Goal: Task Accomplishment & Management: Use online tool/utility

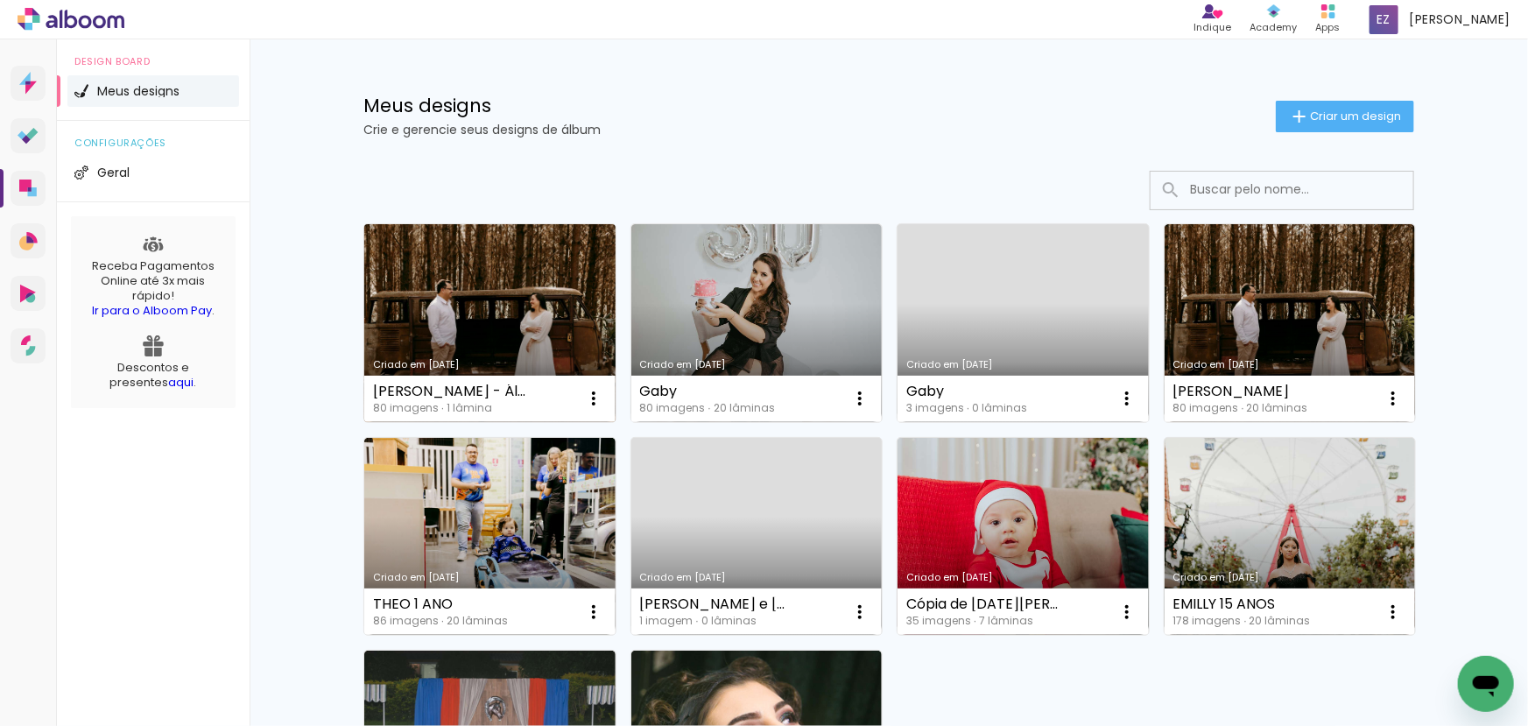
click at [499, 314] on link "Criado em [DATE]" at bounding box center [489, 323] width 251 height 198
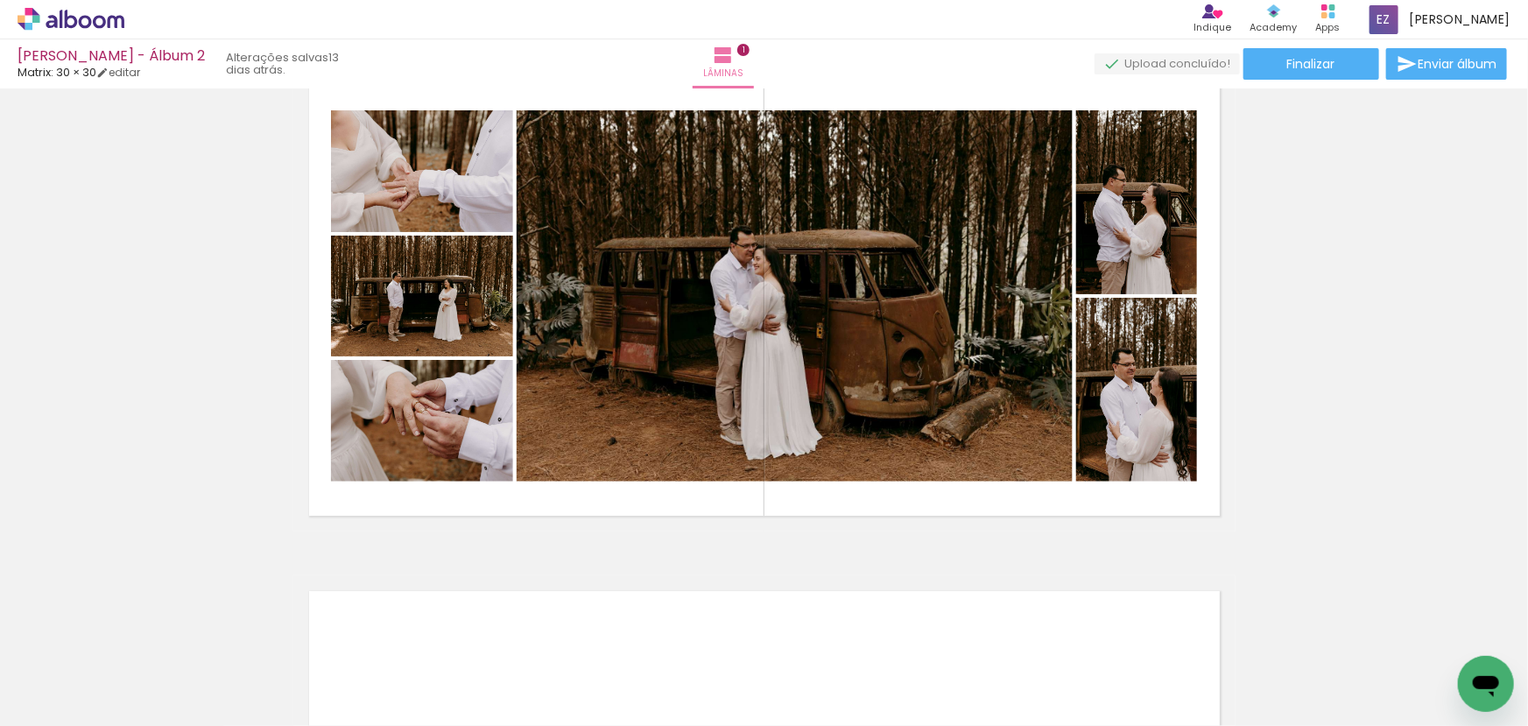
scroll to position [159, 0]
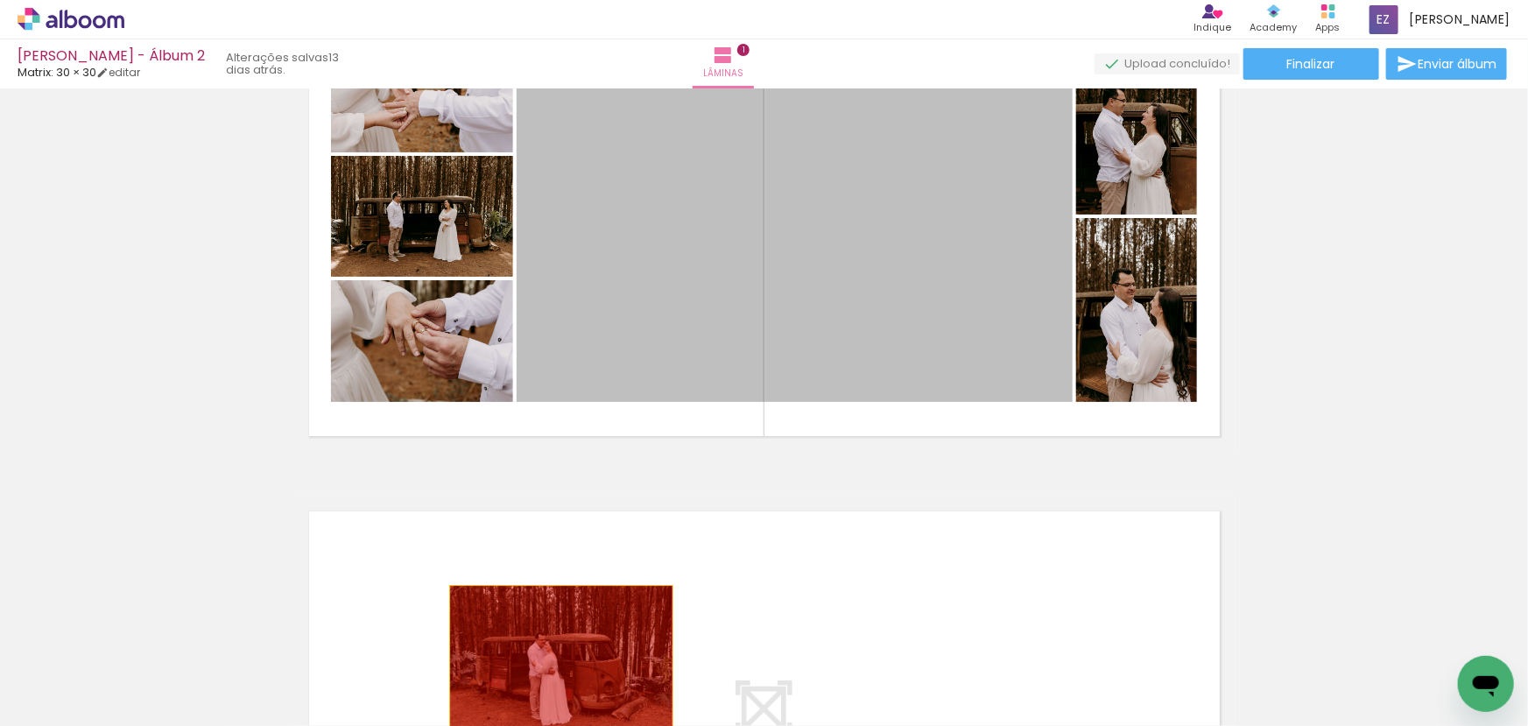
drag, startPoint x: 582, startPoint y: 336, endPoint x: 415, endPoint y: 349, distance: 166.9
click at [552, 660] on quentale-workspace at bounding box center [764, 363] width 1528 height 726
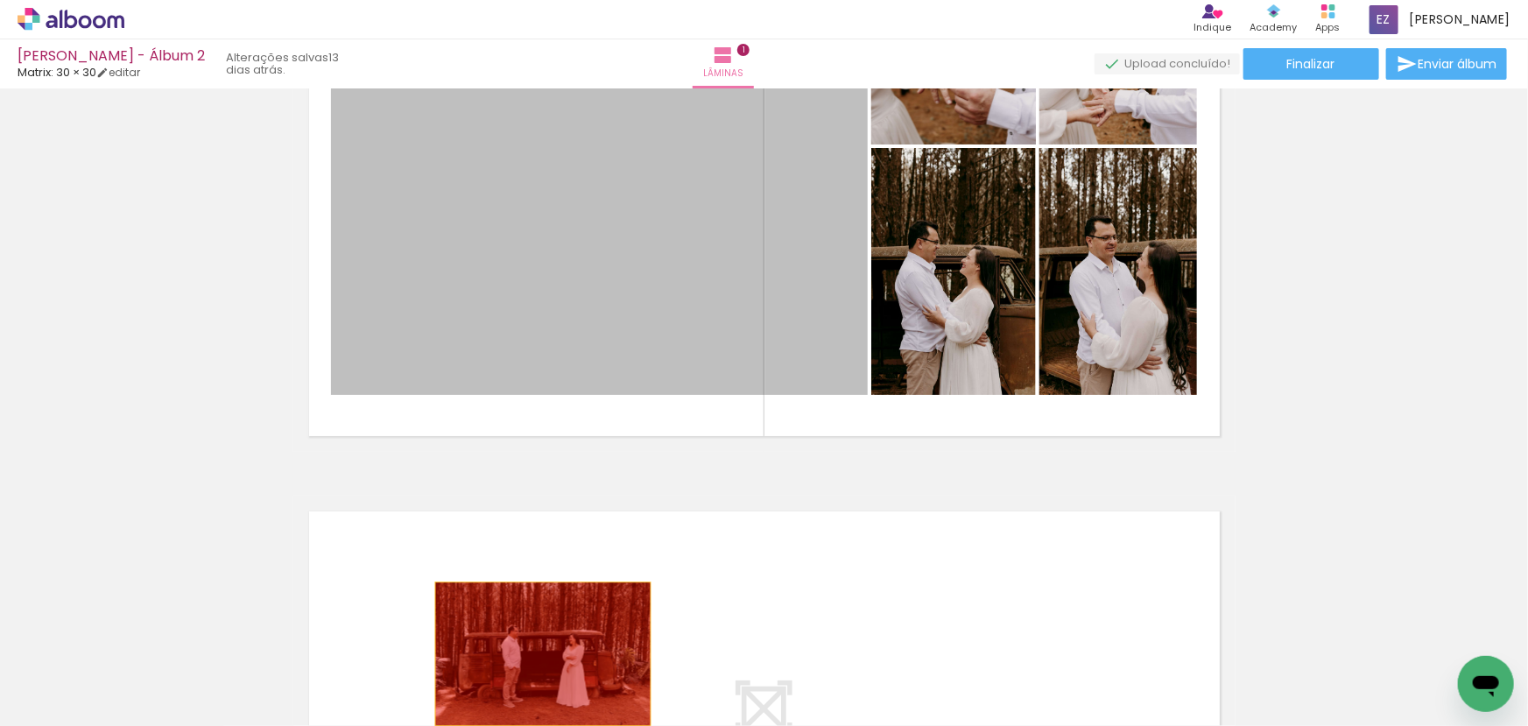
drag, startPoint x: 479, startPoint y: 298, endPoint x: 674, endPoint y: 543, distance: 313.0
click at [543, 652] on quentale-workspace at bounding box center [764, 363] width 1528 height 726
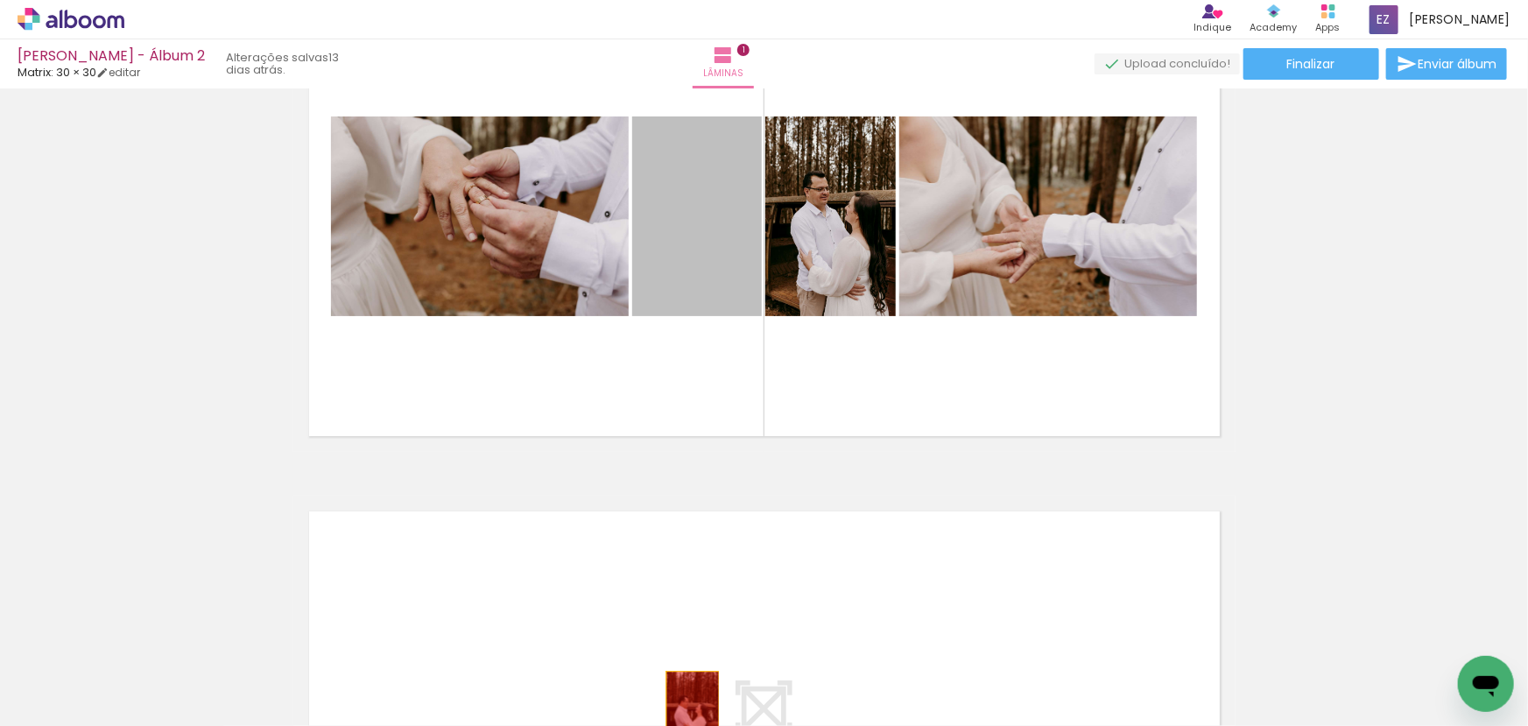
drag, startPoint x: 667, startPoint y: 243, endPoint x: 709, endPoint y: 536, distance: 296.4
click at [682, 691] on quentale-workspace at bounding box center [764, 363] width 1528 height 726
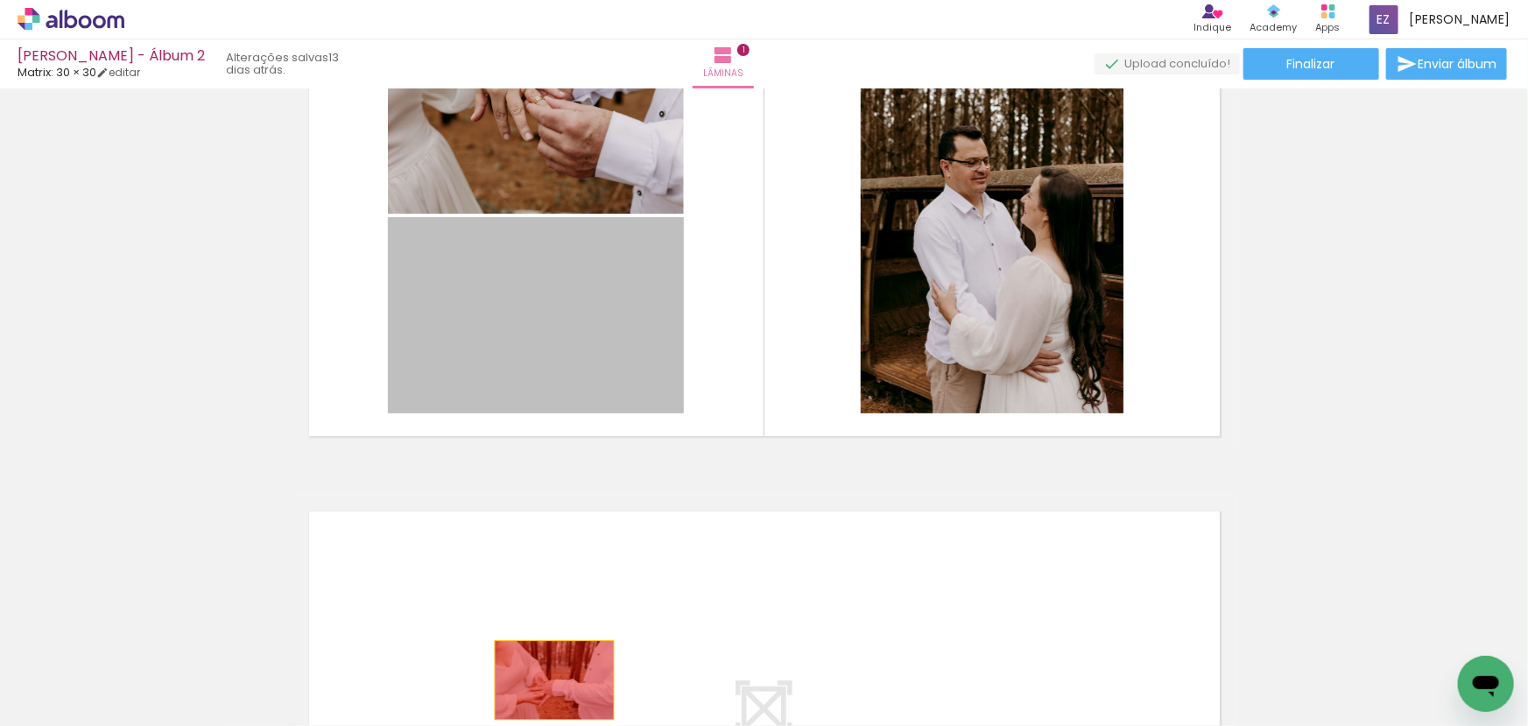
drag, startPoint x: 510, startPoint y: 346, endPoint x: 528, endPoint y: 575, distance: 229.3
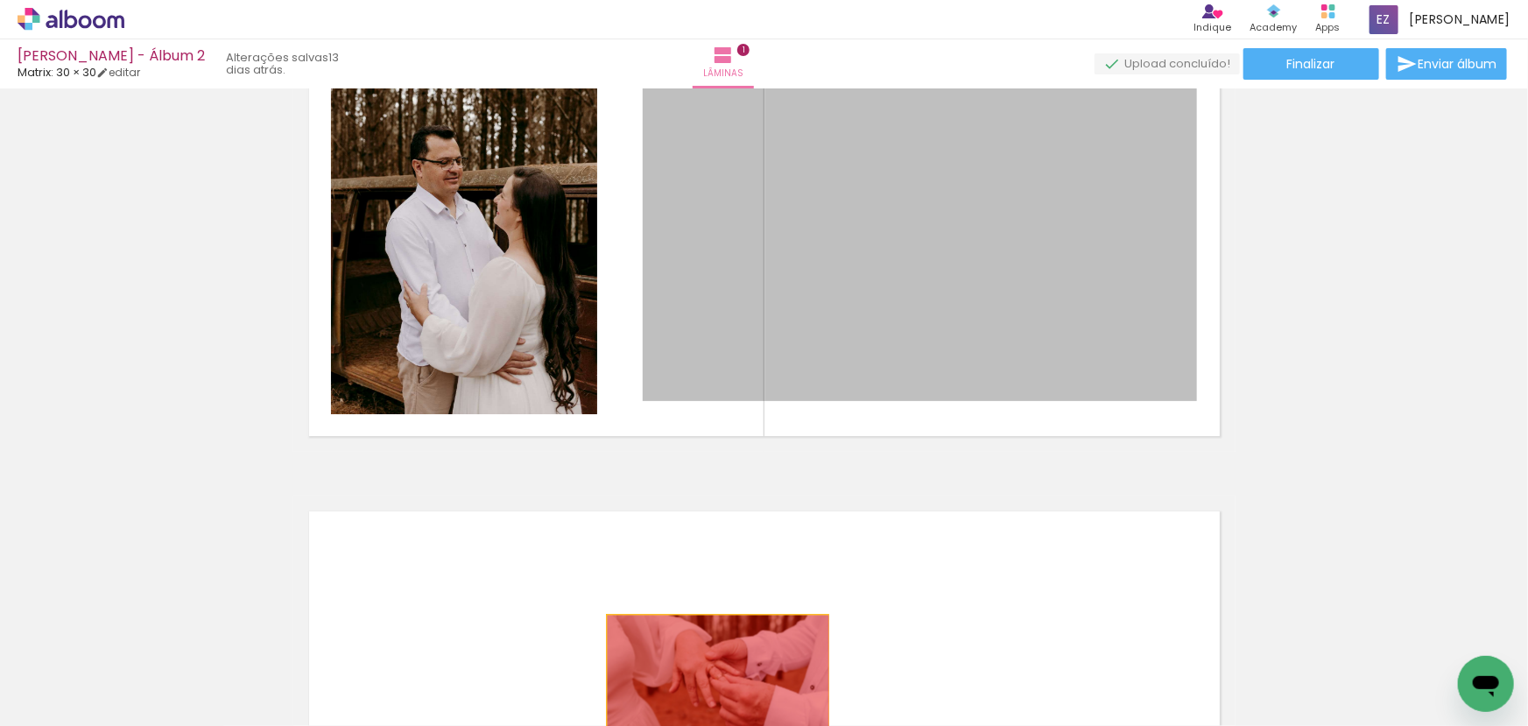
drag, startPoint x: 718, startPoint y: 314, endPoint x: 686, endPoint y: 631, distance: 317.9
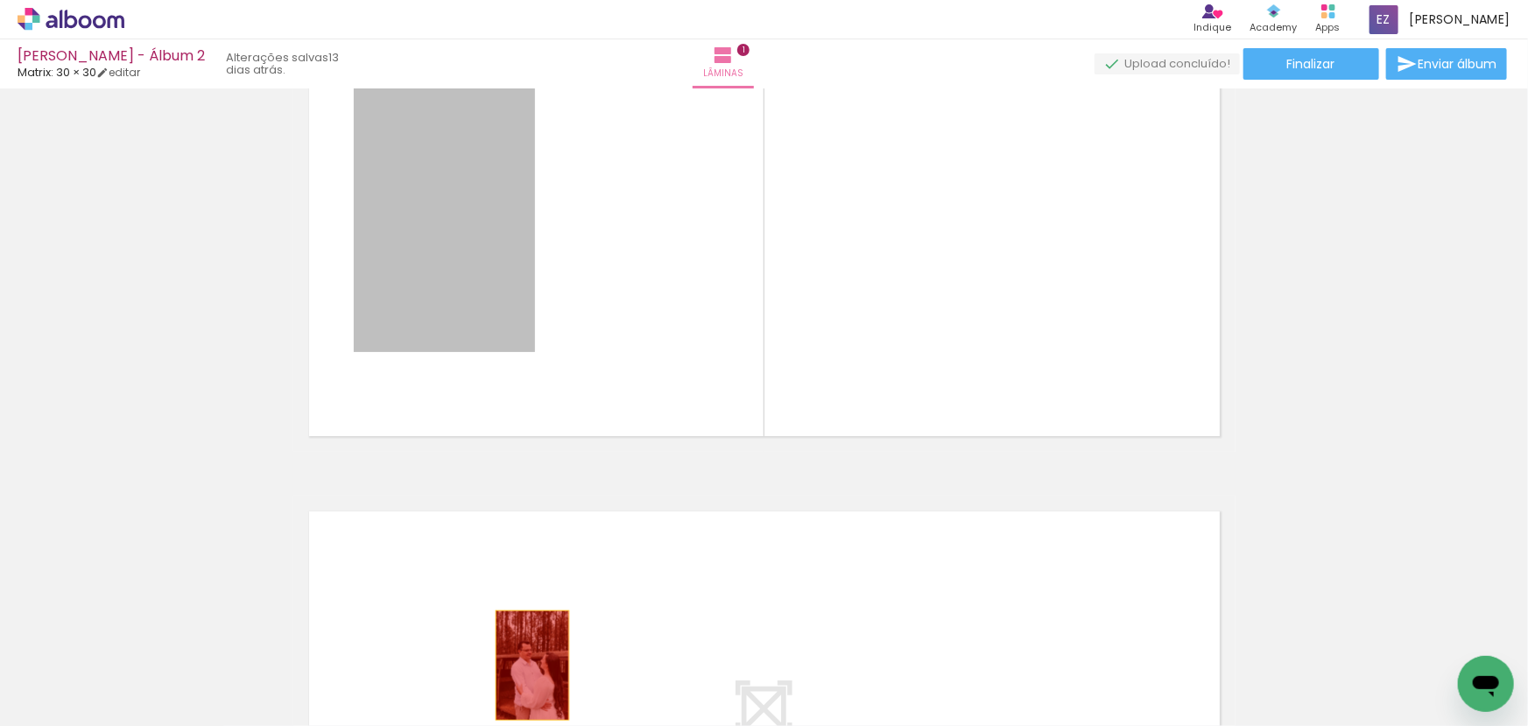
drag, startPoint x: 469, startPoint y: 284, endPoint x: 495, endPoint y: 646, distance: 362.6
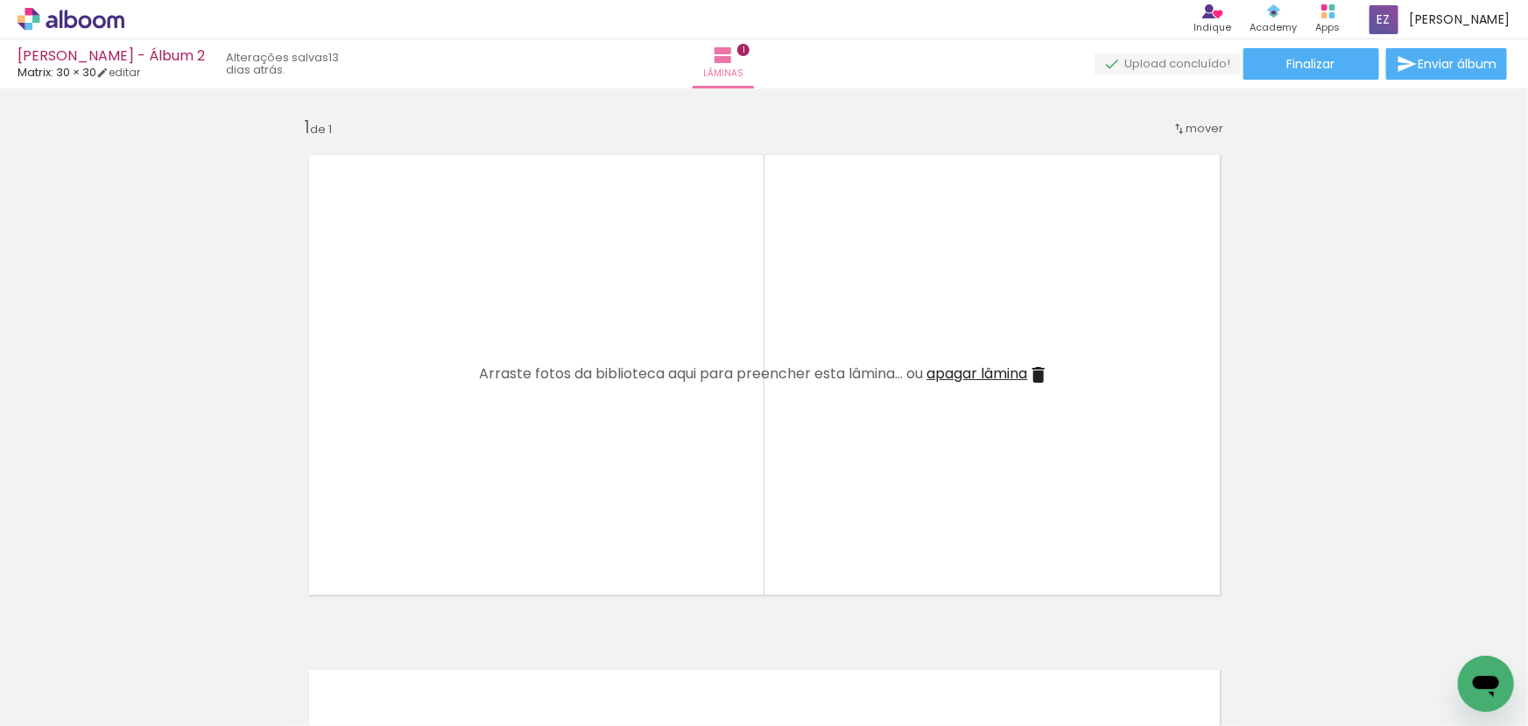
scroll to position [79, 0]
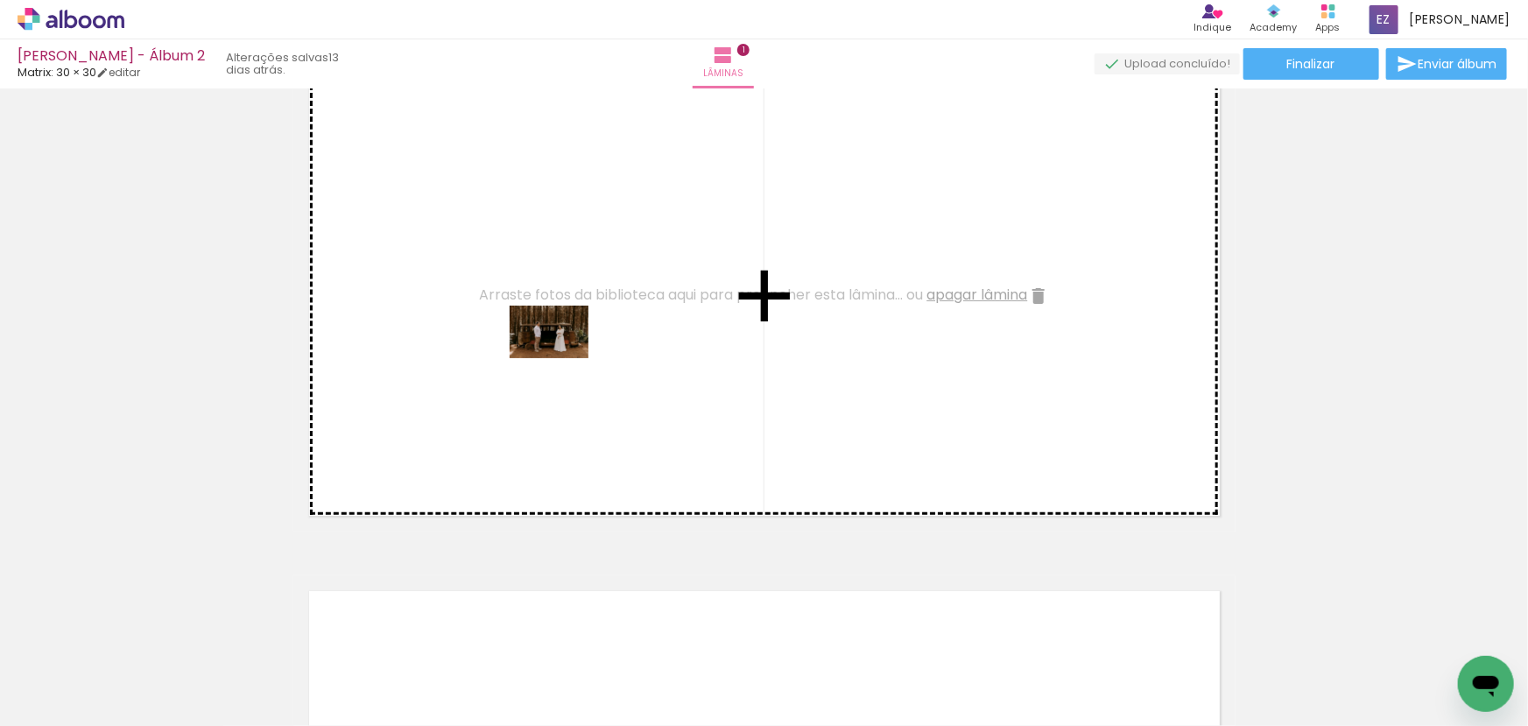
drag, startPoint x: 206, startPoint y: 688, endPoint x: 562, endPoint y: 358, distance: 485.3
click at [562, 358] on quentale-workspace at bounding box center [764, 363] width 1528 height 726
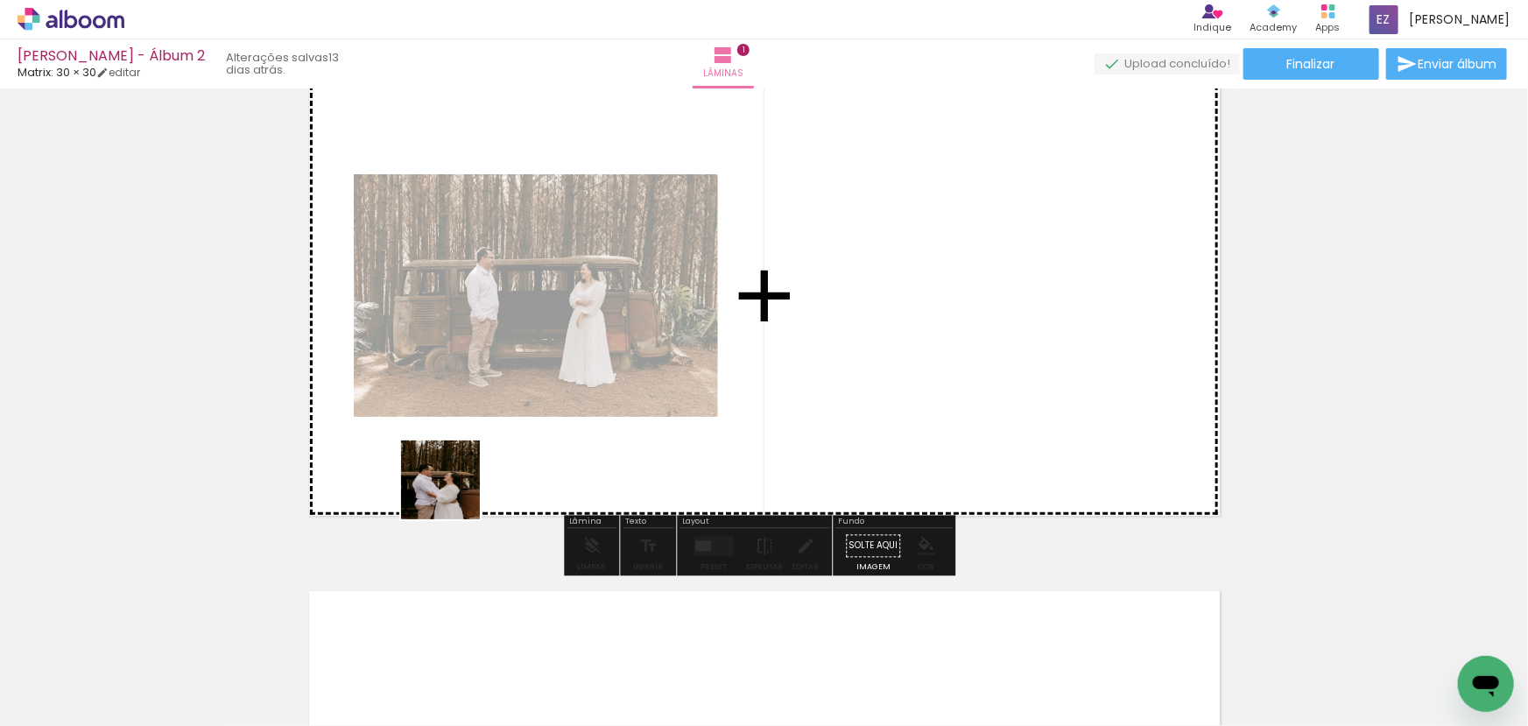
drag, startPoint x: 280, startPoint y: 674, endPoint x: 601, endPoint y: 366, distance: 444.8
click at [601, 366] on quentale-workspace at bounding box center [764, 363] width 1528 height 726
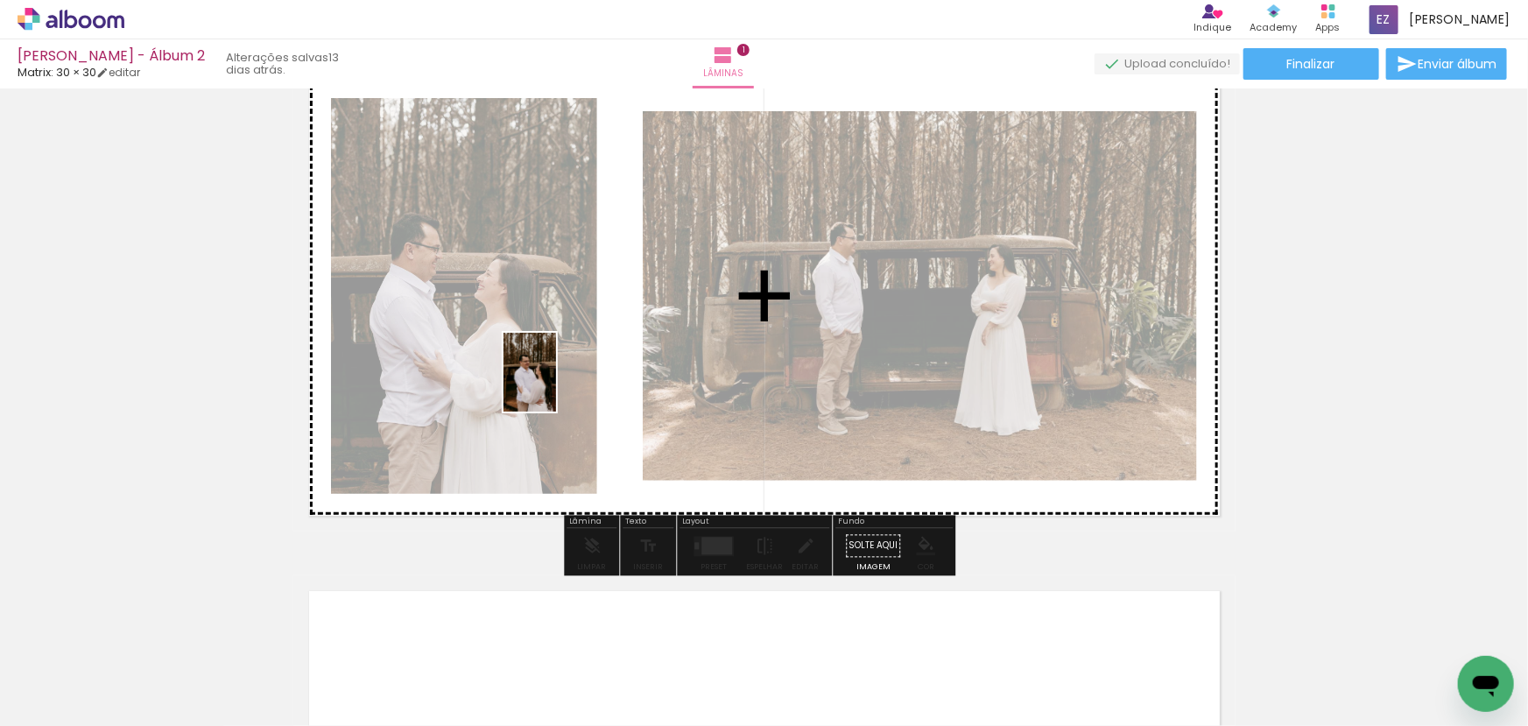
drag, startPoint x: 395, startPoint y: 674, endPoint x: 499, endPoint y: 610, distance: 122.3
click at [555, 386] on quentale-workspace at bounding box center [764, 363] width 1528 height 726
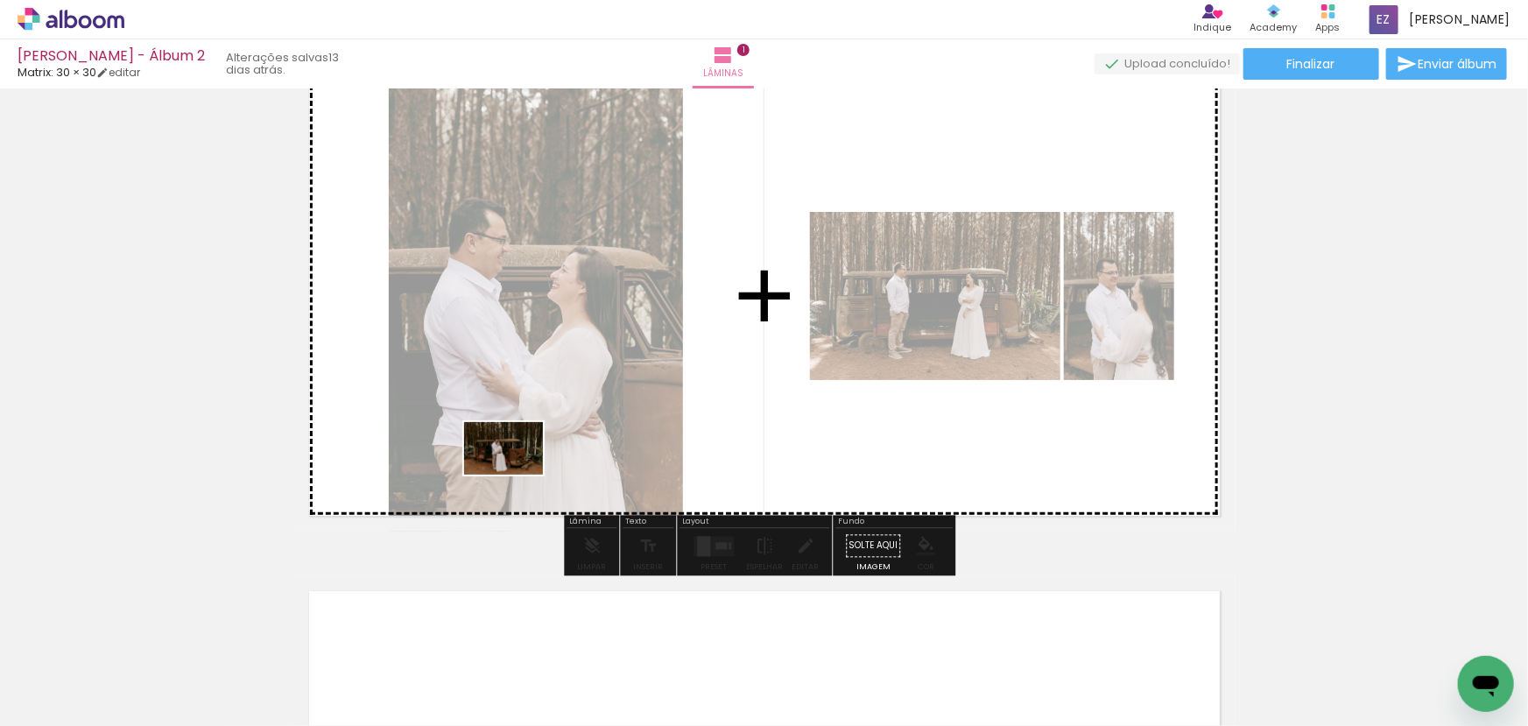
drag, startPoint x: 481, startPoint y: 671, endPoint x: 517, endPoint y: 475, distance: 199.5
click at [517, 475] on quentale-workspace at bounding box center [764, 363] width 1528 height 726
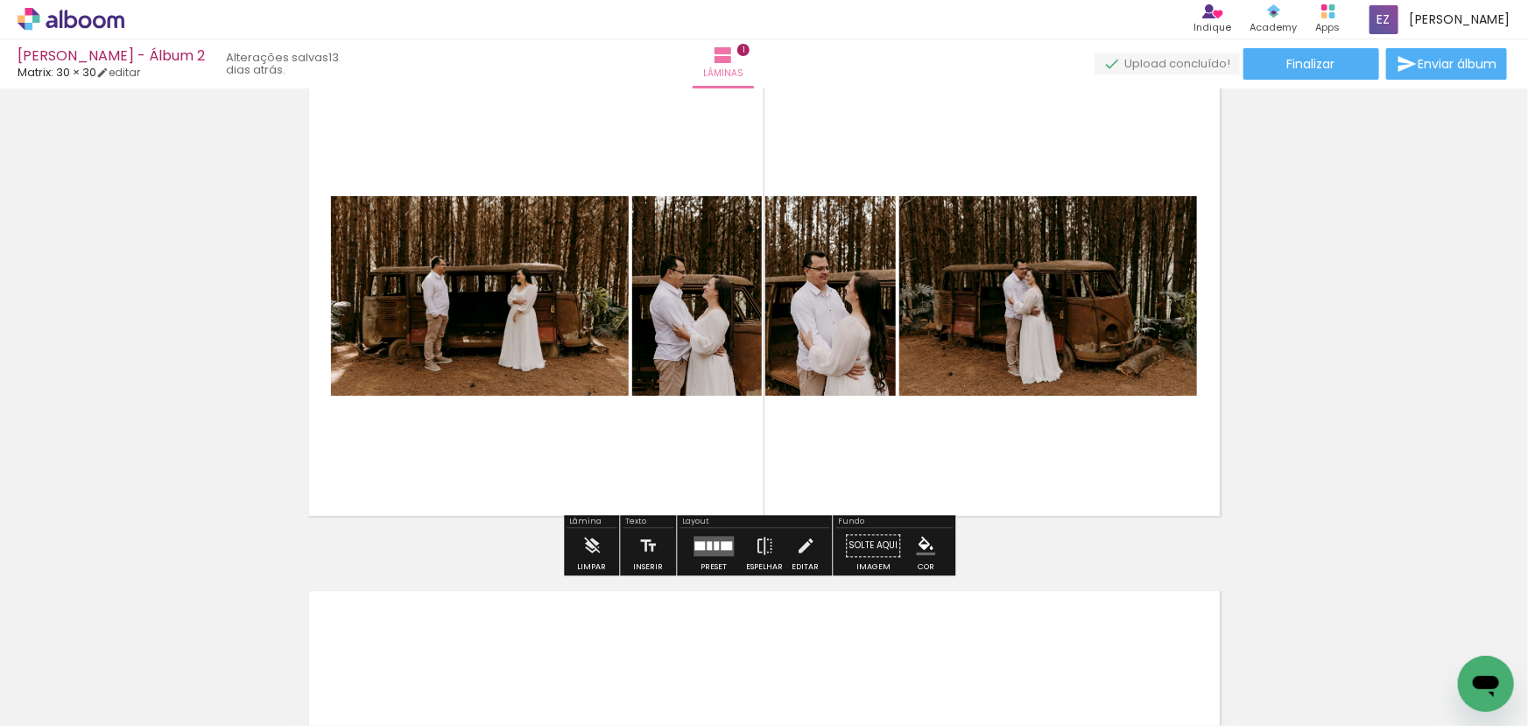
click at [714, 543] on div at bounding box center [716, 545] width 5 height 9
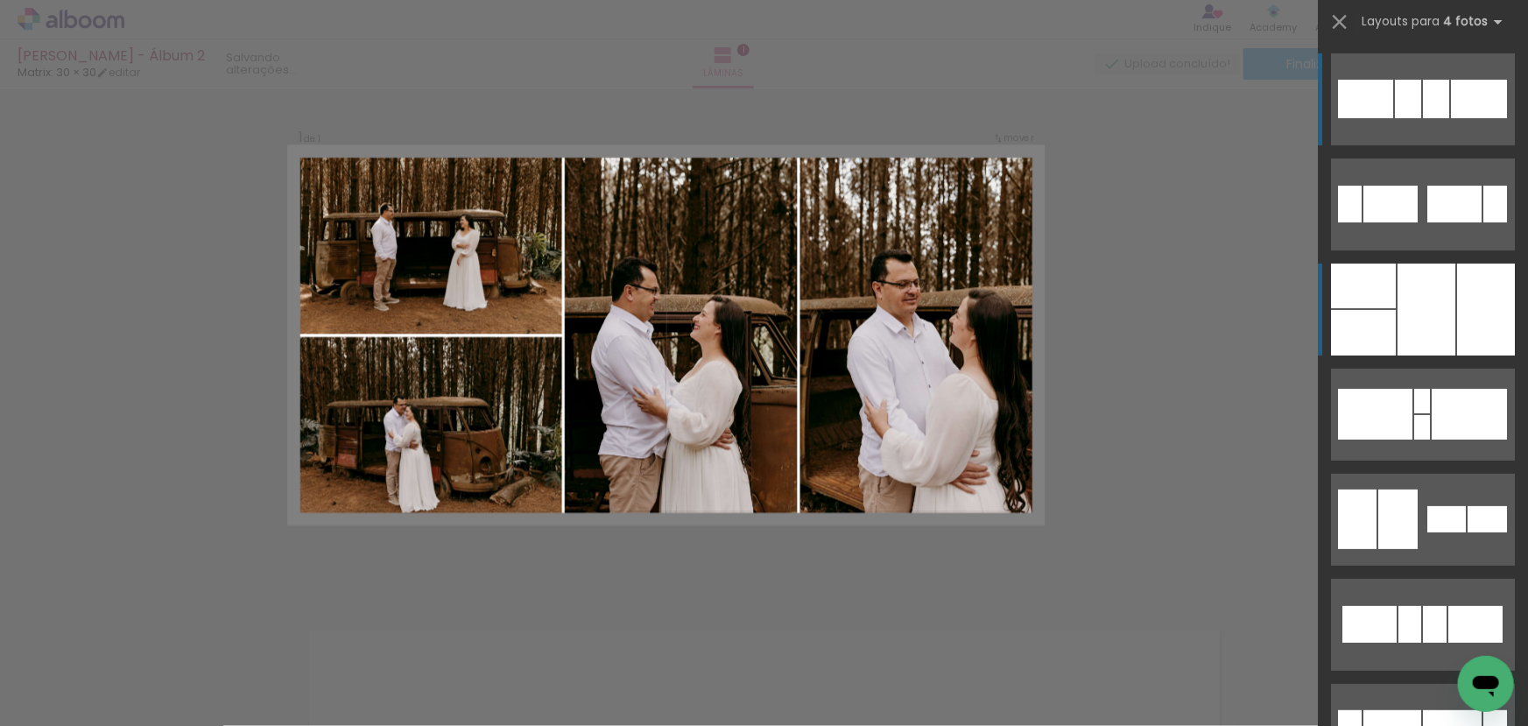
scroll to position [21, 0]
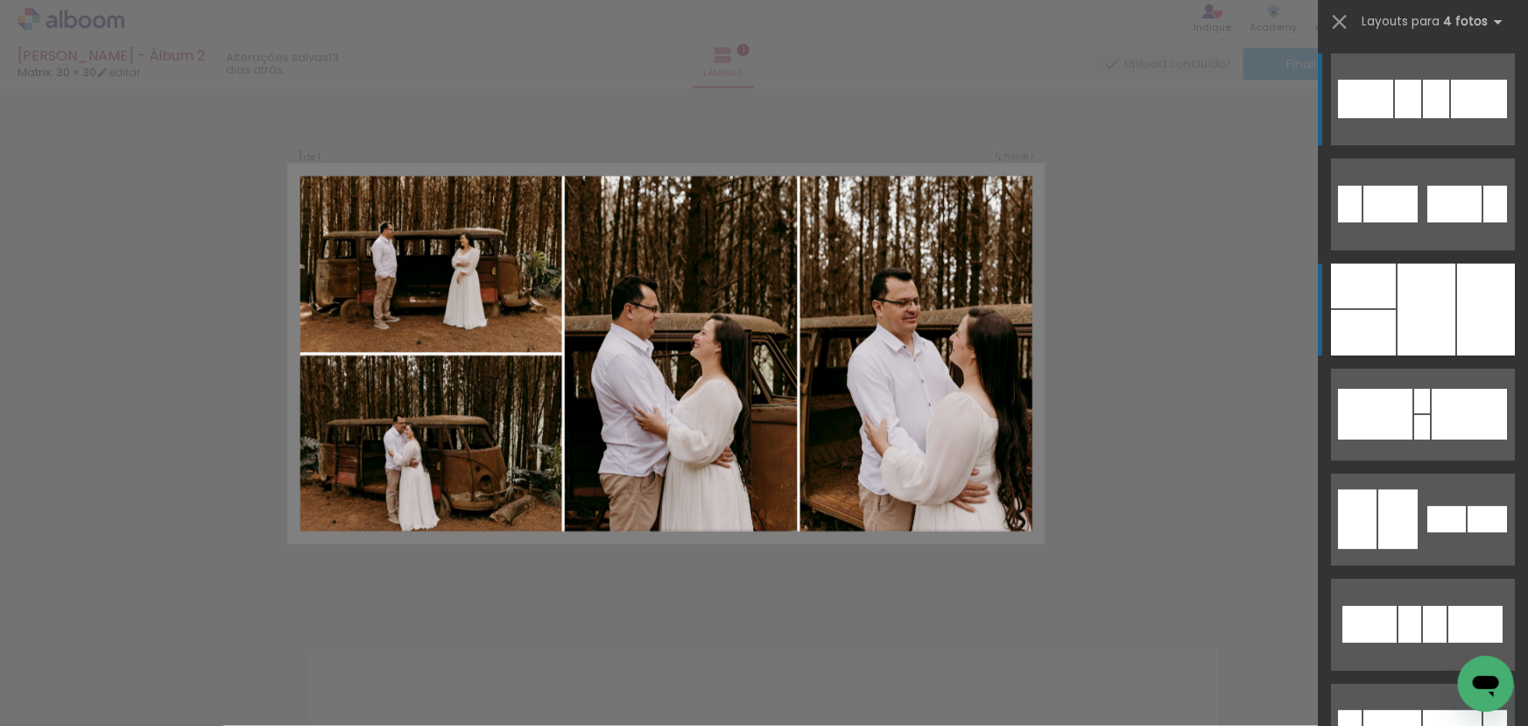
click at [1436, 316] on div at bounding box center [1427, 310] width 58 height 92
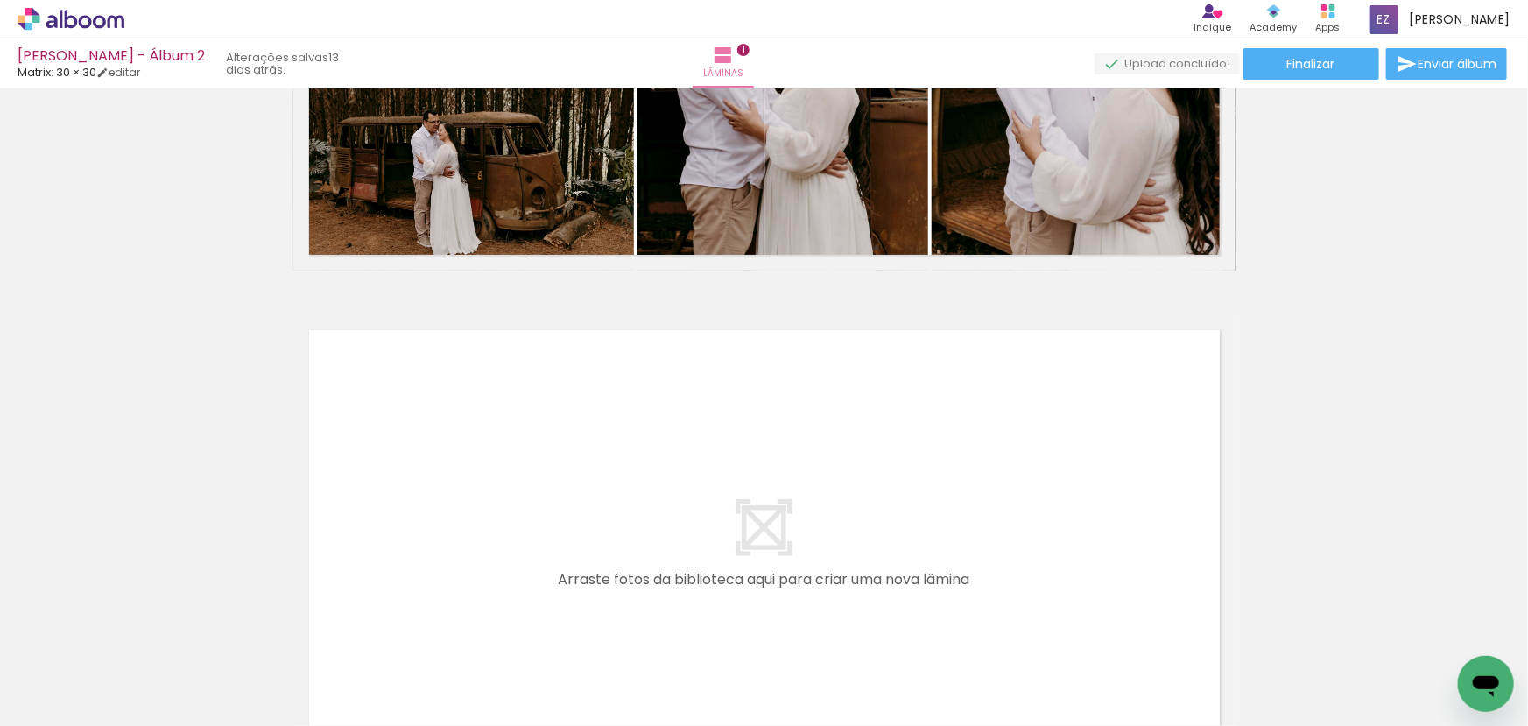
scroll to position [499, 0]
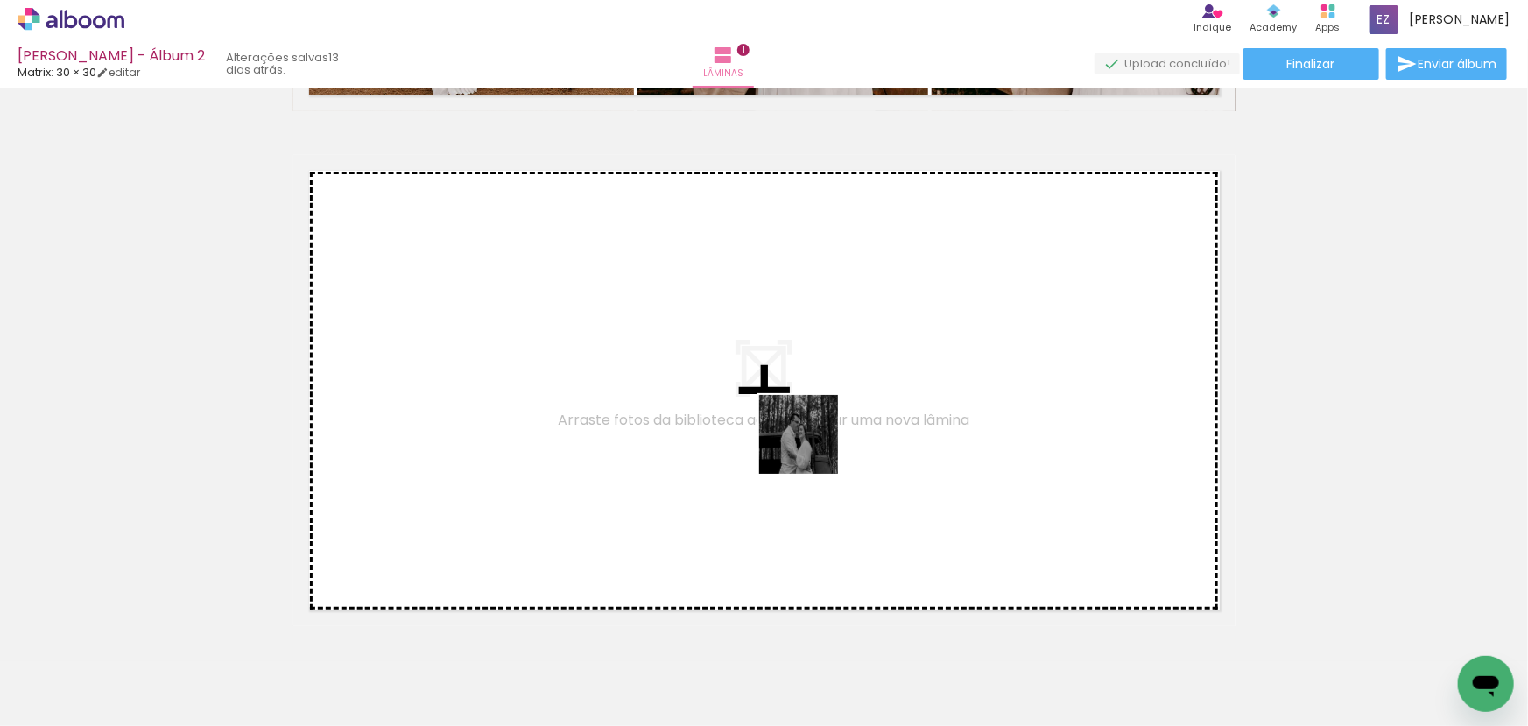
drag, startPoint x: 587, startPoint y: 674, endPoint x: 809, endPoint y: 446, distance: 318.4
click at [809, 446] on quentale-workspace at bounding box center [764, 363] width 1528 height 726
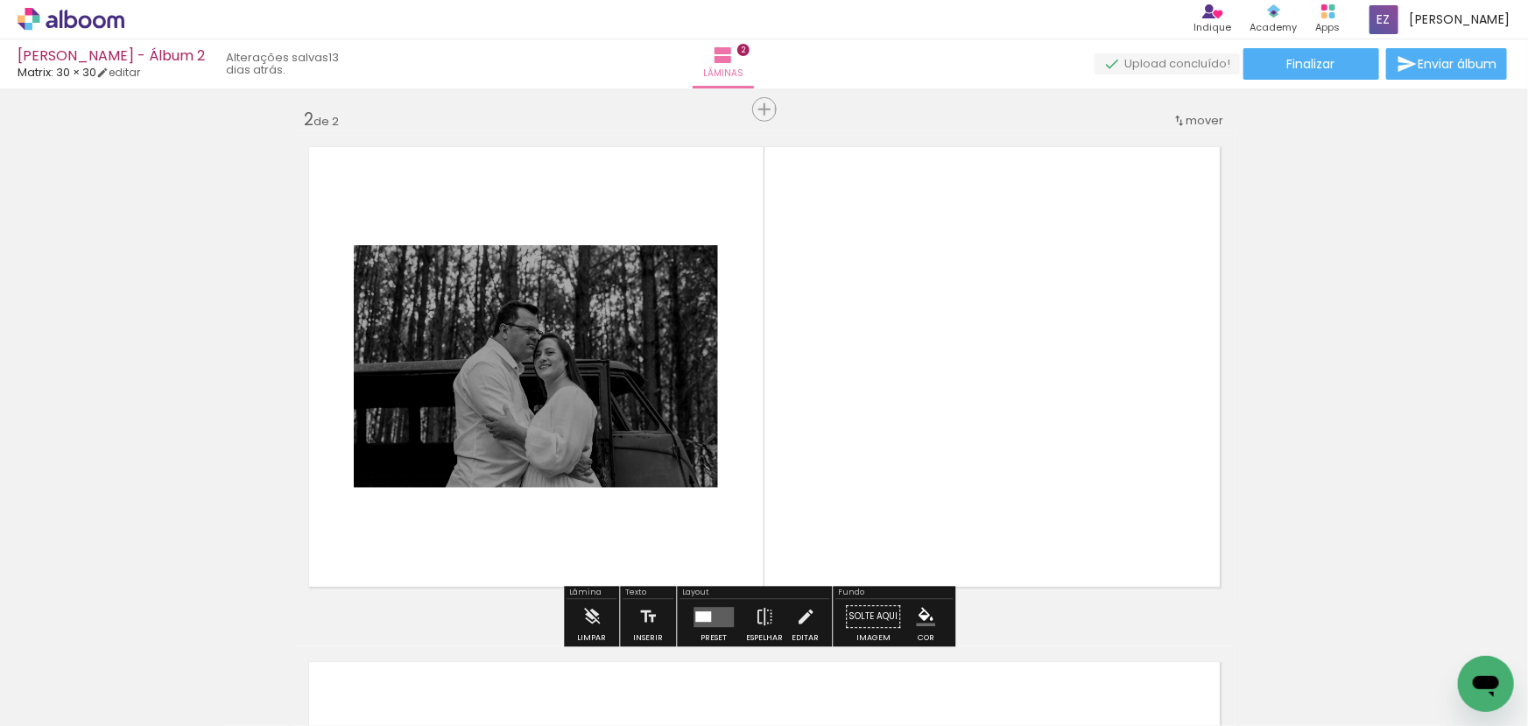
scroll to position [536, 0]
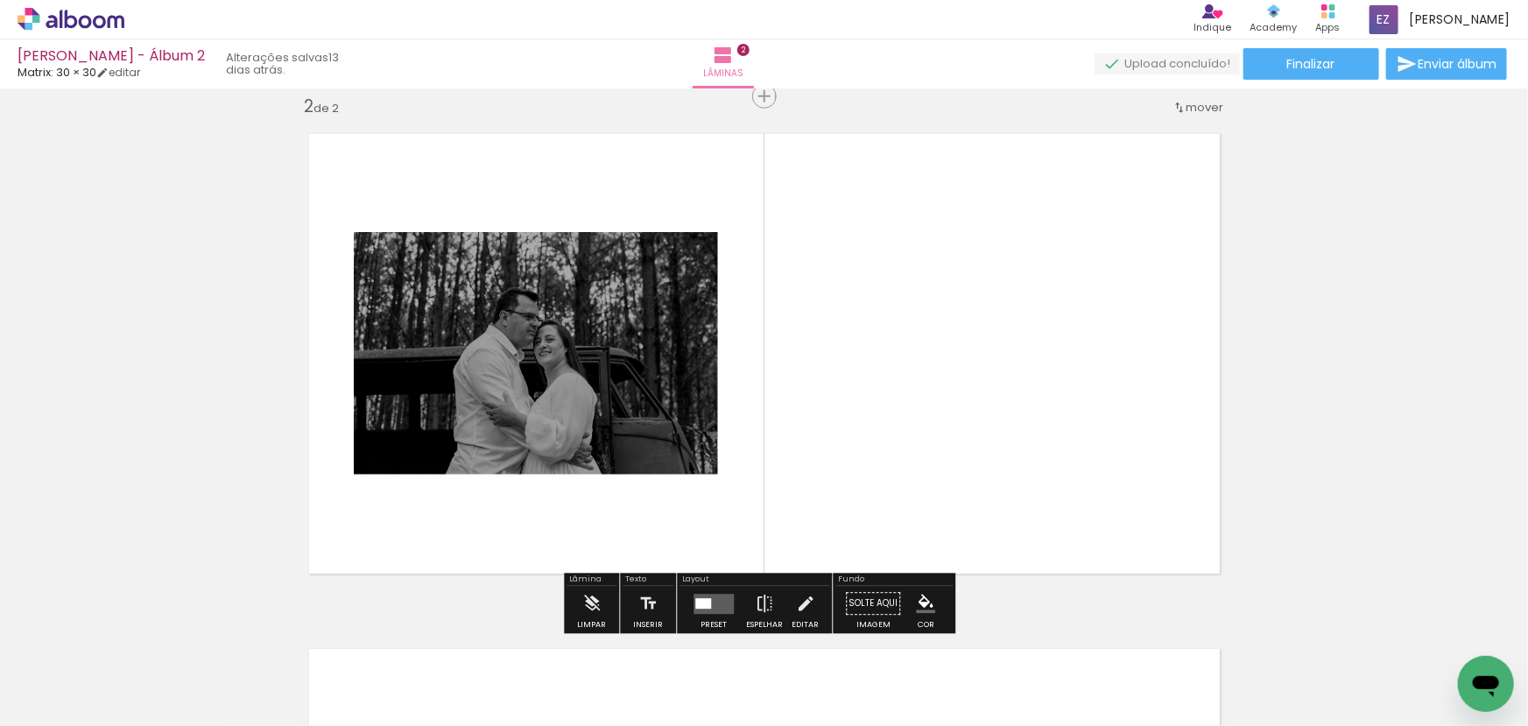
click at [711, 610] on quentale-layouter at bounding box center [714, 604] width 40 height 20
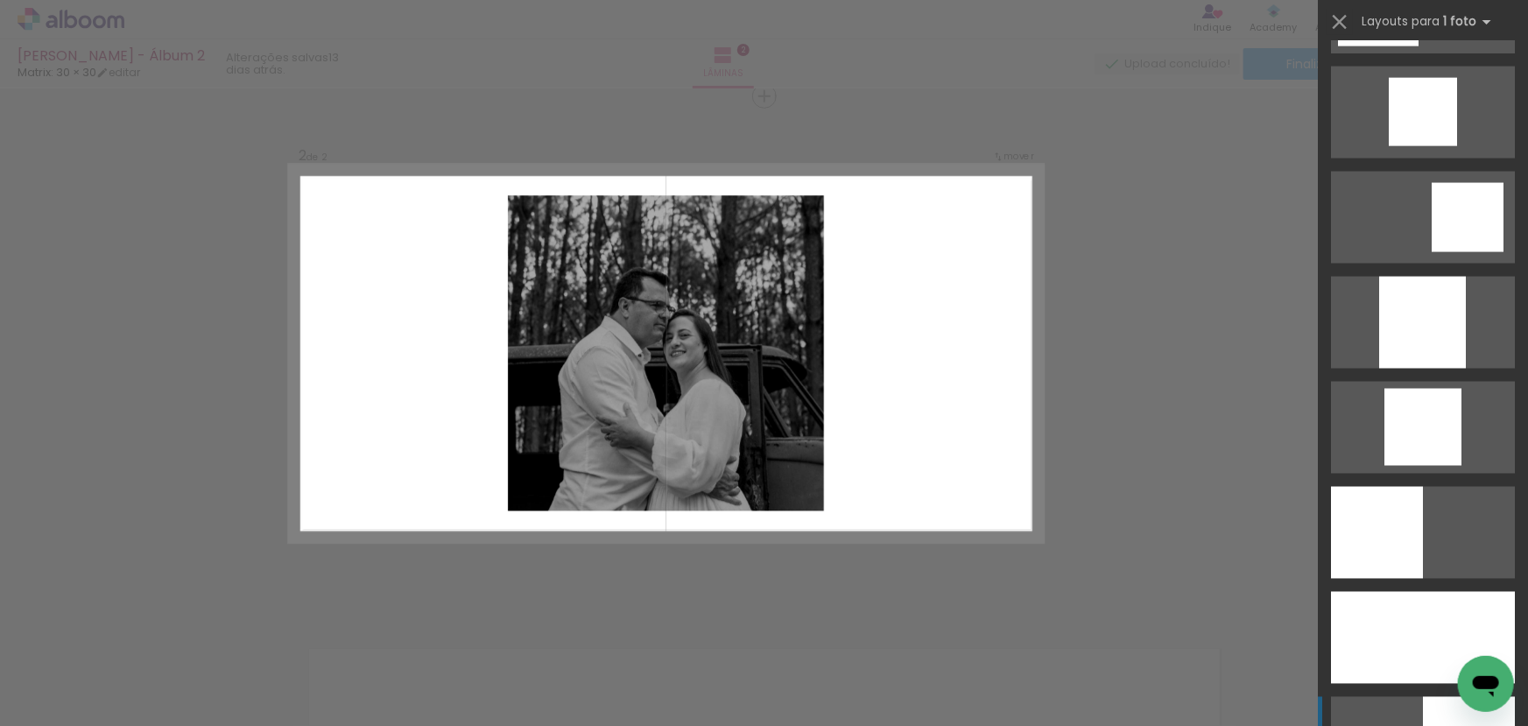
scroll to position [1752, 0]
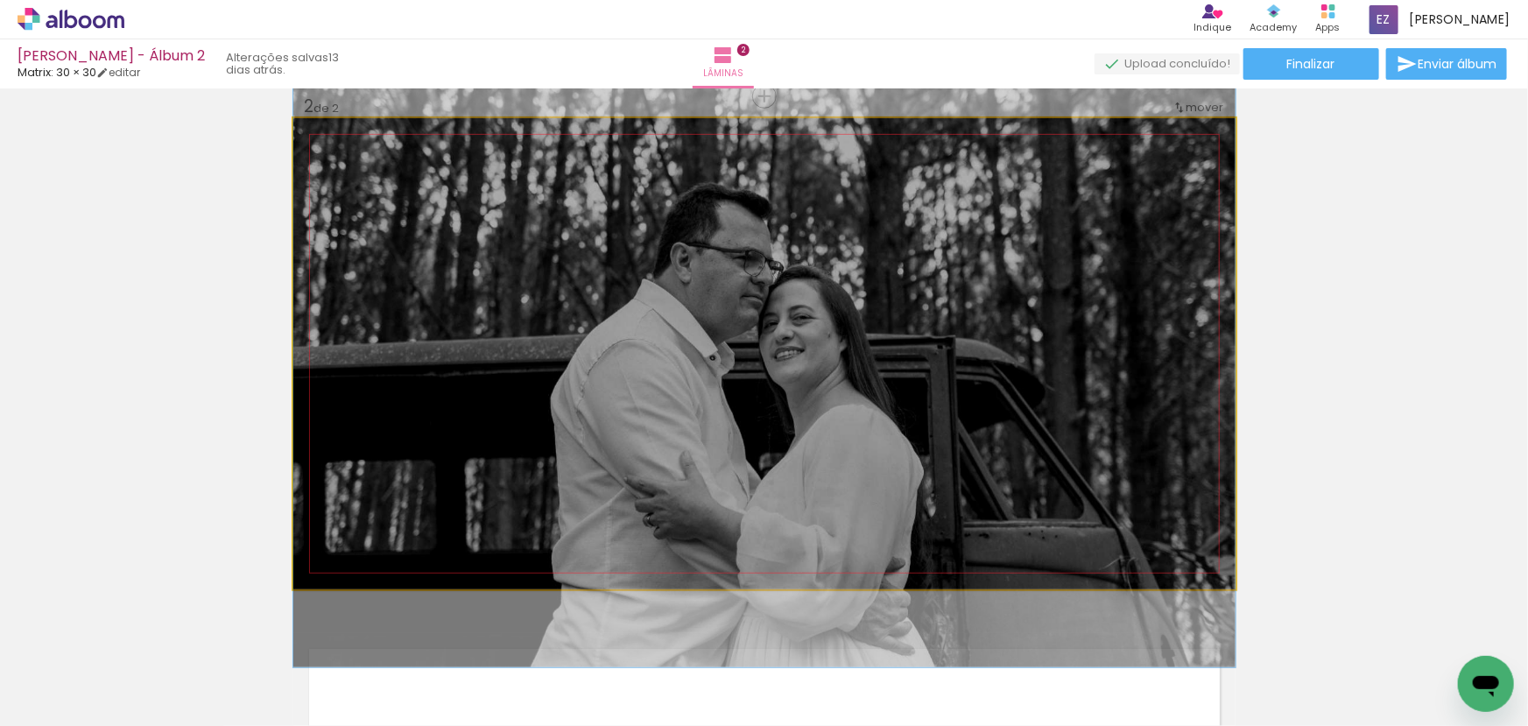
click at [899, 427] on quentale-photo at bounding box center [764, 353] width 942 height 471
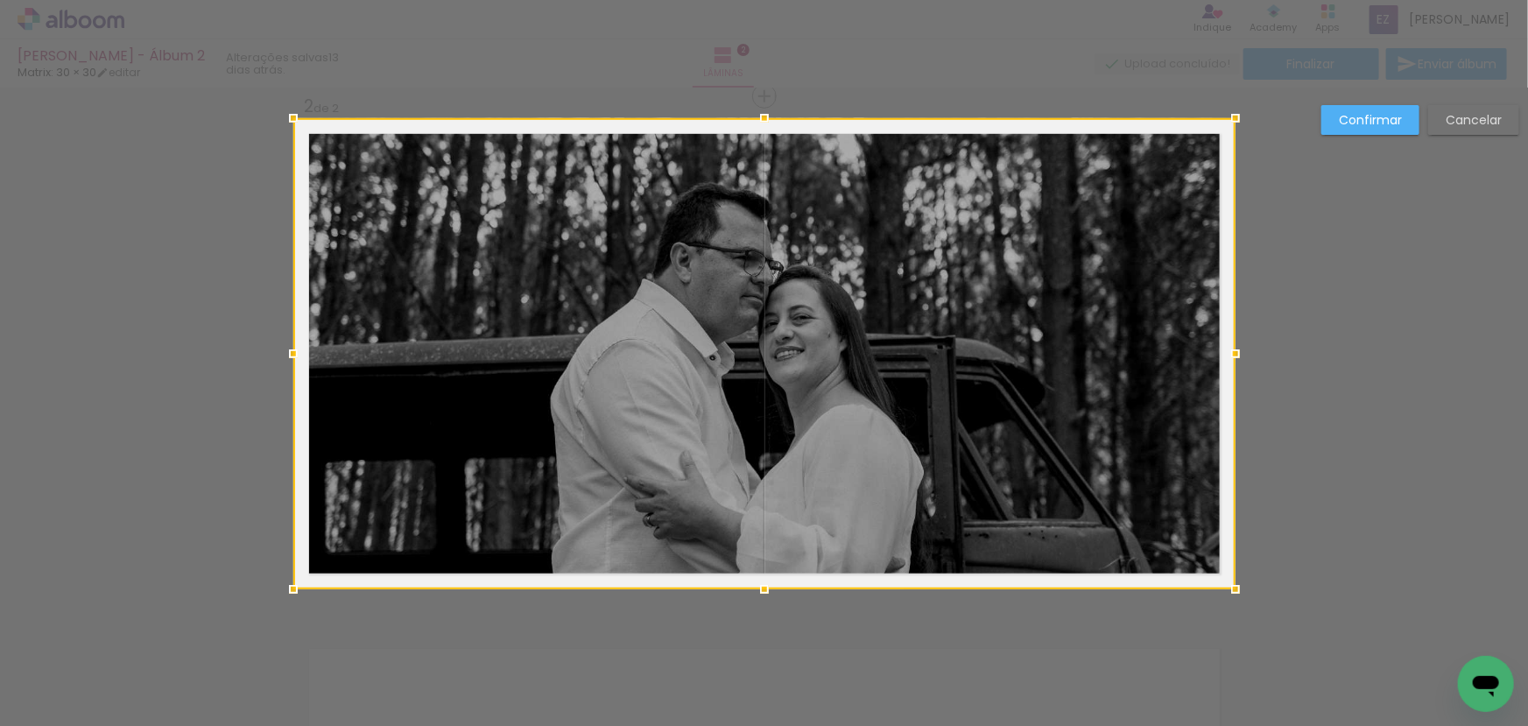
click at [898, 417] on div at bounding box center [764, 353] width 942 height 471
drag, startPoint x: 898, startPoint y: 411, endPoint x: 904, endPoint y: 370, distance: 41.6
click at [904, 370] on div at bounding box center [764, 353] width 942 height 471
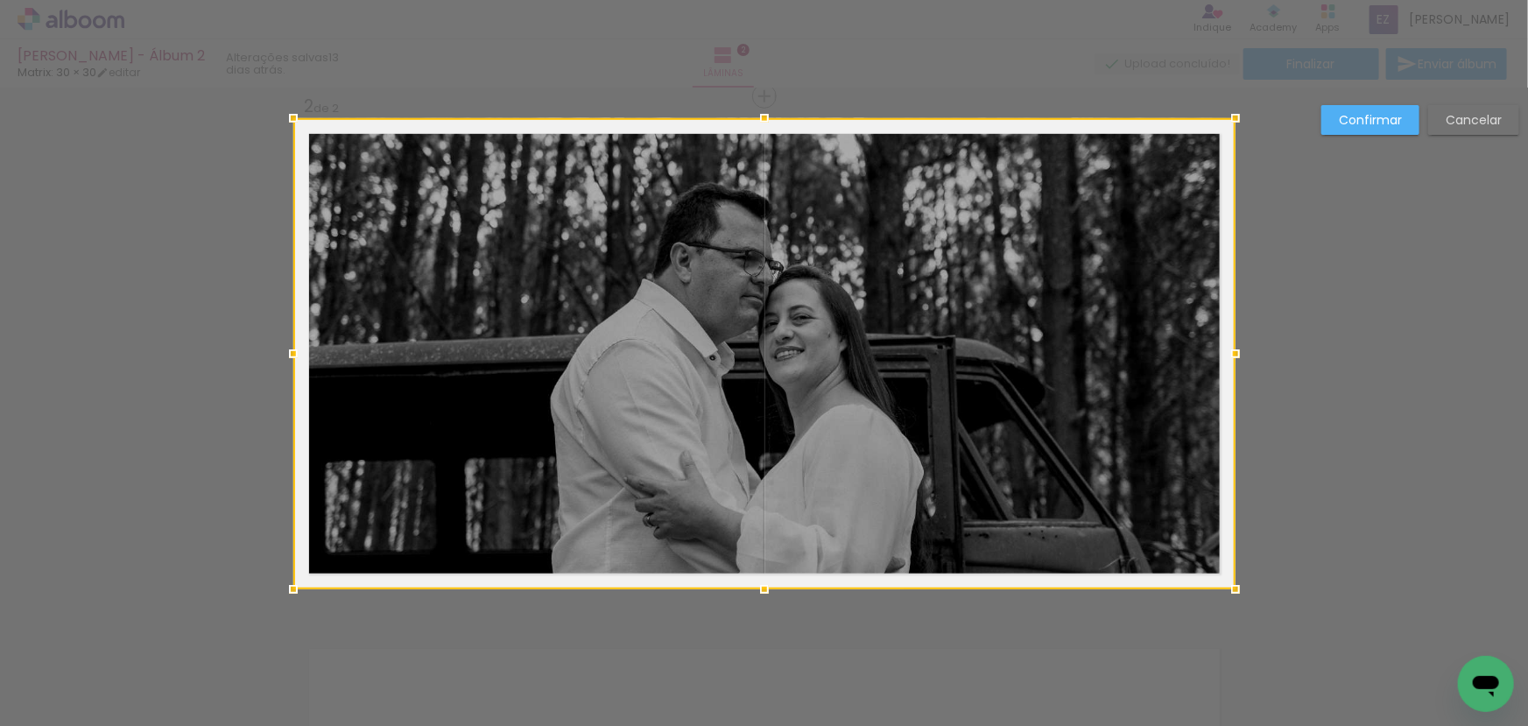
click at [904, 370] on div at bounding box center [764, 353] width 942 height 471
click at [1439, 317] on div "Confirmar Cancelar" at bounding box center [764, 345] width 1528 height 1587
click at [1402, 119] on paper-button "Confirmar" at bounding box center [1371, 120] width 98 height 30
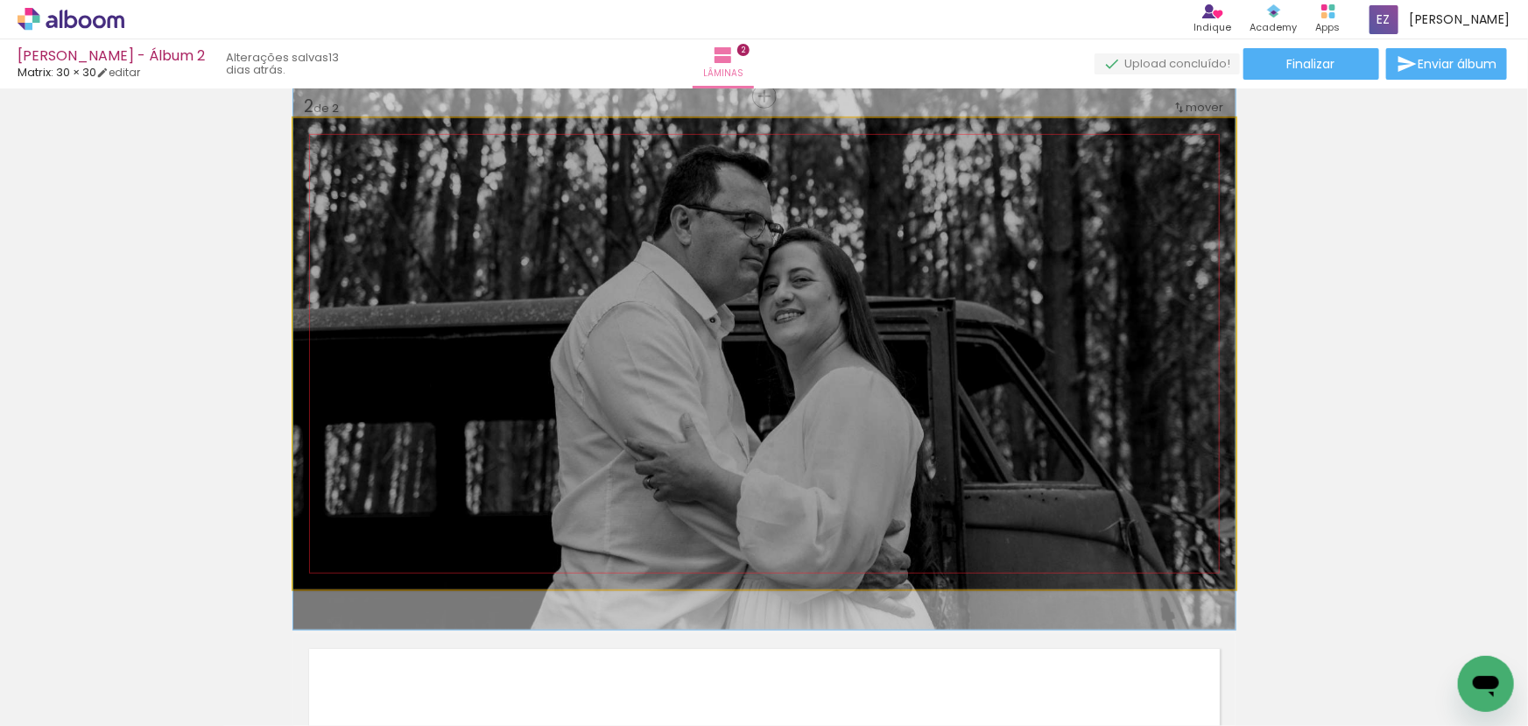
drag, startPoint x: 898, startPoint y: 370, endPoint x: 901, endPoint y: 333, distance: 37.8
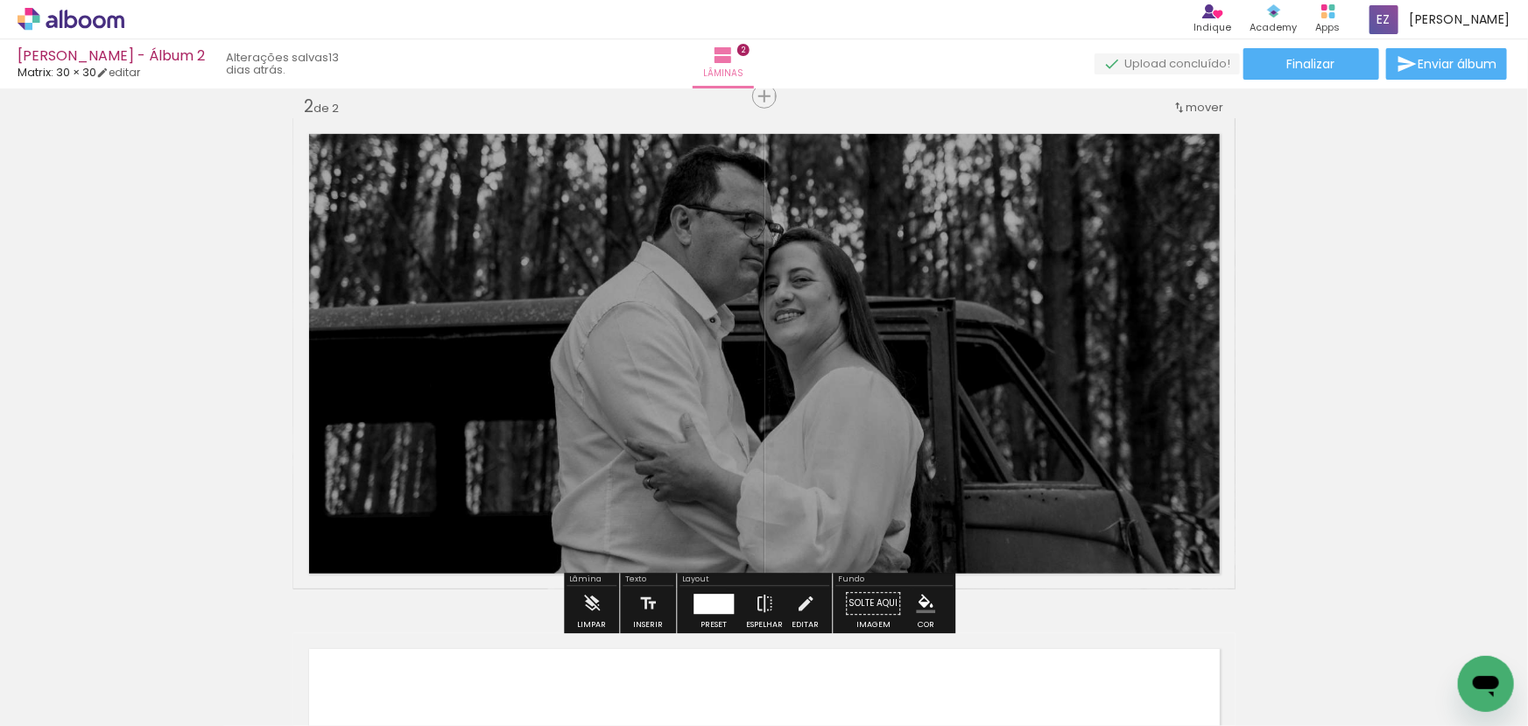
click at [1348, 352] on div "Inserir lâmina 1 de 2 Inserir lâmina 2 de 2" at bounding box center [764, 332] width 1528 height 1546
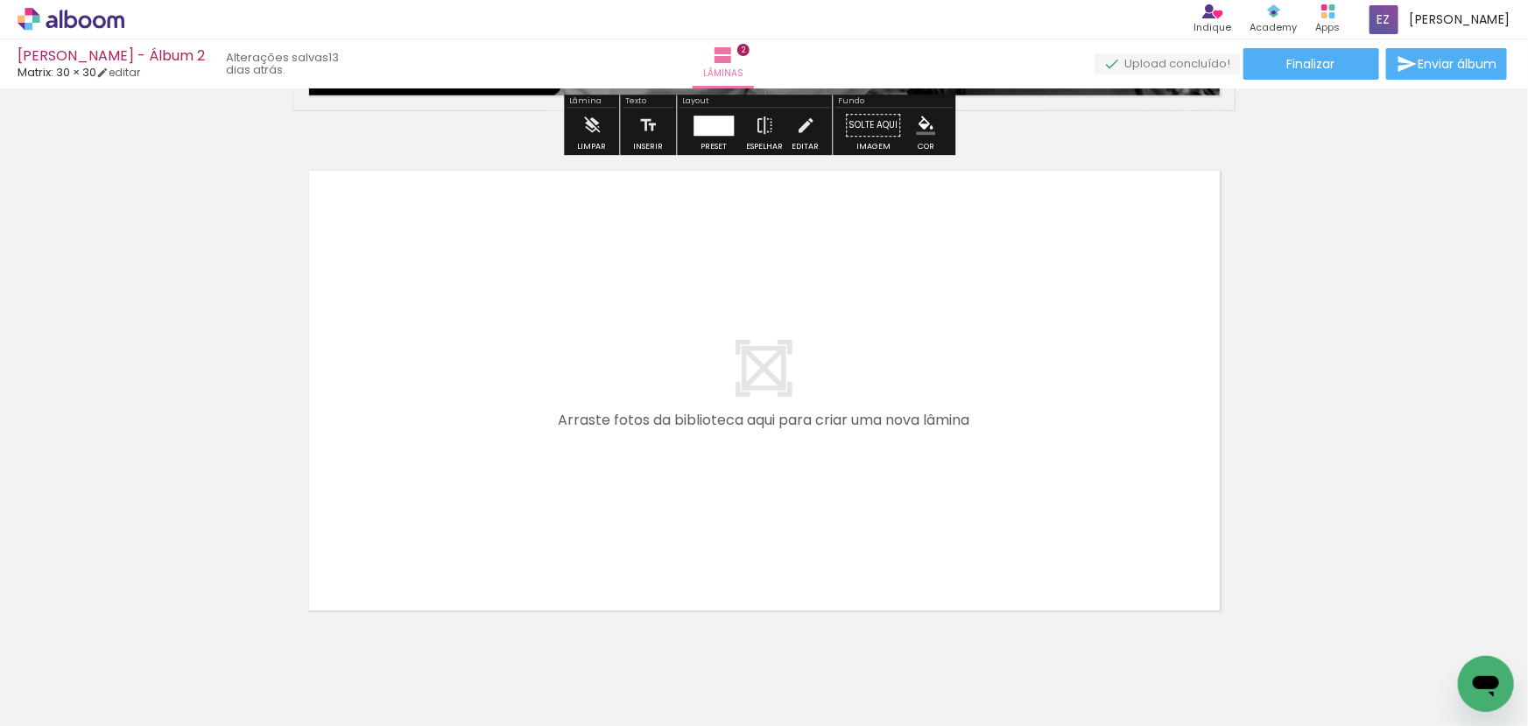
scroll to position [1085, 0]
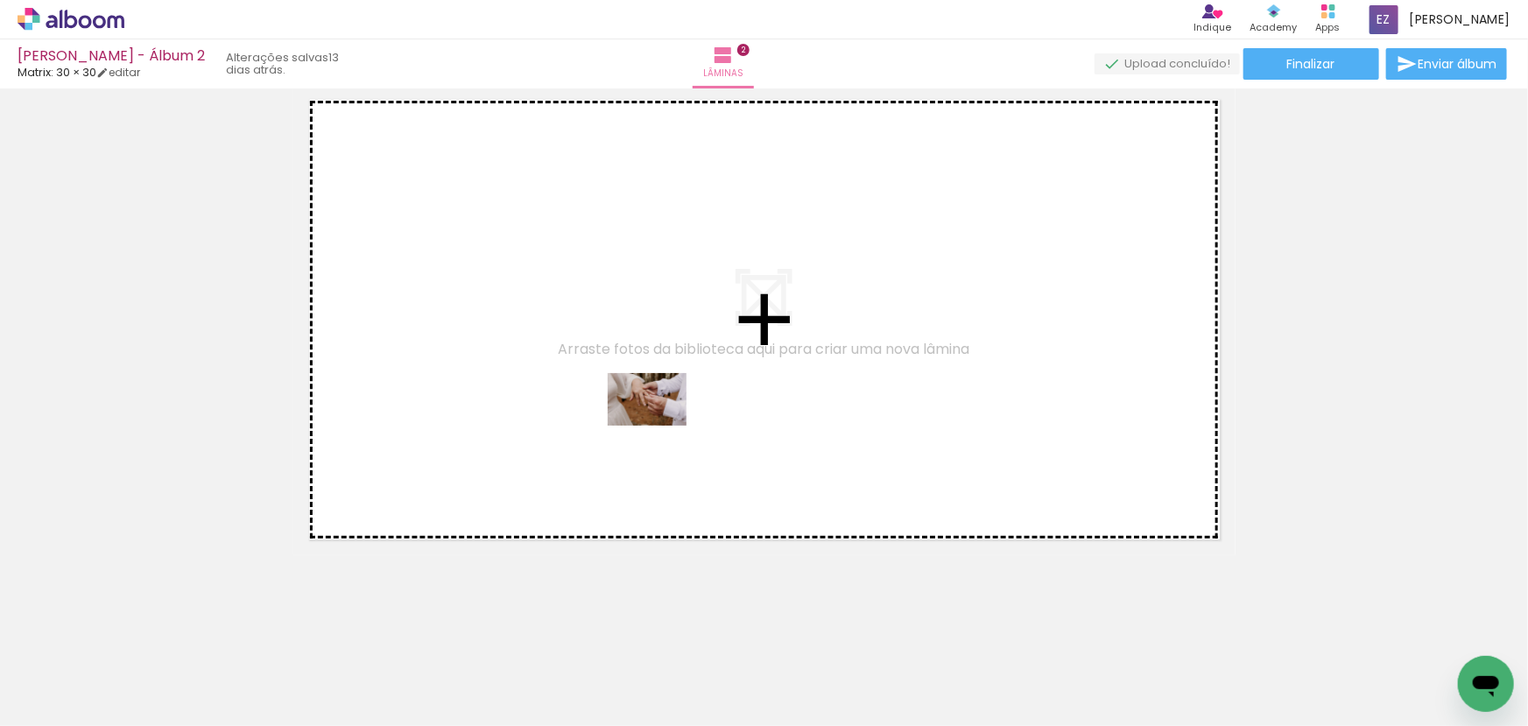
drag, startPoint x: 699, startPoint y: 671, endPoint x: 660, endPoint y: 426, distance: 248.3
click at [660, 426] on quentale-workspace at bounding box center [764, 363] width 1528 height 726
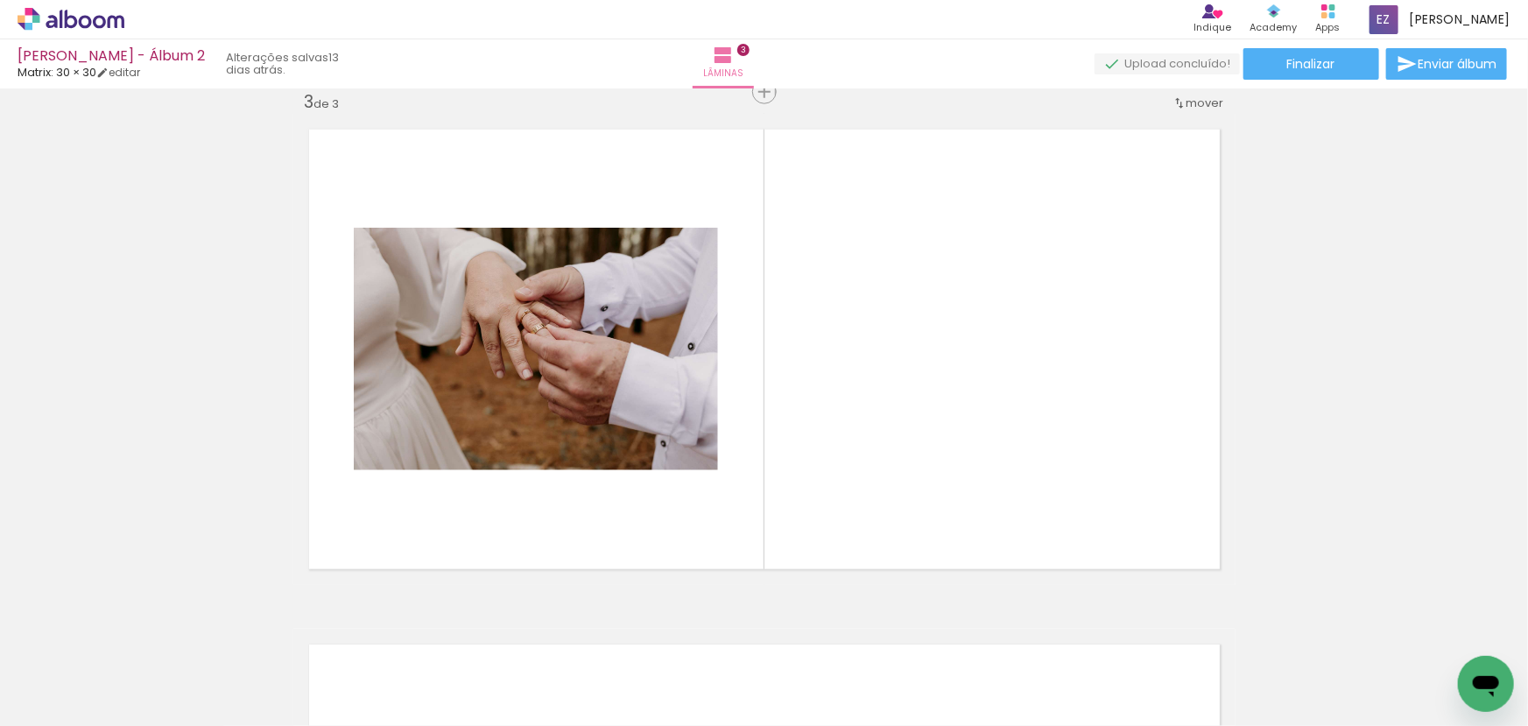
scroll to position [1051, 0]
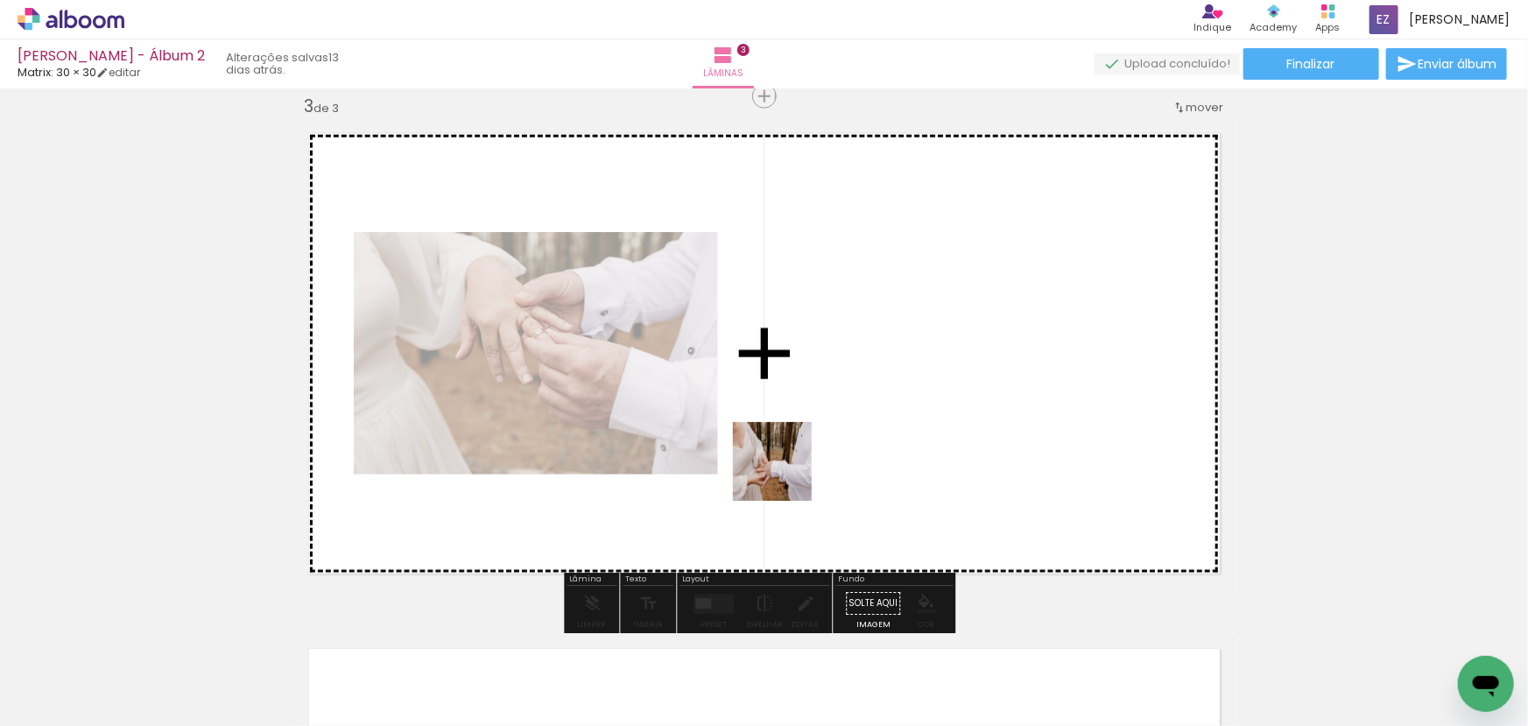
drag, startPoint x: 777, startPoint y: 667, endPoint x: 869, endPoint y: 677, distance: 92.6
click at [777, 449] on quentale-workspace at bounding box center [764, 363] width 1528 height 726
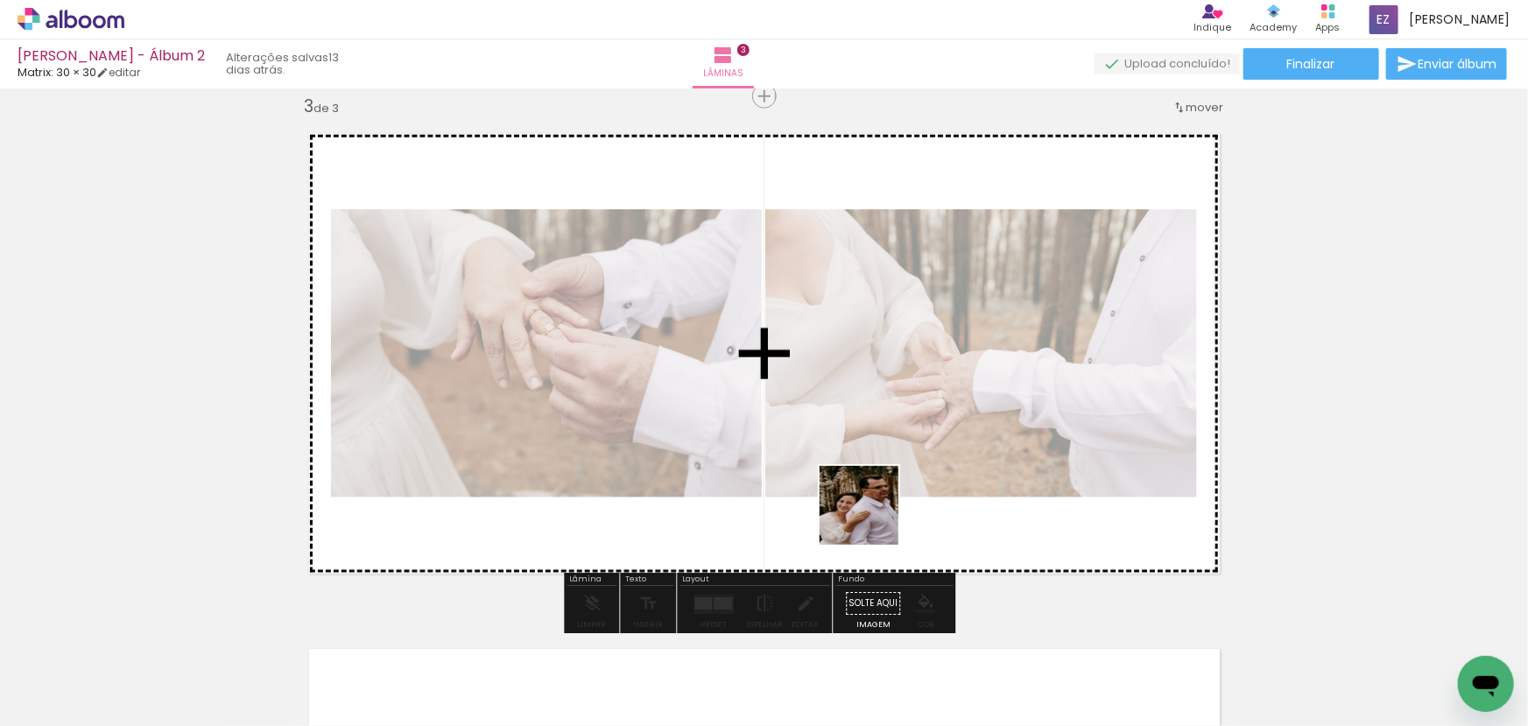
drag, startPoint x: 872, startPoint y: 607, endPoint x: 868, endPoint y: 433, distance: 174.4
click at [868, 433] on quentale-workspace at bounding box center [764, 363] width 1528 height 726
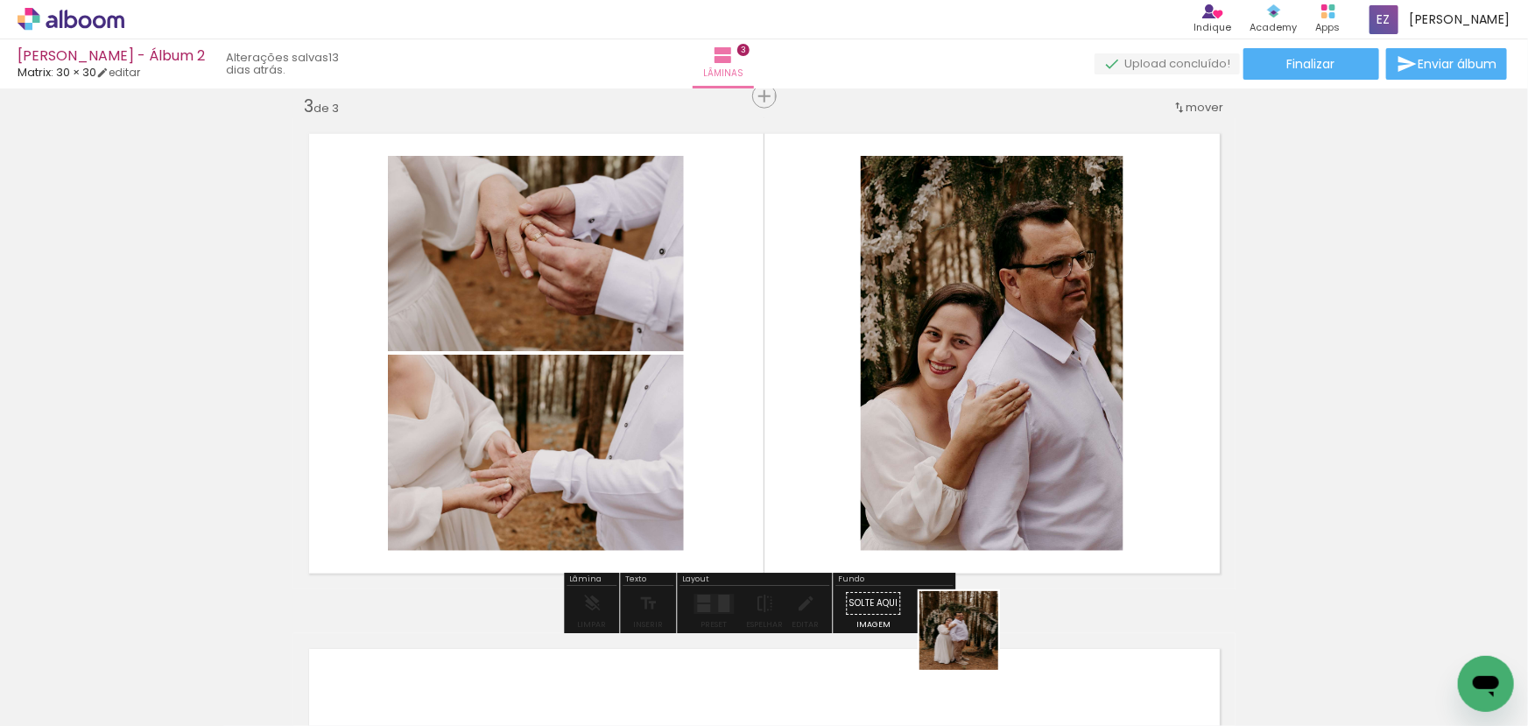
drag, startPoint x: 975, startPoint y: 676, endPoint x: 1034, endPoint y: 636, distance: 71.9
click at [921, 431] on quentale-workspace at bounding box center [764, 363] width 1528 height 726
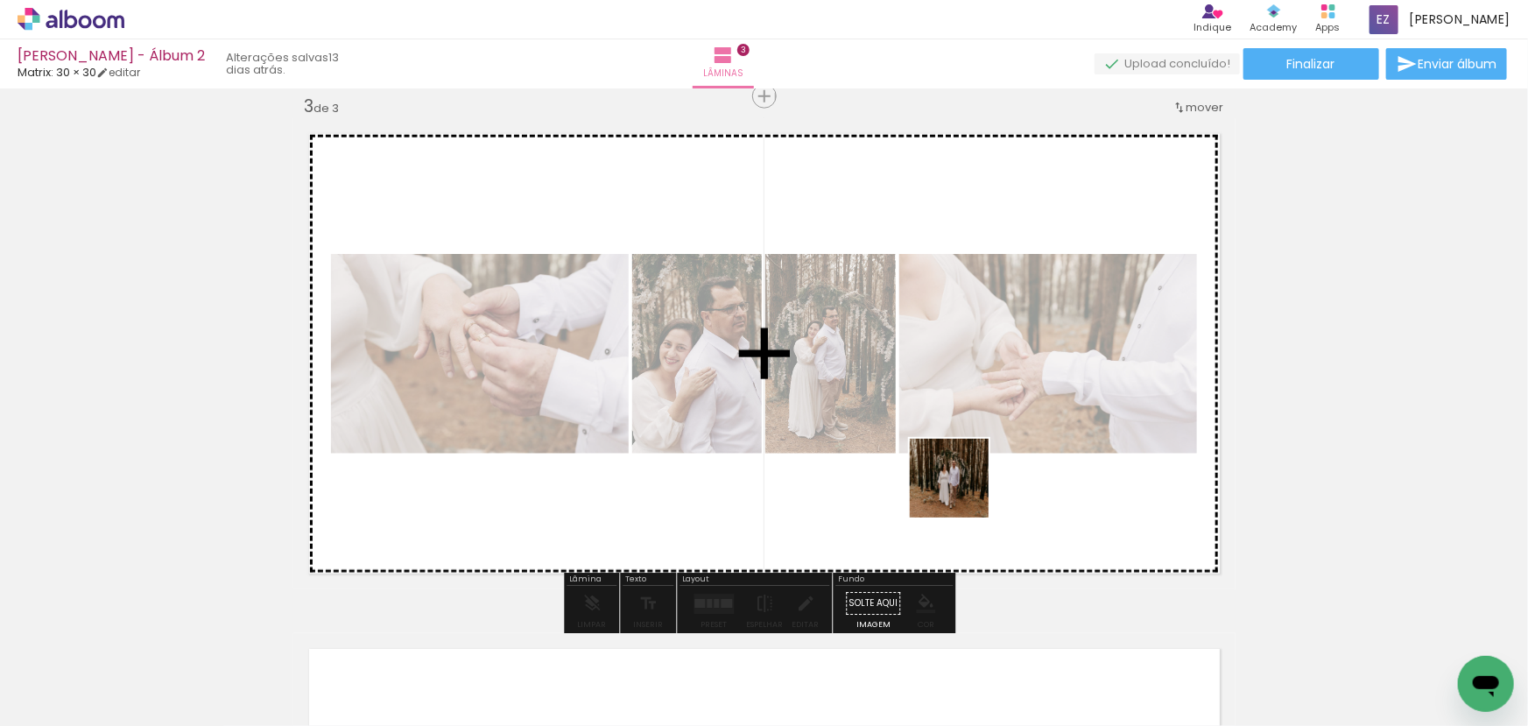
drag, startPoint x: 1060, startPoint y: 666, endPoint x: 942, endPoint y: 462, distance: 235.4
click at [942, 462] on quentale-workspace at bounding box center [764, 363] width 1528 height 726
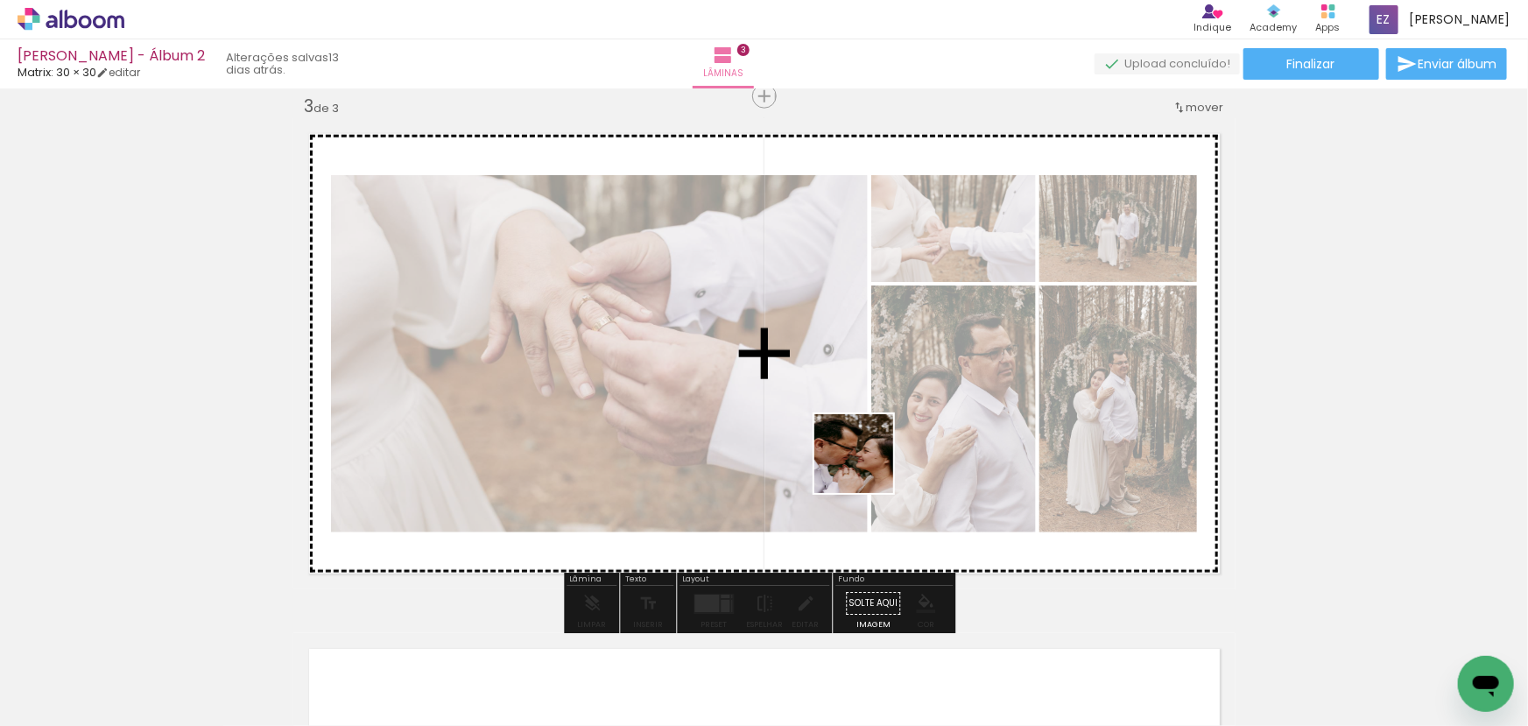
drag, startPoint x: 1158, startPoint y: 693, endPoint x: 861, endPoint y: 457, distance: 379.0
click at [861, 457] on quentale-workspace at bounding box center [764, 363] width 1528 height 726
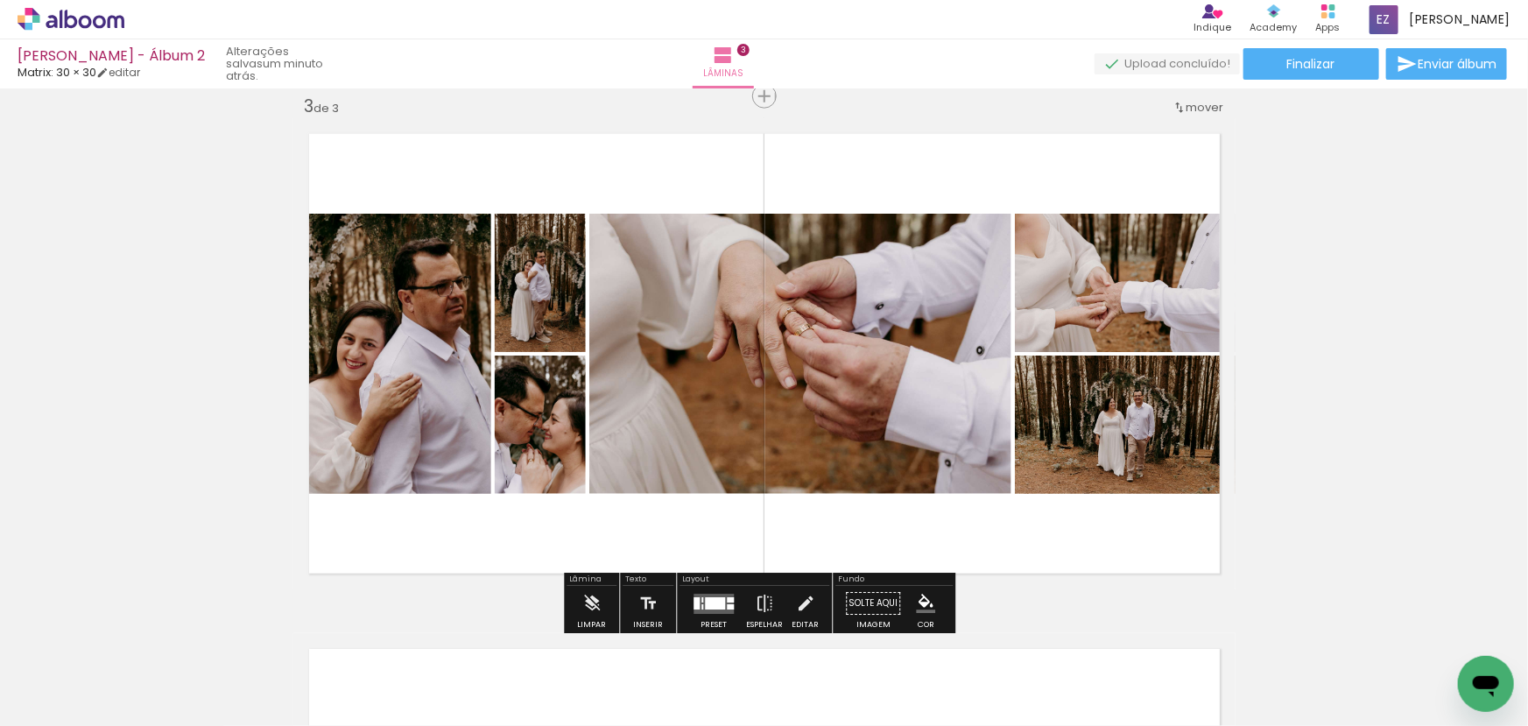
click at [709, 606] on div at bounding box center [715, 603] width 20 height 12
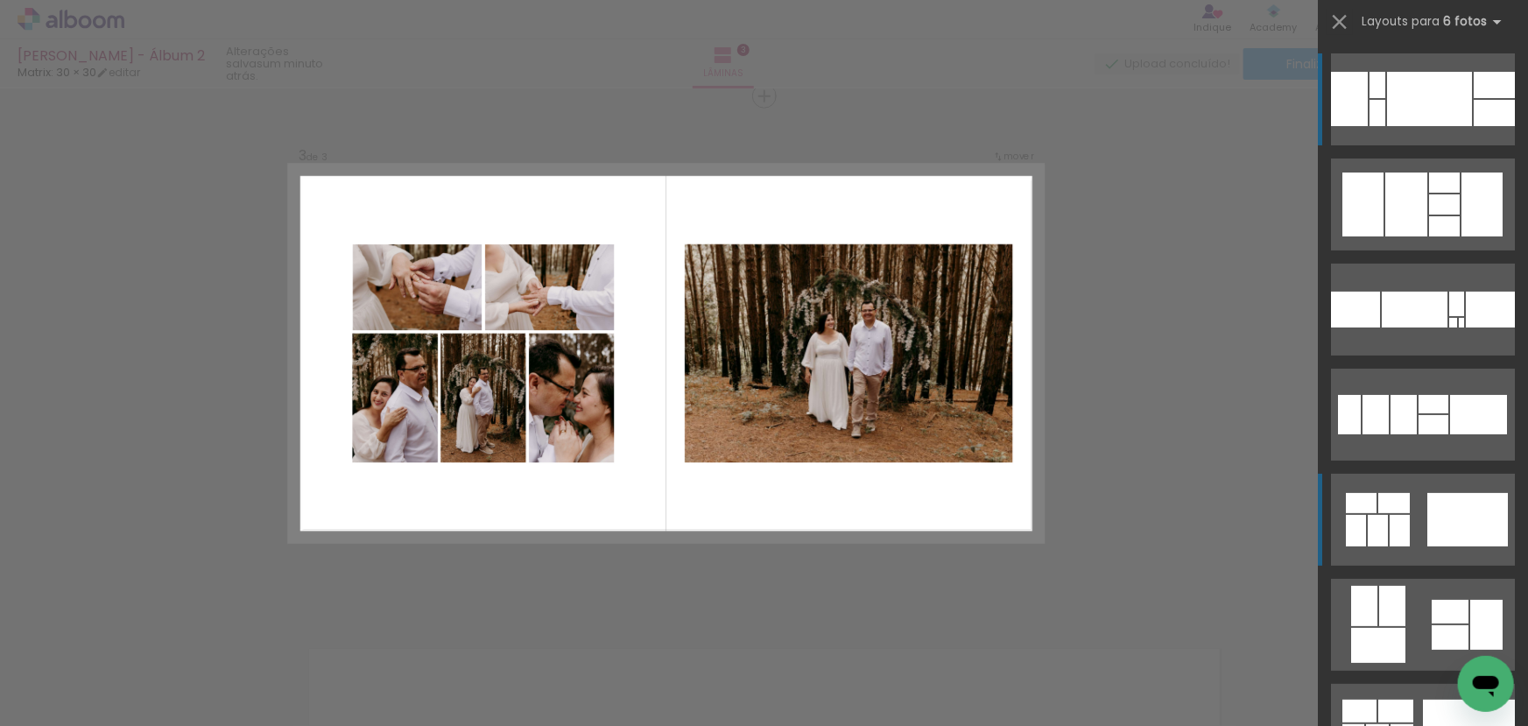
scroll to position [318, 0]
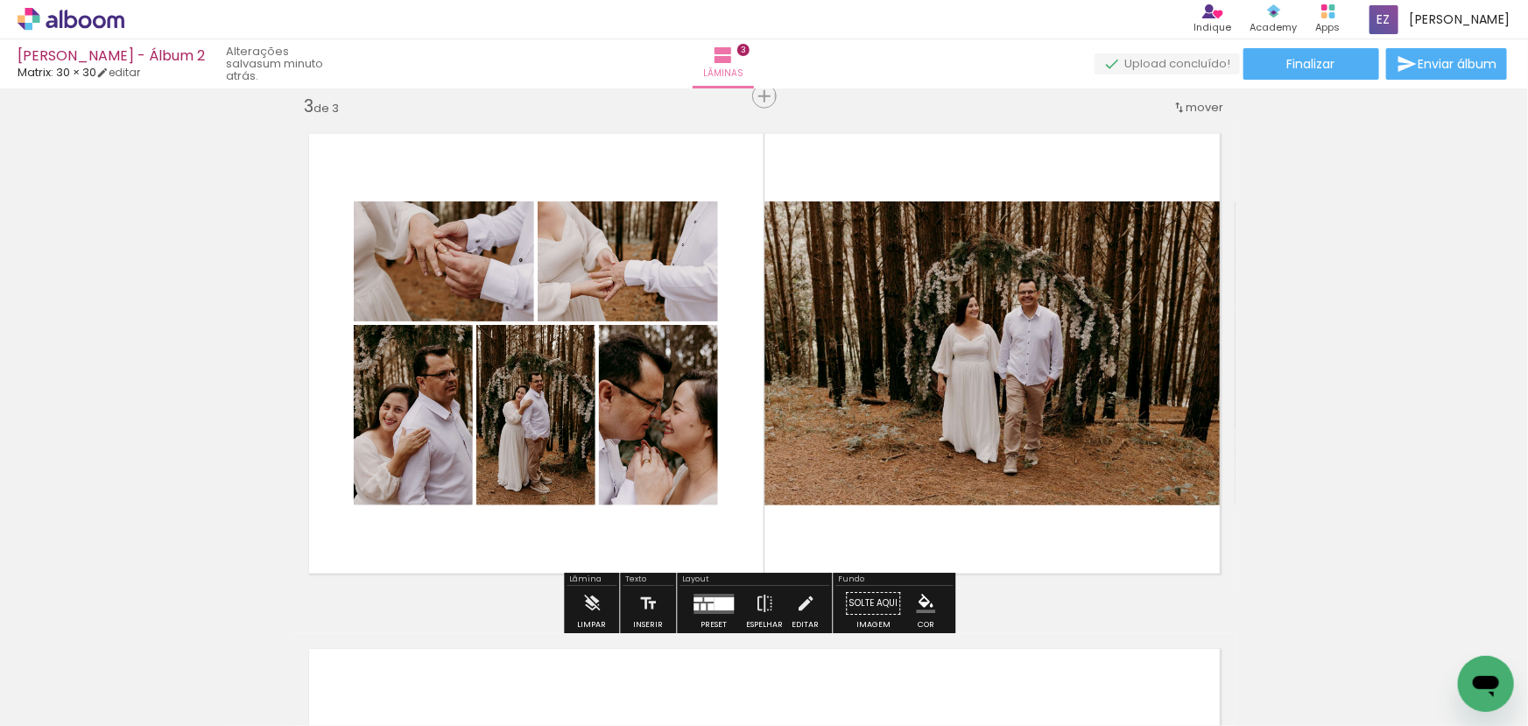
click at [1007, 372] on quentale-photo at bounding box center [1000, 353] width 471 height 304
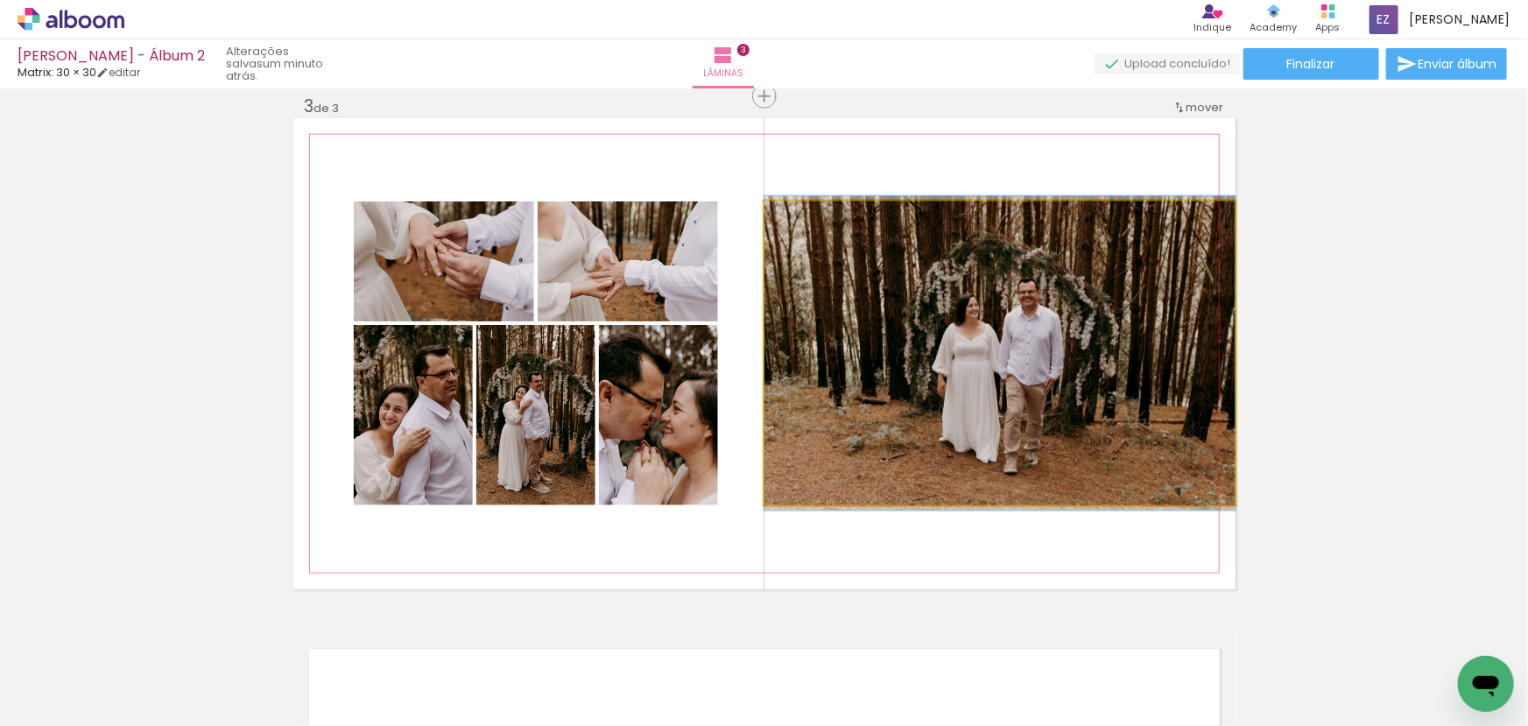
click at [1007, 372] on quentale-photo at bounding box center [1000, 353] width 471 height 304
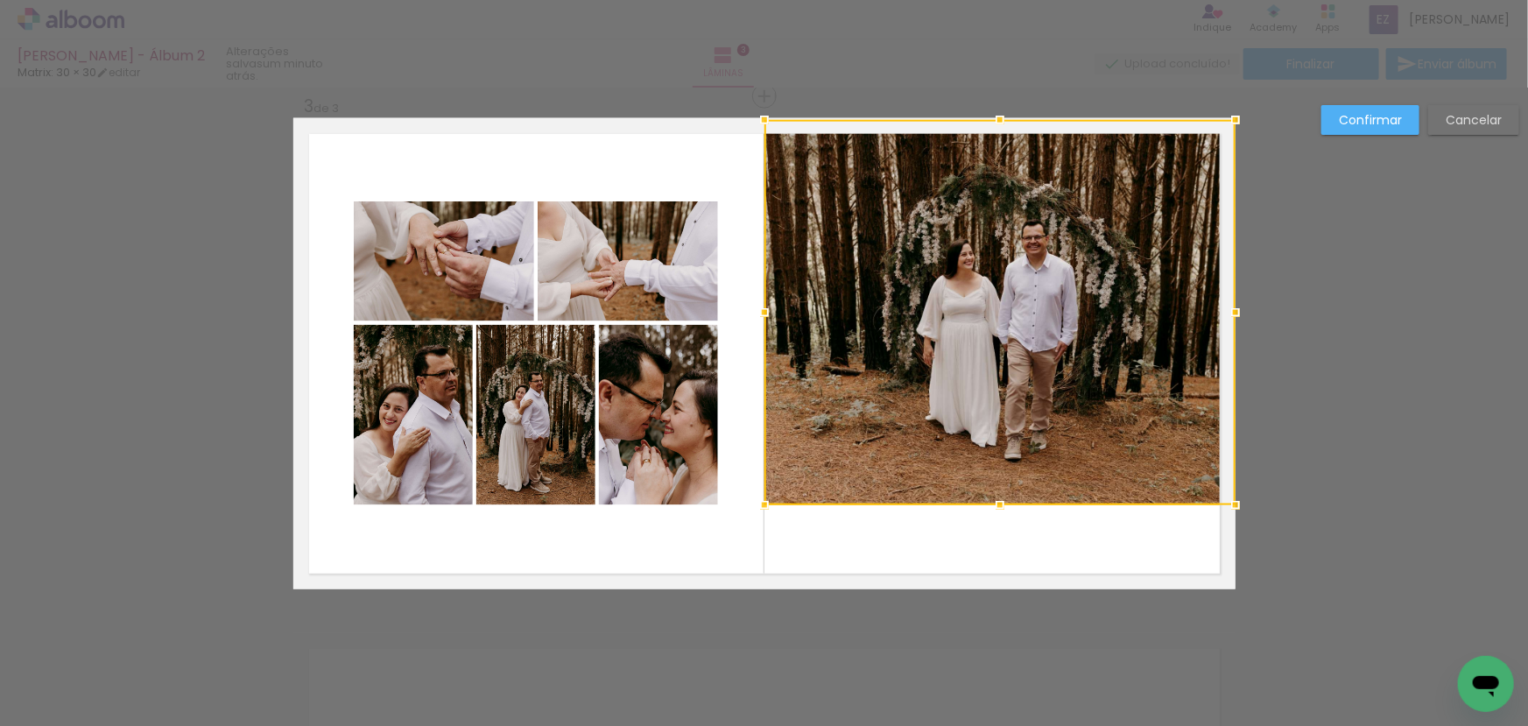
drag, startPoint x: 990, startPoint y: 204, endPoint x: 988, endPoint y: 164, distance: 40.3
click at [988, 164] on div at bounding box center [1000, 312] width 471 height 385
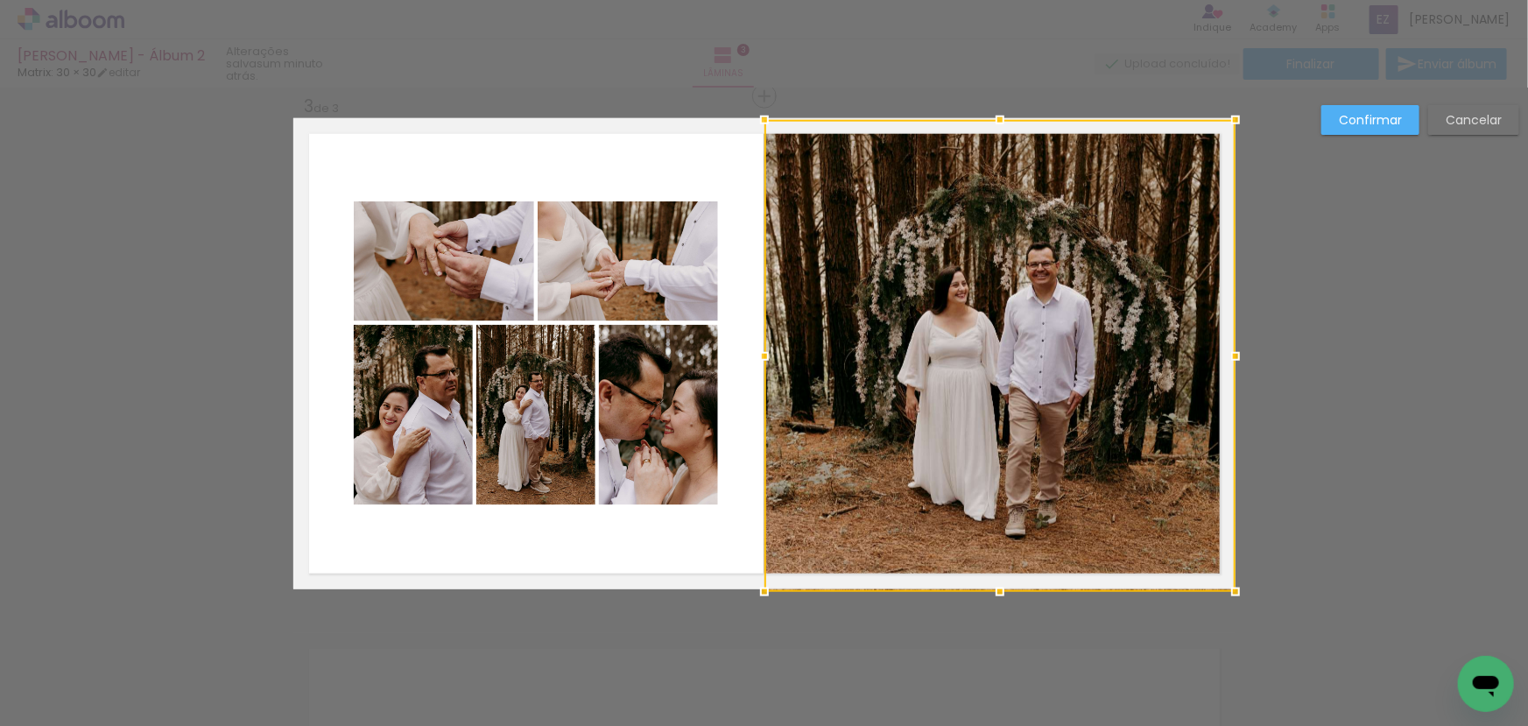
drag, startPoint x: 994, startPoint y: 501, endPoint x: 998, endPoint y: 577, distance: 76.3
click at [998, 577] on div at bounding box center [1000, 592] width 35 height 35
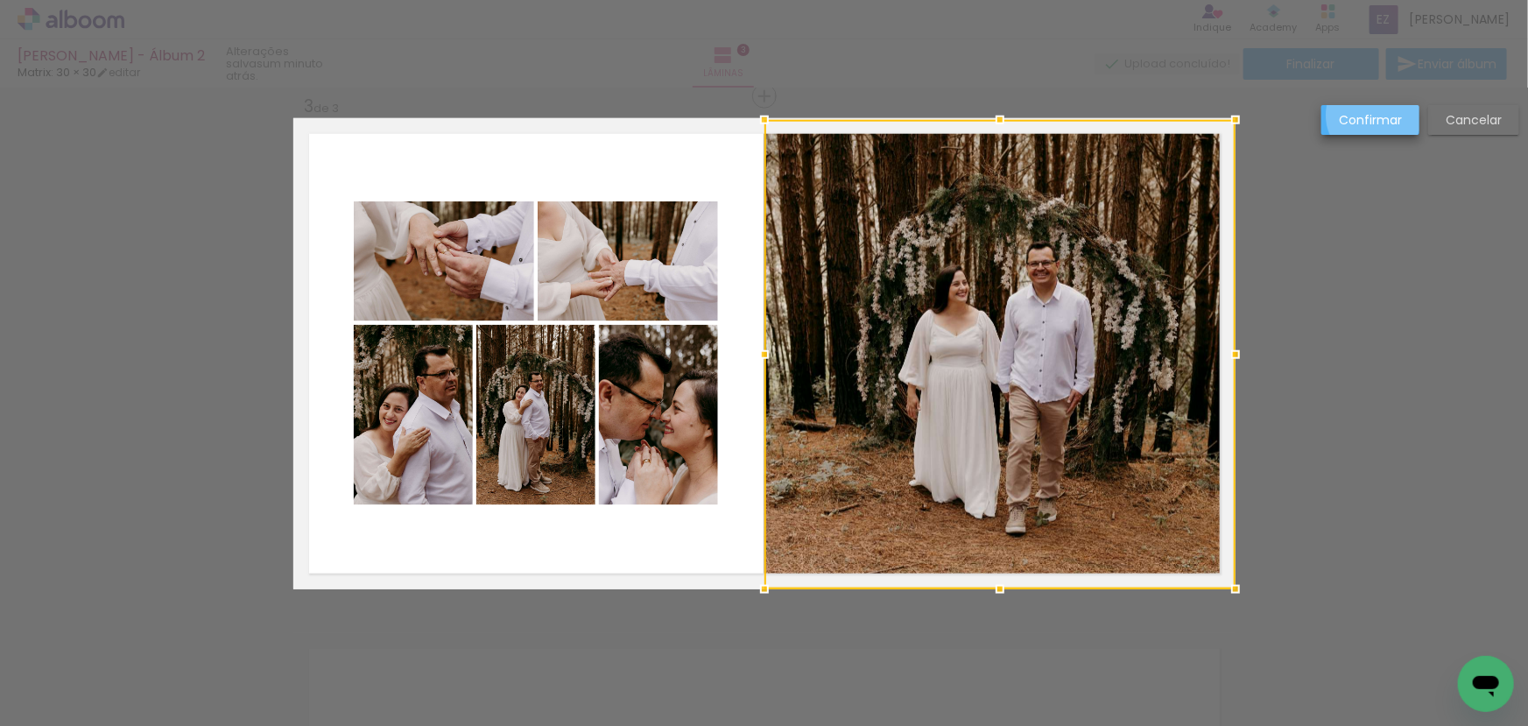
click at [0, 0] on slot "Confirmar" at bounding box center [0, 0] width 0 height 0
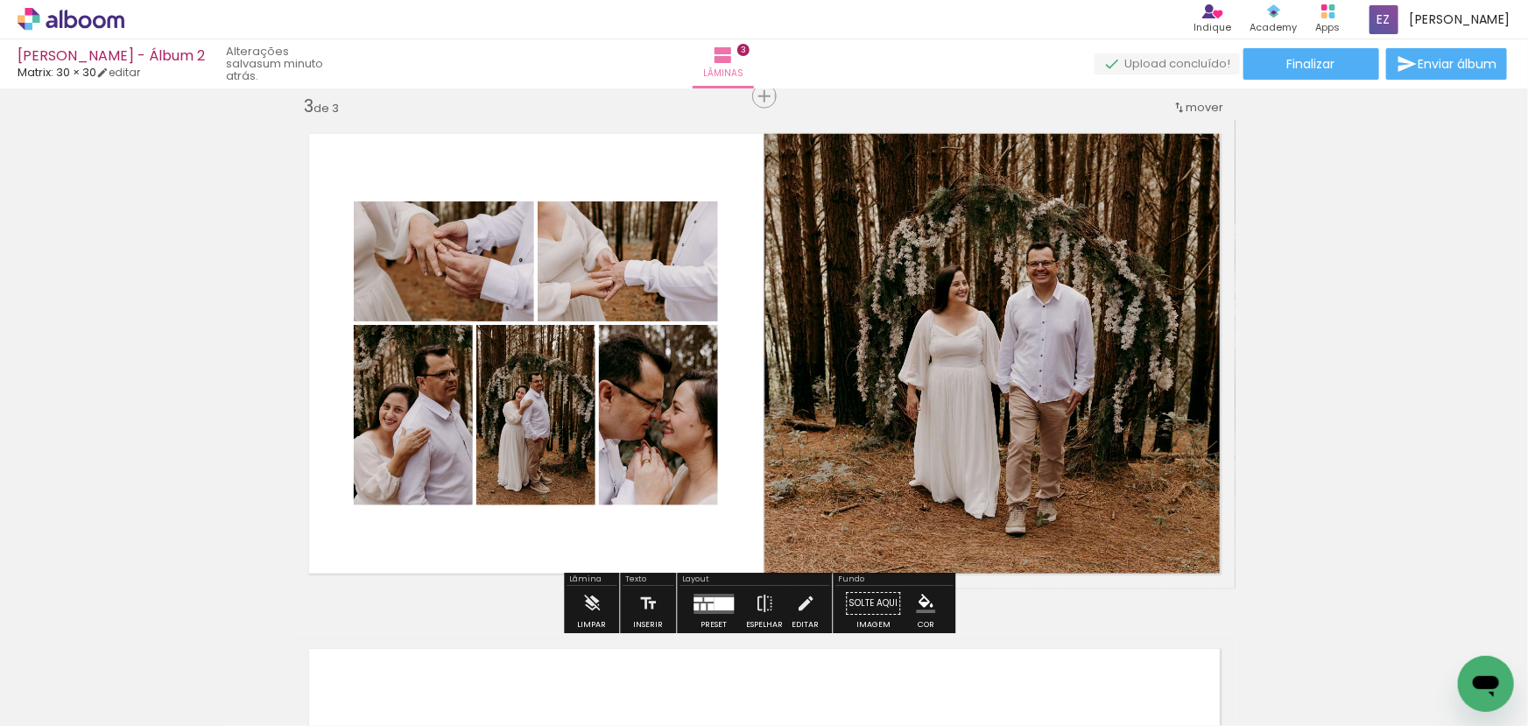
click at [1374, 351] on div "Inserir lâmina 1 de 3 Inserir lâmina 2 de 3 Inserir lâmina 3 de 3" at bounding box center [764, 74] width 1528 height 2061
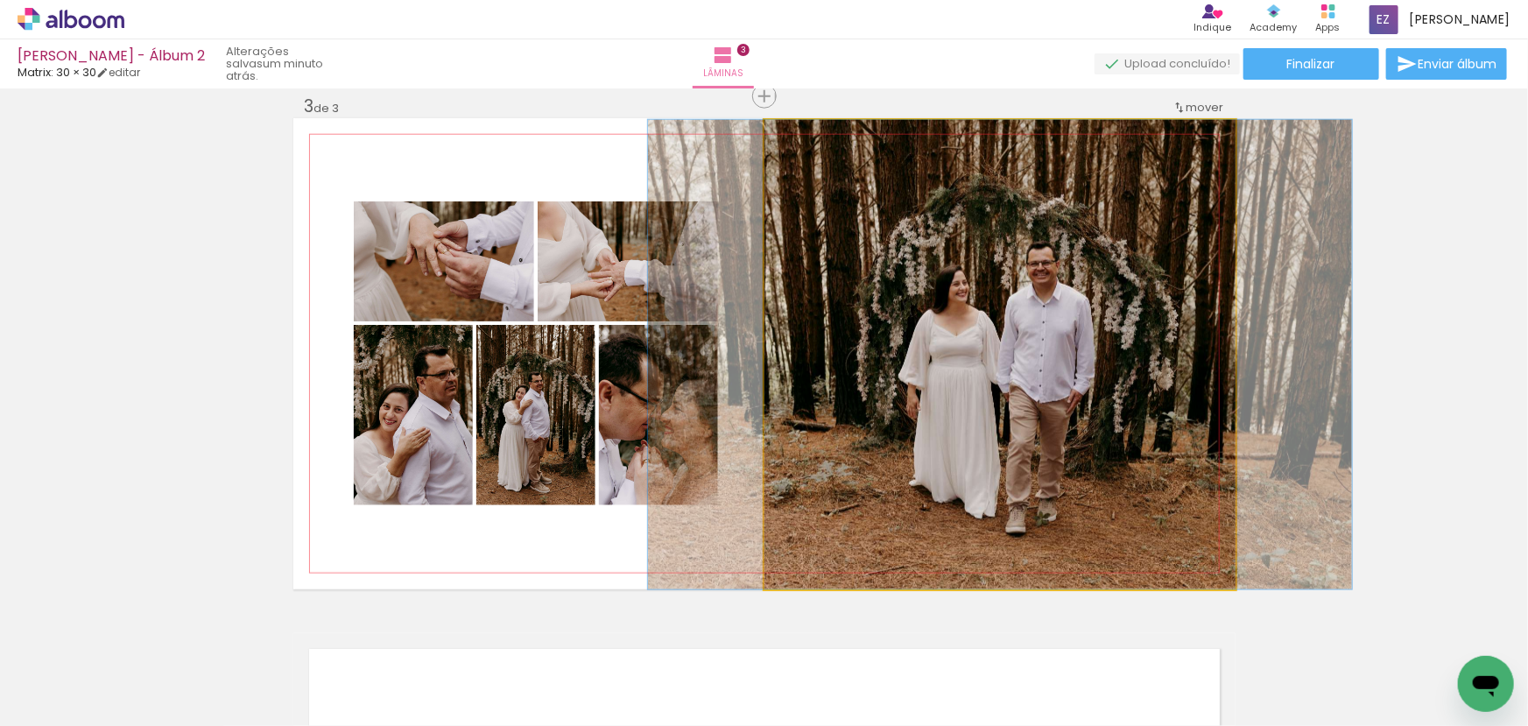
click at [1058, 371] on quentale-photo at bounding box center [1000, 354] width 471 height 469
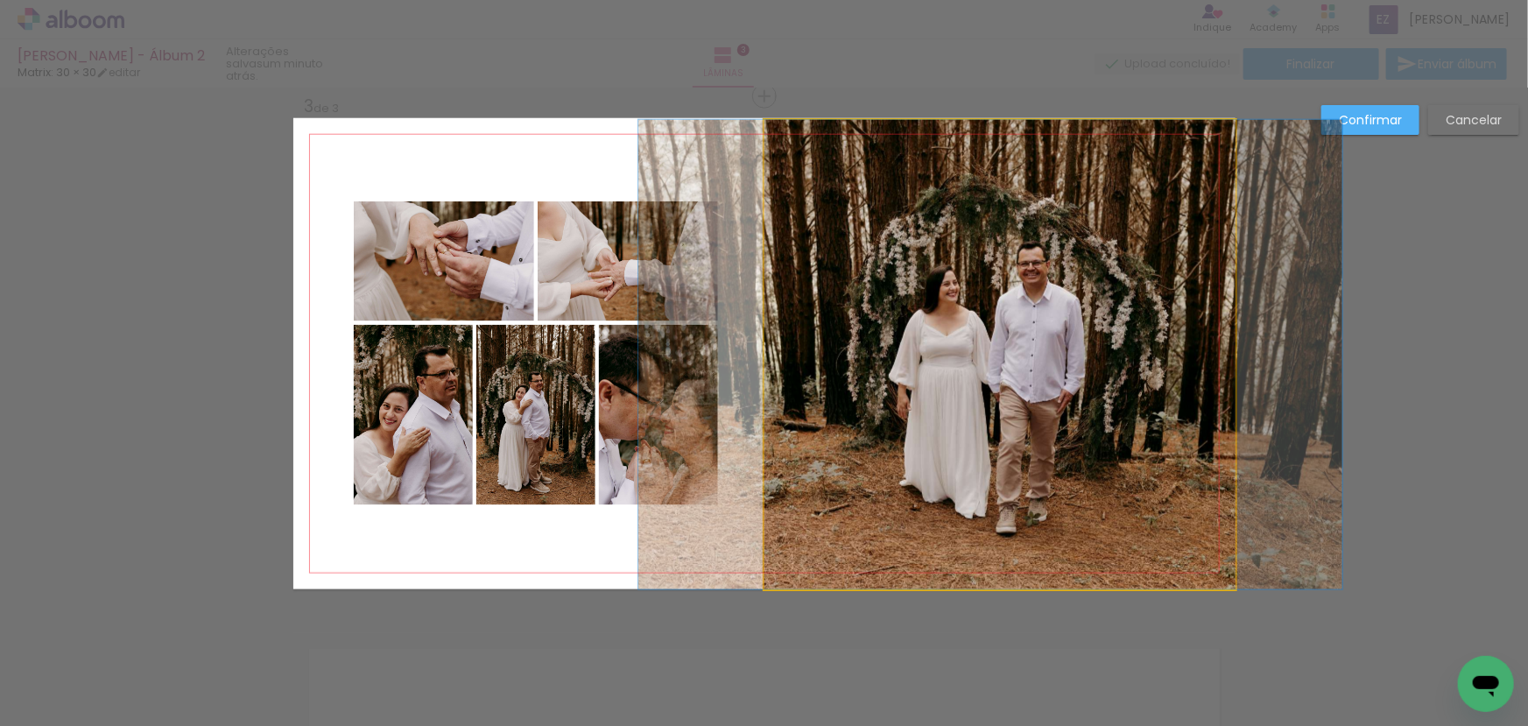
drag, startPoint x: 1058, startPoint y: 371, endPoint x: 1048, endPoint y: 370, distance: 9.8
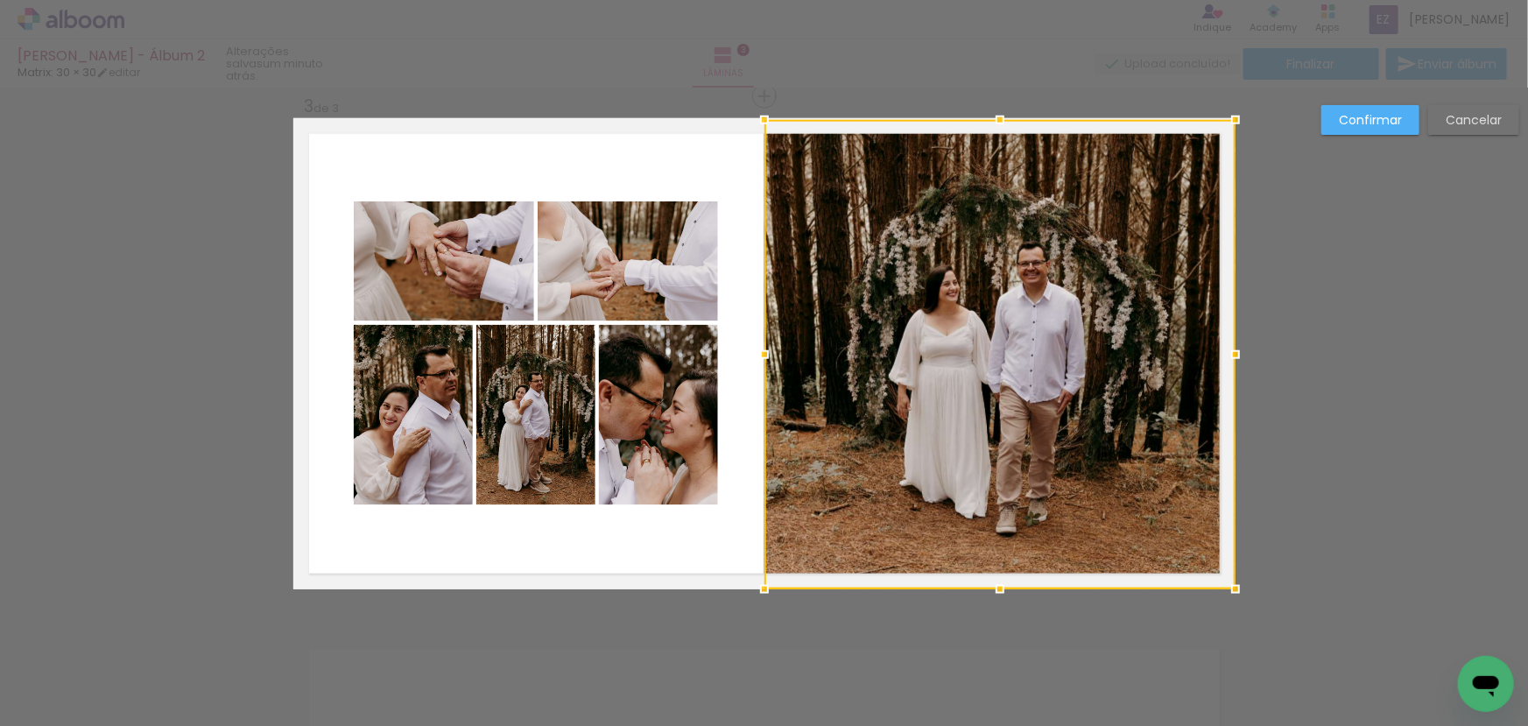
click at [0, 0] on slot "Confirmar" at bounding box center [0, 0] width 0 height 0
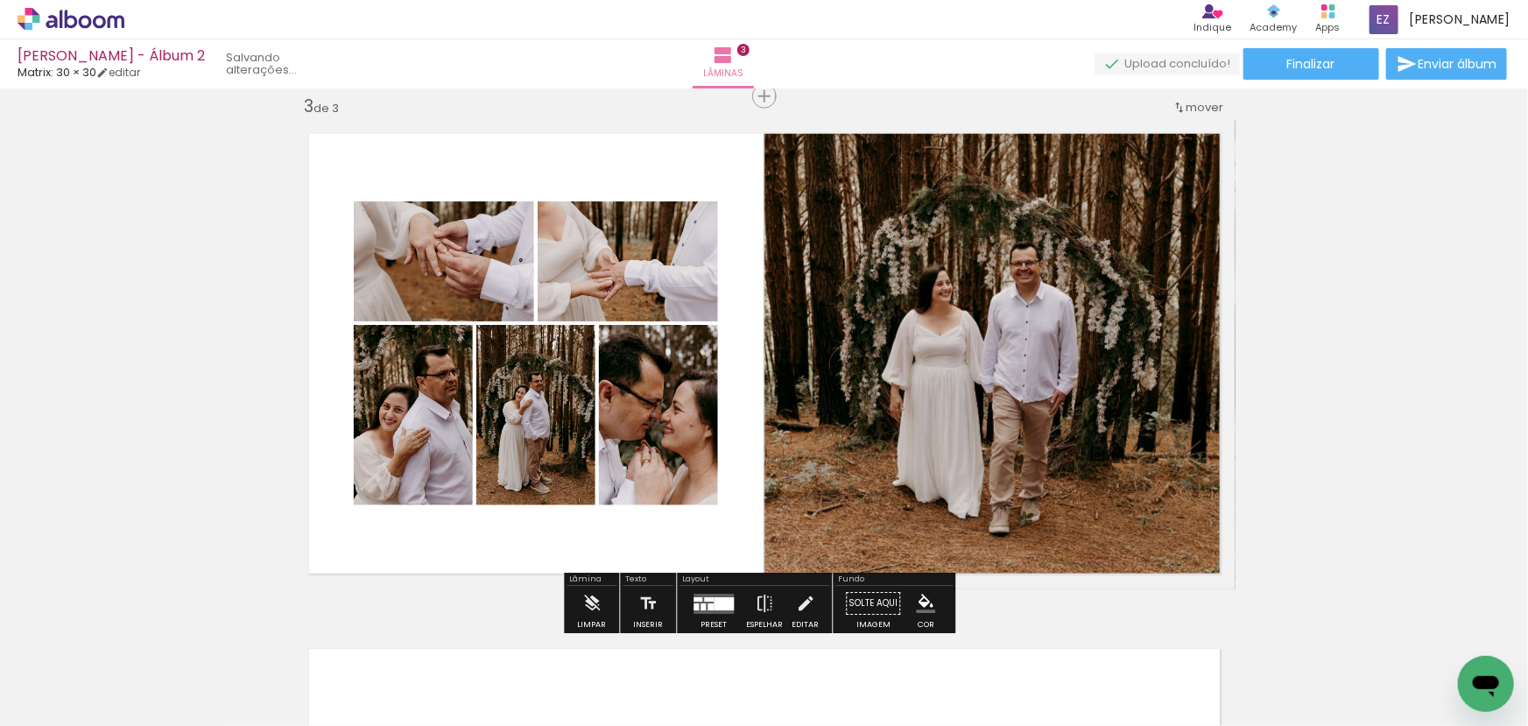
click at [1379, 307] on div "Inserir lâmina 1 de 3 Inserir lâmina 2 de 3 Inserir lâmina 3 de 3" at bounding box center [764, 74] width 1528 height 2061
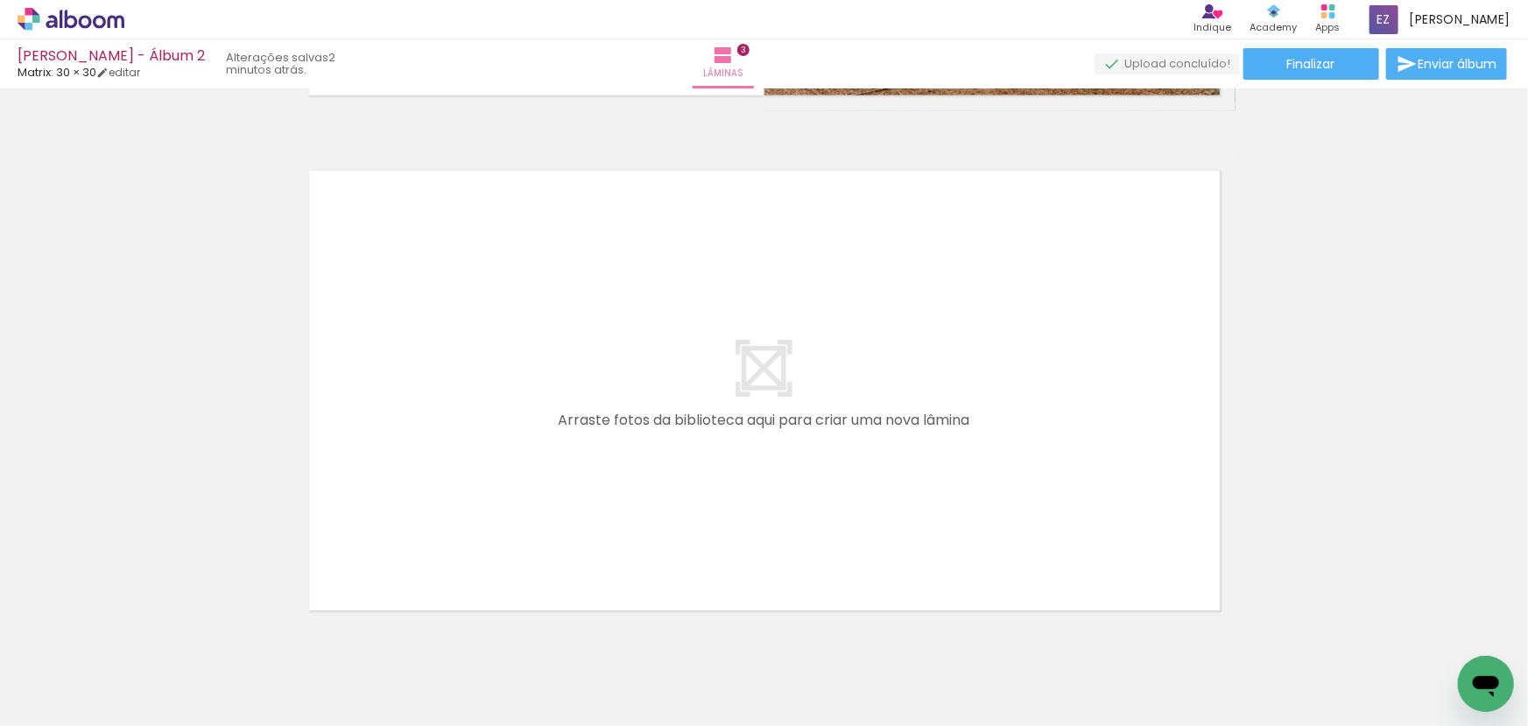
scroll to position [1600, 0]
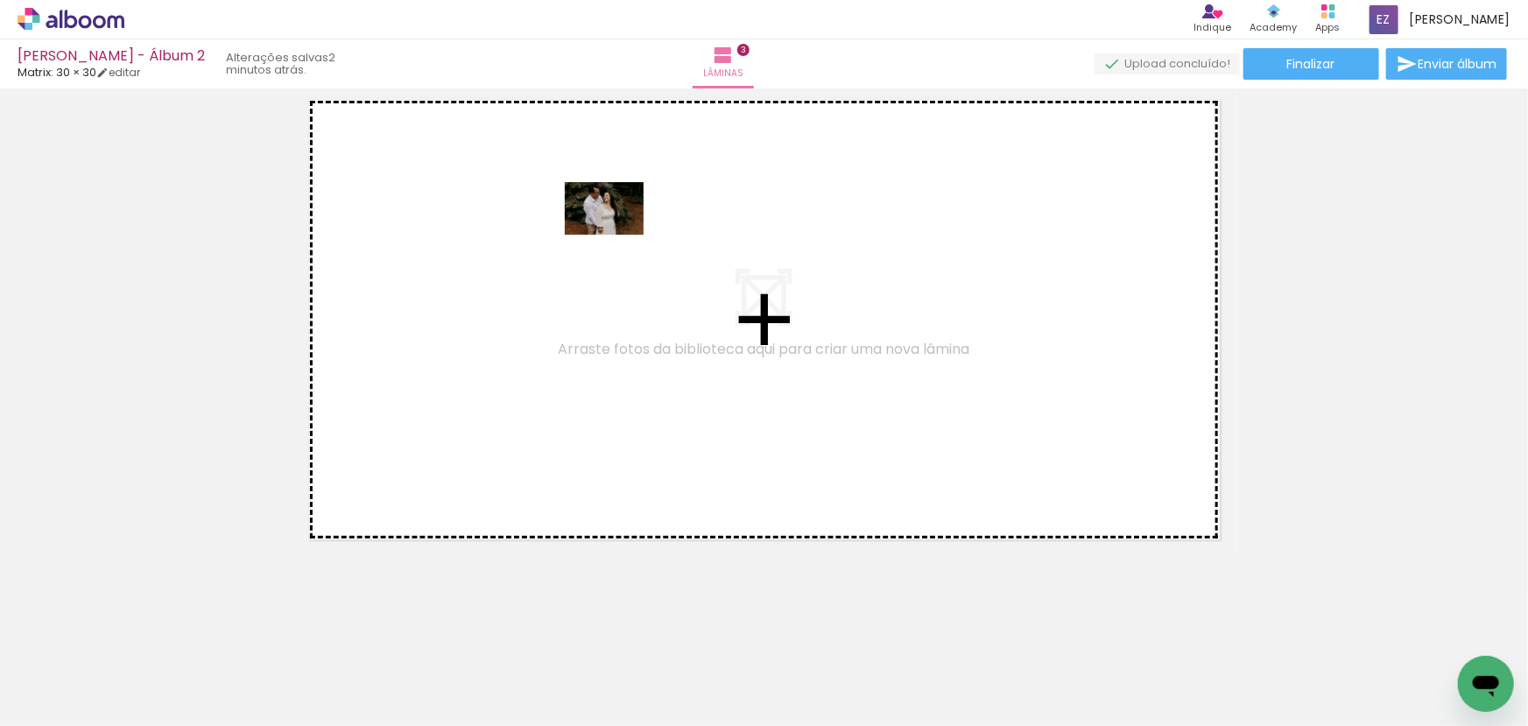
drag, startPoint x: 369, startPoint y: 670, endPoint x: 521, endPoint y: 667, distance: 152.4
click at [614, 244] on quentale-workspace at bounding box center [764, 363] width 1528 height 726
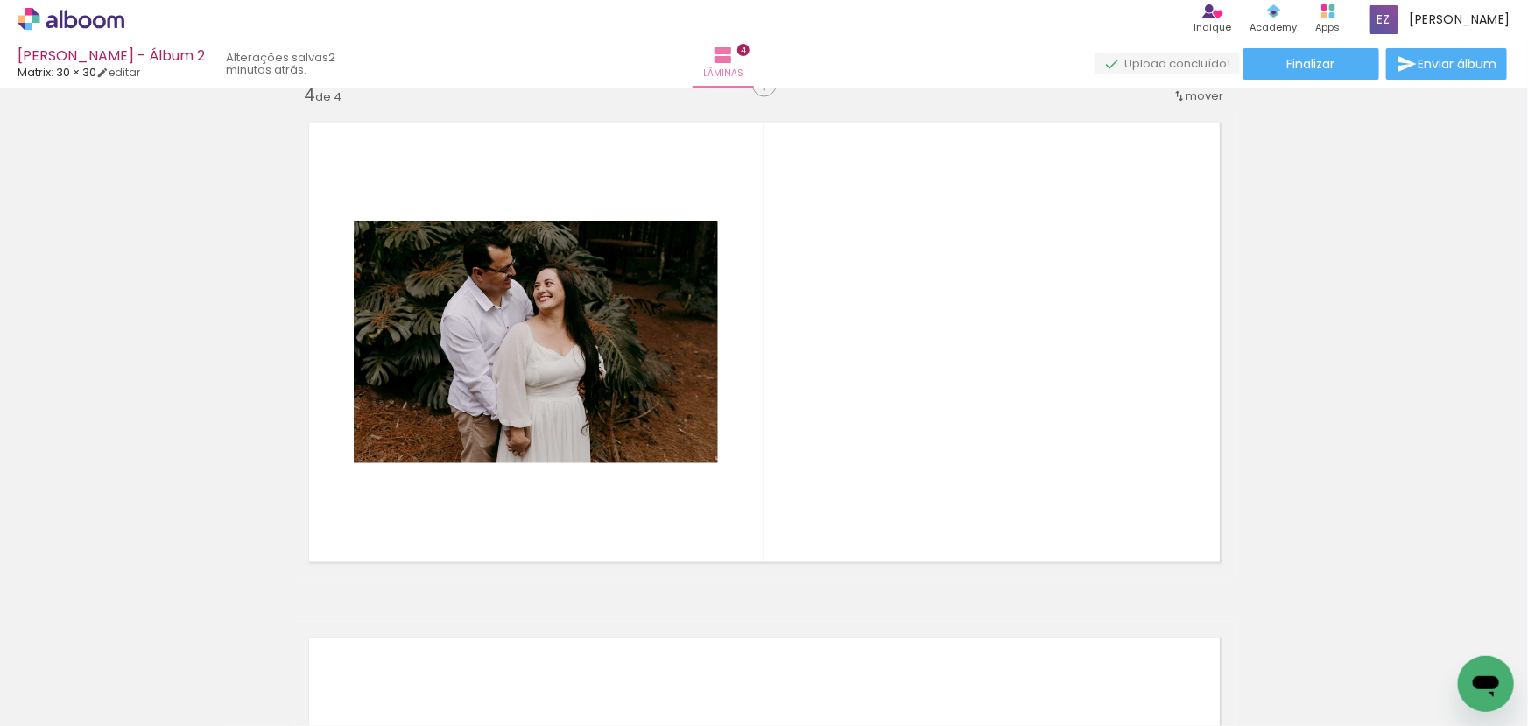
scroll to position [1567, 0]
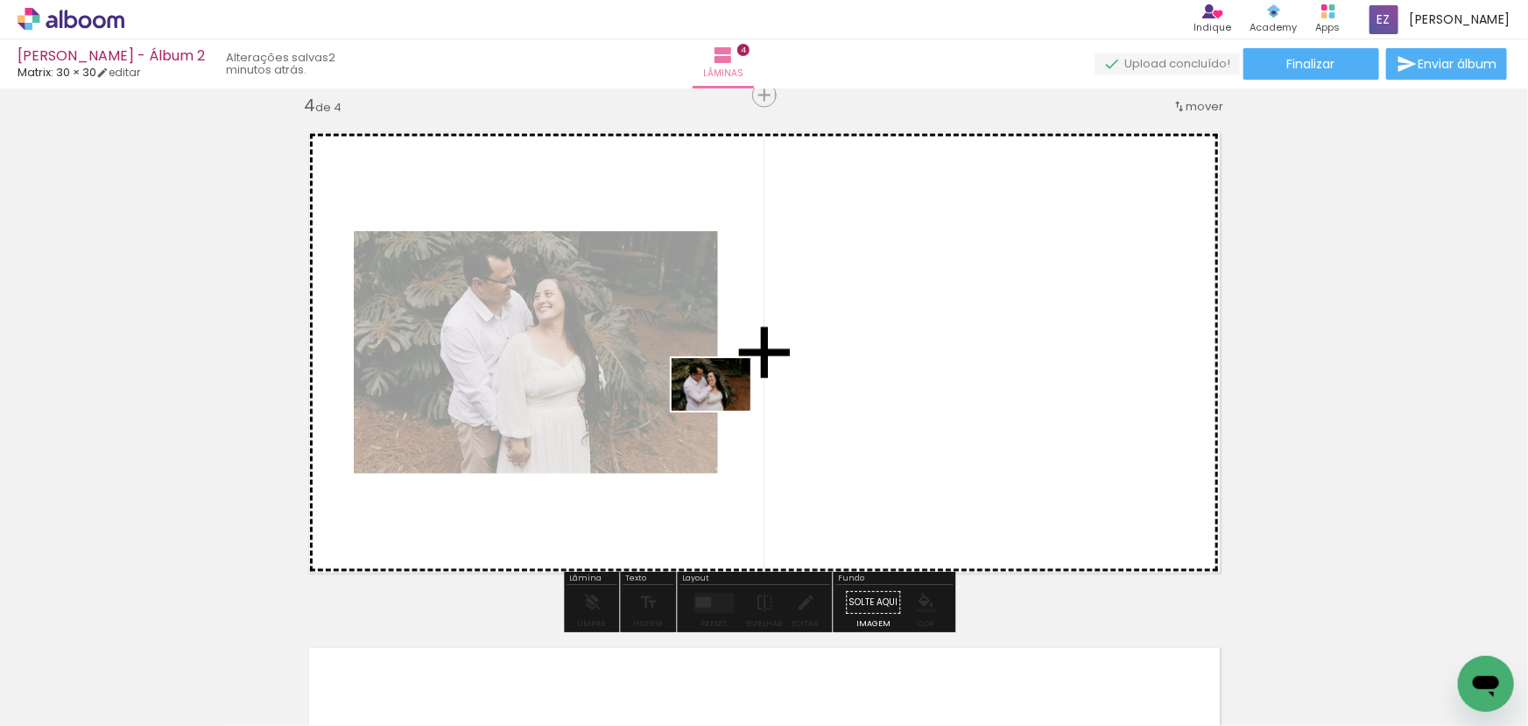
drag, startPoint x: 488, startPoint y: 674, endPoint x: 724, endPoint y: 411, distance: 354.2
click at [724, 411] on quentale-workspace at bounding box center [764, 363] width 1528 height 726
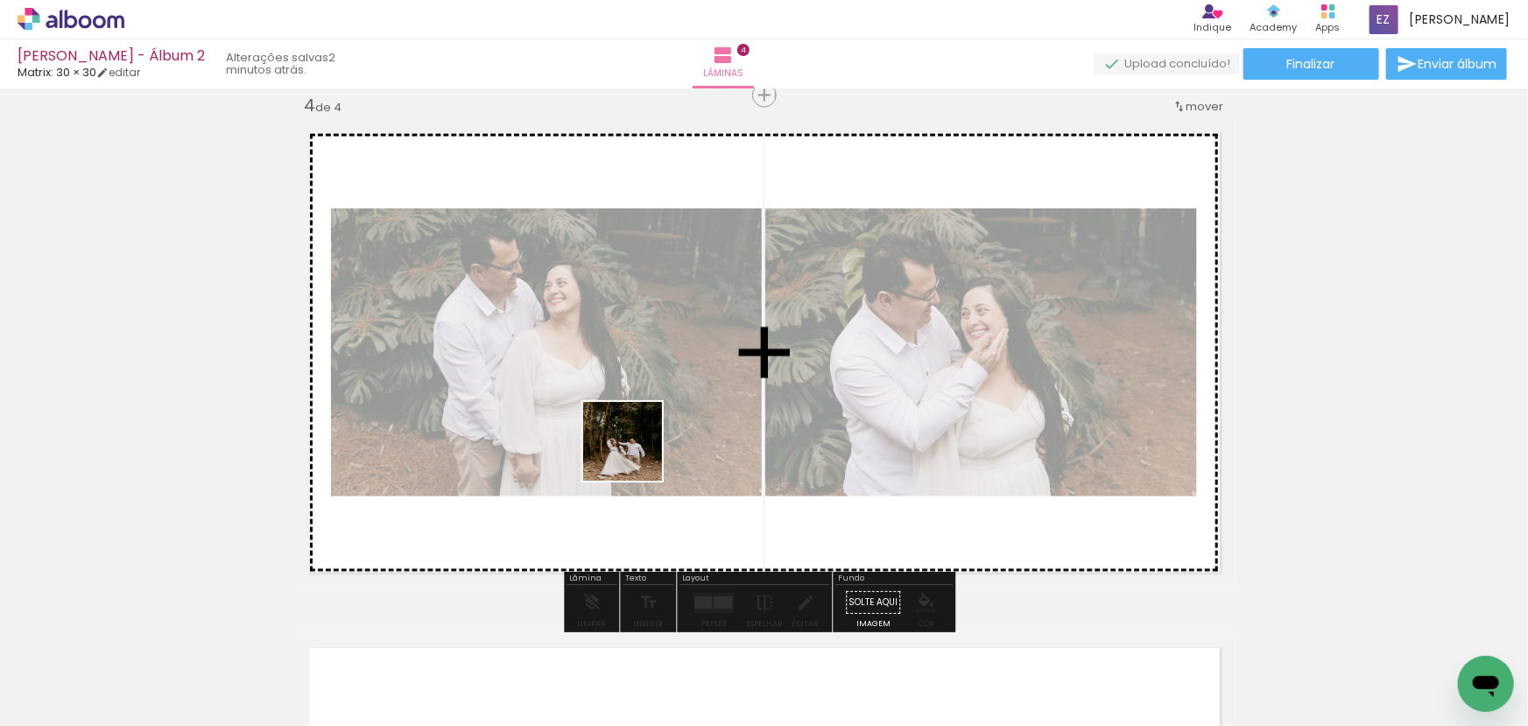
drag, startPoint x: 550, startPoint y: 688, endPoint x: 636, endPoint y: 455, distance: 249.1
click at [636, 455] on quentale-workspace at bounding box center [764, 363] width 1528 height 726
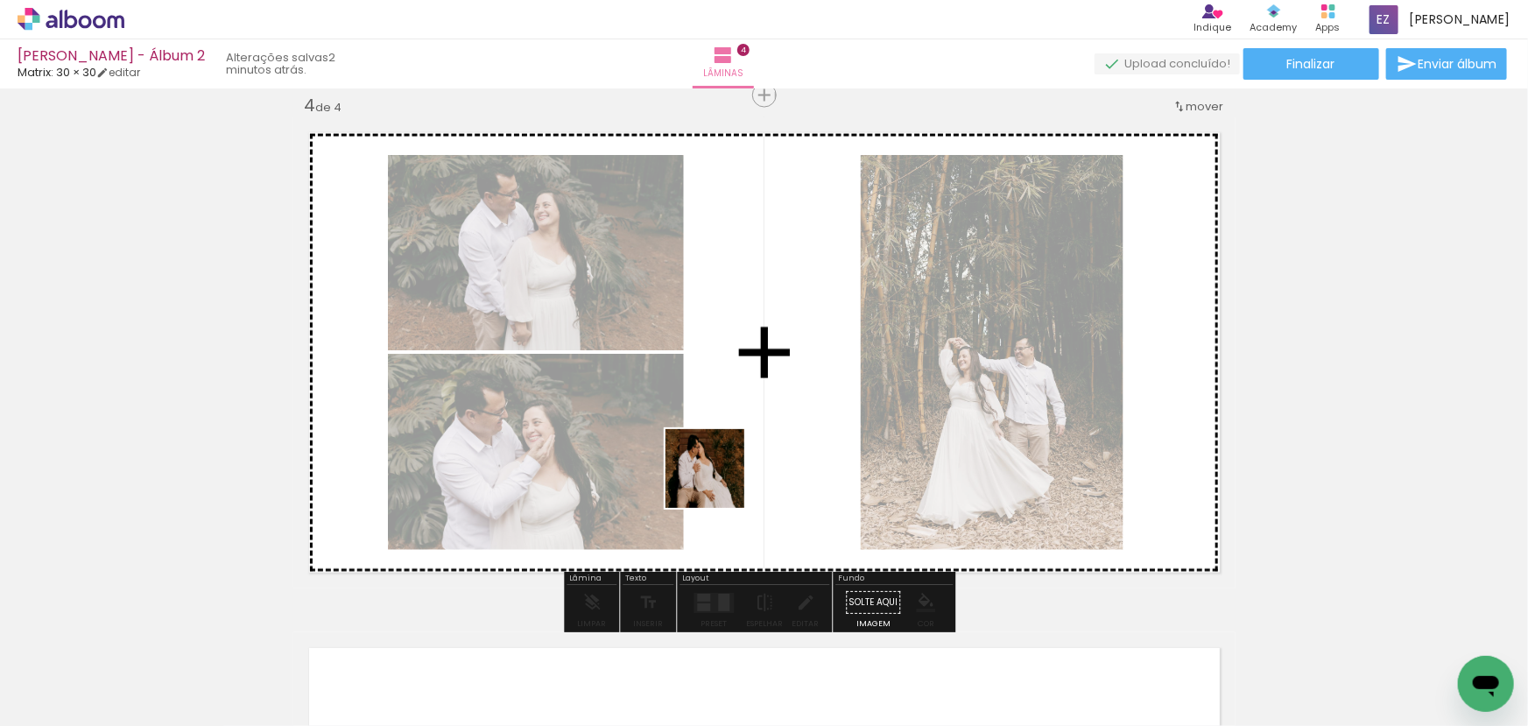
drag, startPoint x: 660, startPoint y: 676, endPoint x: 788, endPoint y: 630, distance: 136.0
click at [761, 407] on quentale-workspace at bounding box center [764, 363] width 1528 height 726
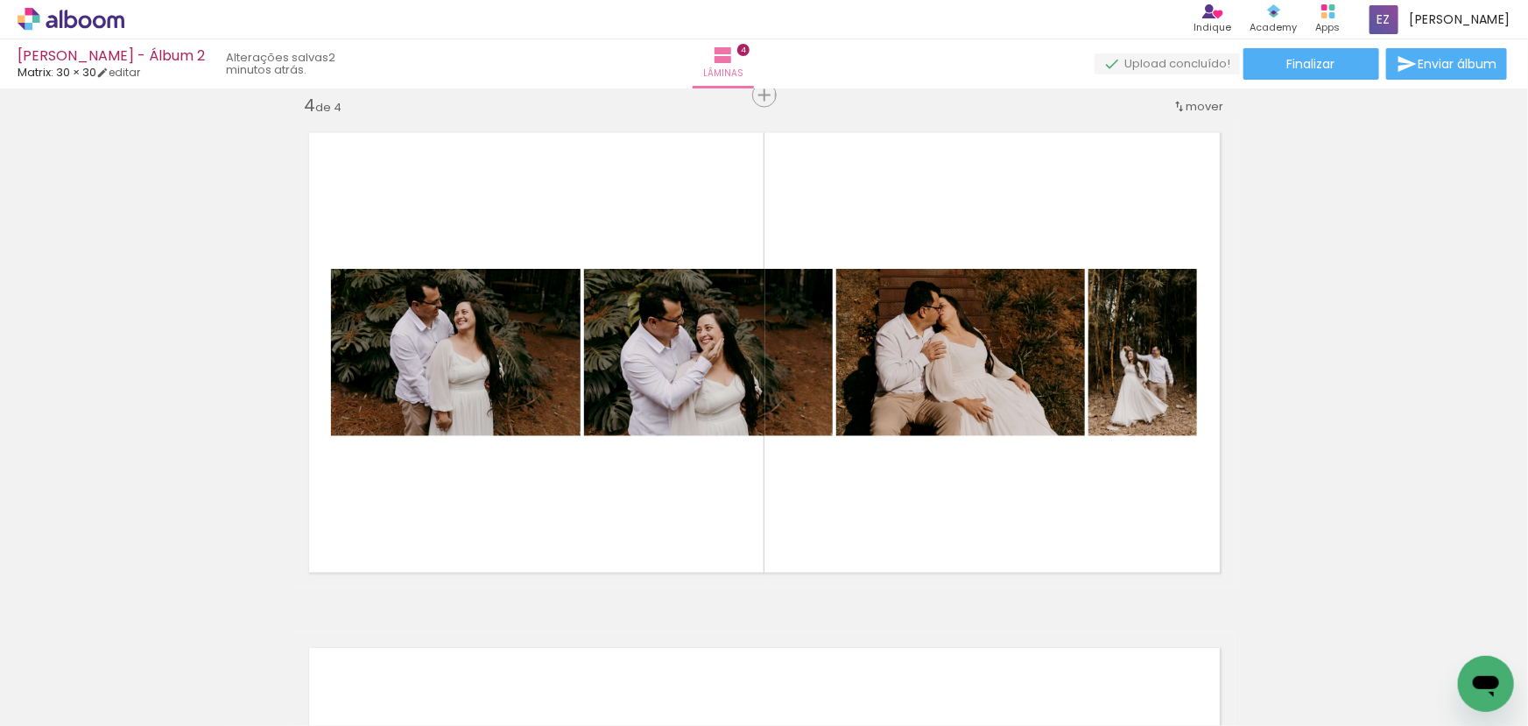
scroll to position [0, 519]
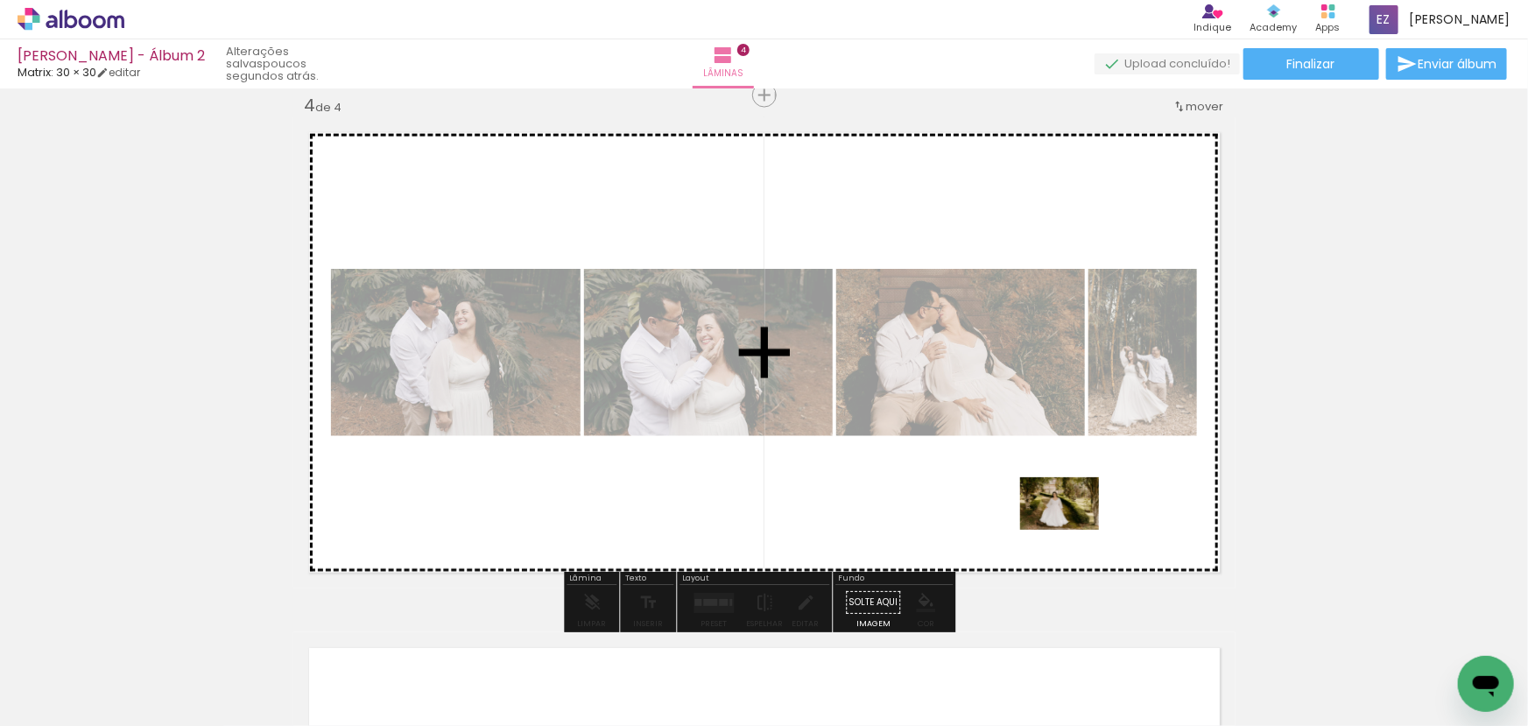
drag, startPoint x: 1187, startPoint y: 638, endPoint x: 1073, endPoint y: 530, distance: 156.8
click at [1073, 530] on quentale-workspace at bounding box center [764, 363] width 1528 height 726
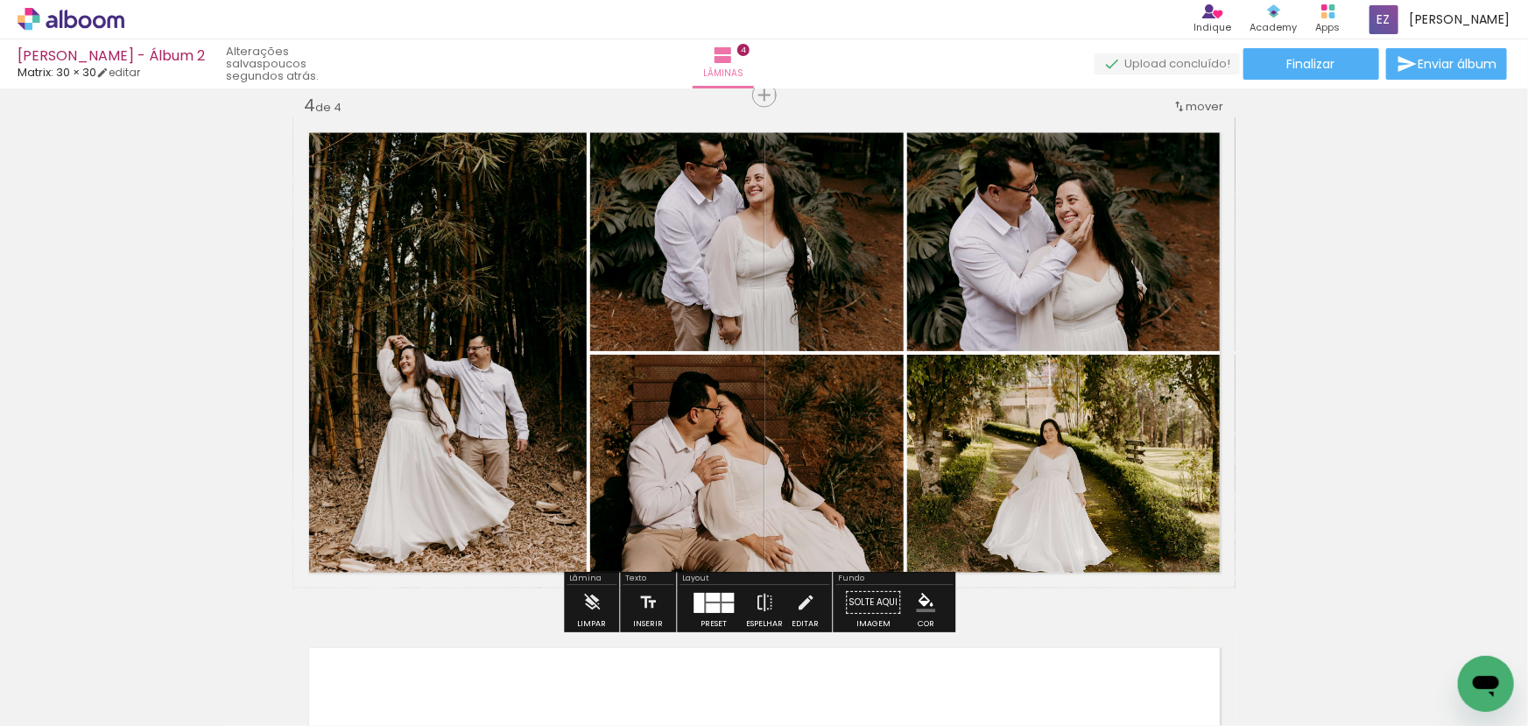
scroll to position [1647, 0]
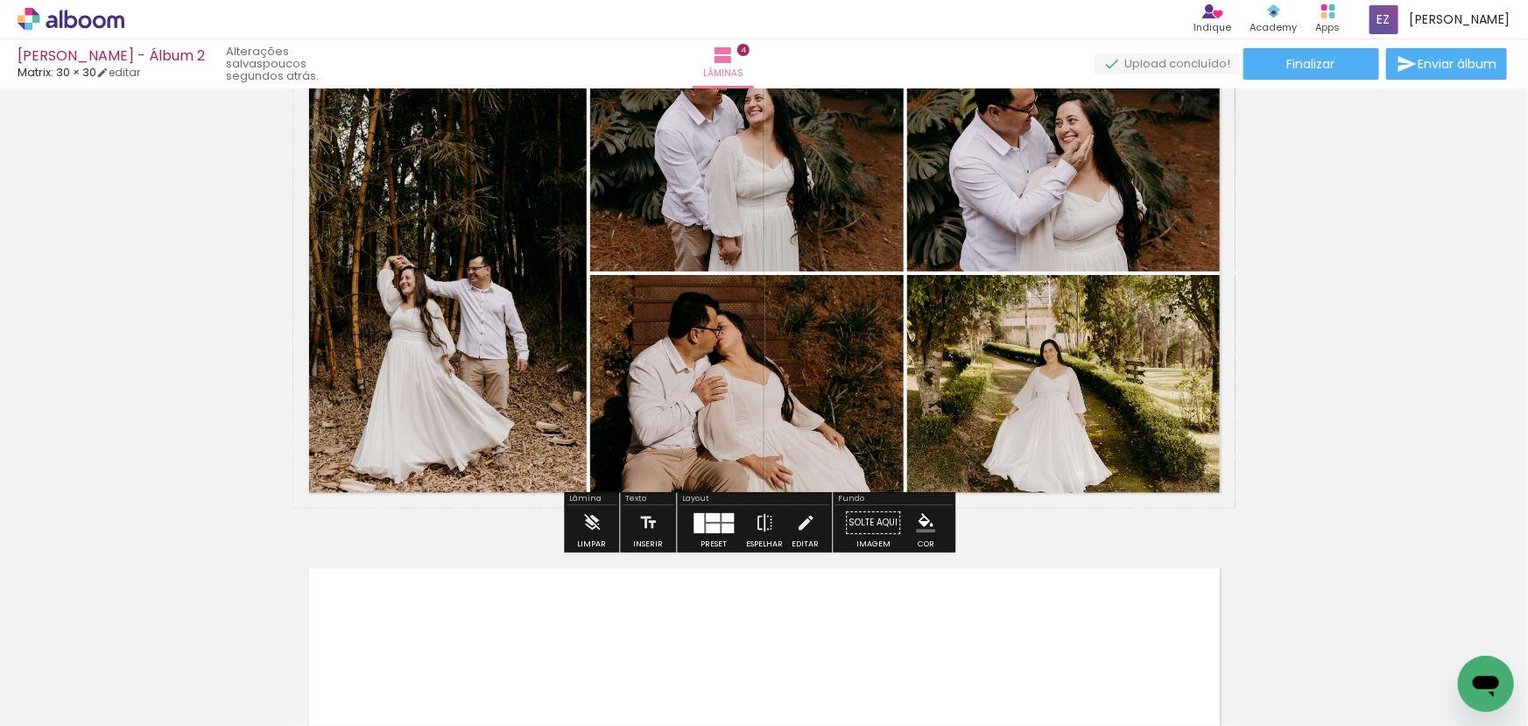
click at [709, 524] on div at bounding box center [713, 529] width 14 height 10
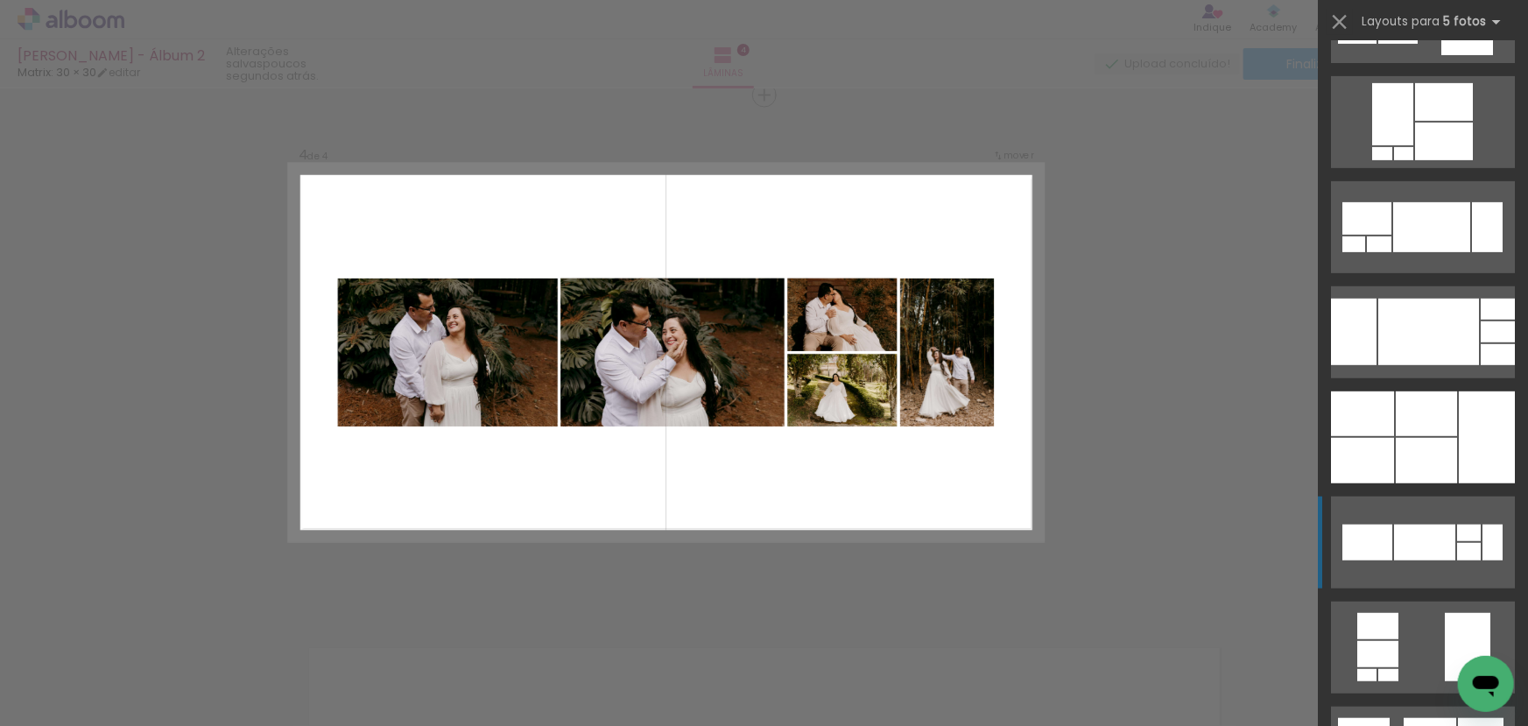
scroll to position [716, 0]
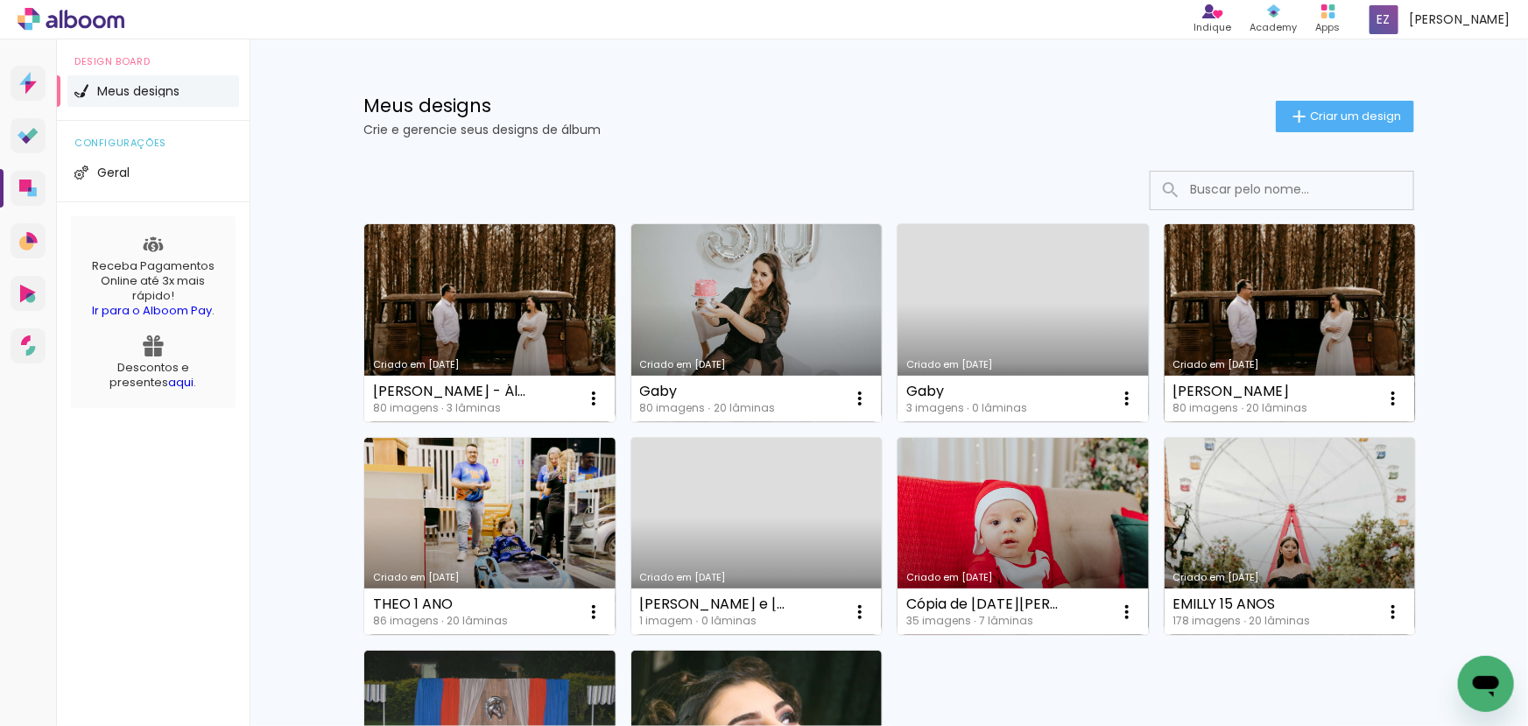
click at [1248, 331] on link "Criado em [DATE]" at bounding box center [1290, 323] width 251 height 198
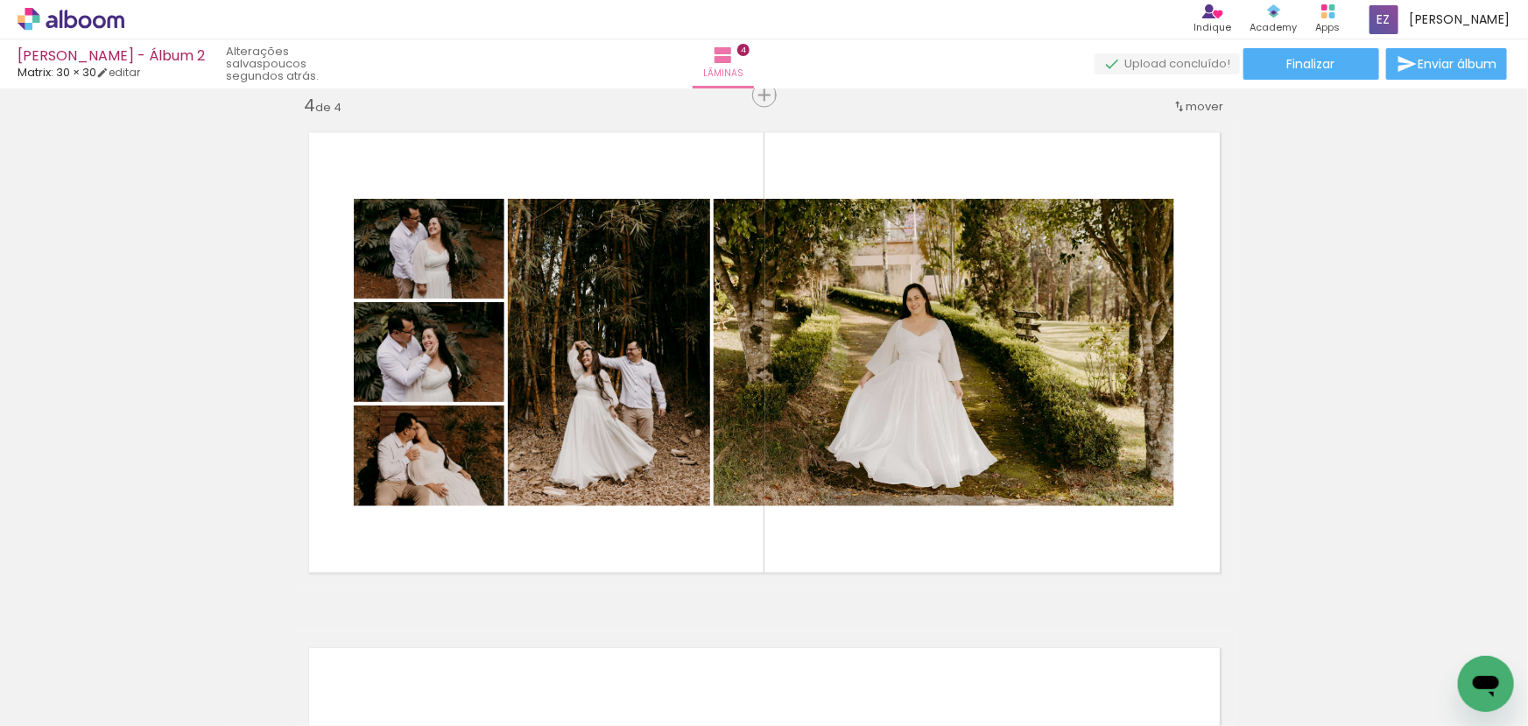
scroll to position [0, 913]
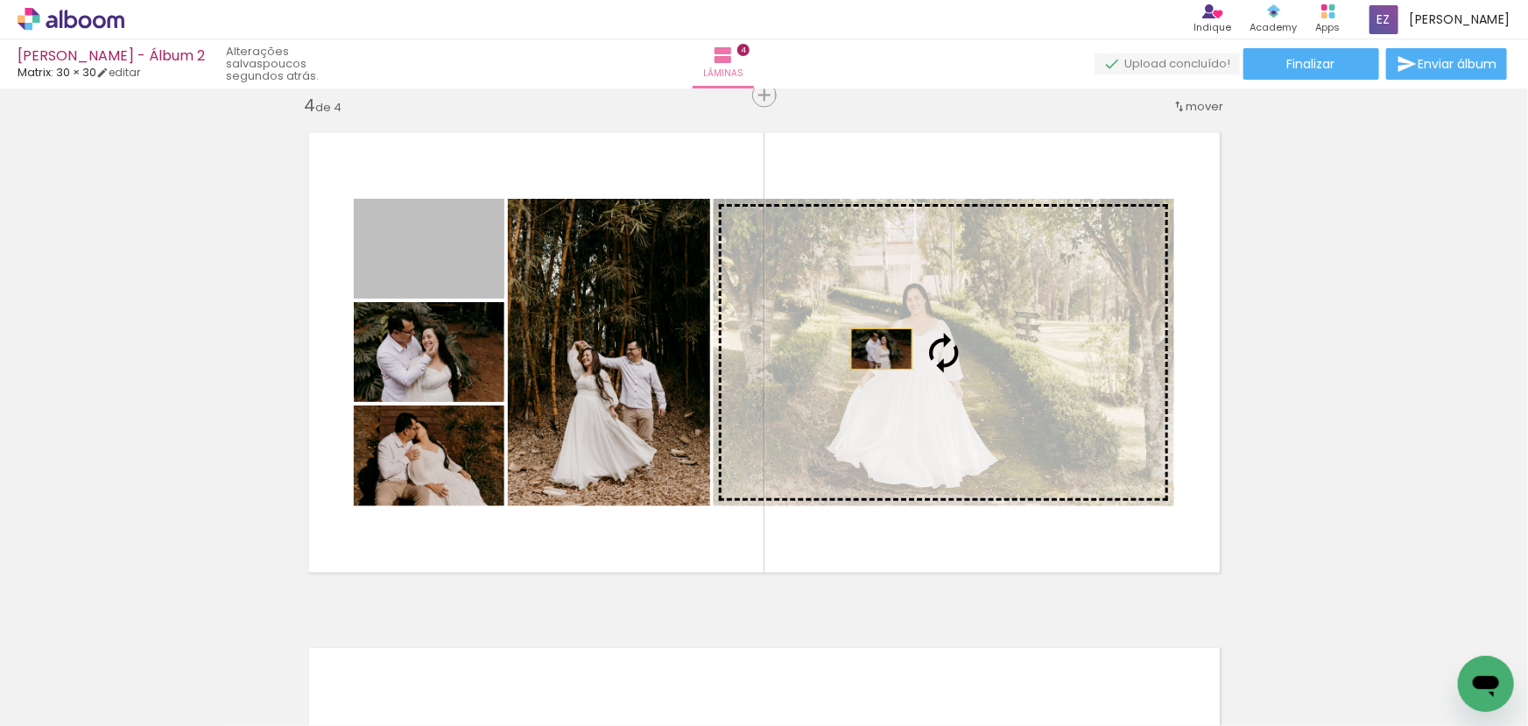
drag, startPoint x: 469, startPoint y: 262, endPoint x: 875, endPoint y: 349, distance: 414.9
click at [0, 0] on slot at bounding box center [0, 0] width 0 height 0
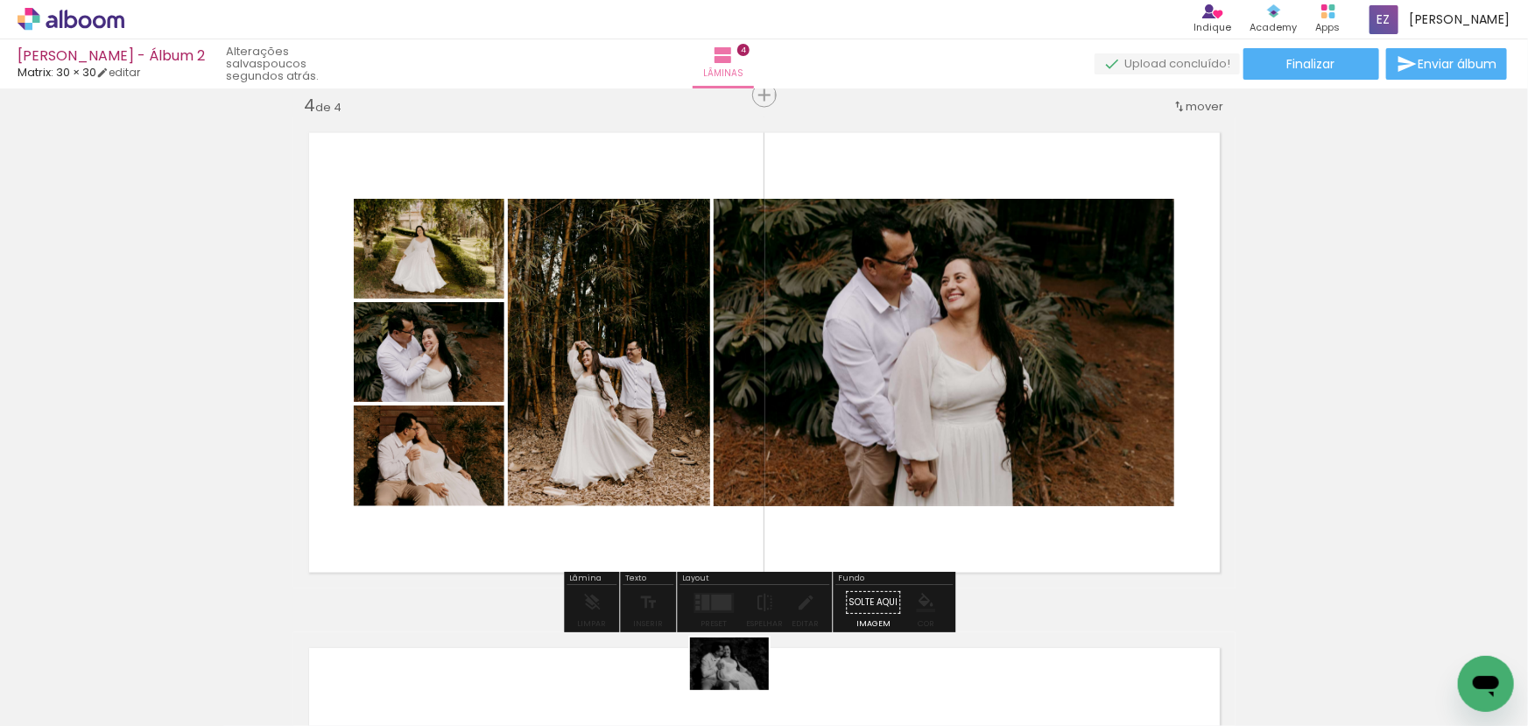
drag, startPoint x: 746, startPoint y: 679, endPoint x: 743, endPoint y: 690, distance: 11.9
click at [743, 690] on div at bounding box center [734, 668] width 87 height 58
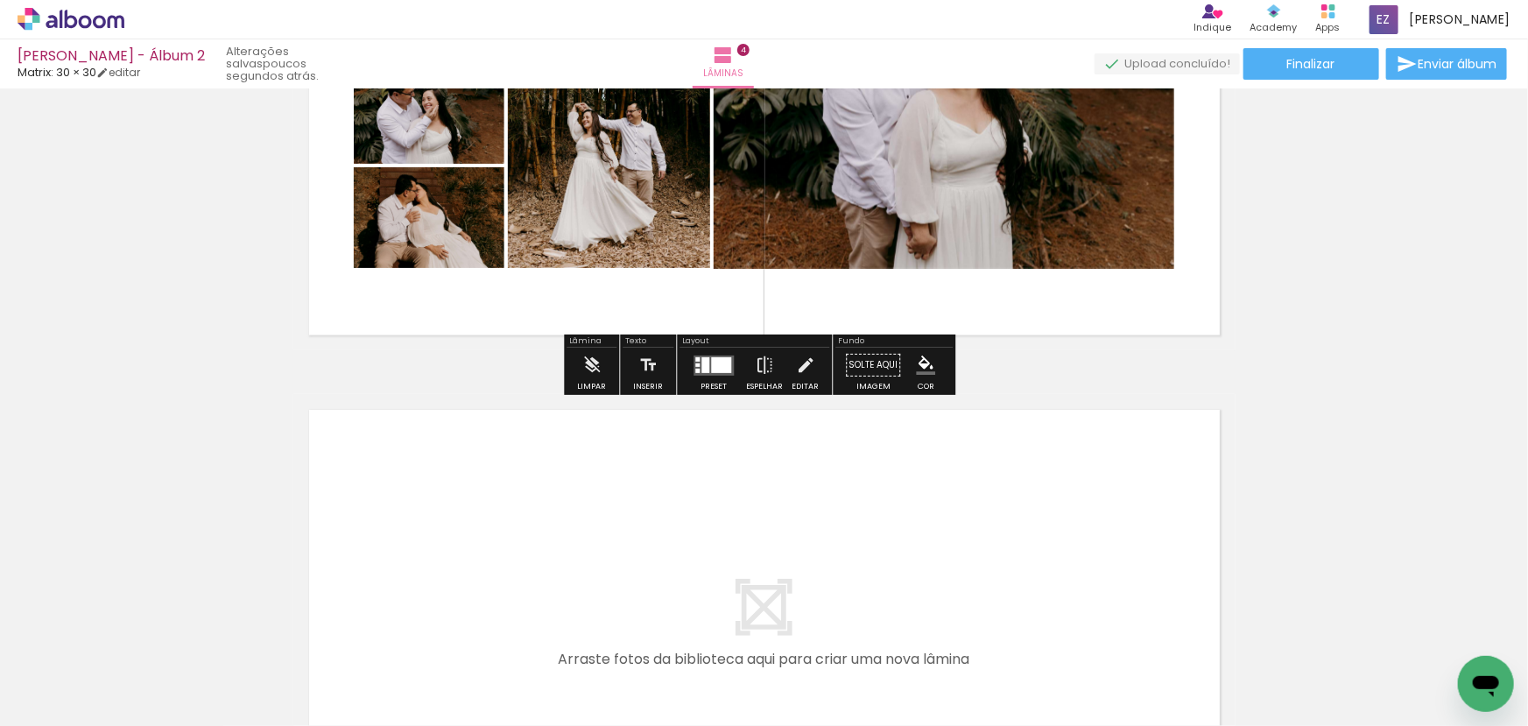
scroll to position [1965, 0]
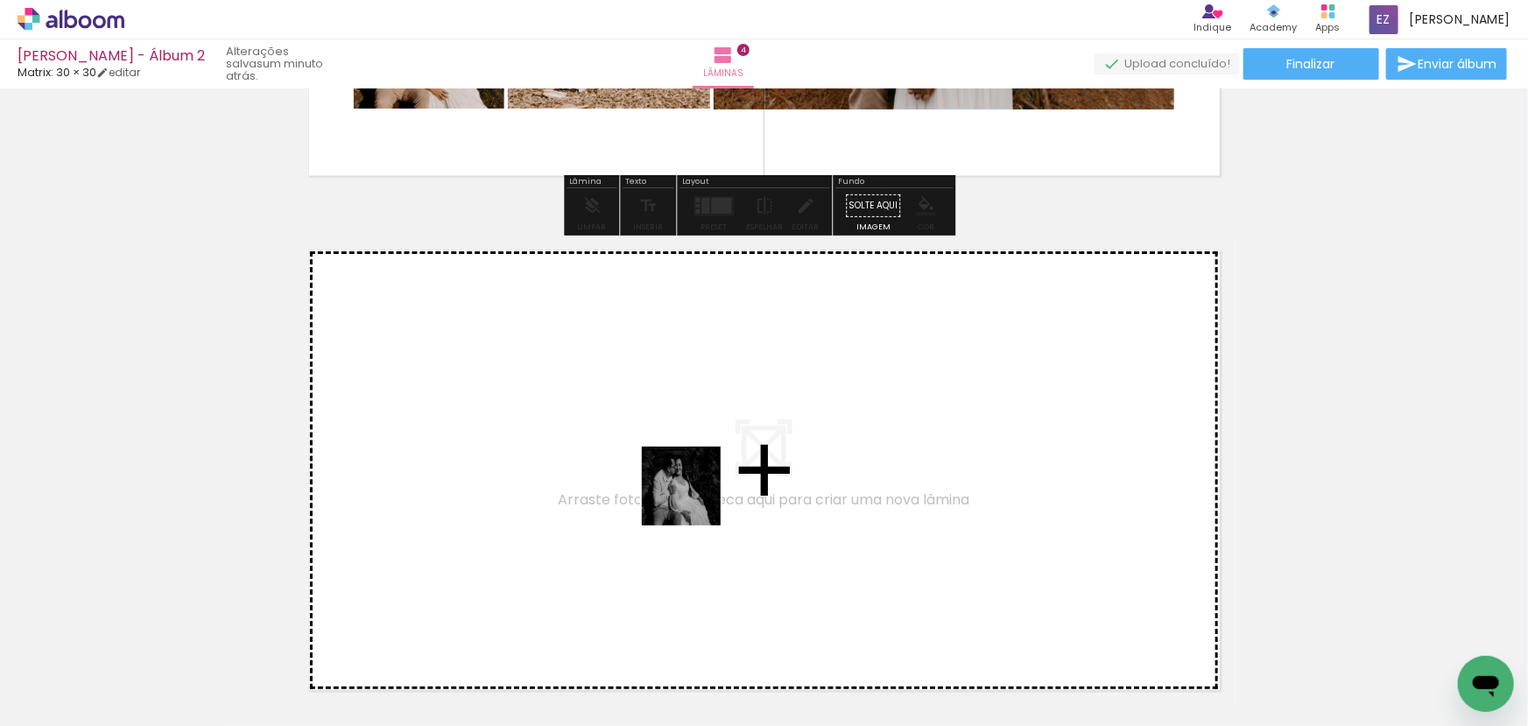
drag, startPoint x: 743, startPoint y: 674, endPoint x: 695, endPoint y: 499, distance: 181.7
click at [695, 499] on quentale-workspace at bounding box center [764, 363] width 1528 height 726
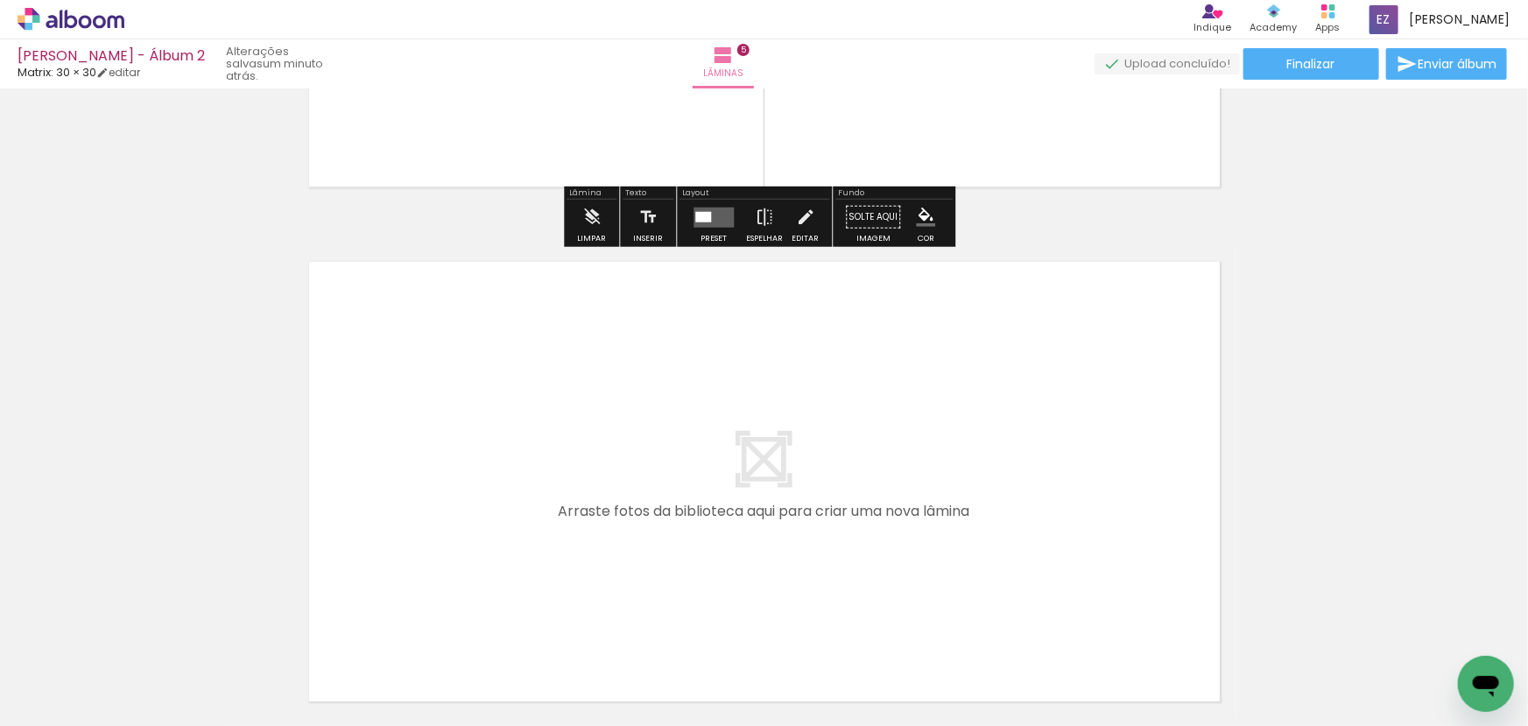
scroll to position [2628, 0]
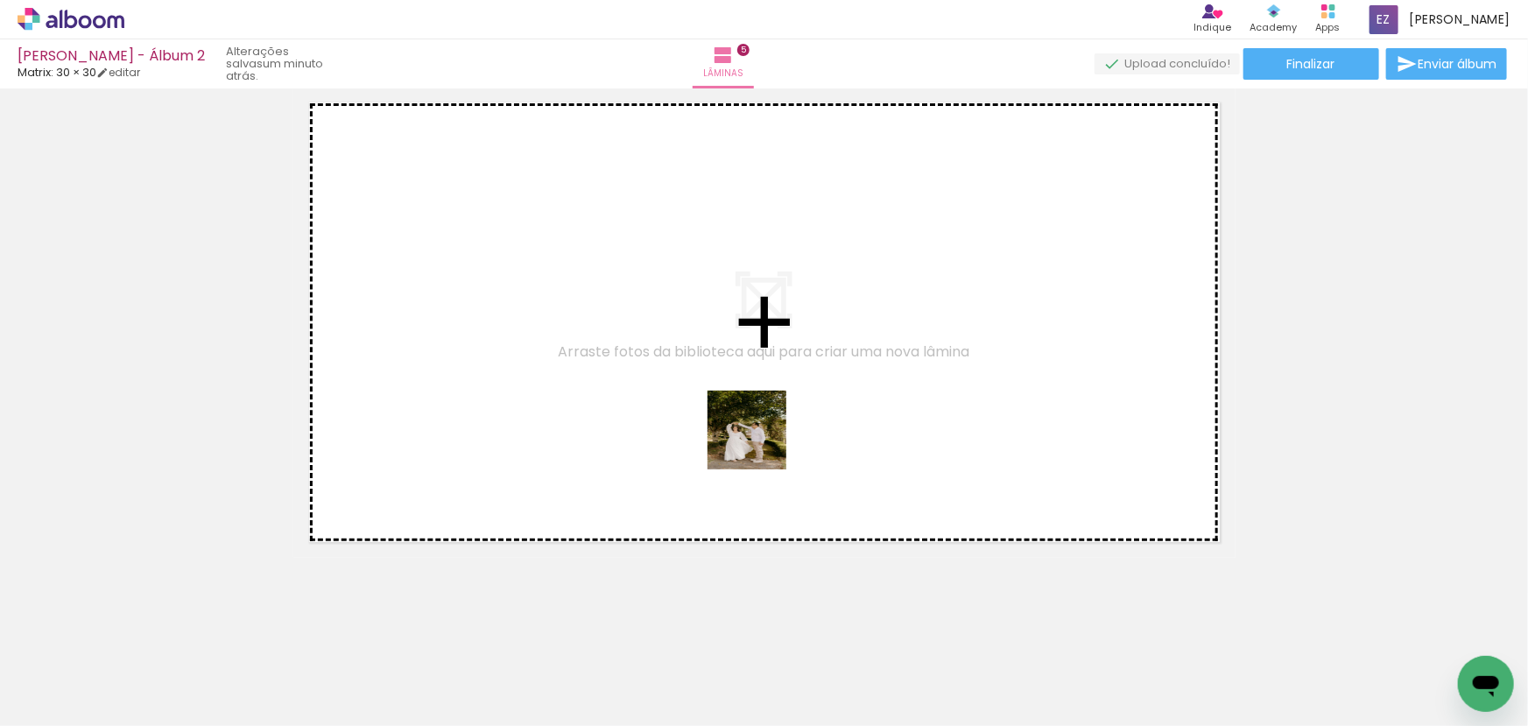
drag, startPoint x: 928, startPoint y: 679, endPoint x: 760, endPoint y: 443, distance: 289.5
click at [760, 443] on quentale-workspace at bounding box center [764, 363] width 1528 height 726
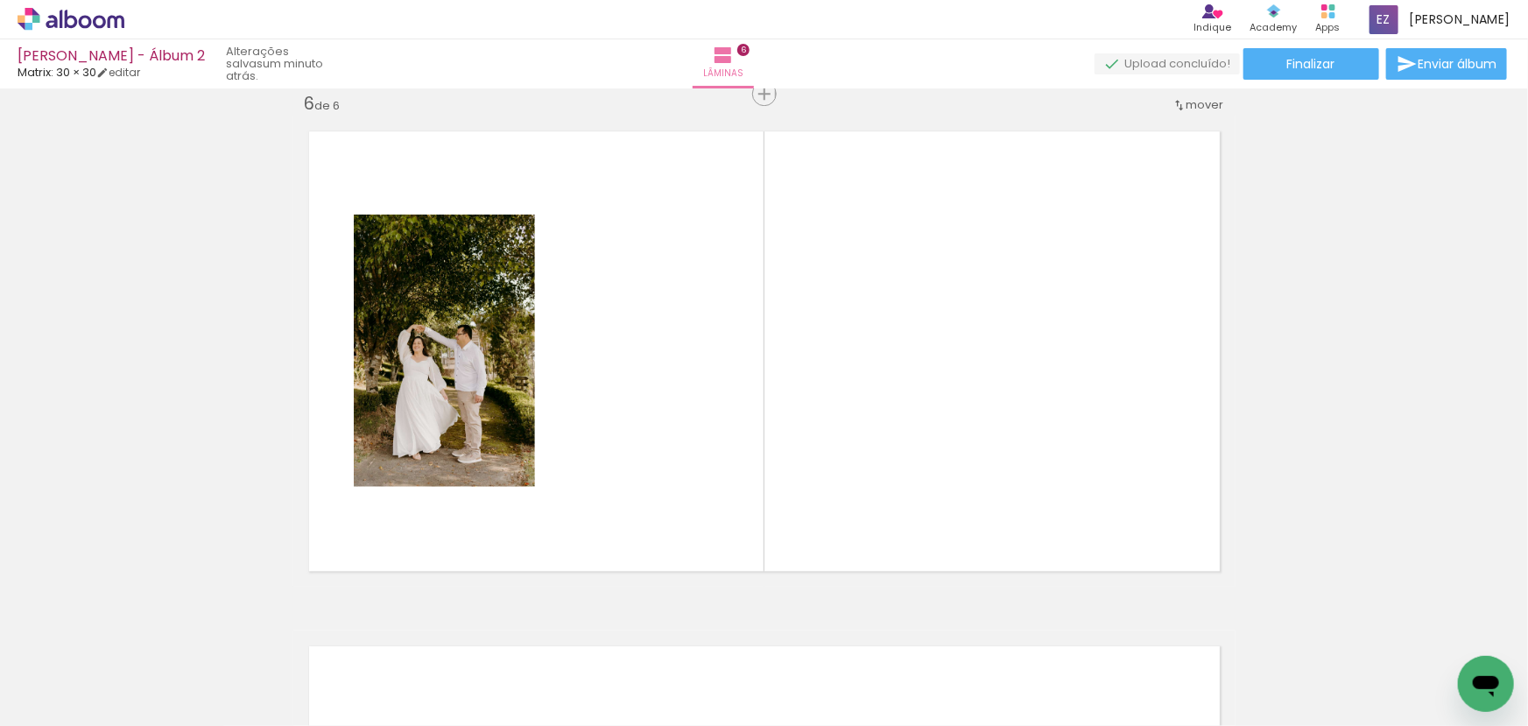
scroll to position [2596, 0]
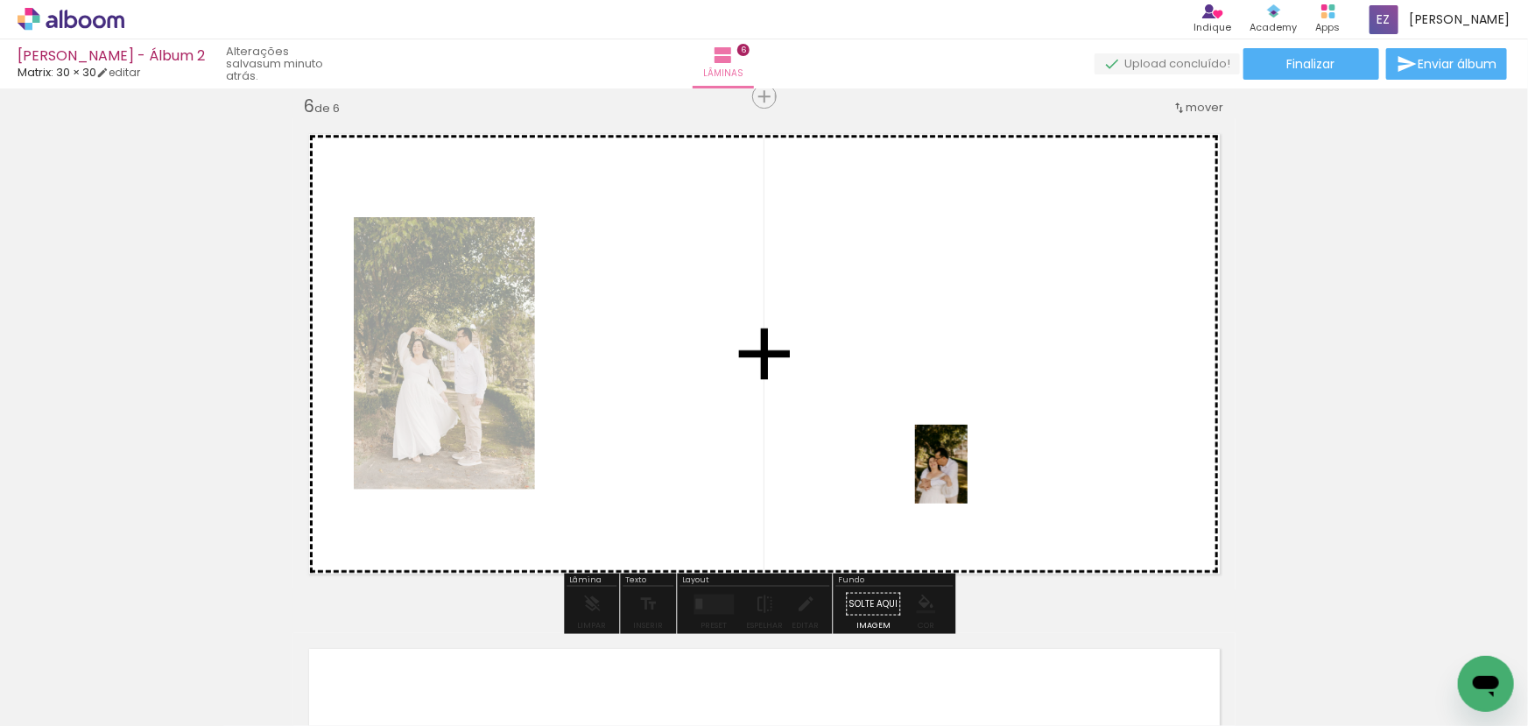
drag, startPoint x: 1043, startPoint y: 667, endPoint x: 968, endPoint y: 477, distance: 203.6
click at [968, 477] on quentale-workspace at bounding box center [764, 363] width 1528 height 726
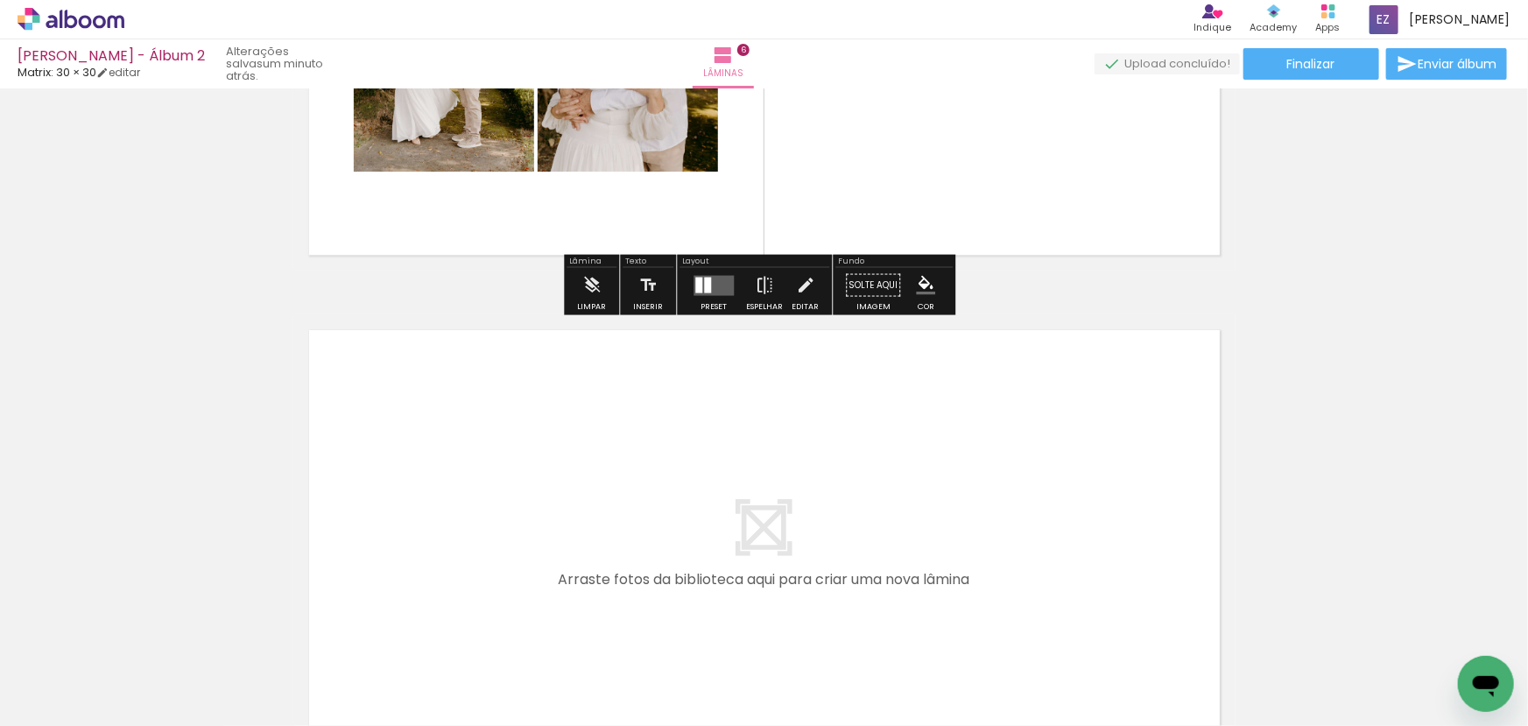
scroll to position [3074, 0]
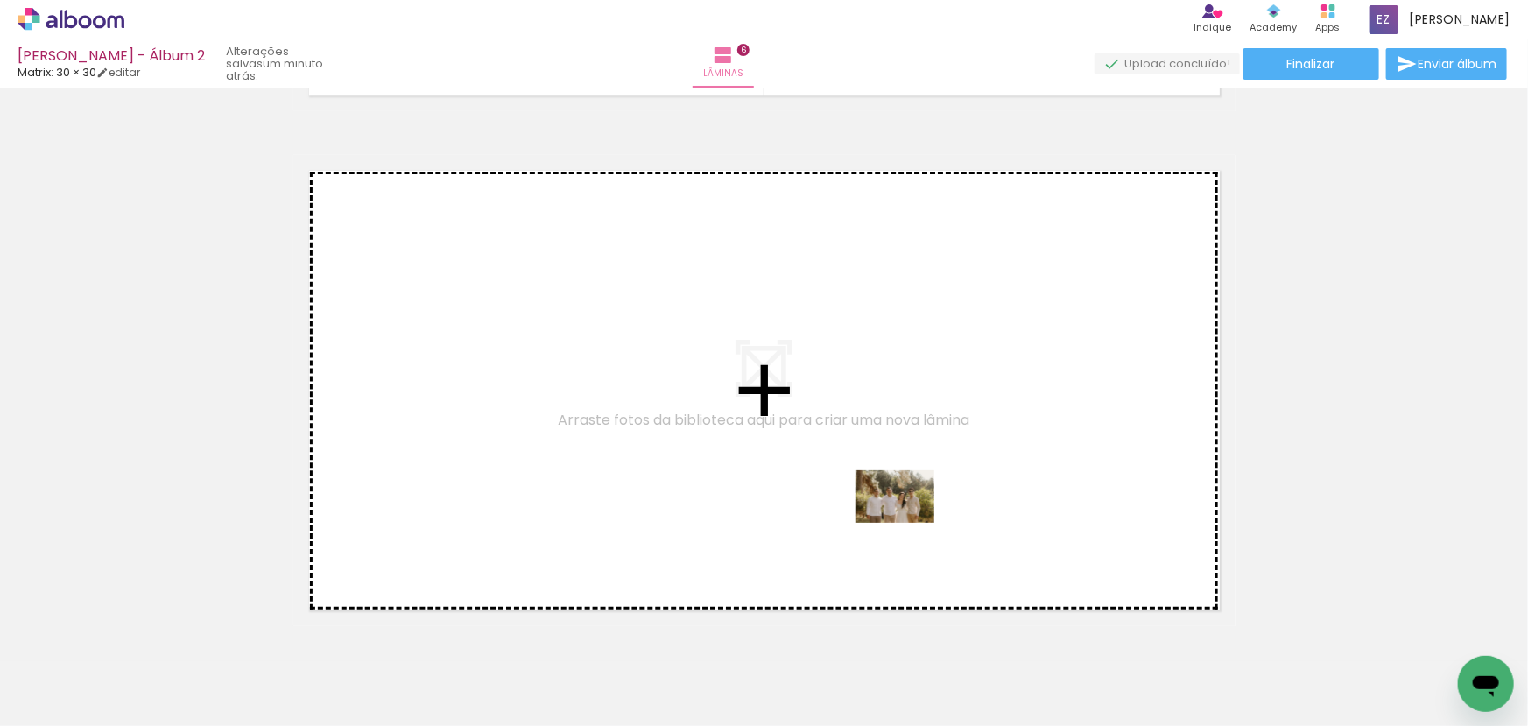
drag, startPoint x: 1133, startPoint y: 681, endPoint x: 908, endPoint y: 523, distance: 274.8
click at [908, 523] on quentale-workspace at bounding box center [764, 363] width 1528 height 726
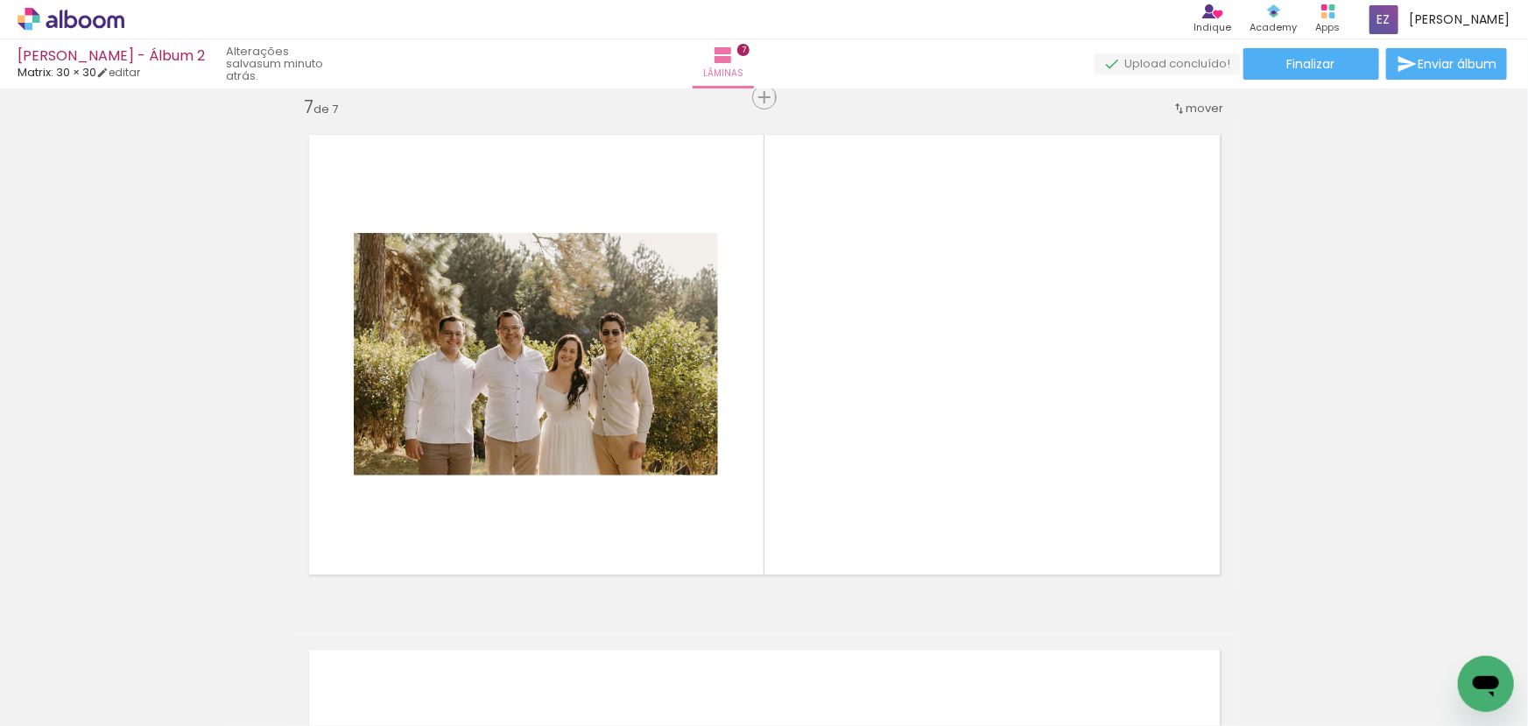
scroll to position [3111, 0]
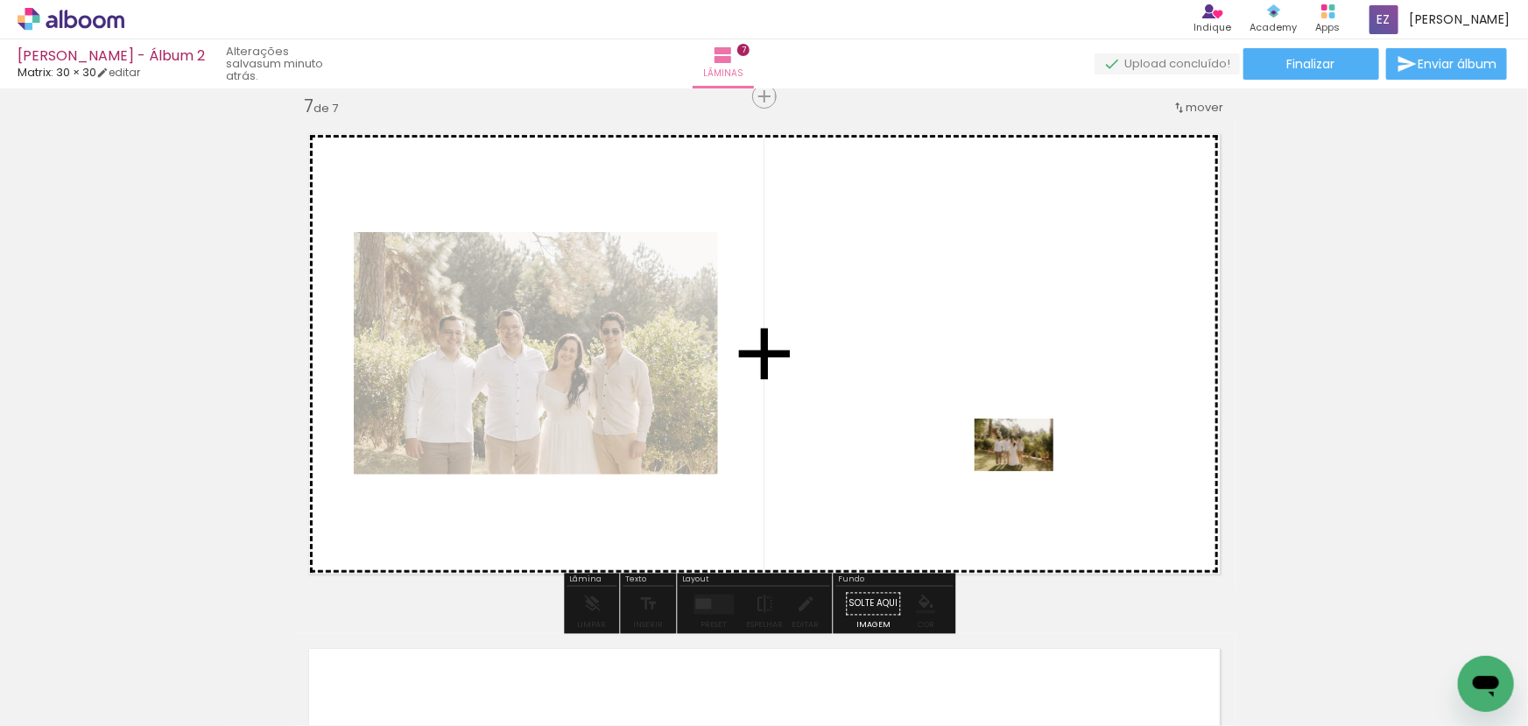
drag, startPoint x: 1233, startPoint y: 677, endPoint x: 1027, endPoint y: 471, distance: 291.1
click at [1027, 471] on quentale-workspace at bounding box center [764, 363] width 1528 height 726
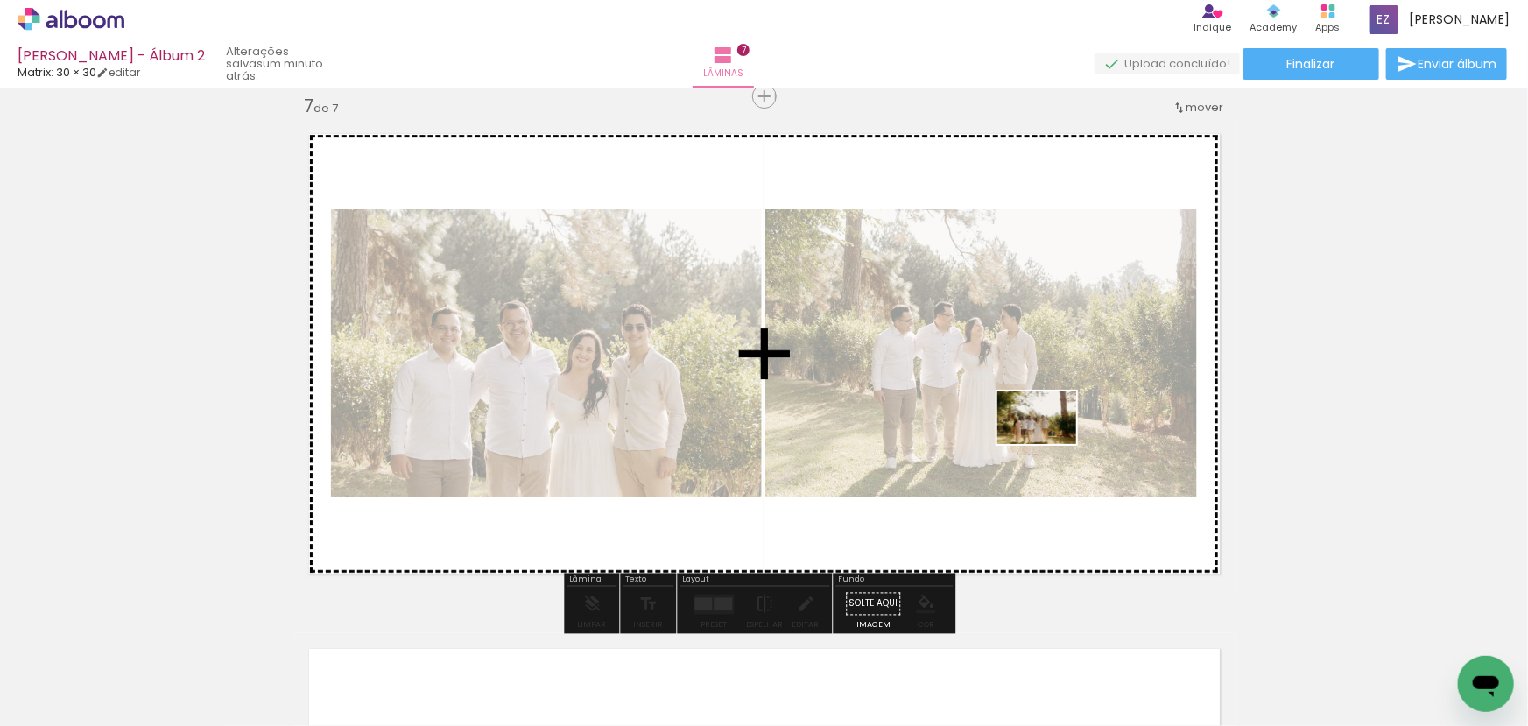
drag, startPoint x: 1332, startPoint y: 682, endPoint x: 1050, endPoint y: 444, distance: 369.2
click at [1050, 444] on quentale-workspace at bounding box center [764, 363] width 1528 height 726
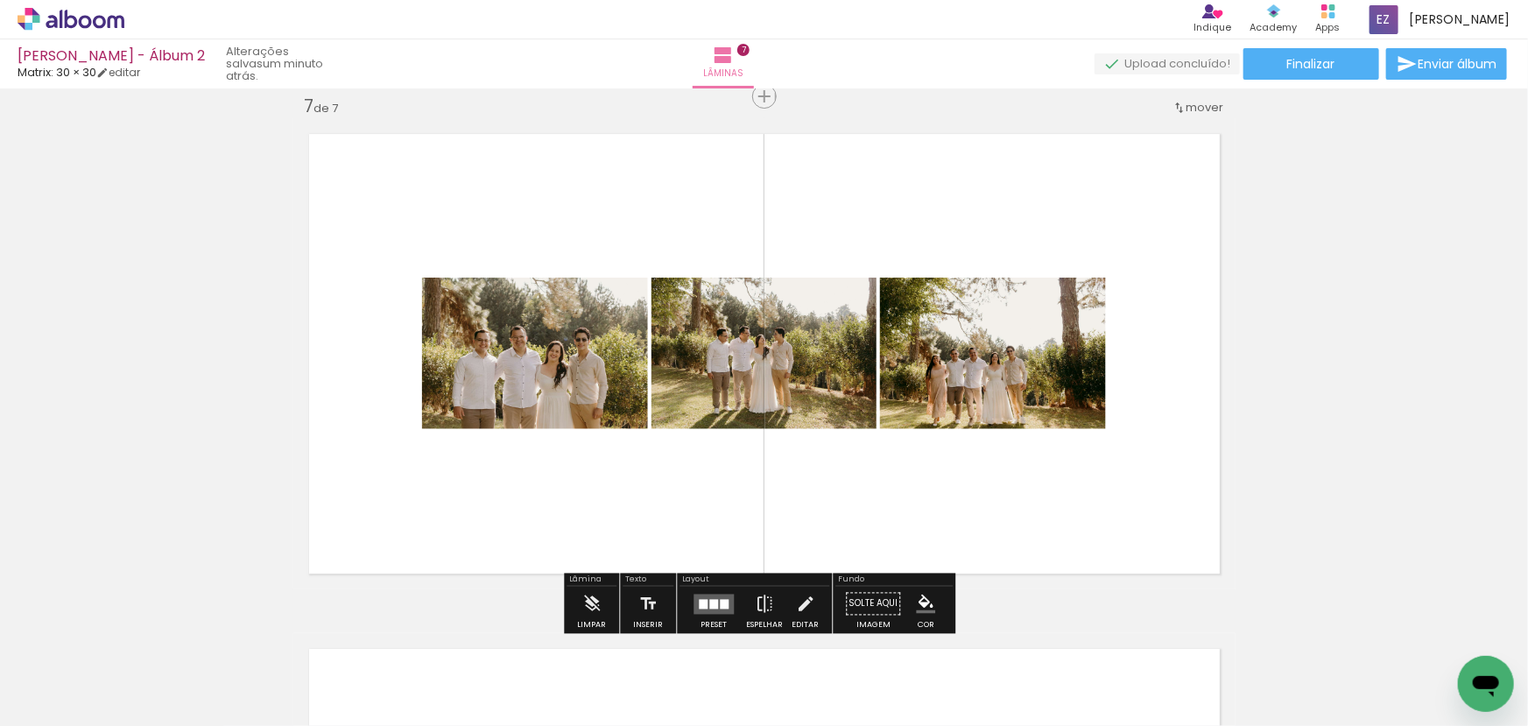
scroll to position [0, 1714]
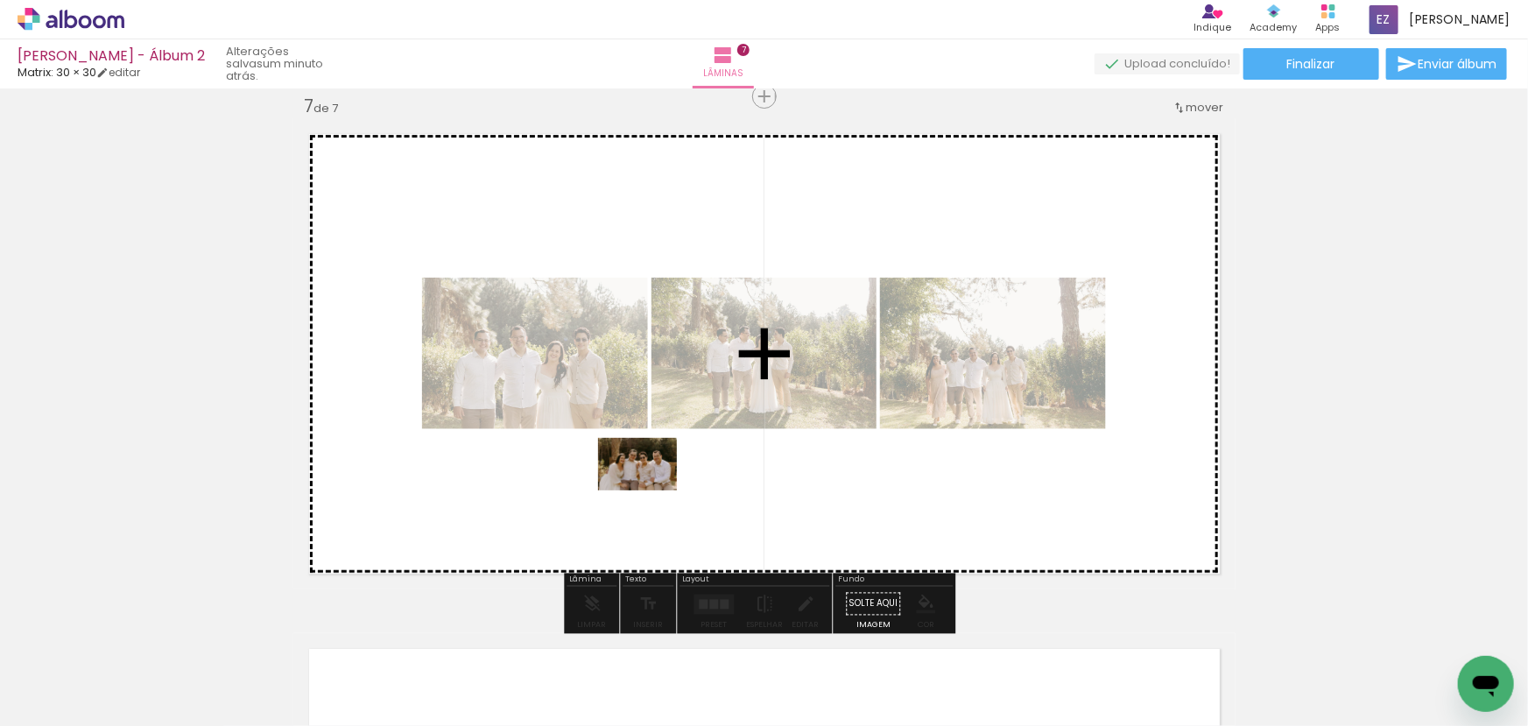
drag, startPoint x: 631, startPoint y: 674, endPoint x: 651, endPoint y: 490, distance: 185.0
click at [651, 490] on quentale-workspace at bounding box center [764, 363] width 1528 height 726
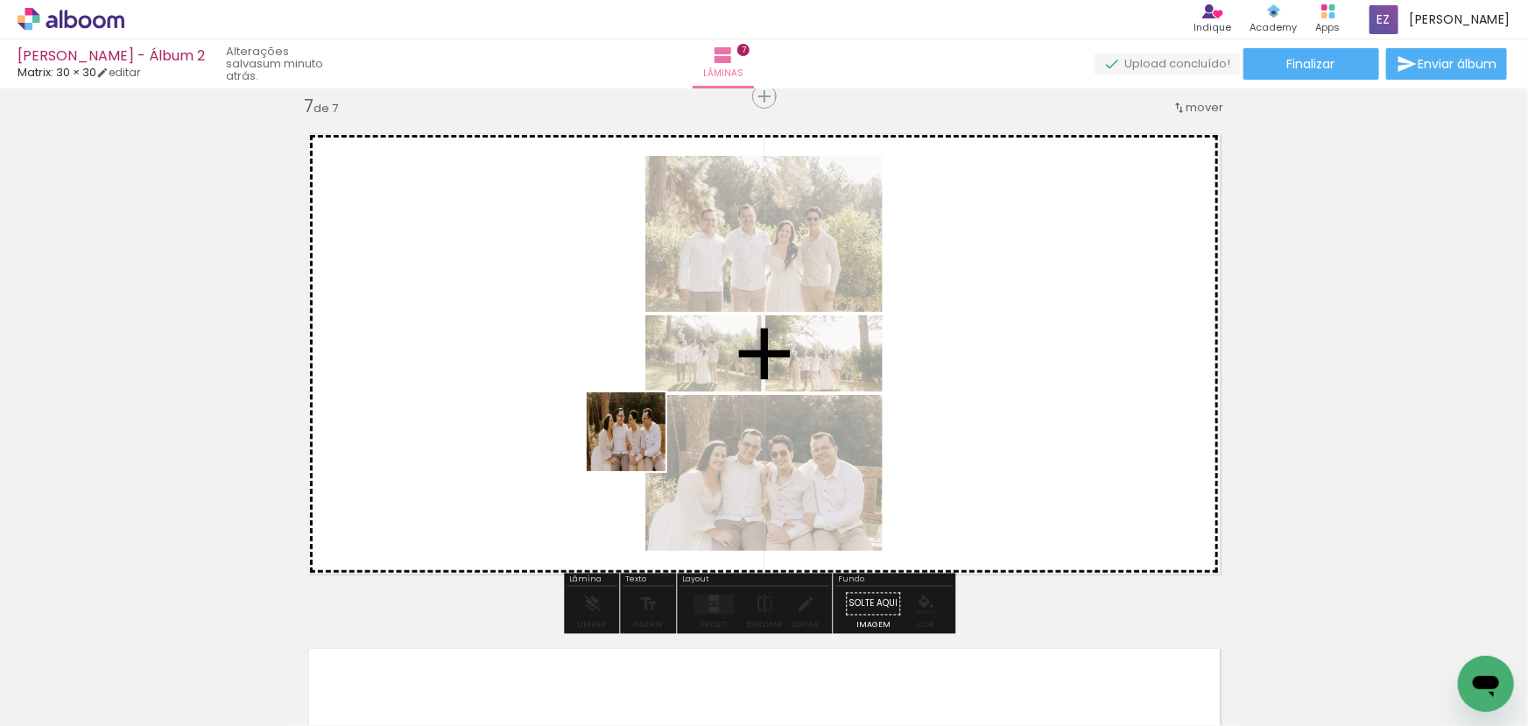
drag, startPoint x: 737, startPoint y: 665, endPoint x: 822, endPoint y: 653, distance: 86.6
click at [635, 426] on quentale-workspace at bounding box center [764, 363] width 1528 height 726
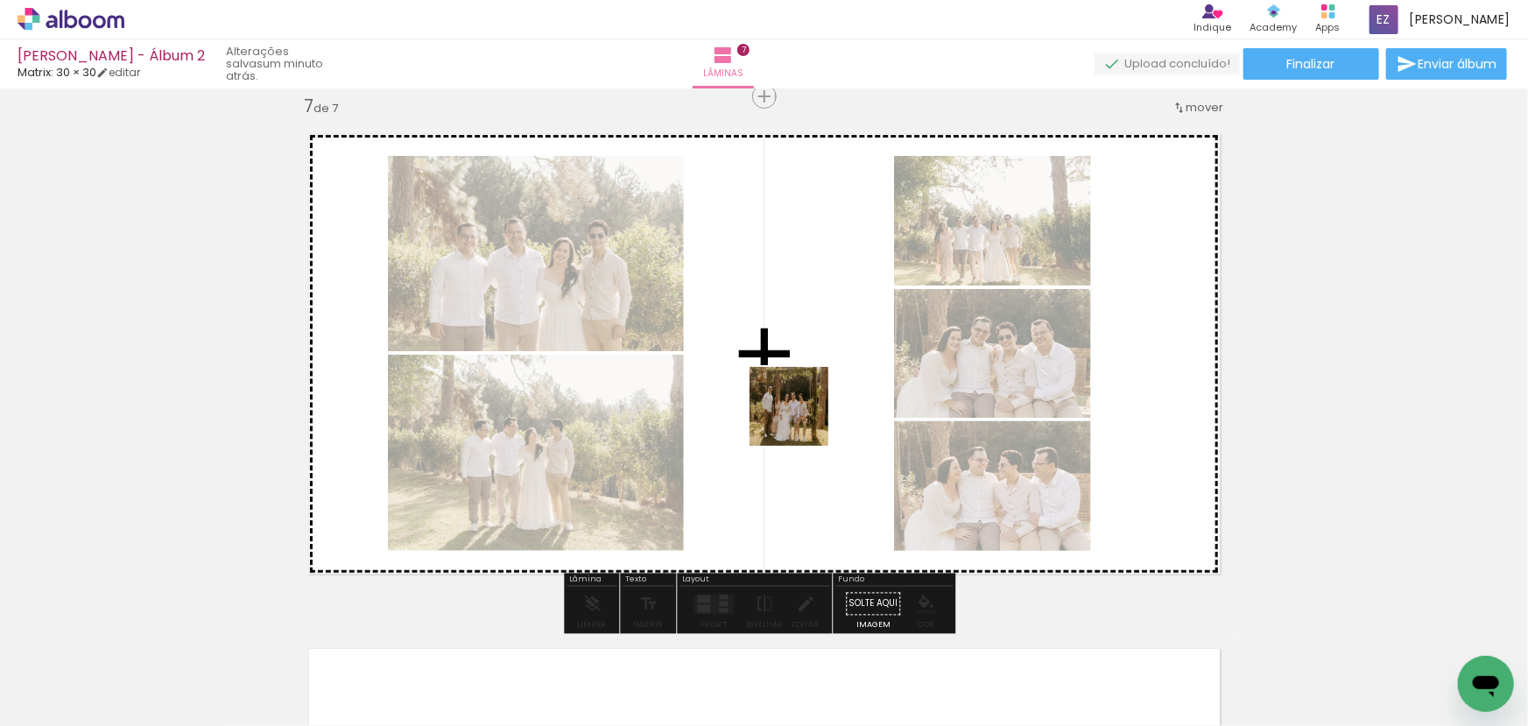
drag, startPoint x: 829, startPoint y: 674, endPoint x: 790, endPoint y: 604, distance: 80.0
click at [801, 420] on quentale-workspace at bounding box center [764, 363] width 1528 height 726
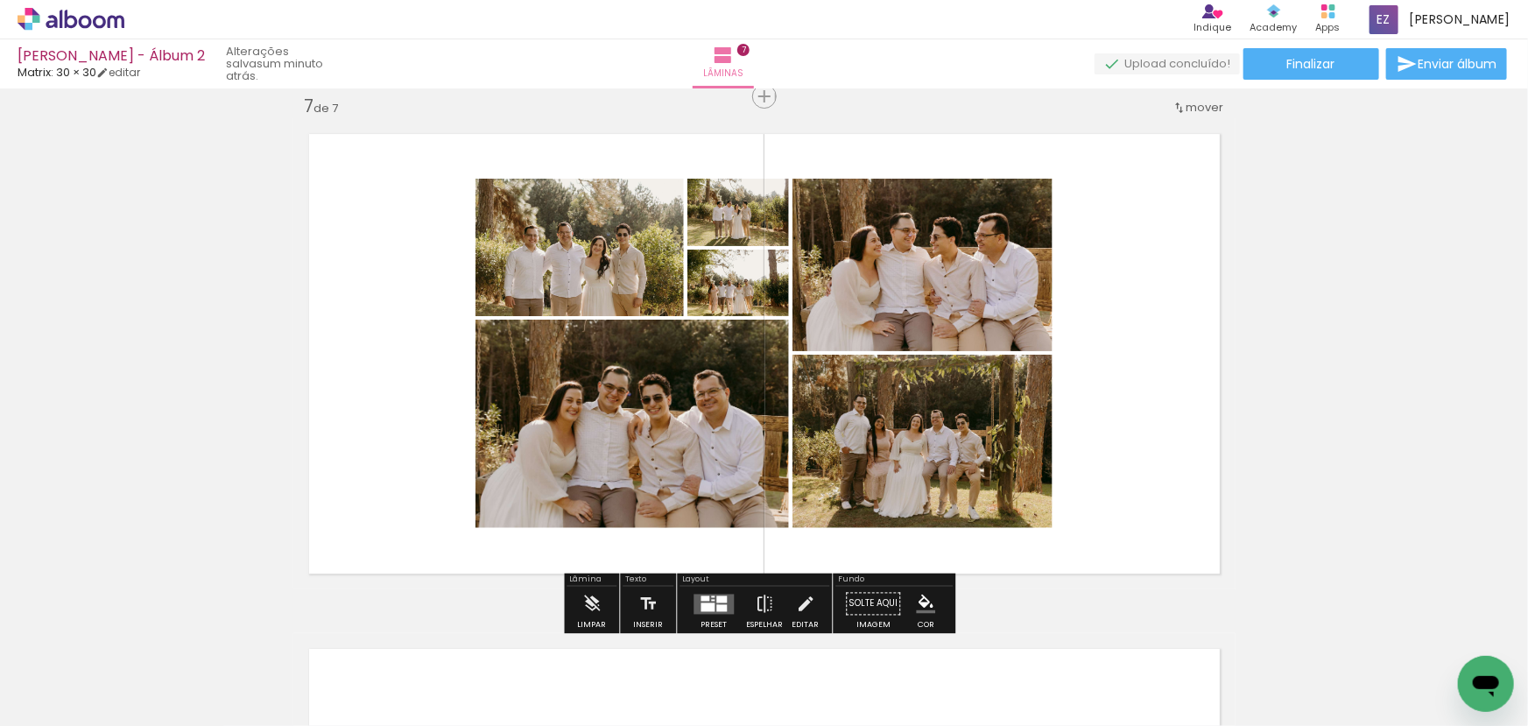
click at [716, 604] on div at bounding box center [721, 607] width 11 height 7
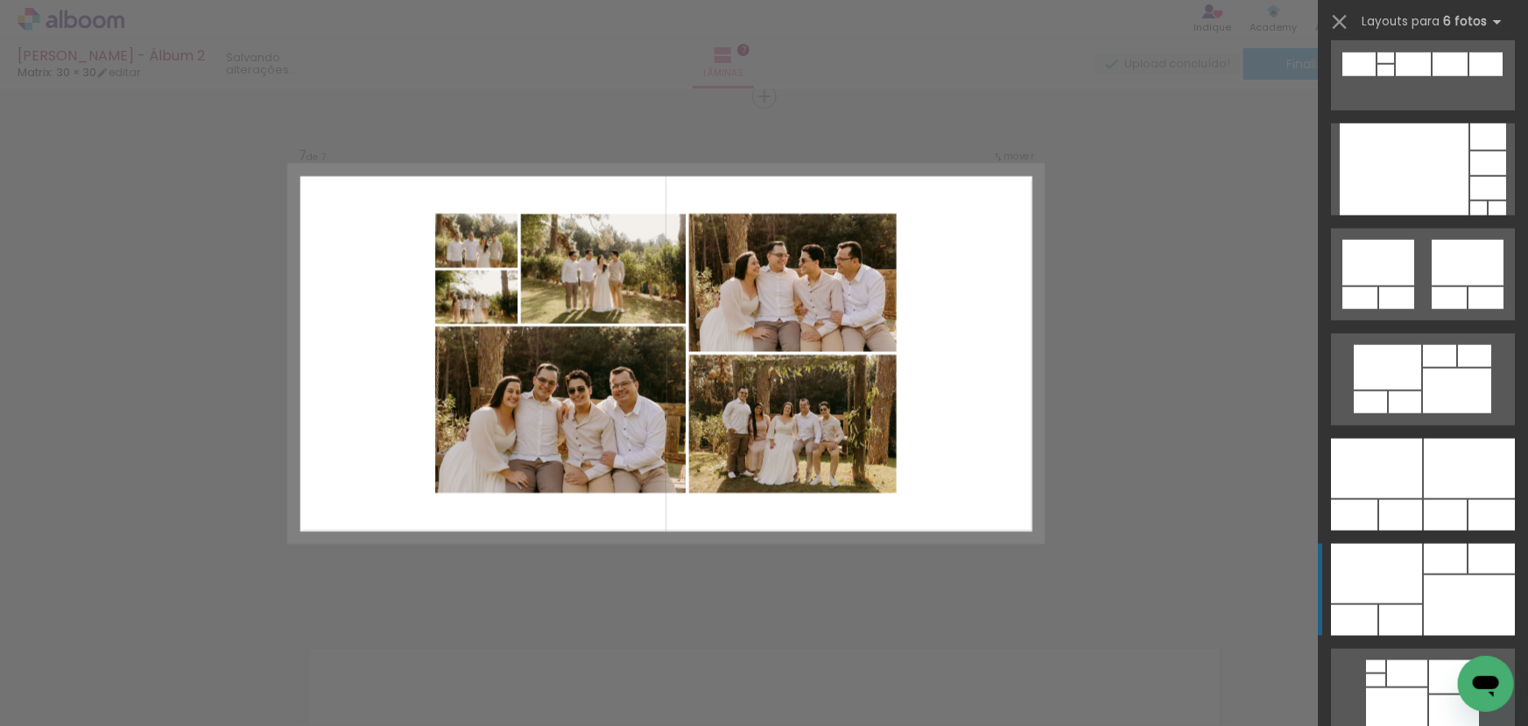
scroll to position [955, 0]
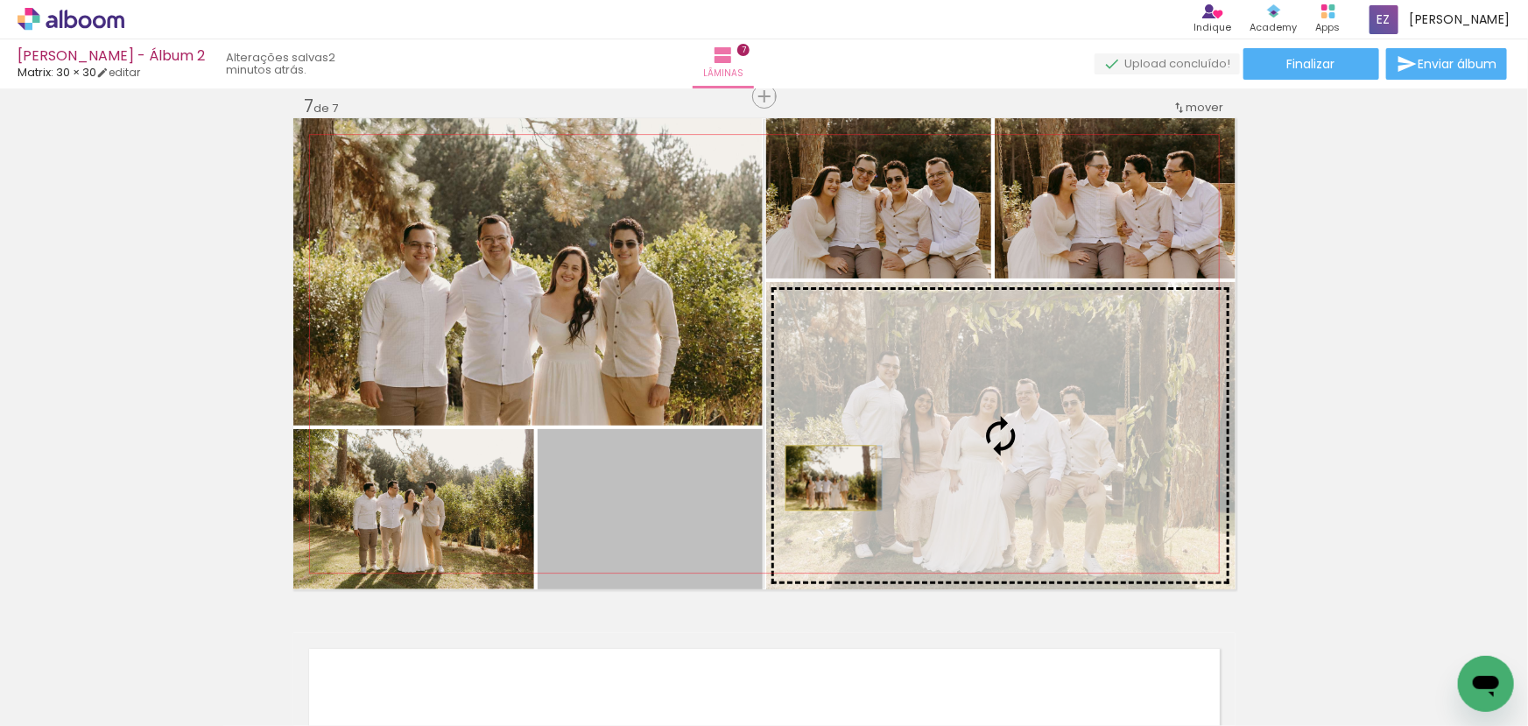
drag, startPoint x: 688, startPoint y: 526, endPoint x: 824, endPoint y: 477, distance: 144.9
click at [0, 0] on slot at bounding box center [0, 0] width 0 height 0
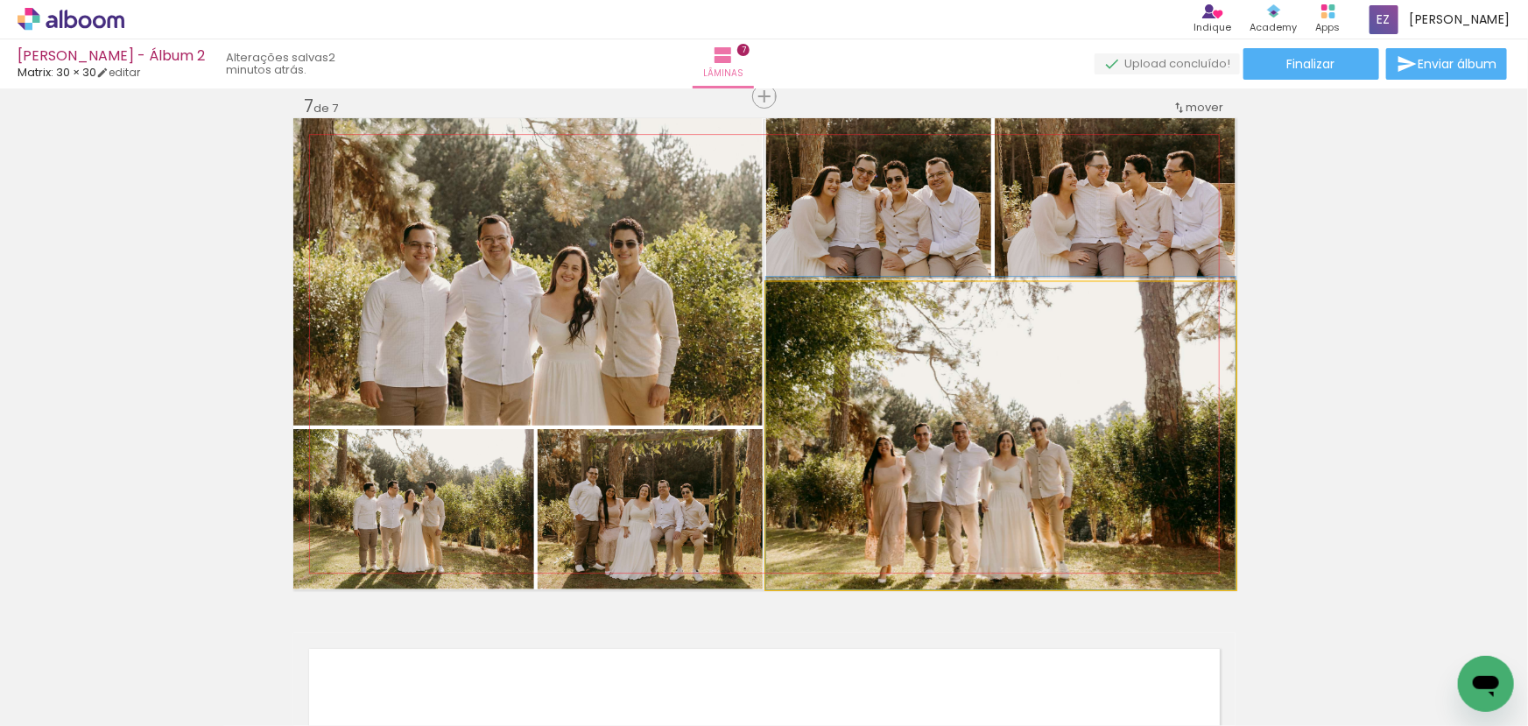
drag, startPoint x: 914, startPoint y: 479, endPoint x: 914, endPoint y: 458, distance: 21.0
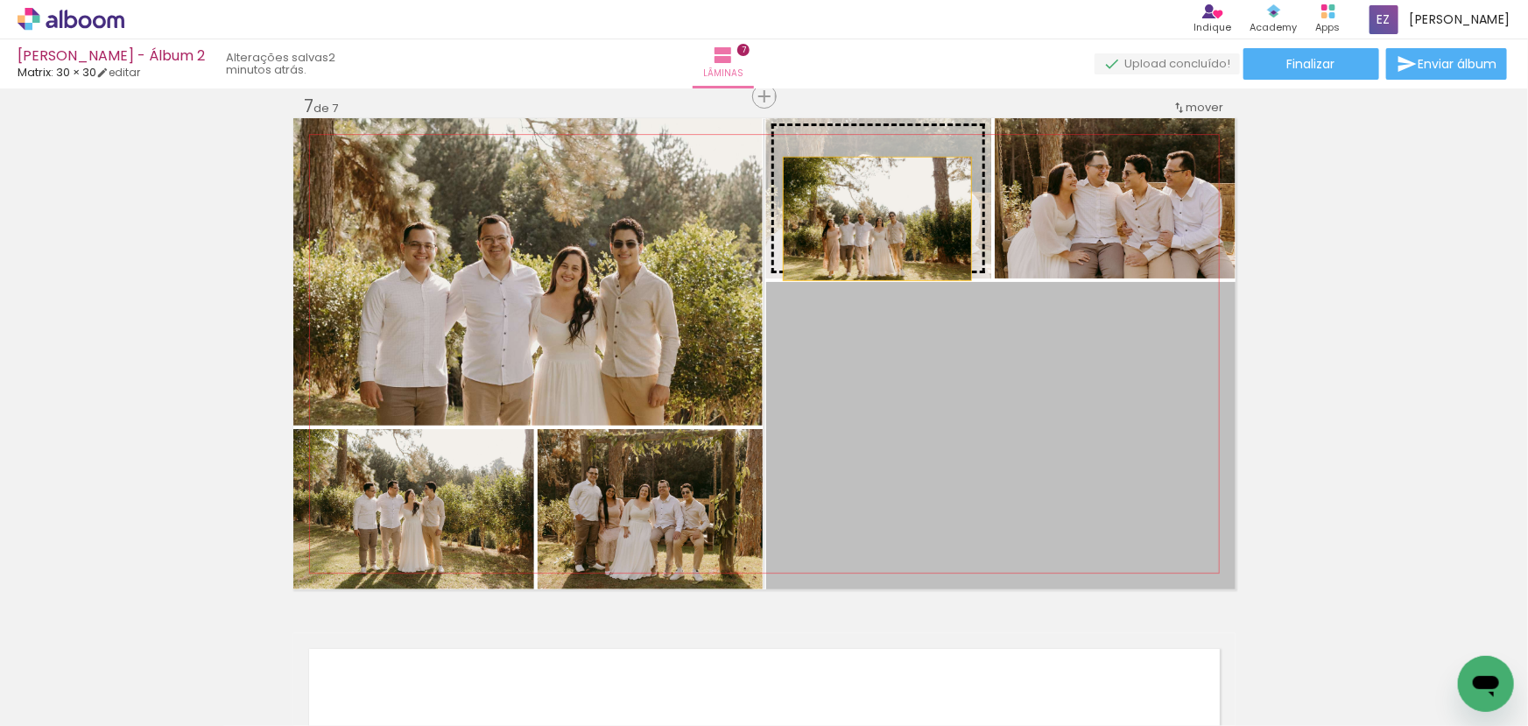
drag, startPoint x: 898, startPoint y: 505, endPoint x: 871, endPoint y: 218, distance: 287.7
click at [0, 0] on slot at bounding box center [0, 0] width 0 height 0
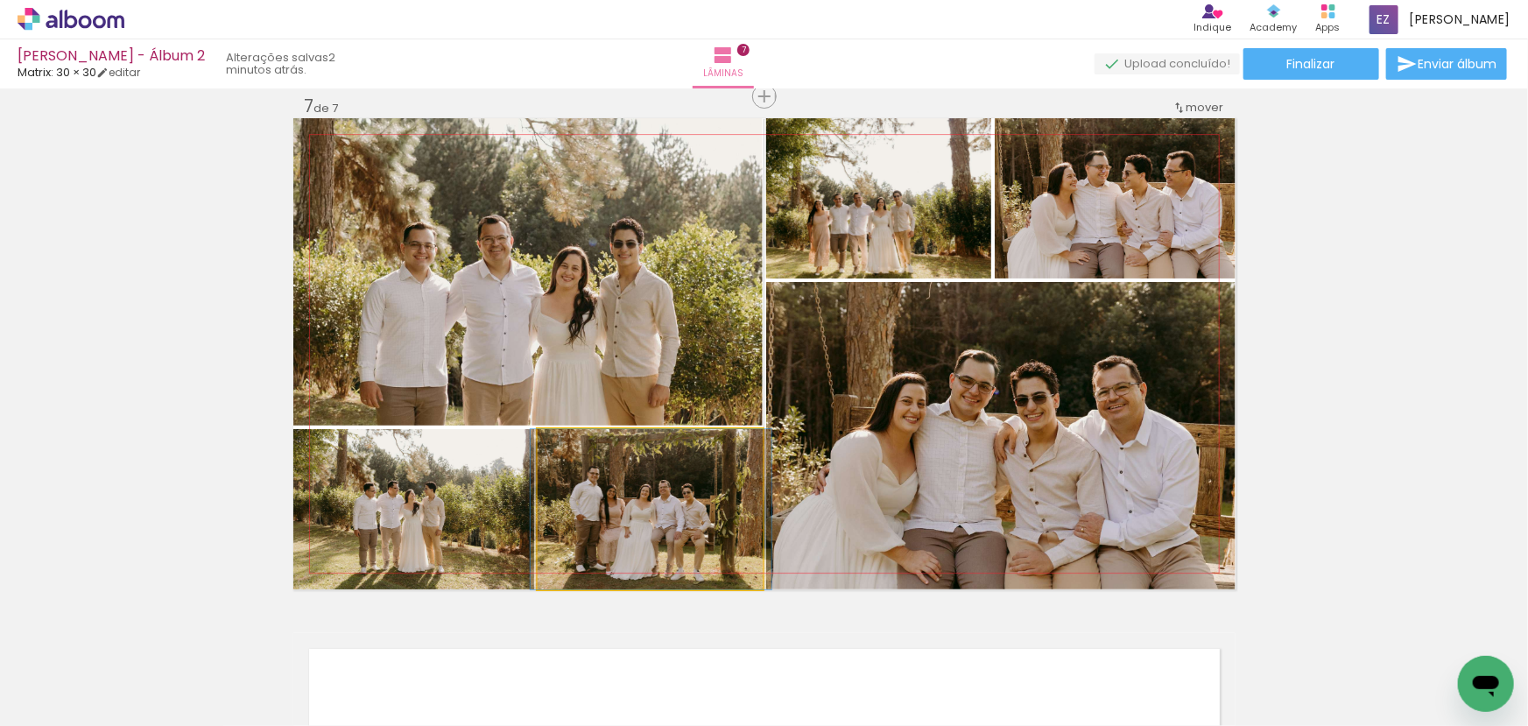
drag, startPoint x: 625, startPoint y: 526, endPoint x: 625, endPoint y: 516, distance: 9.7
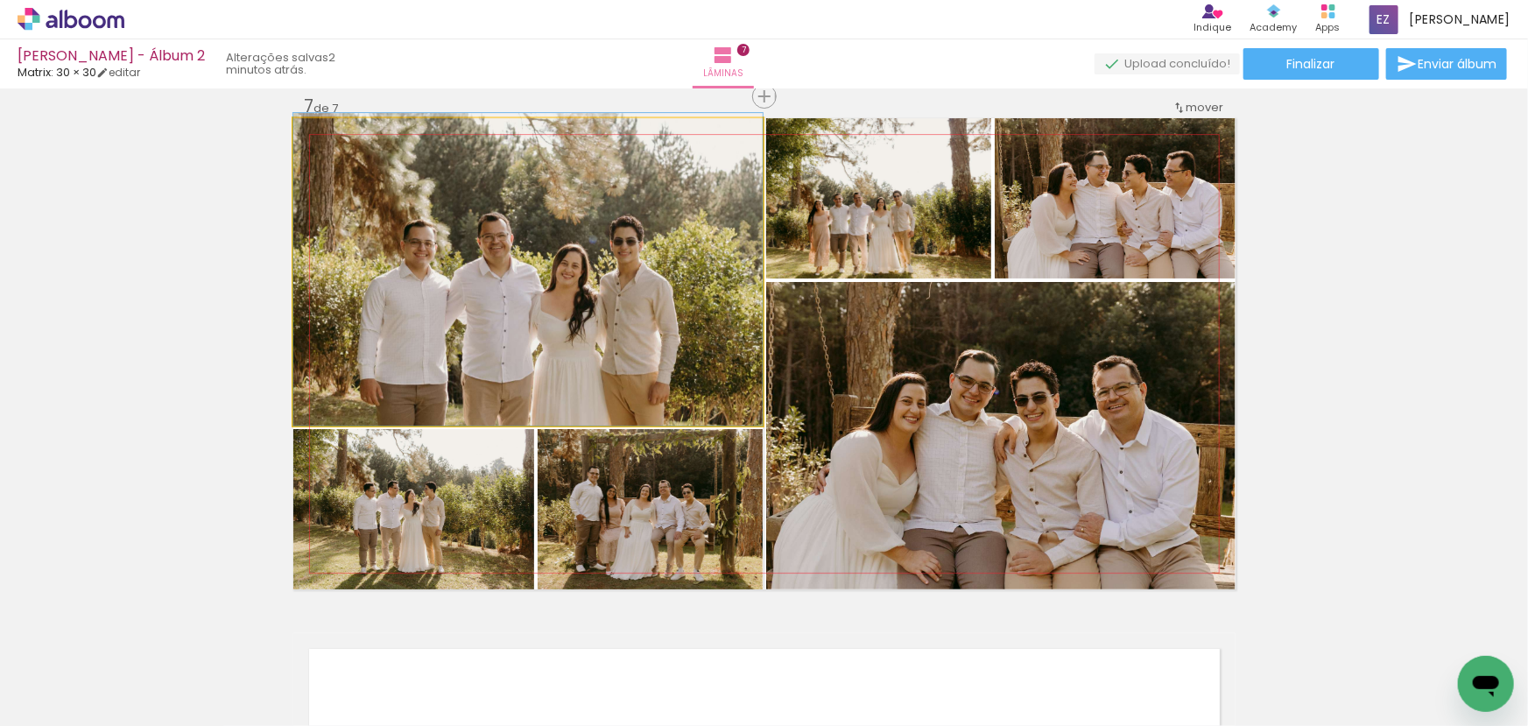
drag, startPoint x: 622, startPoint y: 381, endPoint x: 633, endPoint y: 377, distance: 12.2
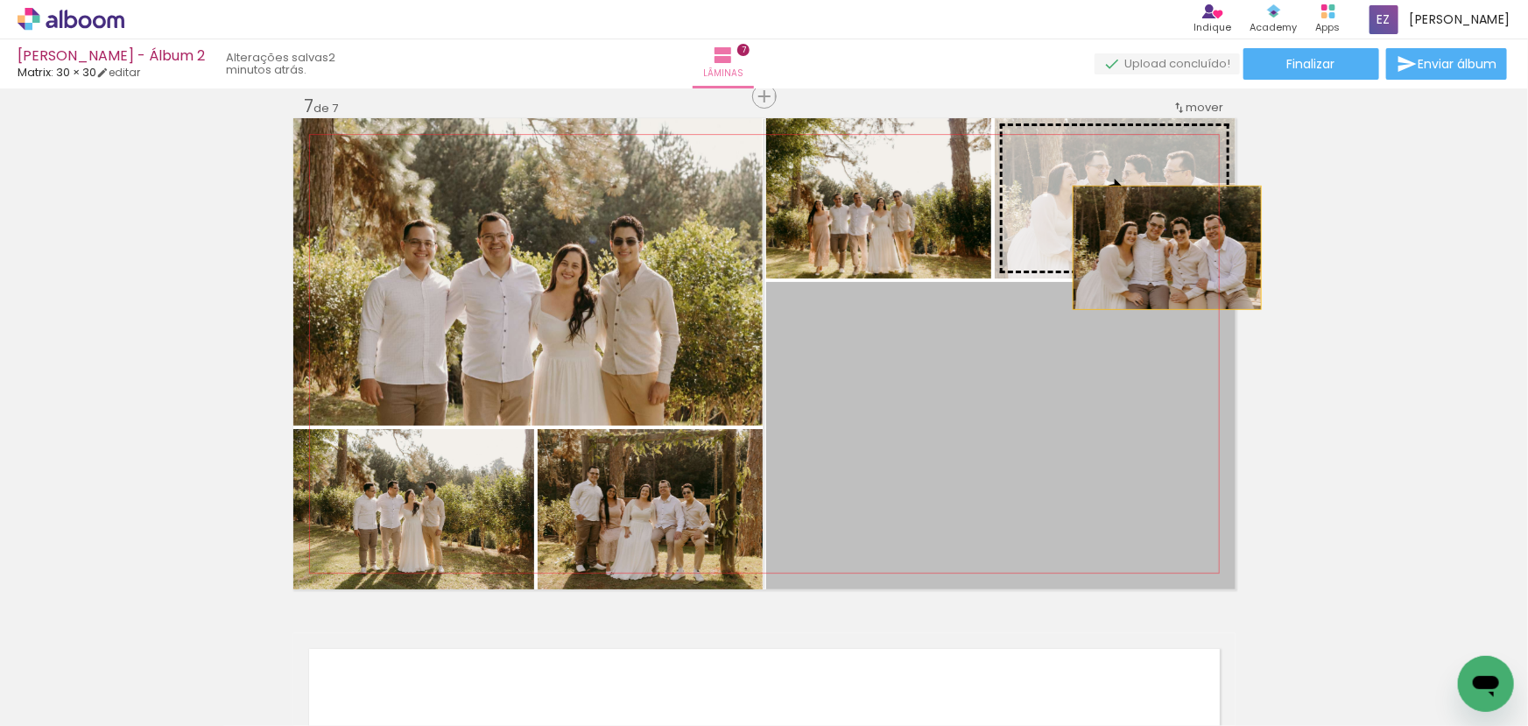
drag, startPoint x: 1191, startPoint y: 458, endPoint x: 1161, endPoint y: 247, distance: 213.3
click at [0, 0] on slot at bounding box center [0, 0] width 0 height 0
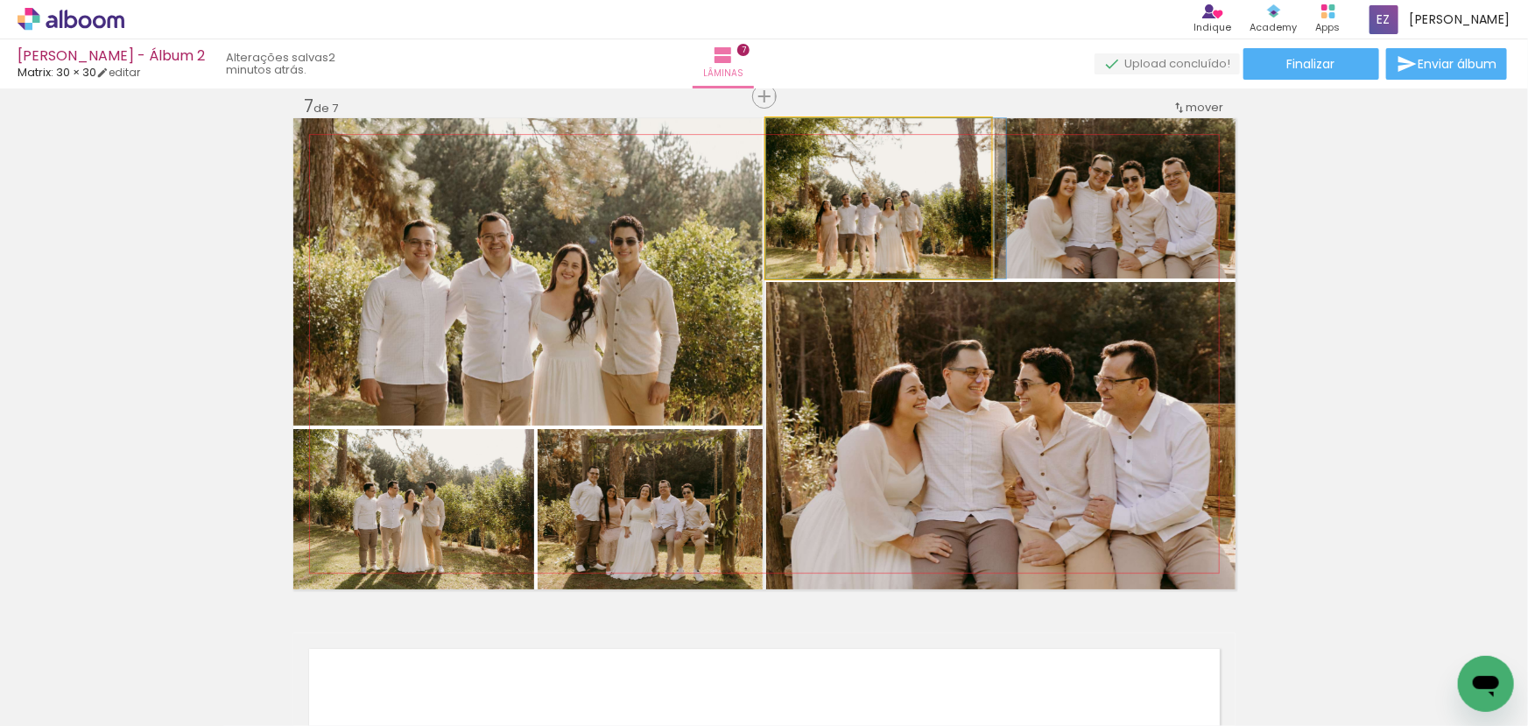
drag, startPoint x: 915, startPoint y: 239, endPoint x: 927, endPoint y: 239, distance: 11.4
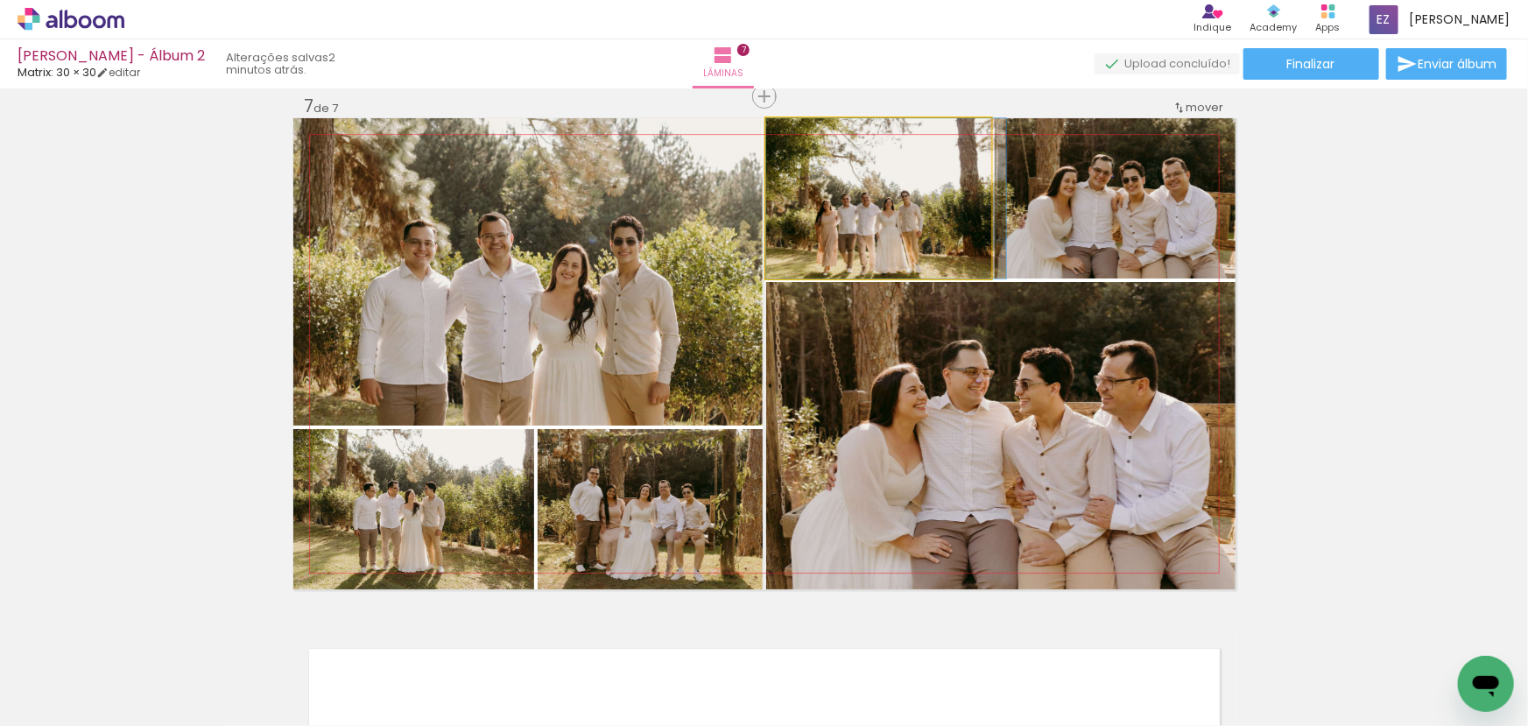
click at [835, 199] on quentale-photo at bounding box center [878, 198] width 225 height 160
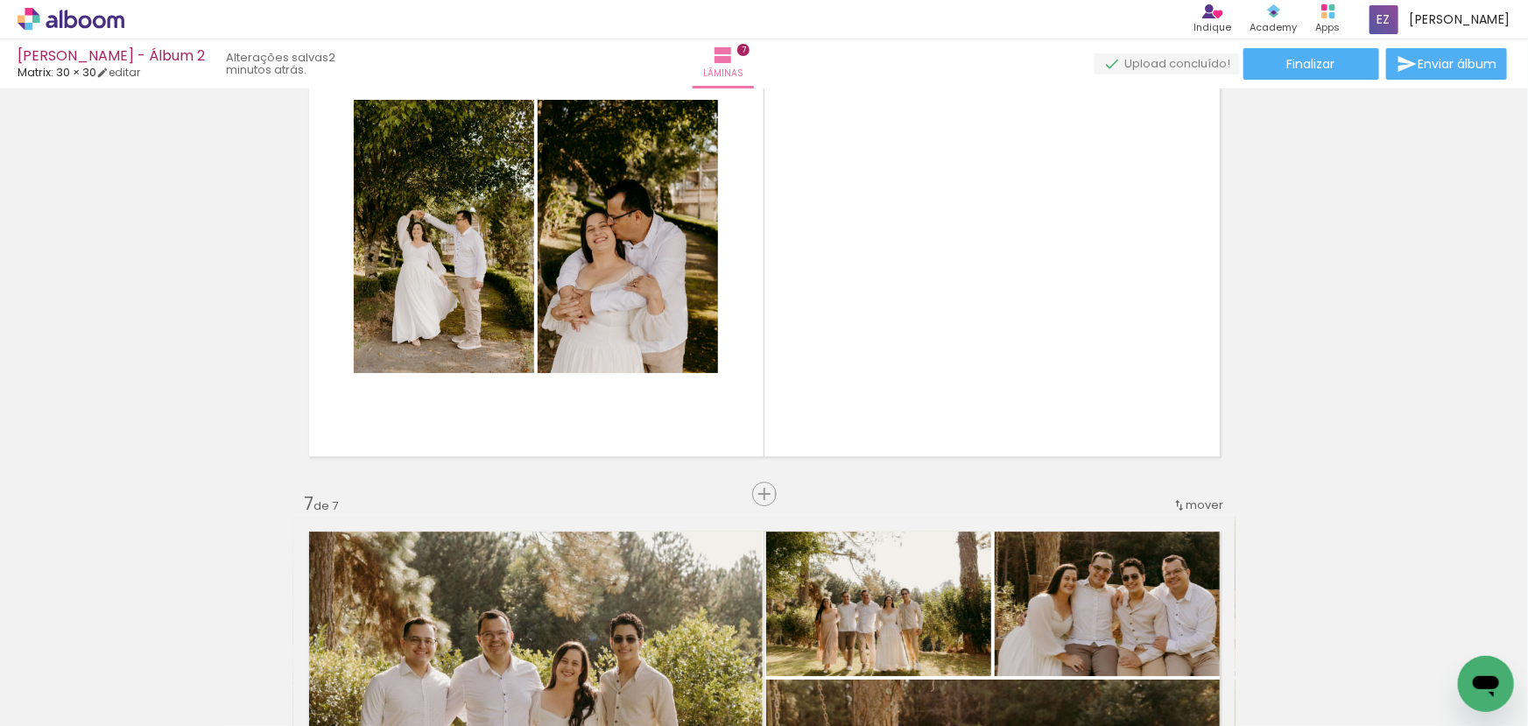
scroll to position [2634, 0]
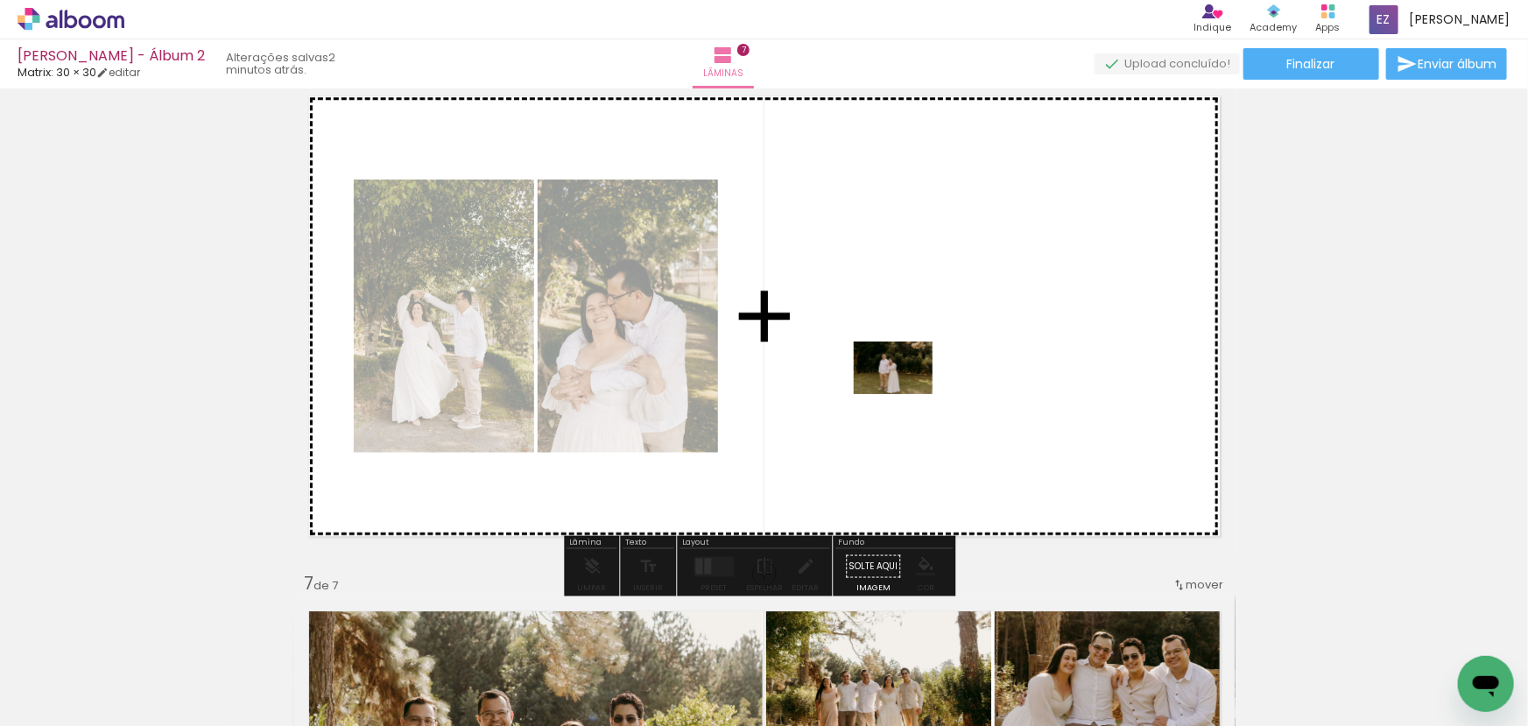
drag, startPoint x: 940, startPoint y: 680, endPoint x: 907, endPoint y: 394, distance: 287.5
click at [907, 394] on quentale-workspace at bounding box center [764, 363] width 1528 height 726
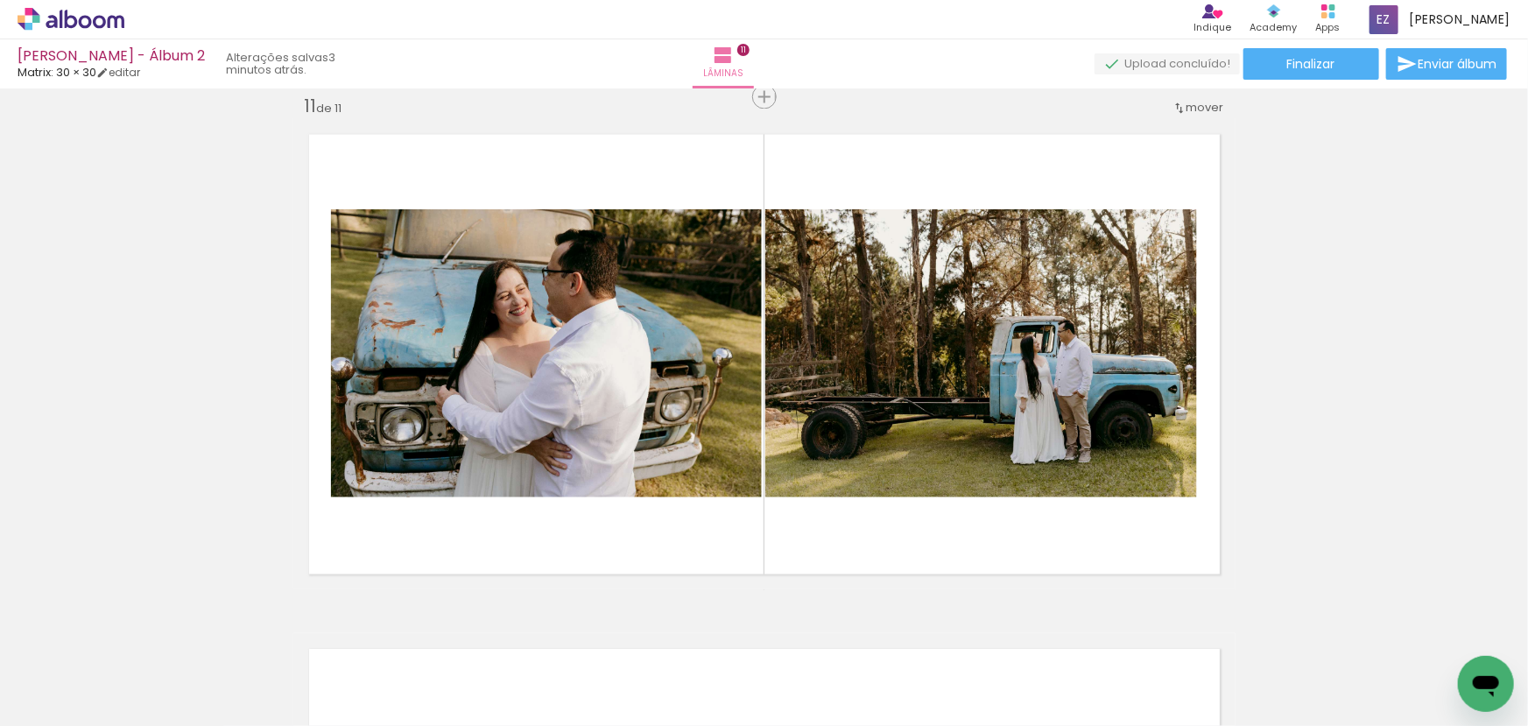
scroll to position [0, 2985]
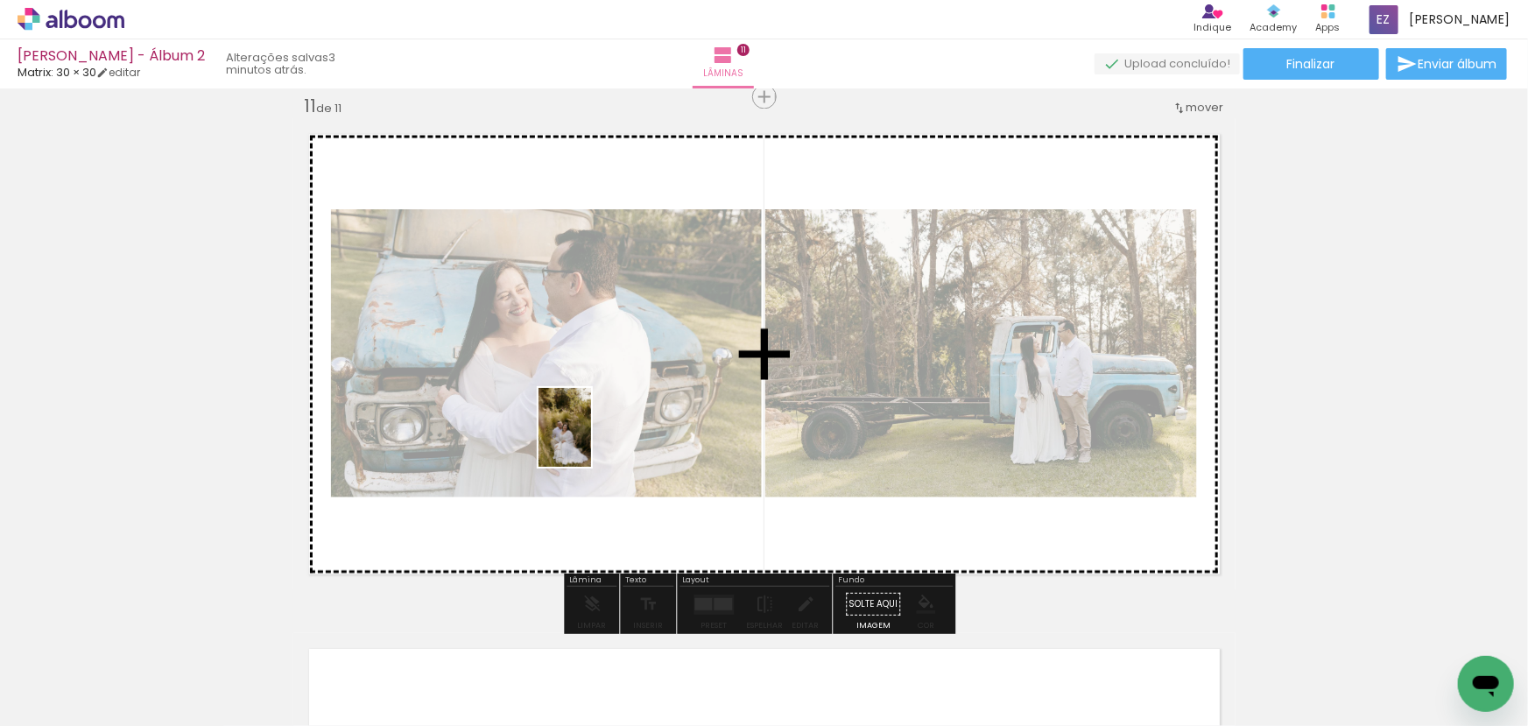
drag, startPoint x: 536, startPoint y: 681, endPoint x: 591, endPoint y: 441, distance: 247.1
click at [591, 441] on quentale-workspace at bounding box center [764, 363] width 1528 height 726
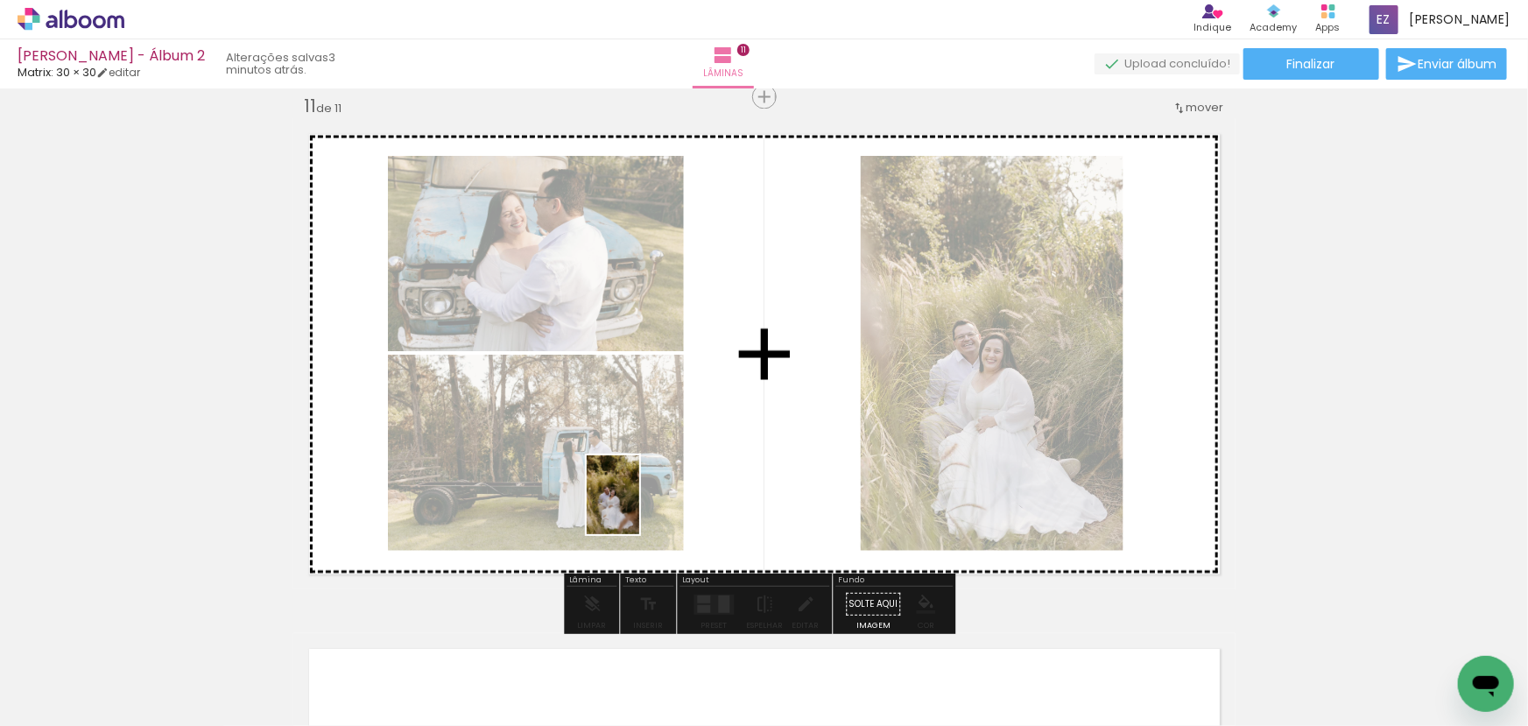
drag, startPoint x: 637, startPoint y: 675, endPoint x: 639, endPoint y: 508, distance: 167.3
click at [639, 508] on quentale-workspace at bounding box center [764, 363] width 1528 height 726
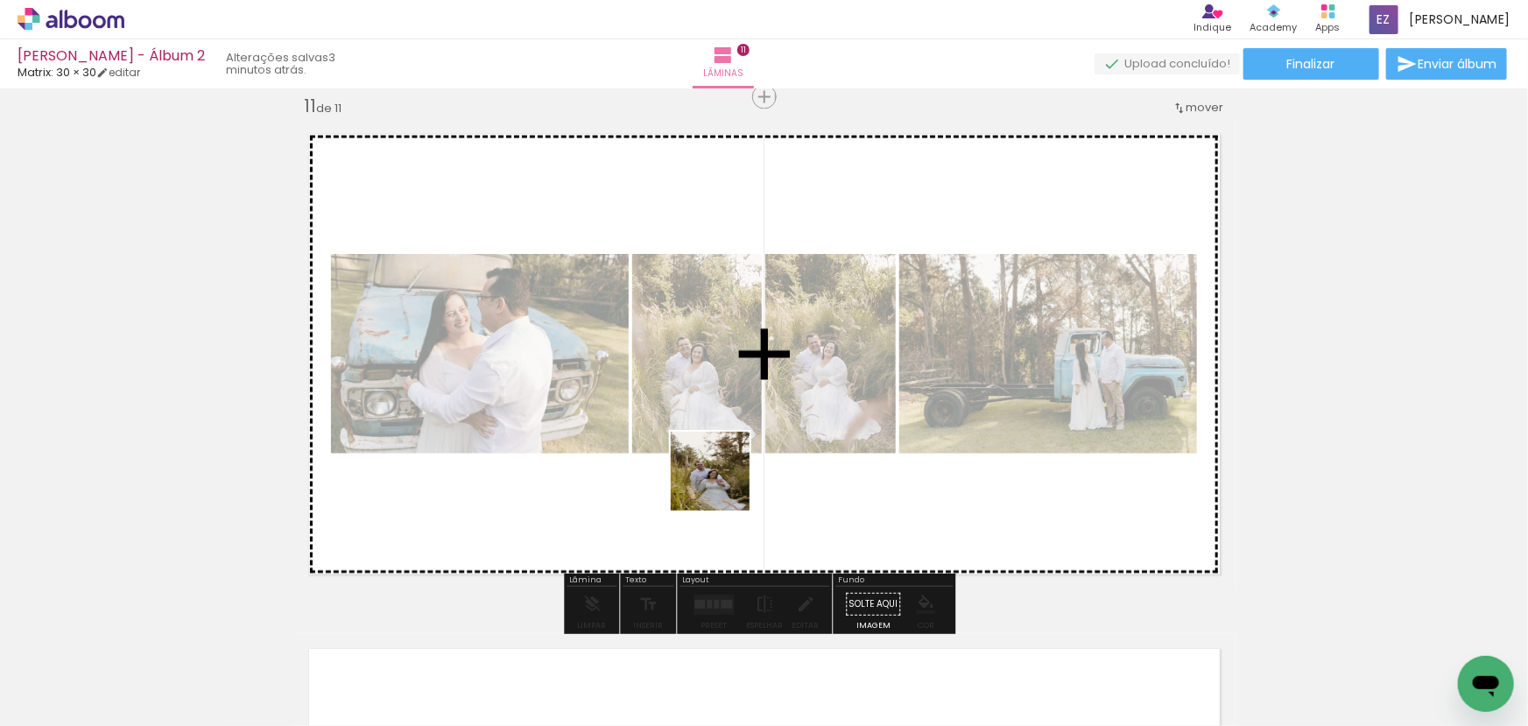
drag, startPoint x: 732, startPoint y: 684, endPoint x: 723, endPoint y: 481, distance: 203.4
click at [723, 481] on quentale-workspace at bounding box center [764, 363] width 1528 height 726
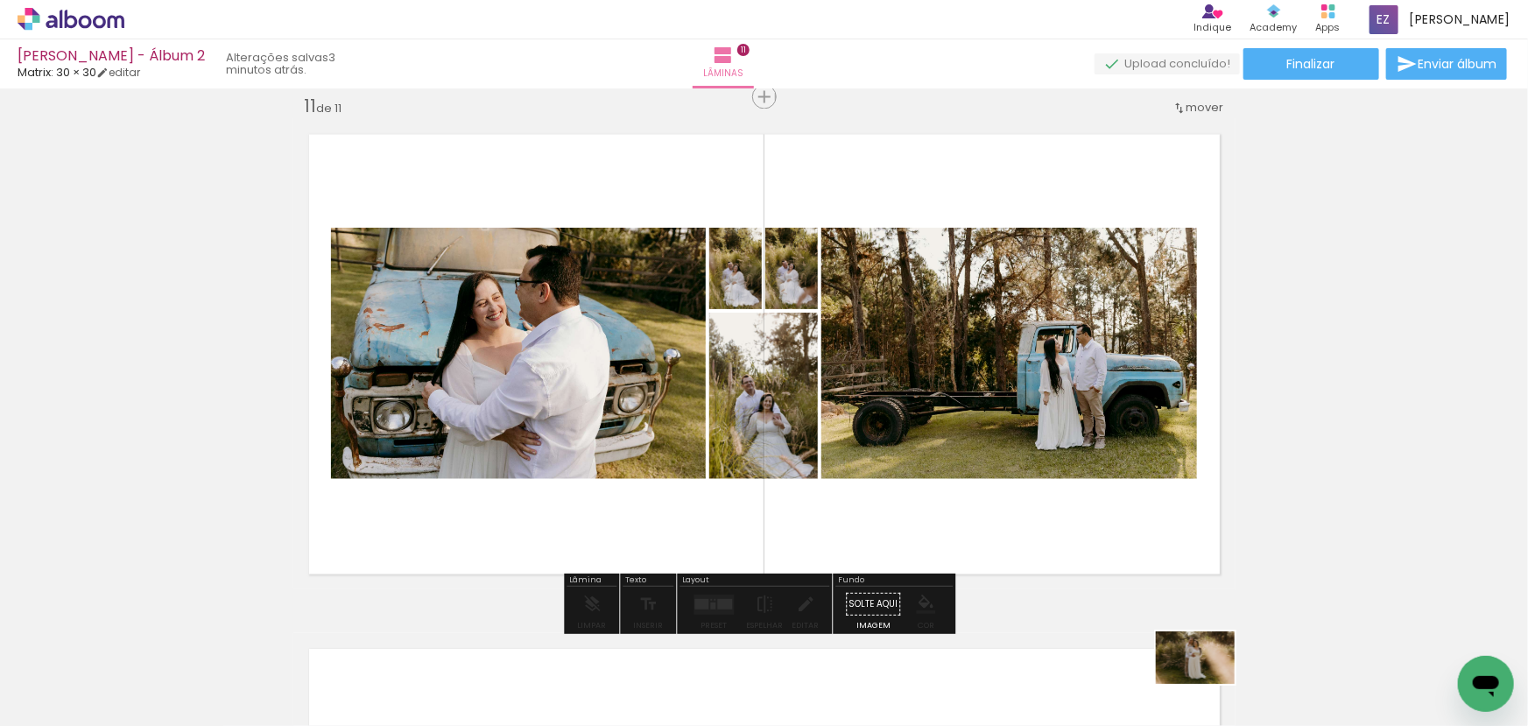
drag, startPoint x: 1217, startPoint y: 683, endPoint x: 1209, endPoint y: 684, distance: 8.8
click at [1209, 684] on div at bounding box center [1212, 668] width 87 height 58
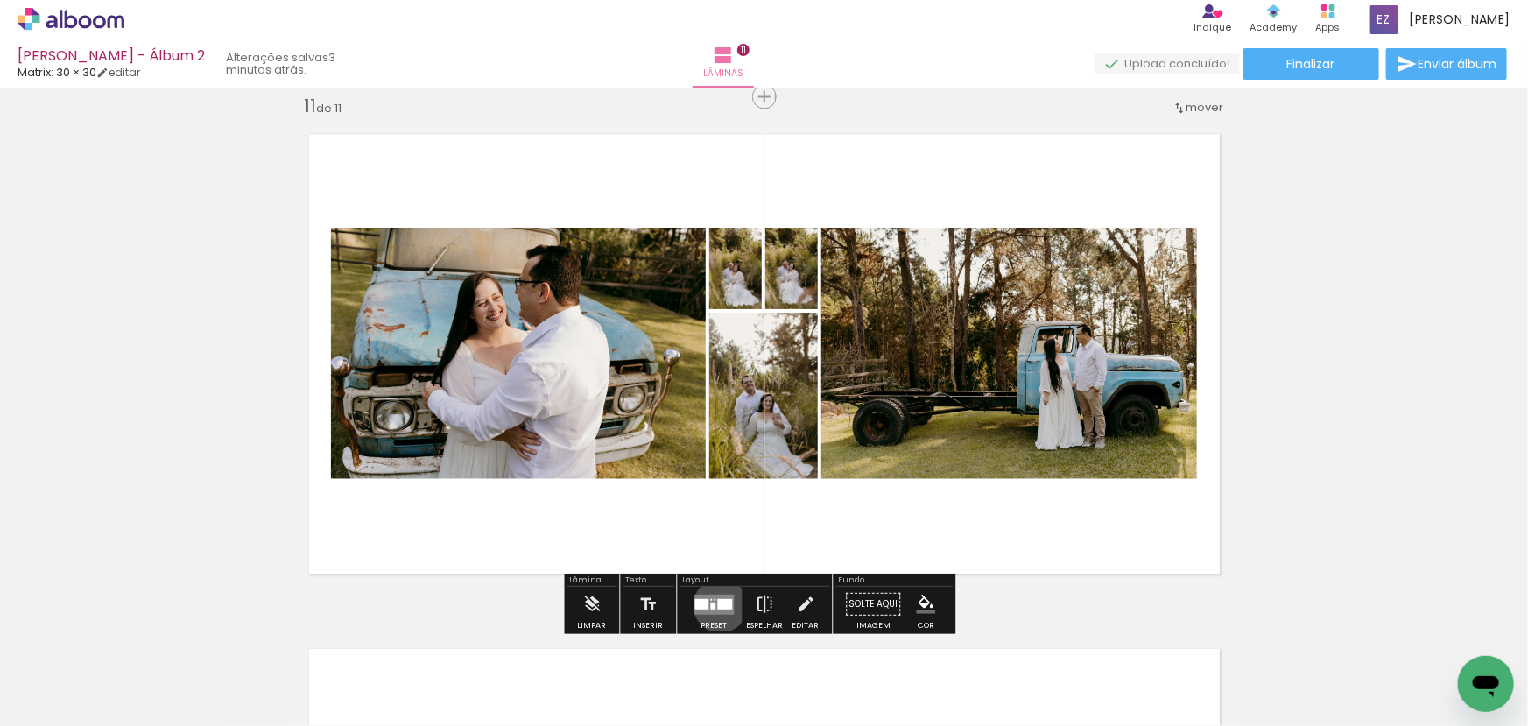
click at [717, 604] on div at bounding box center [724, 603] width 15 height 11
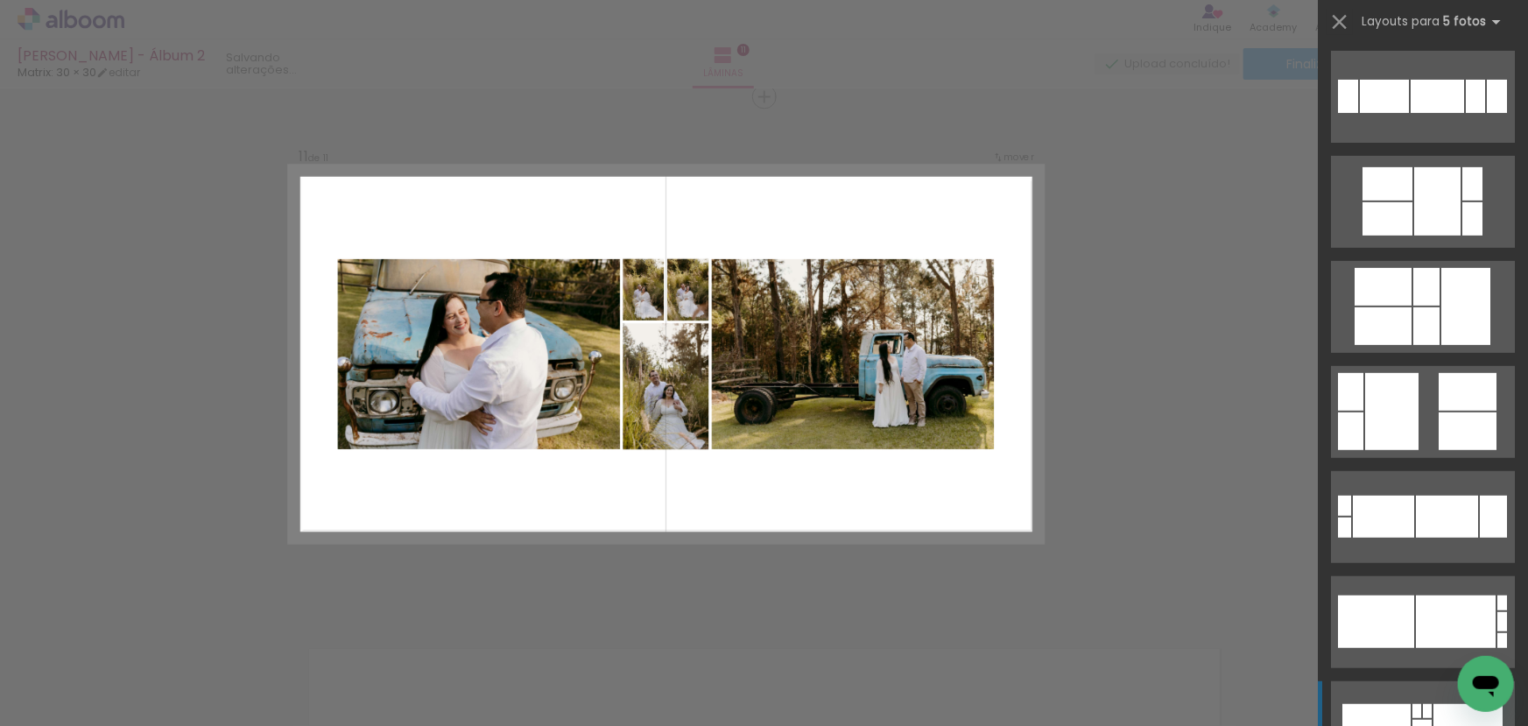
scroll to position [557, 0]
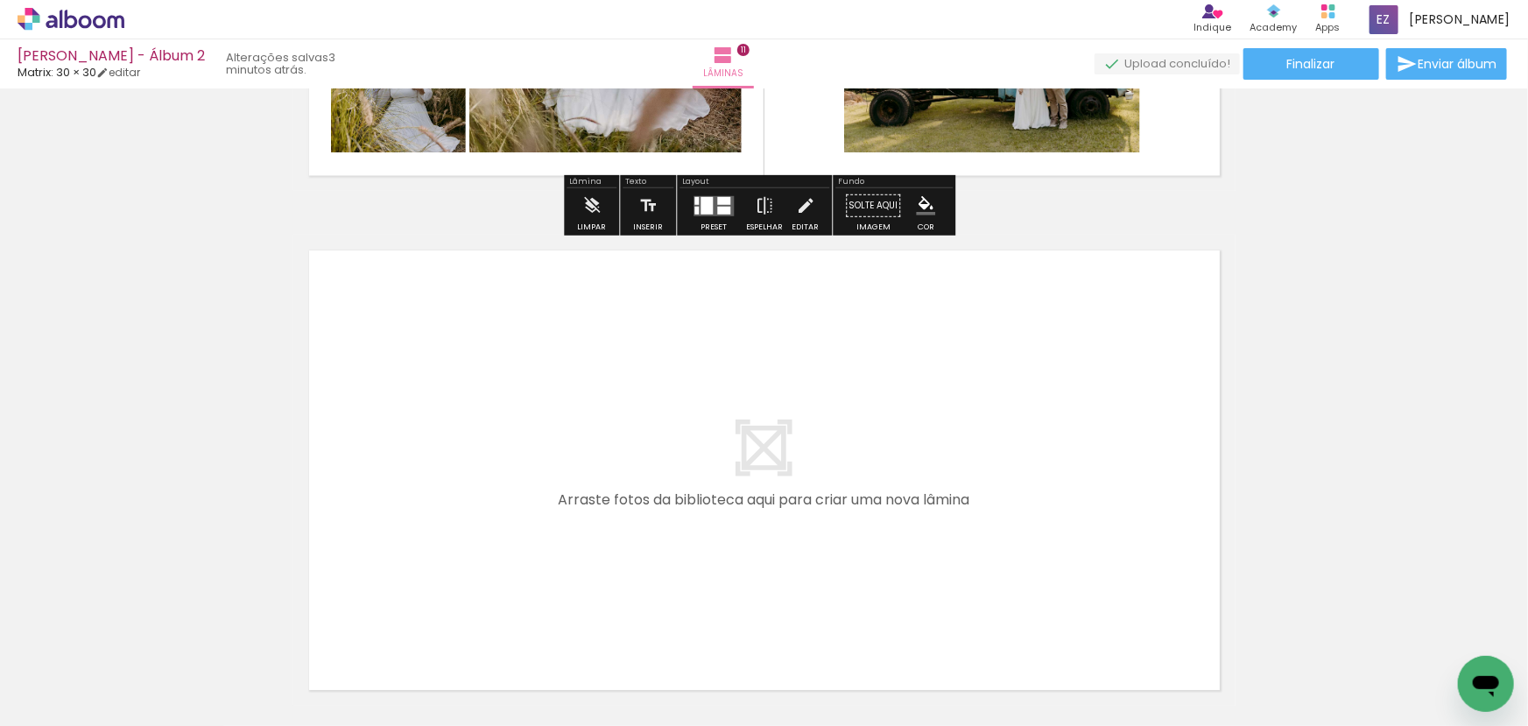
scroll to position [5570, 0]
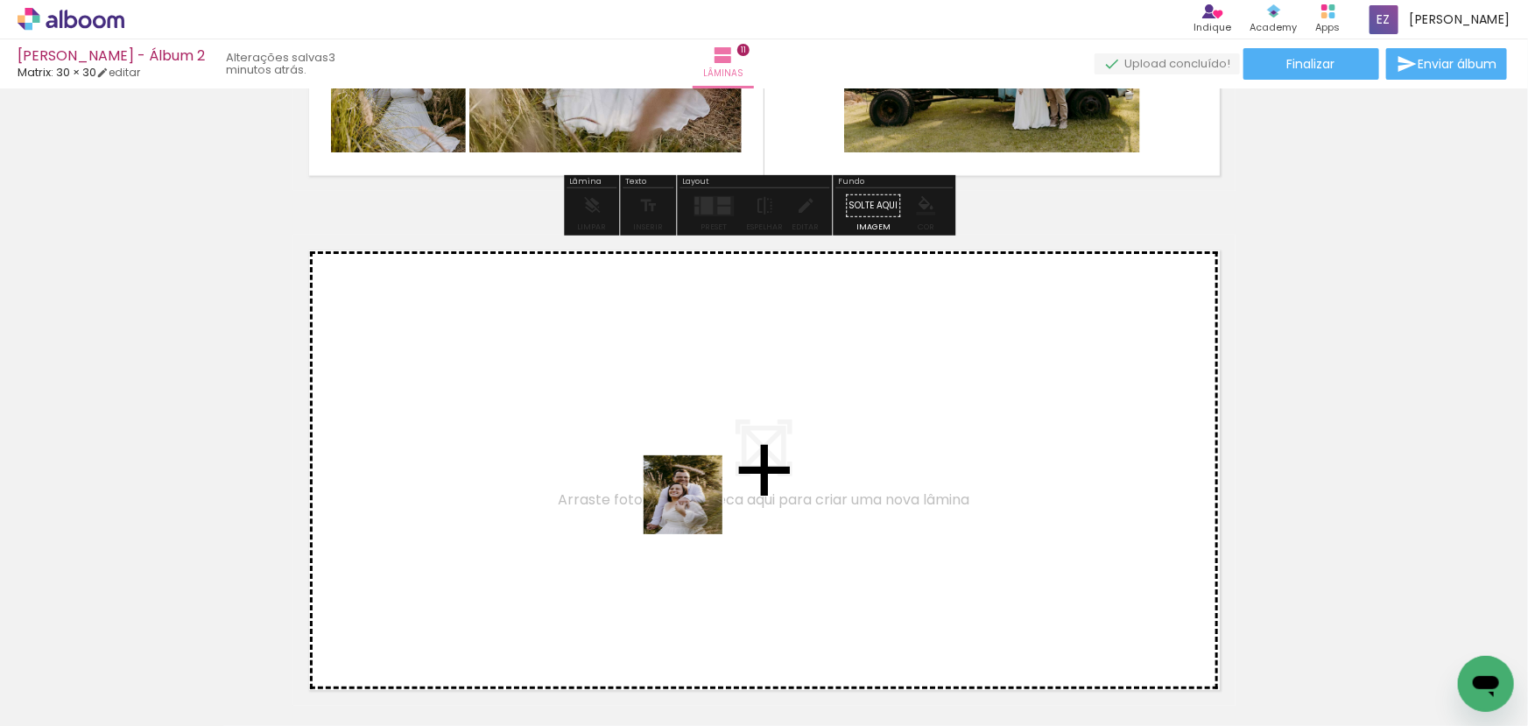
drag, startPoint x: 820, startPoint y: 694, endPoint x: 956, endPoint y: 669, distance: 138.8
click at [675, 461] on quentale-workspace at bounding box center [764, 363] width 1528 height 726
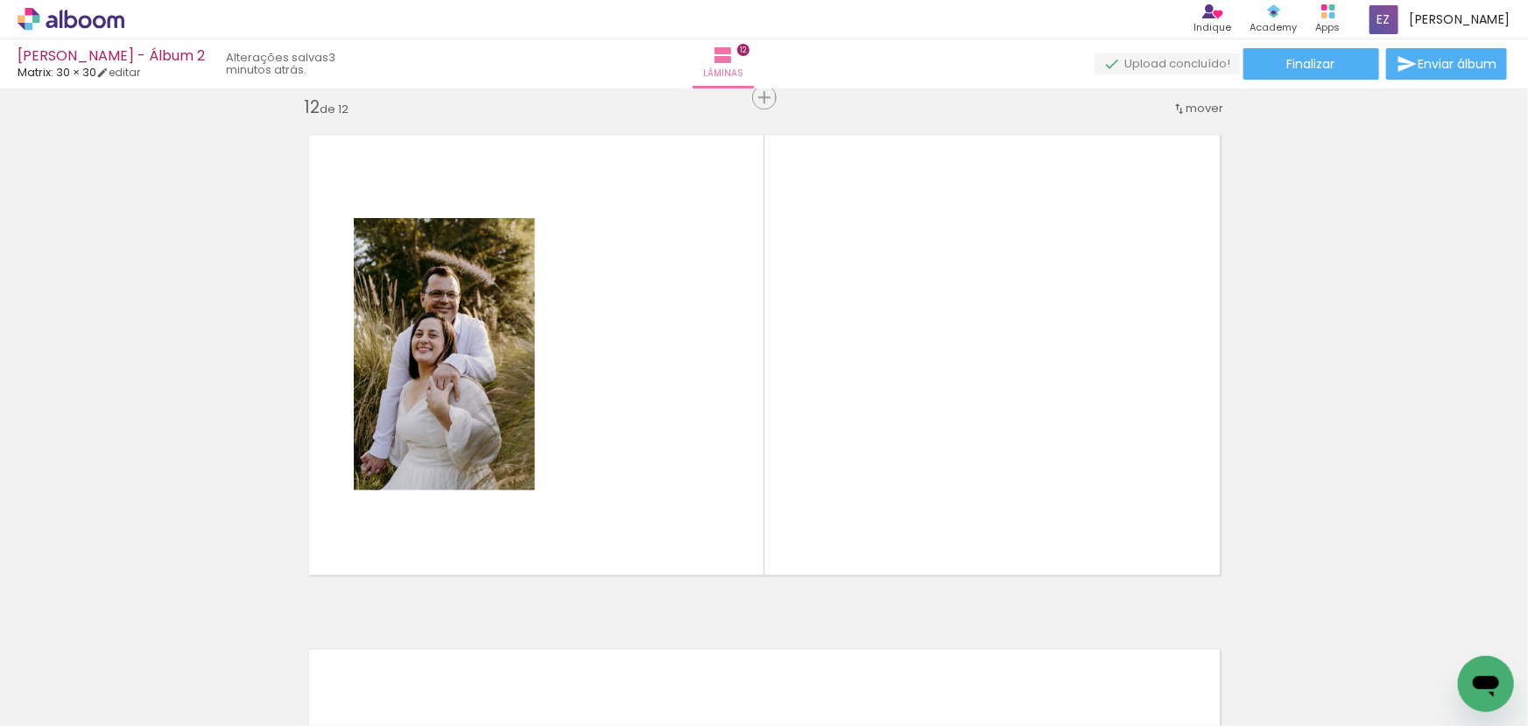
scroll to position [5686, 0]
drag, startPoint x: 924, startPoint y: 658, endPoint x: 992, endPoint y: 639, distance: 70.1
click at [872, 455] on quentale-workspace at bounding box center [764, 363] width 1528 height 726
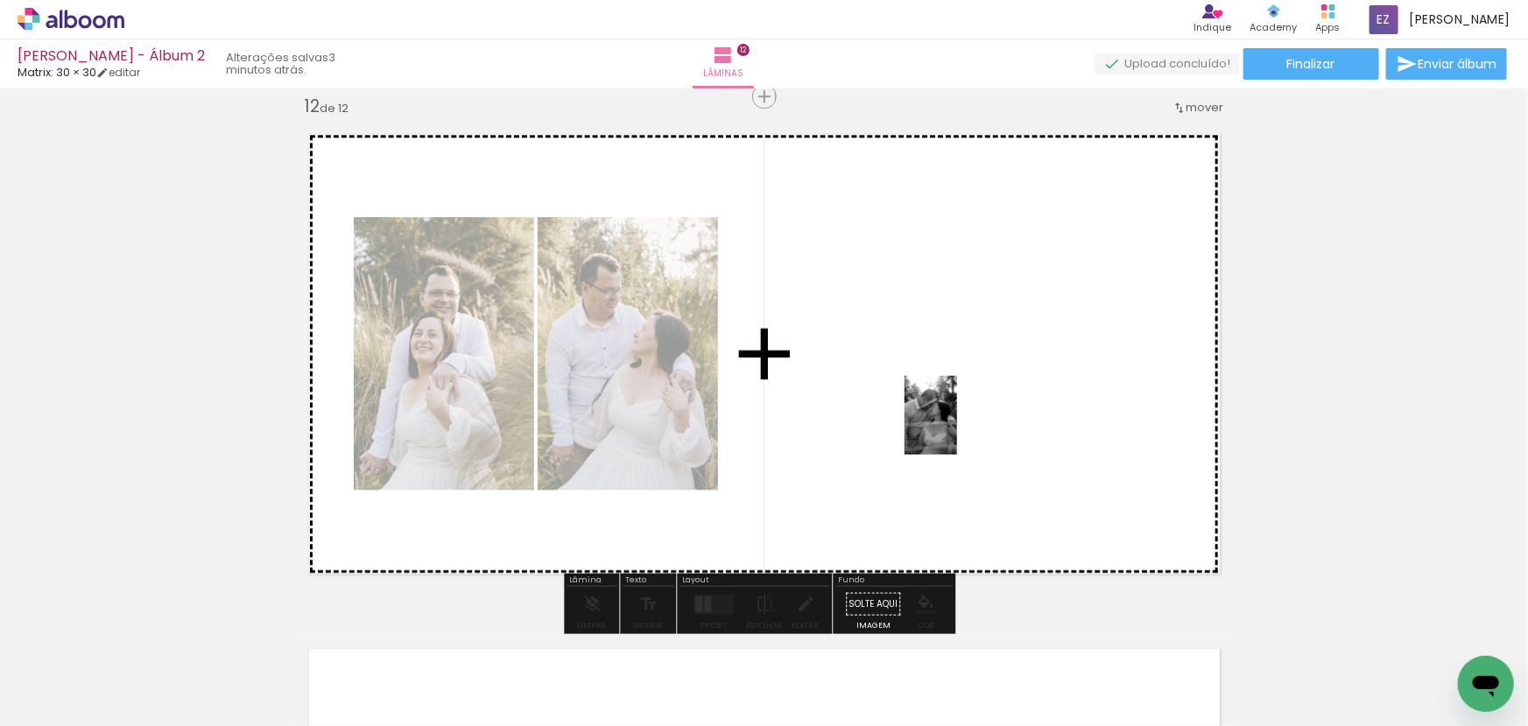
drag, startPoint x: 1011, startPoint y: 660, endPoint x: 957, endPoint y: 428, distance: 237.3
click at [957, 428] on quentale-workspace at bounding box center [764, 363] width 1528 height 726
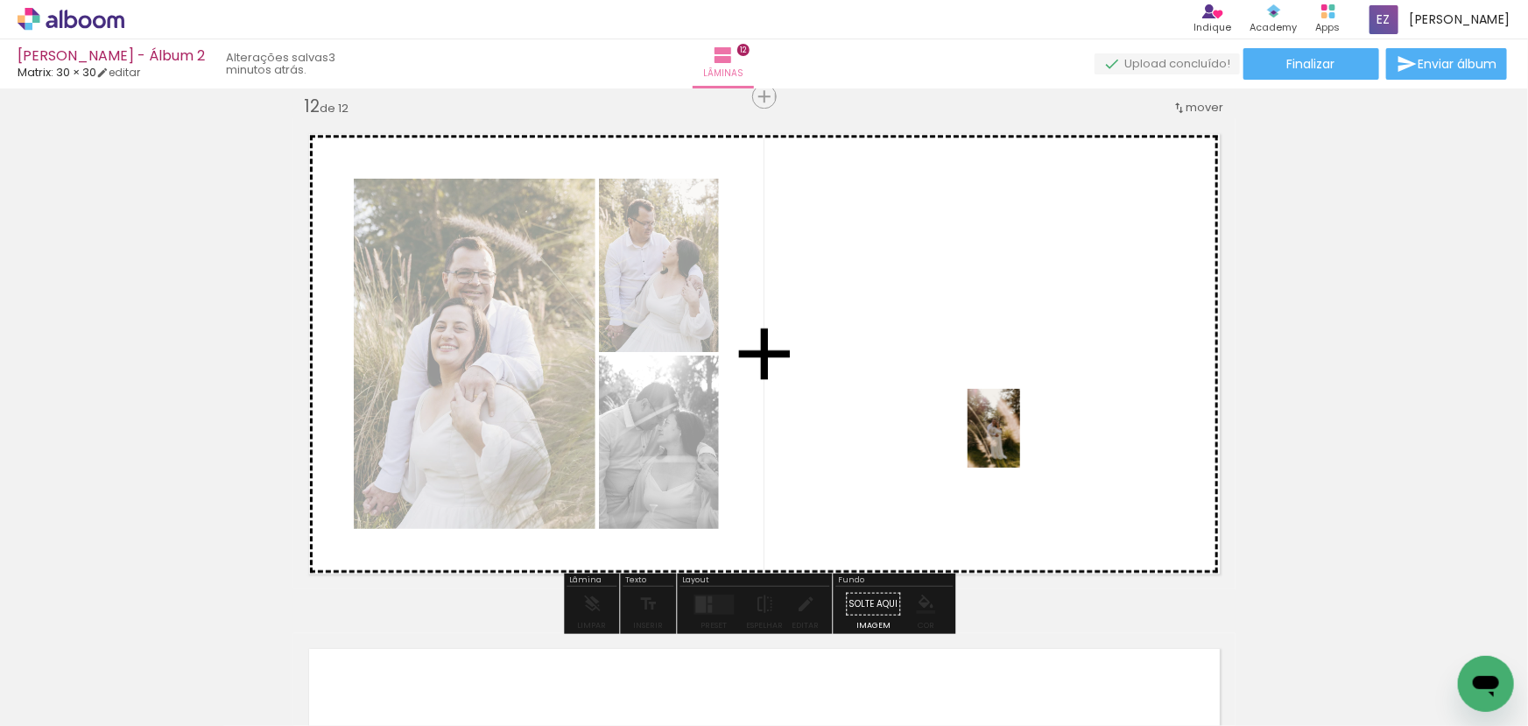
drag, startPoint x: 1116, startPoint y: 693, endPoint x: 1020, endPoint y: 441, distance: 268.9
click at [1020, 441] on quentale-workspace at bounding box center [764, 363] width 1528 height 726
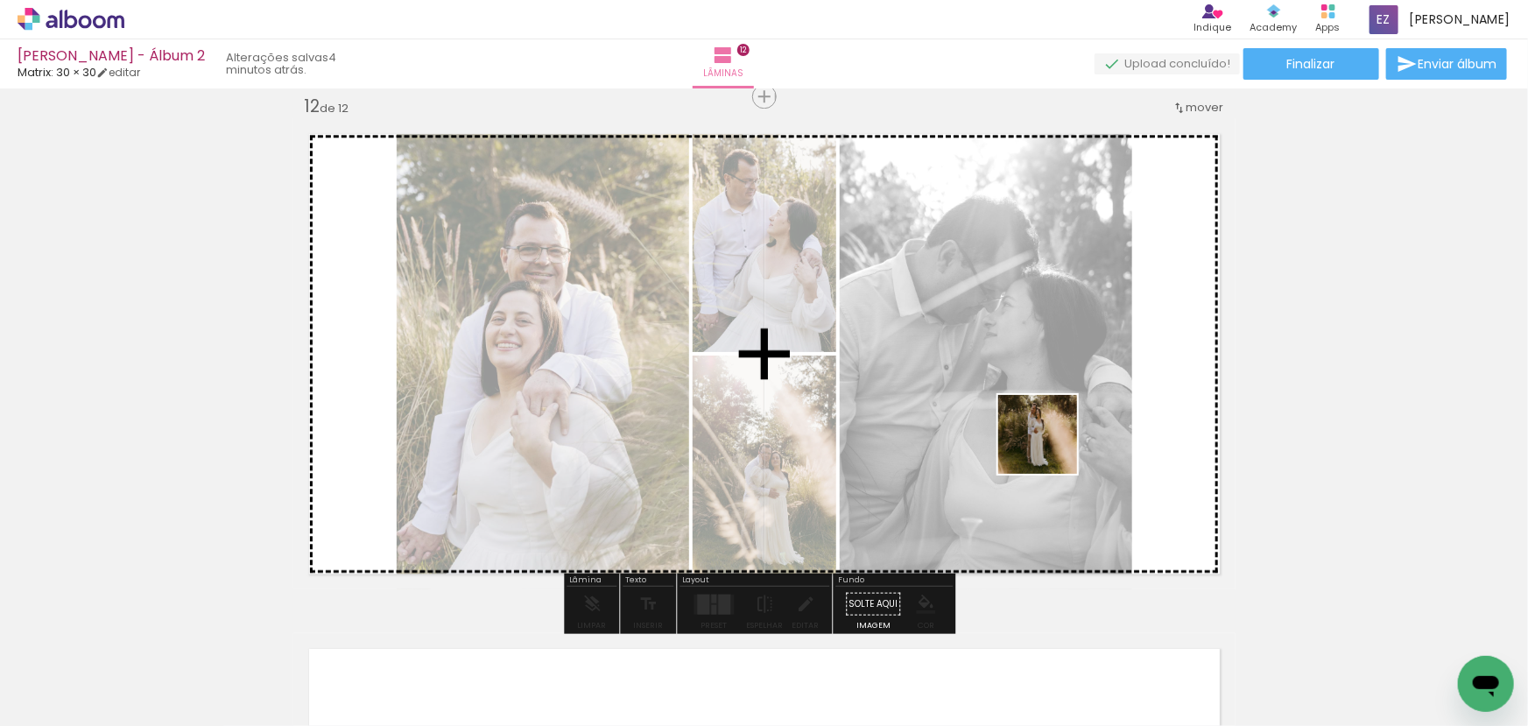
drag, startPoint x: 1201, startPoint y: 646, endPoint x: 1175, endPoint y: 594, distance: 58.8
click at [1011, 394] on quentale-workspace at bounding box center [764, 363] width 1528 height 726
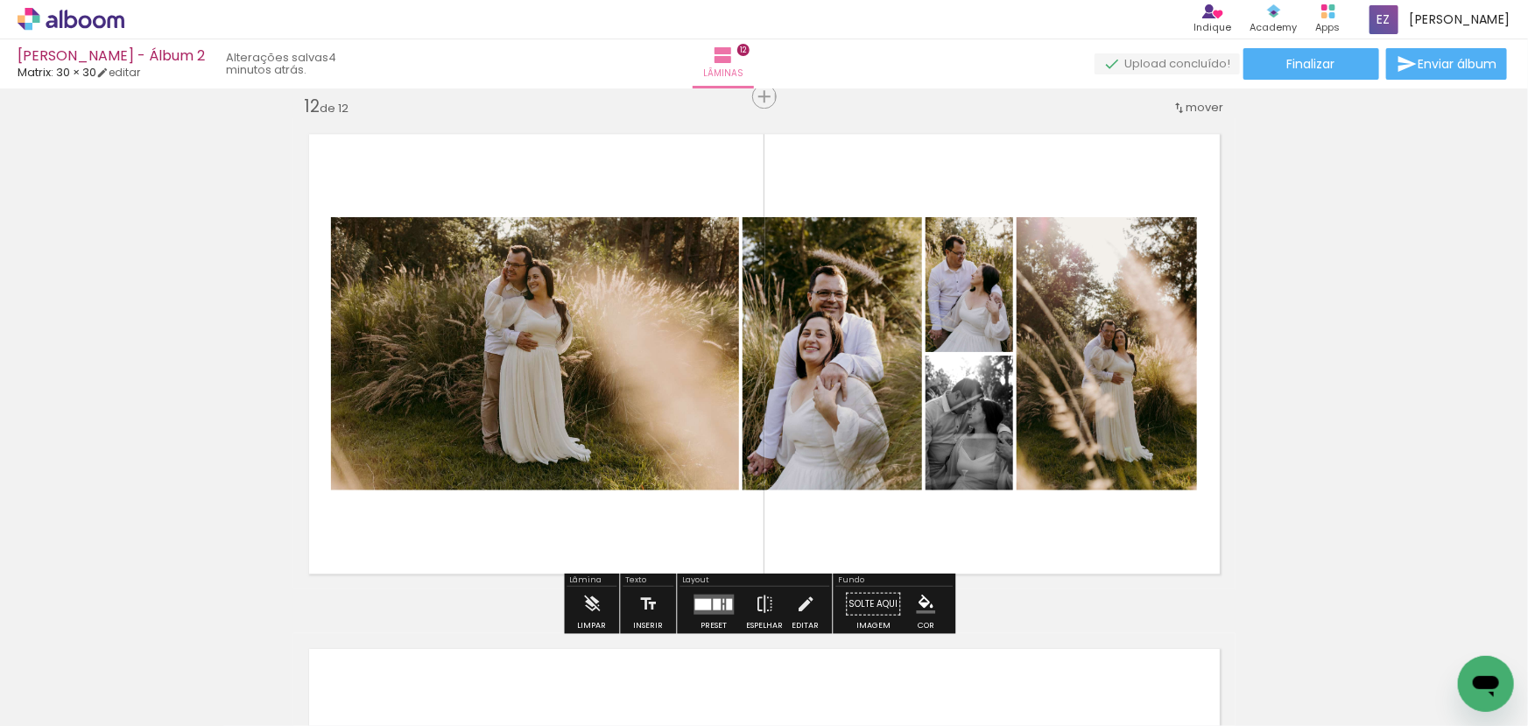
click at [713, 605] on div at bounding box center [717, 603] width 8 height 11
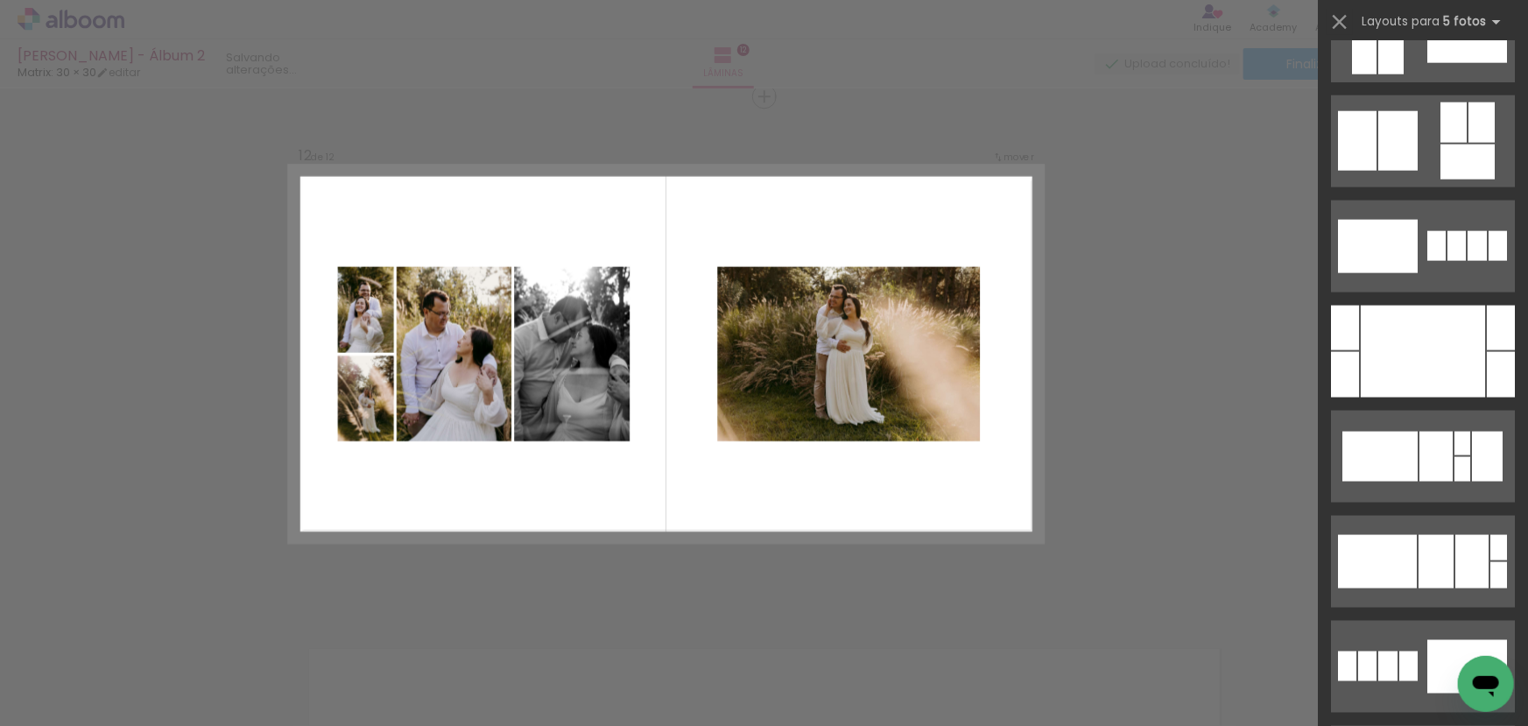
scroll to position [1433, 0]
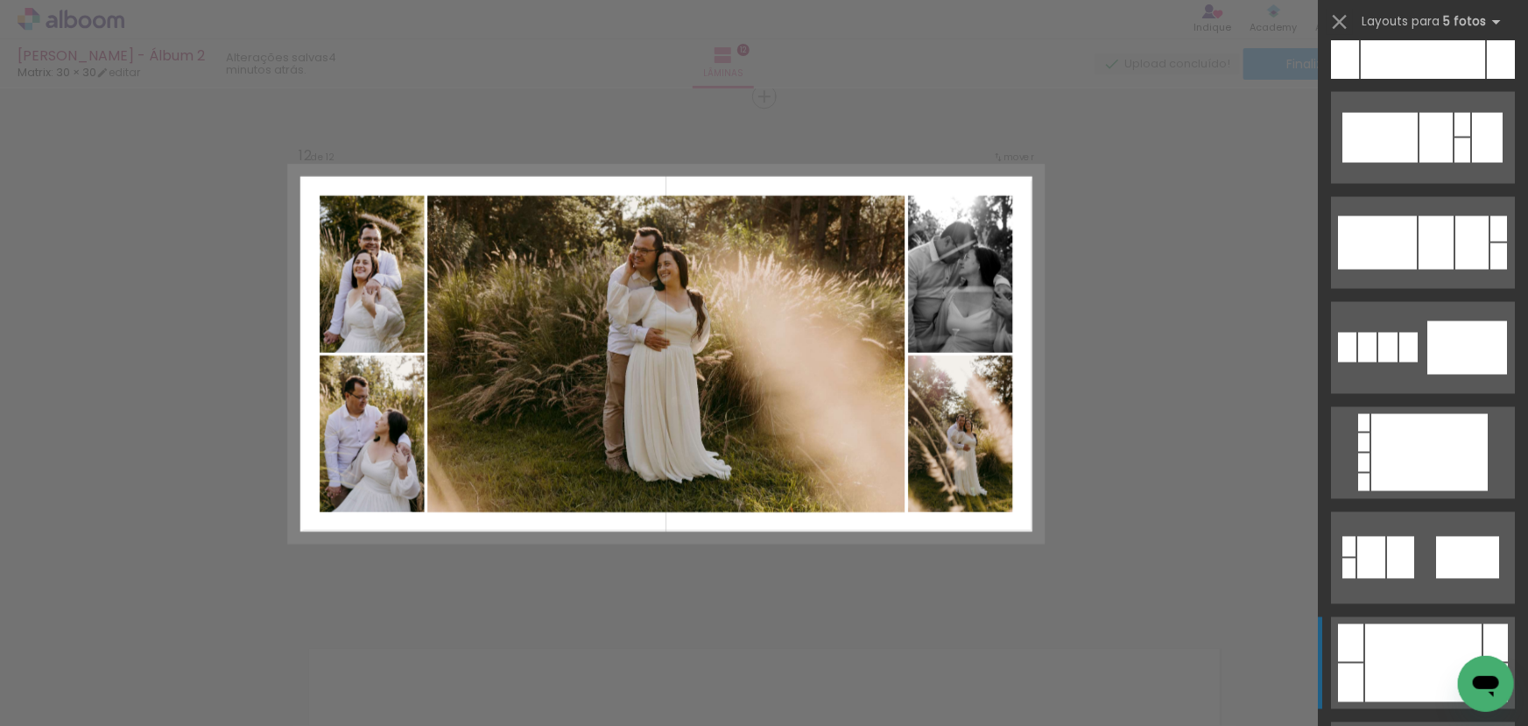
click at [1420, 622] on quentale-layouter at bounding box center [1423, 663] width 184 height 92
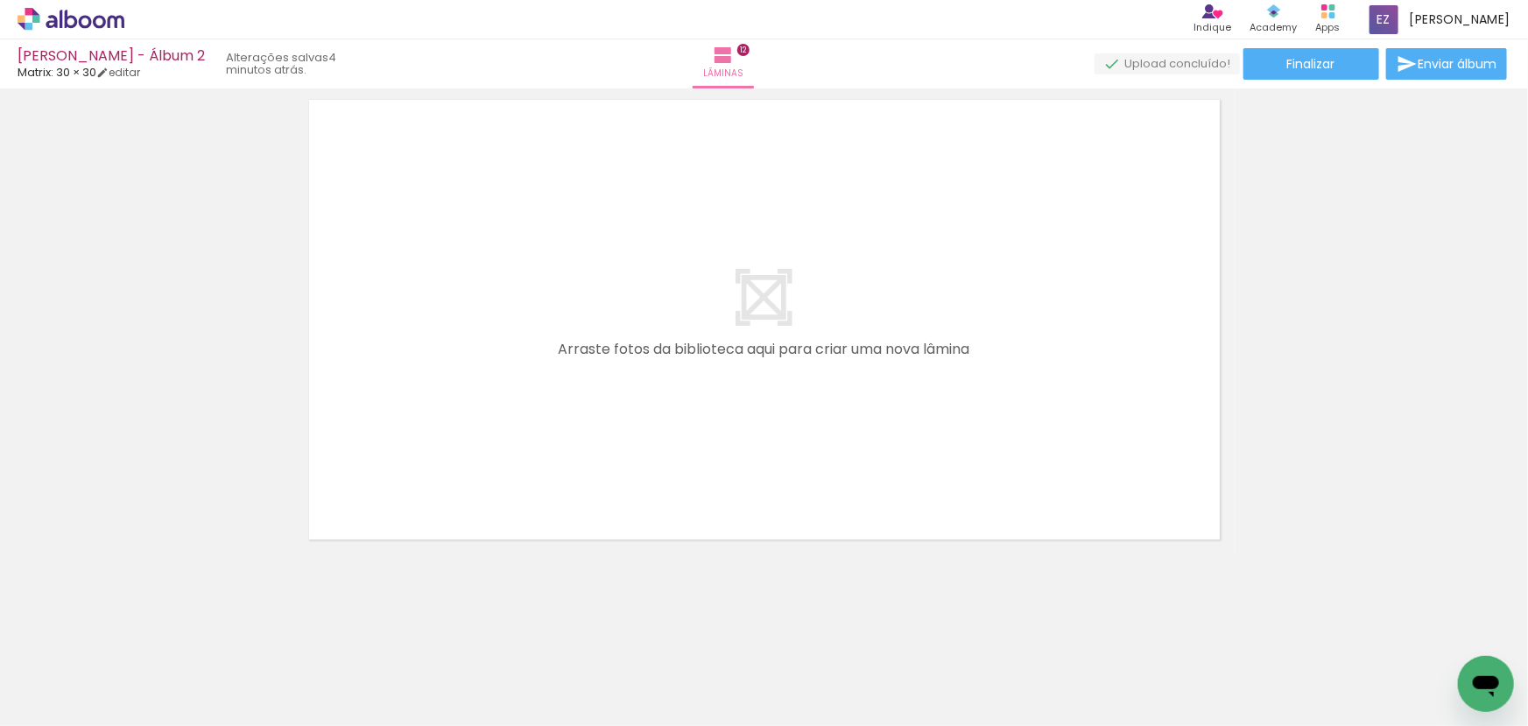
scroll to position [0, 3926]
drag, startPoint x: 372, startPoint y: 681, endPoint x: 501, endPoint y: 687, distance: 128.9
click at [432, 444] on quentale-workspace at bounding box center [764, 363] width 1528 height 726
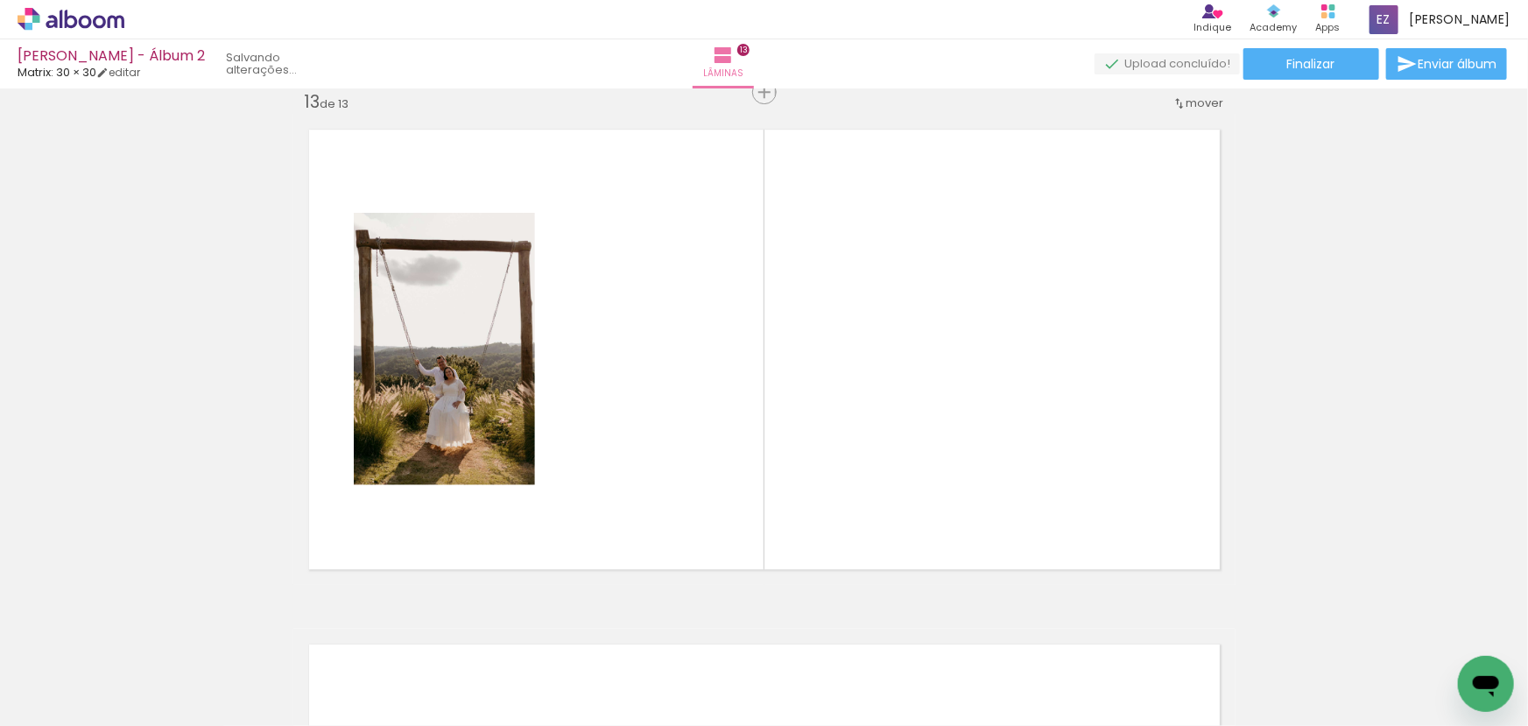
scroll to position [6201, 0]
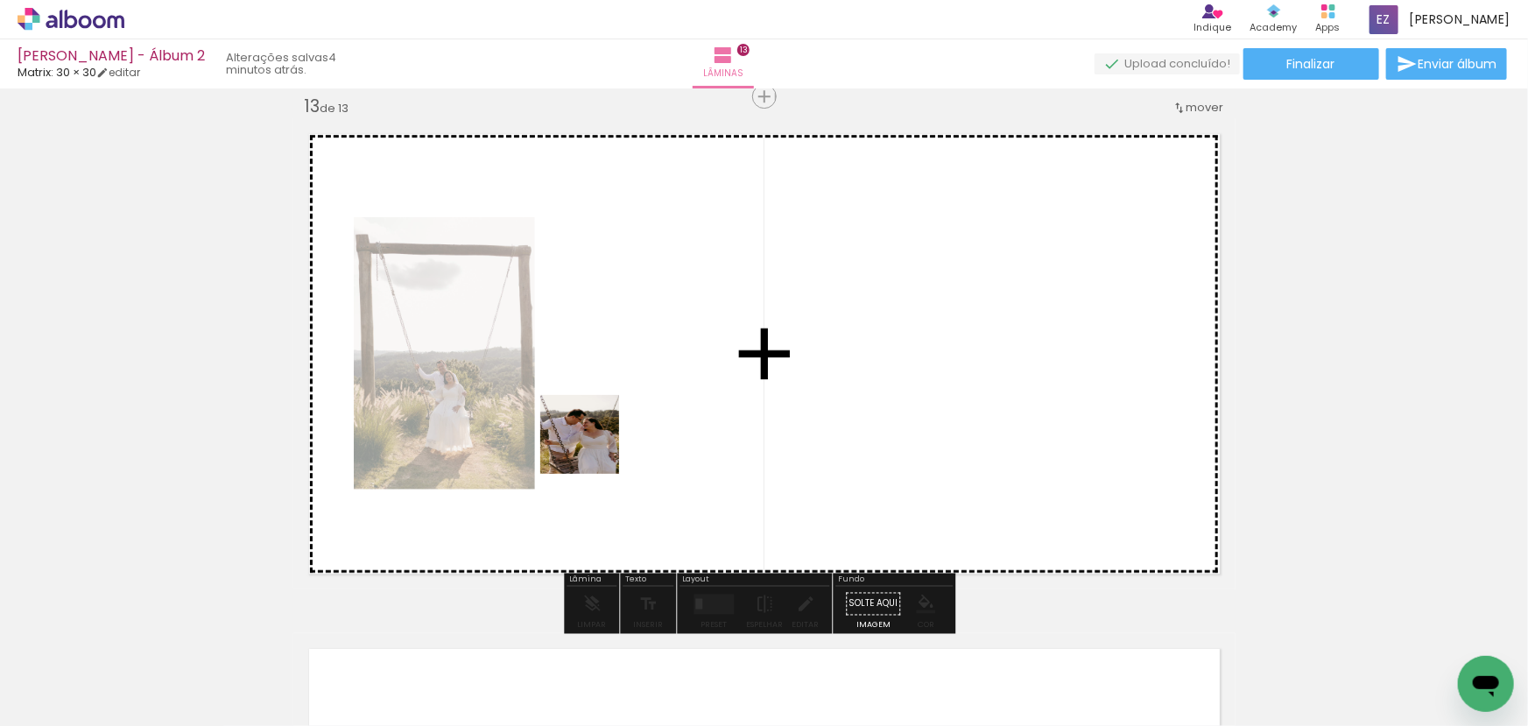
drag, startPoint x: 478, startPoint y: 676, endPoint x: 581, endPoint y: 667, distance: 102.9
click at [598, 434] on quentale-workspace at bounding box center [764, 363] width 1528 height 726
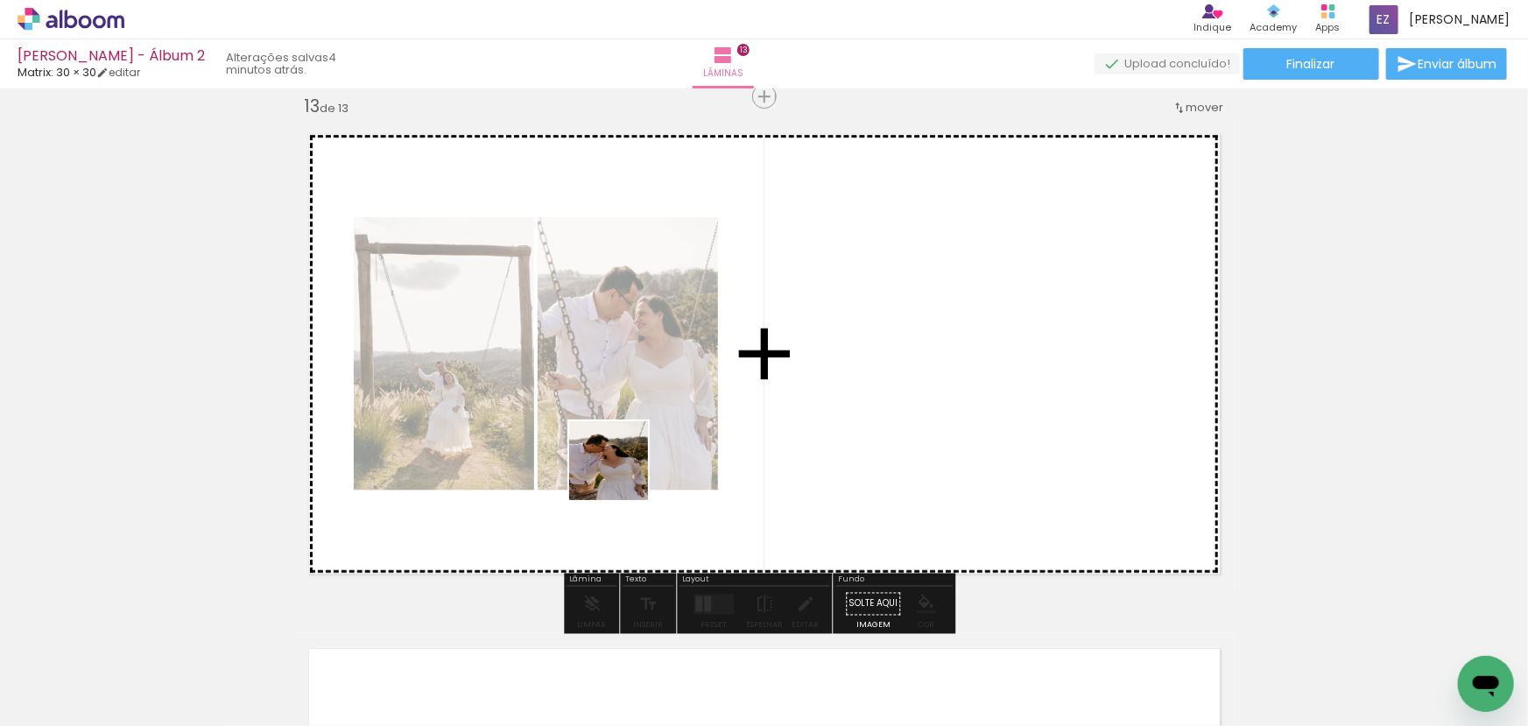
drag, startPoint x: 581, startPoint y: 673, endPoint x: 692, endPoint y: 701, distance: 114.7
click at [646, 432] on quentale-workspace at bounding box center [764, 363] width 1528 height 726
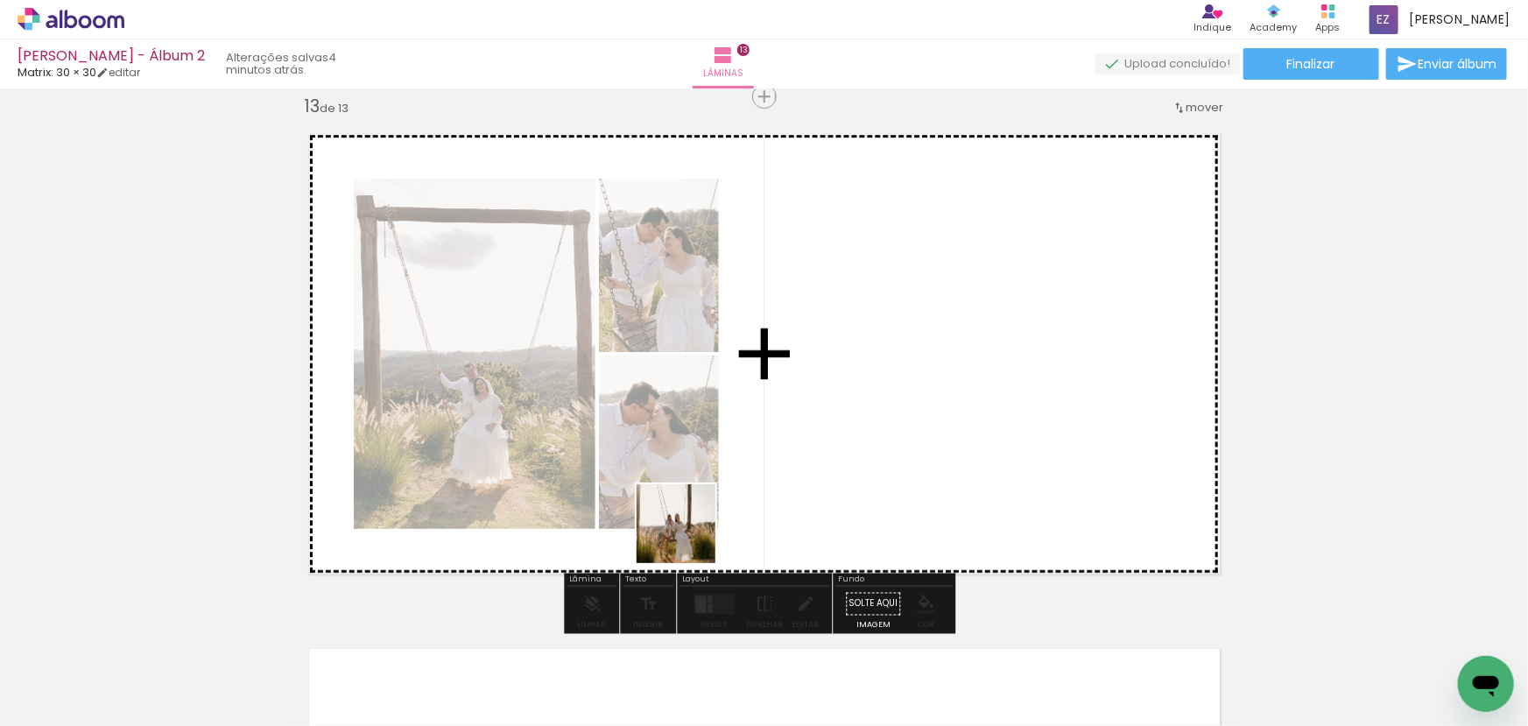
drag, startPoint x: 687, startPoint y: 681, endPoint x: 769, endPoint y: 710, distance: 87.3
click at [697, 465] on quentale-workspace at bounding box center [764, 363] width 1528 height 726
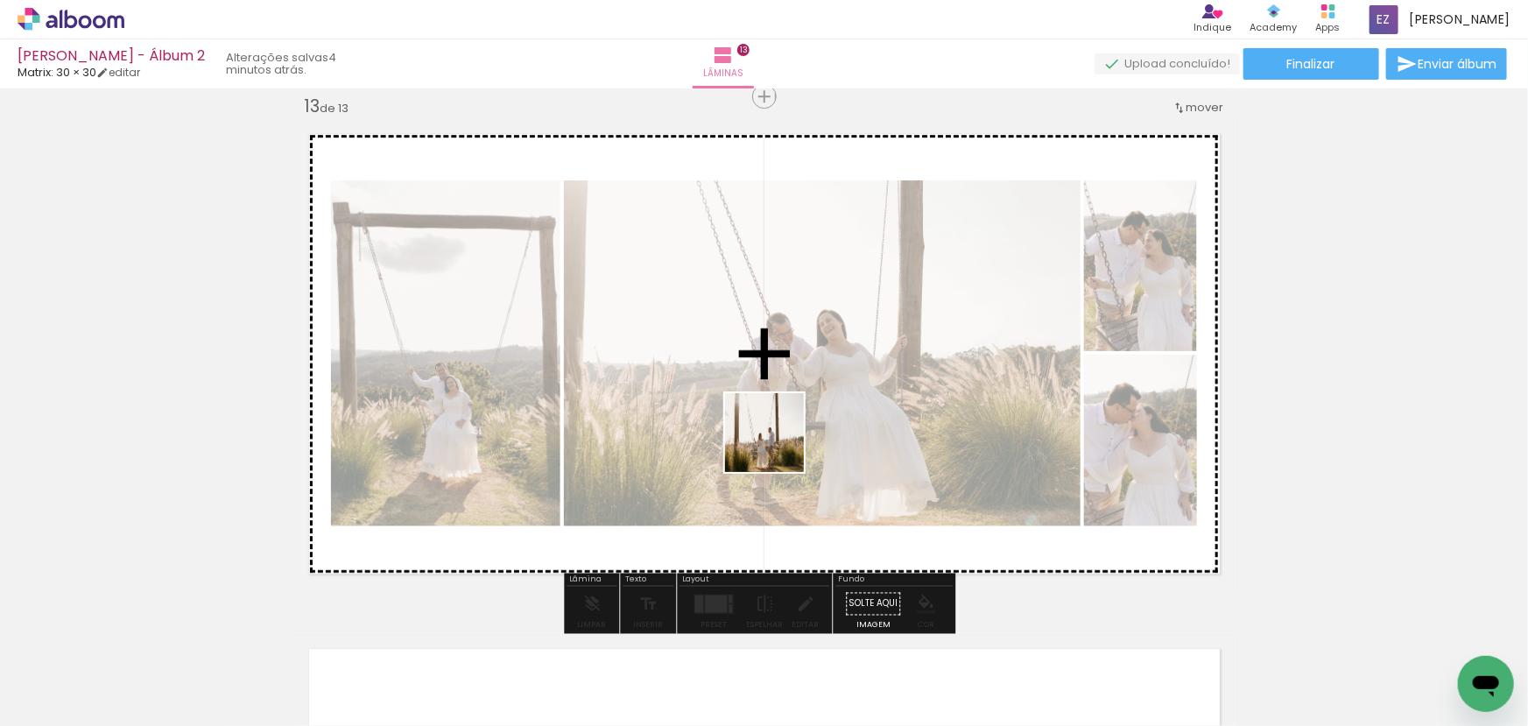
drag, startPoint x: 779, startPoint y: 663, endPoint x: 913, endPoint y: 693, distance: 137.3
click at [778, 442] on quentale-workspace at bounding box center [764, 363] width 1528 height 726
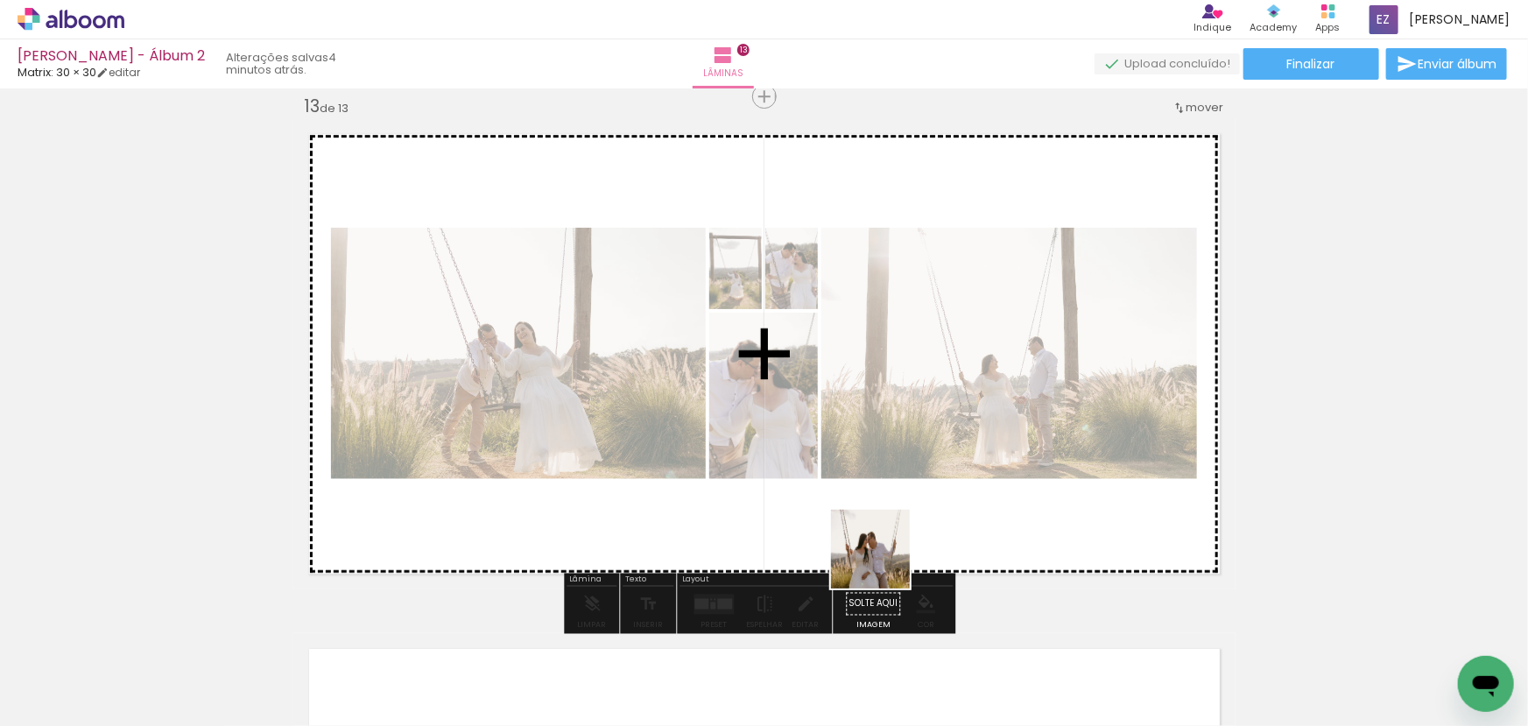
drag, startPoint x: 894, startPoint y: 674, endPoint x: 980, endPoint y: 693, distance: 87.8
click at [884, 505] on quentale-workspace at bounding box center [764, 363] width 1528 height 726
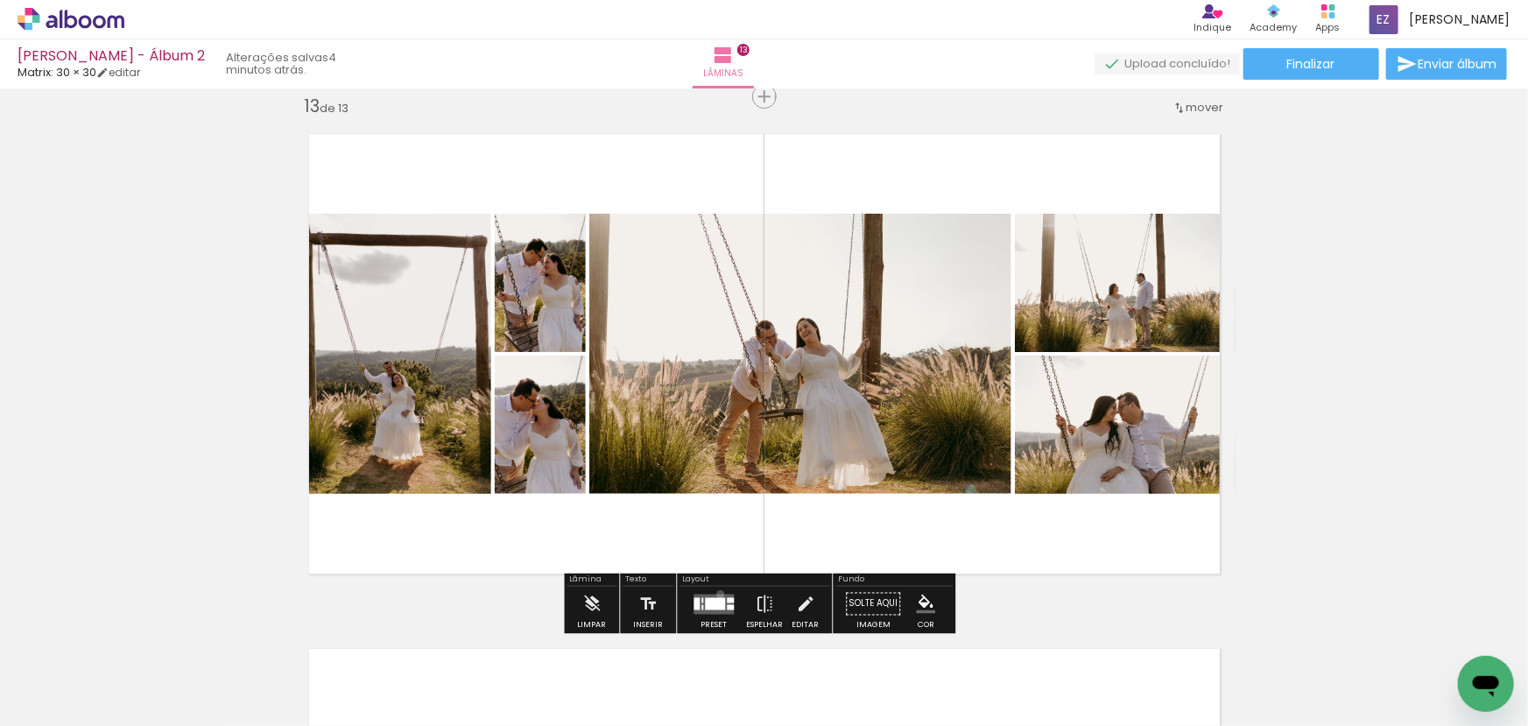
click at [716, 594] on quentale-layouter at bounding box center [714, 604] width 40 height 20
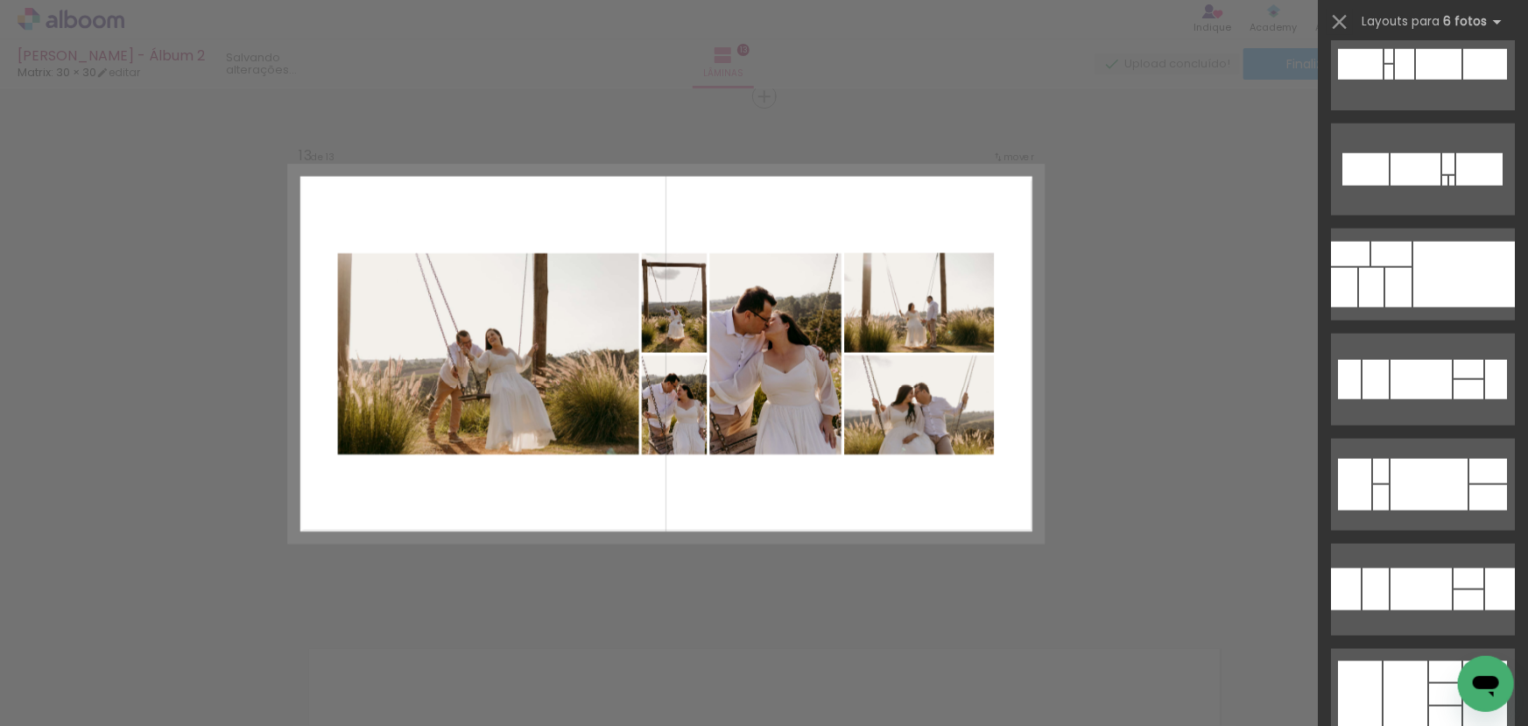
scroll to position [1114, 0]
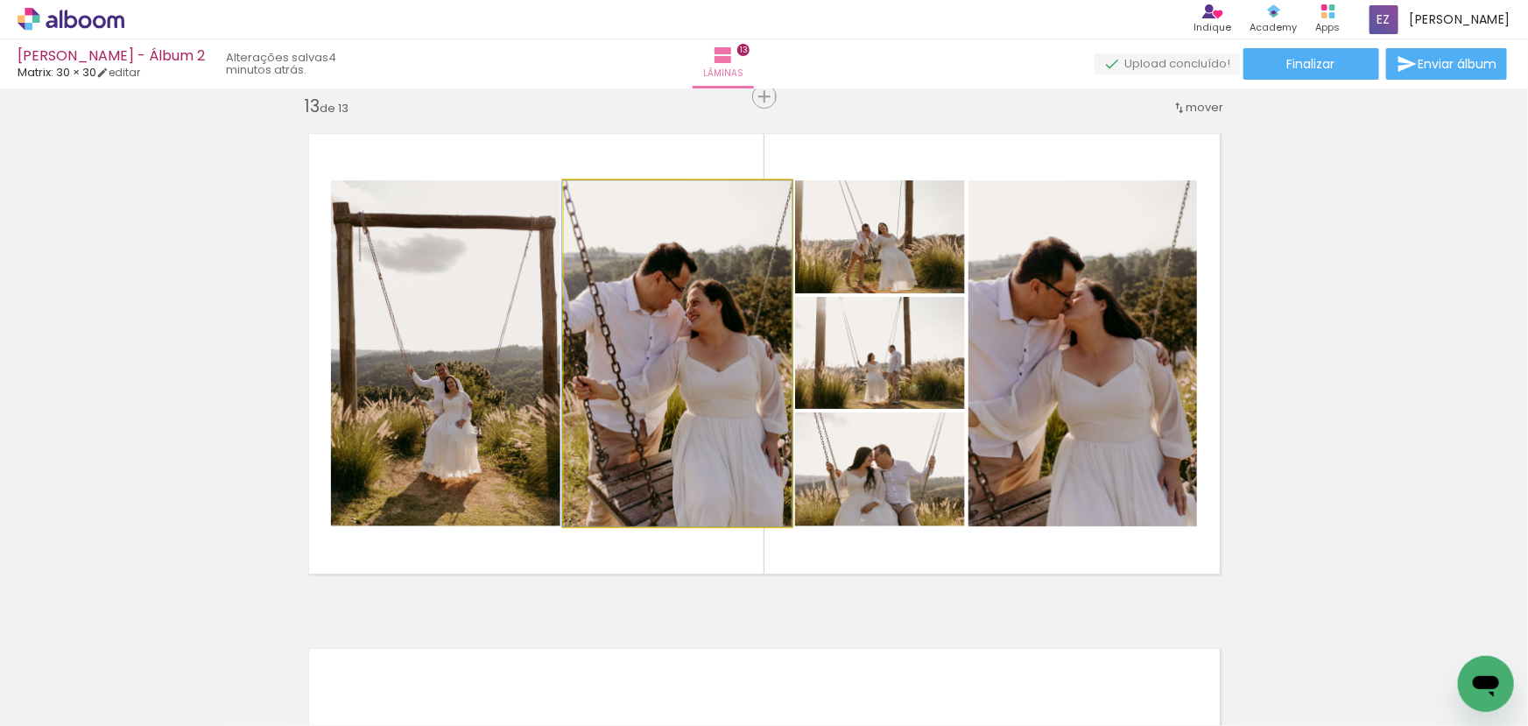
click at [572, 442] on quentale-photo at bounding box center [678, 353] width 228 height 346
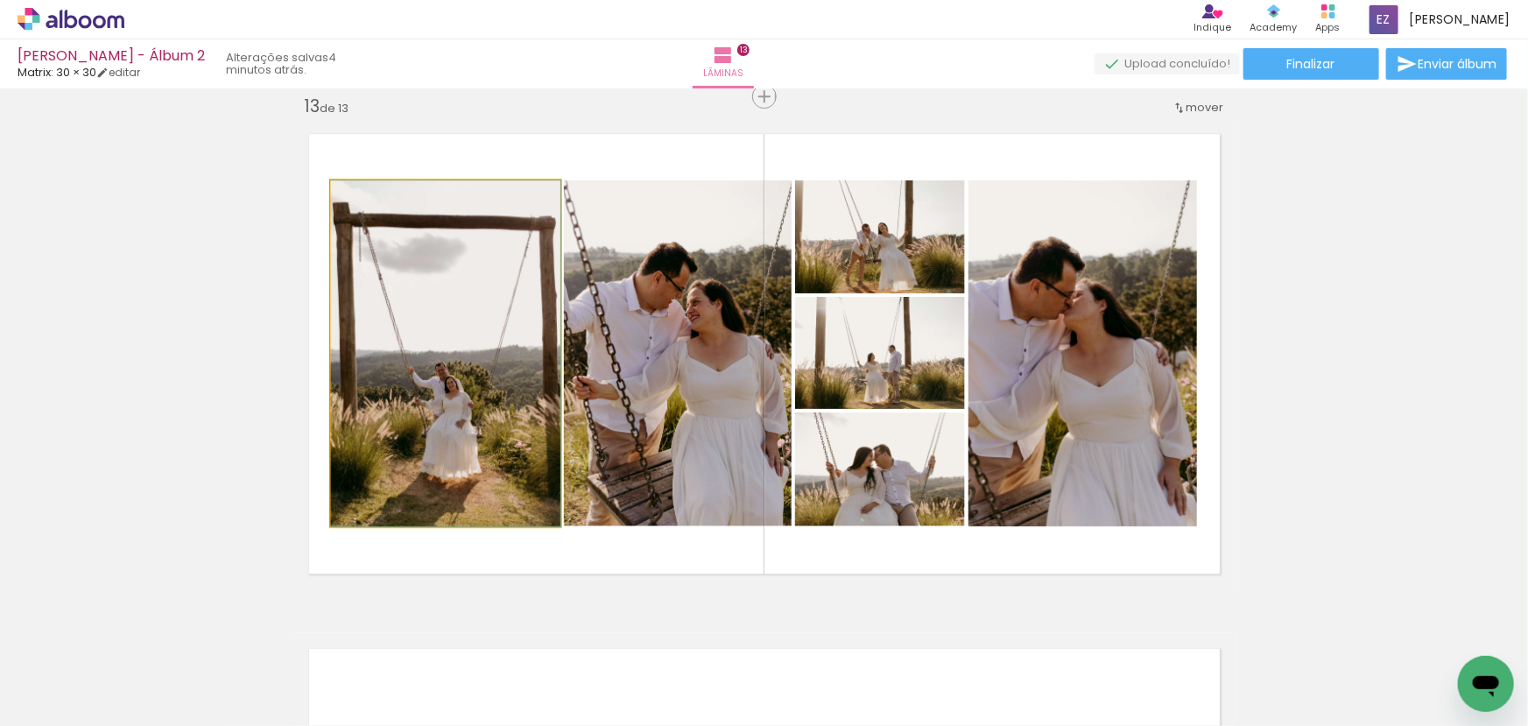
click at [454, 450] on quentale-photo at bounding box center [445, 353] width 229 height 346
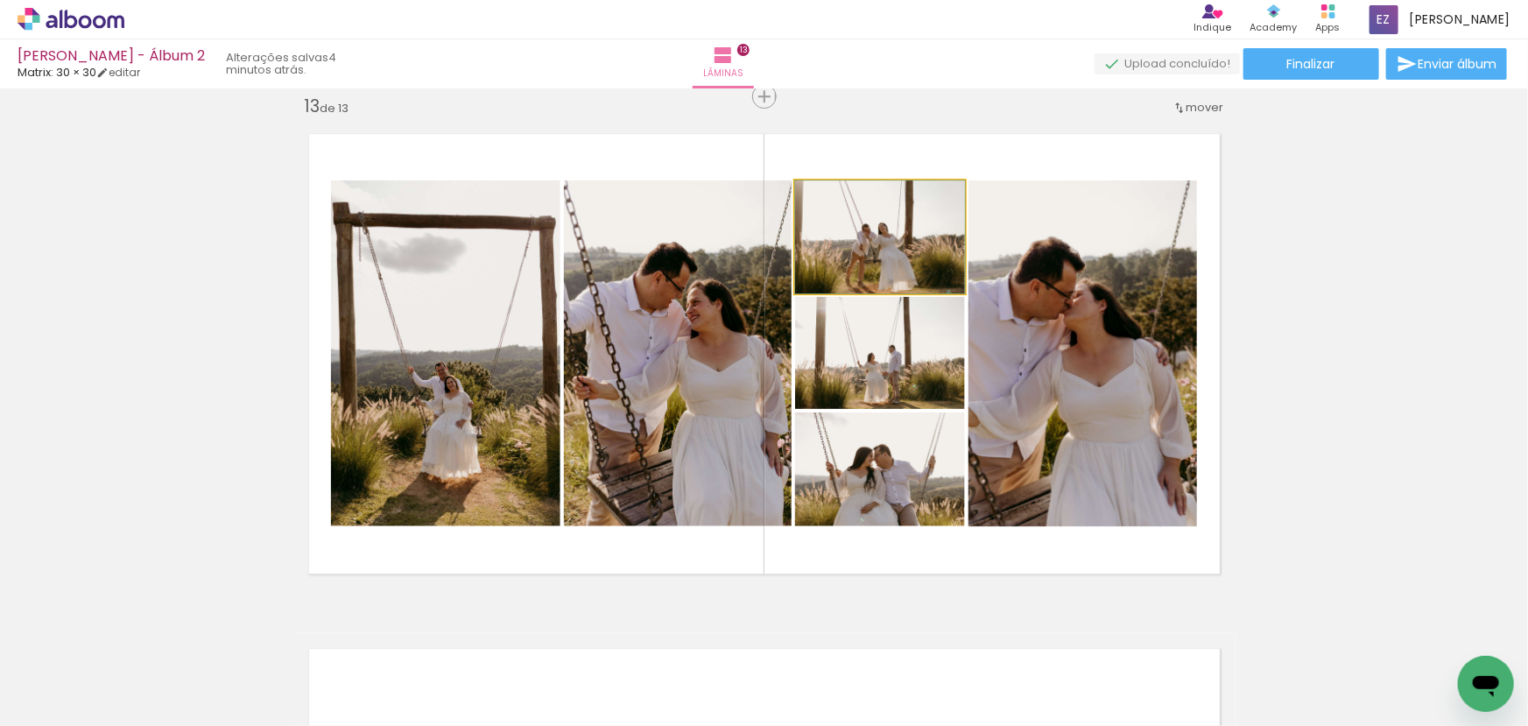
click at [870, 262] on quentale-photo at bounding box center [880, 236] width 170 height 113
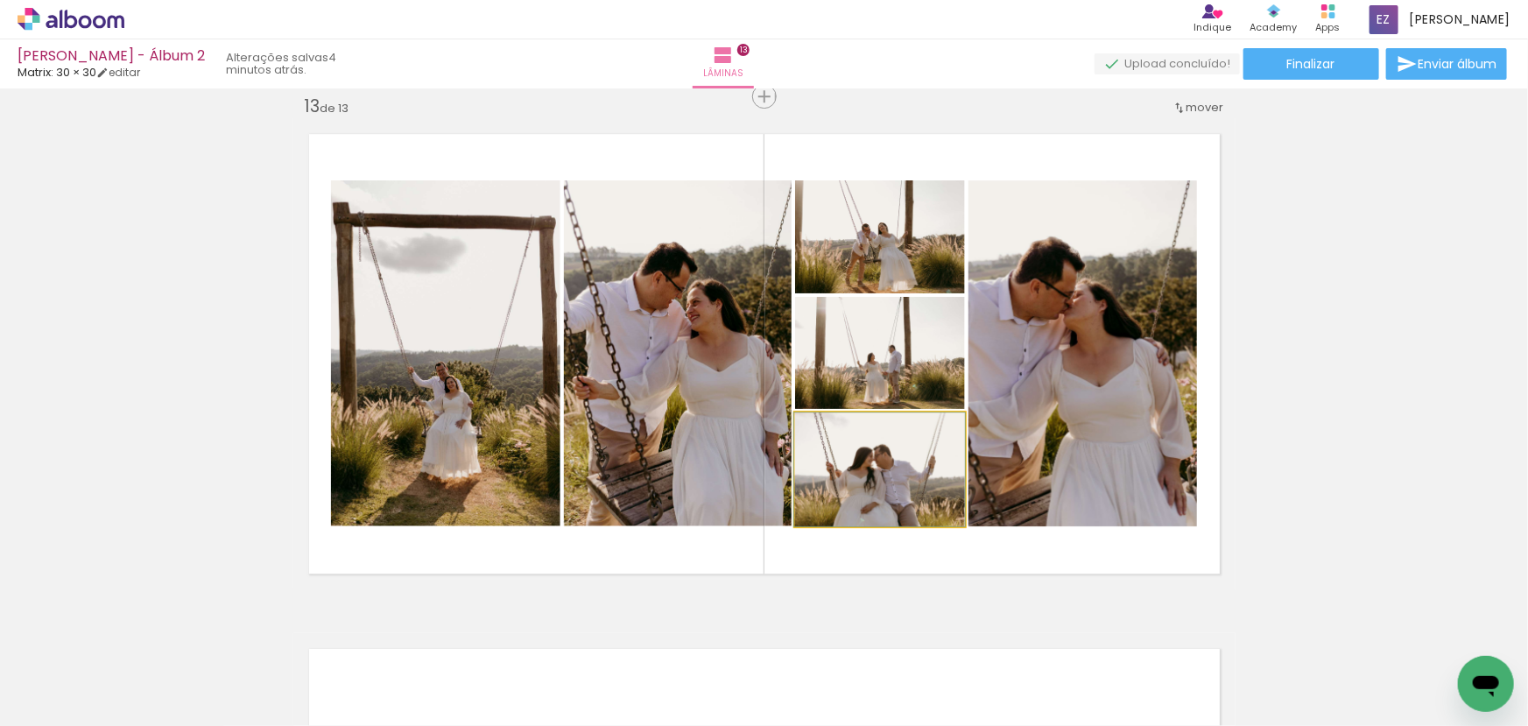
drag, startPoint x: 893, startPoint y: 428, endPoint x: 822, endPoint y: 435, distance: 71.3
type paper-slider "100"
click at [836, 435] on div at bounding box center [870, 431] width 68 height 28
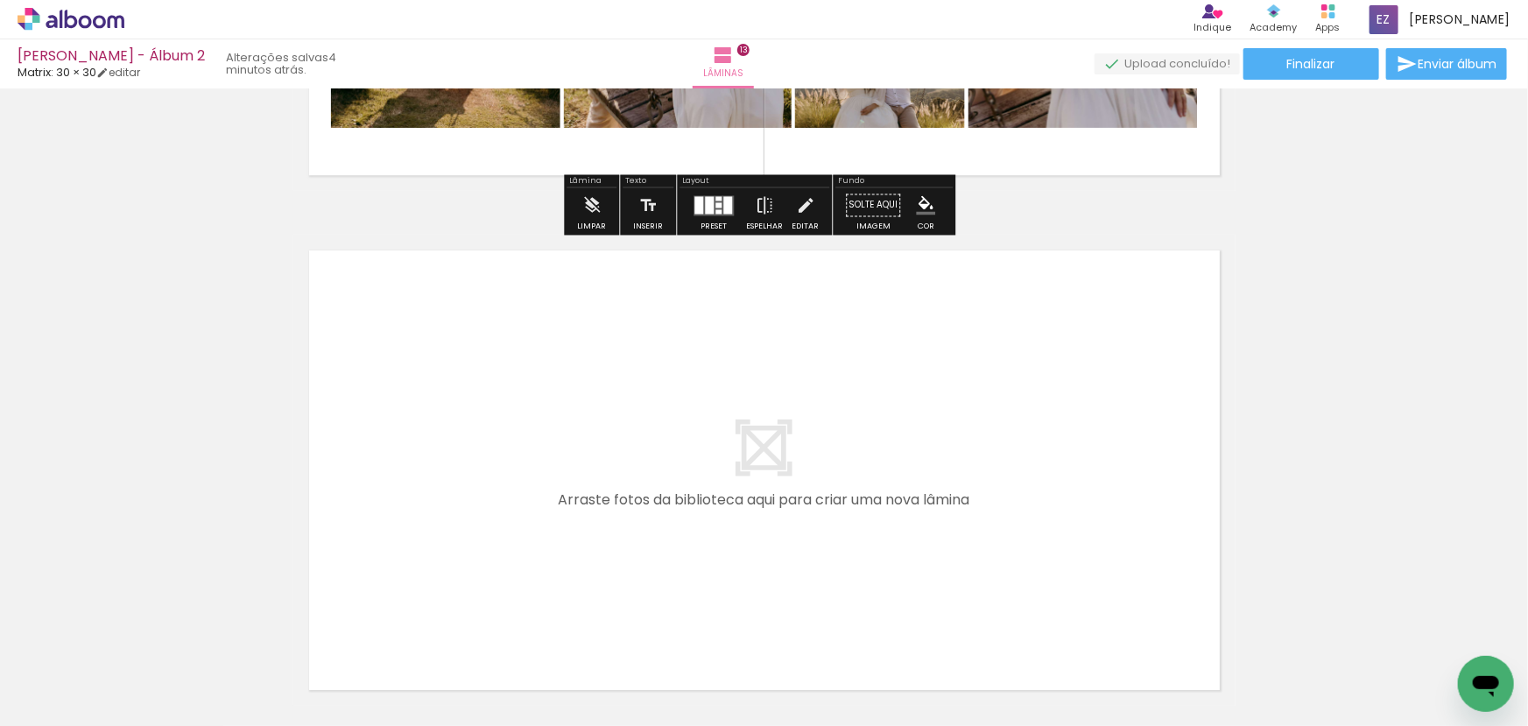
scroll to position [6680, 0]
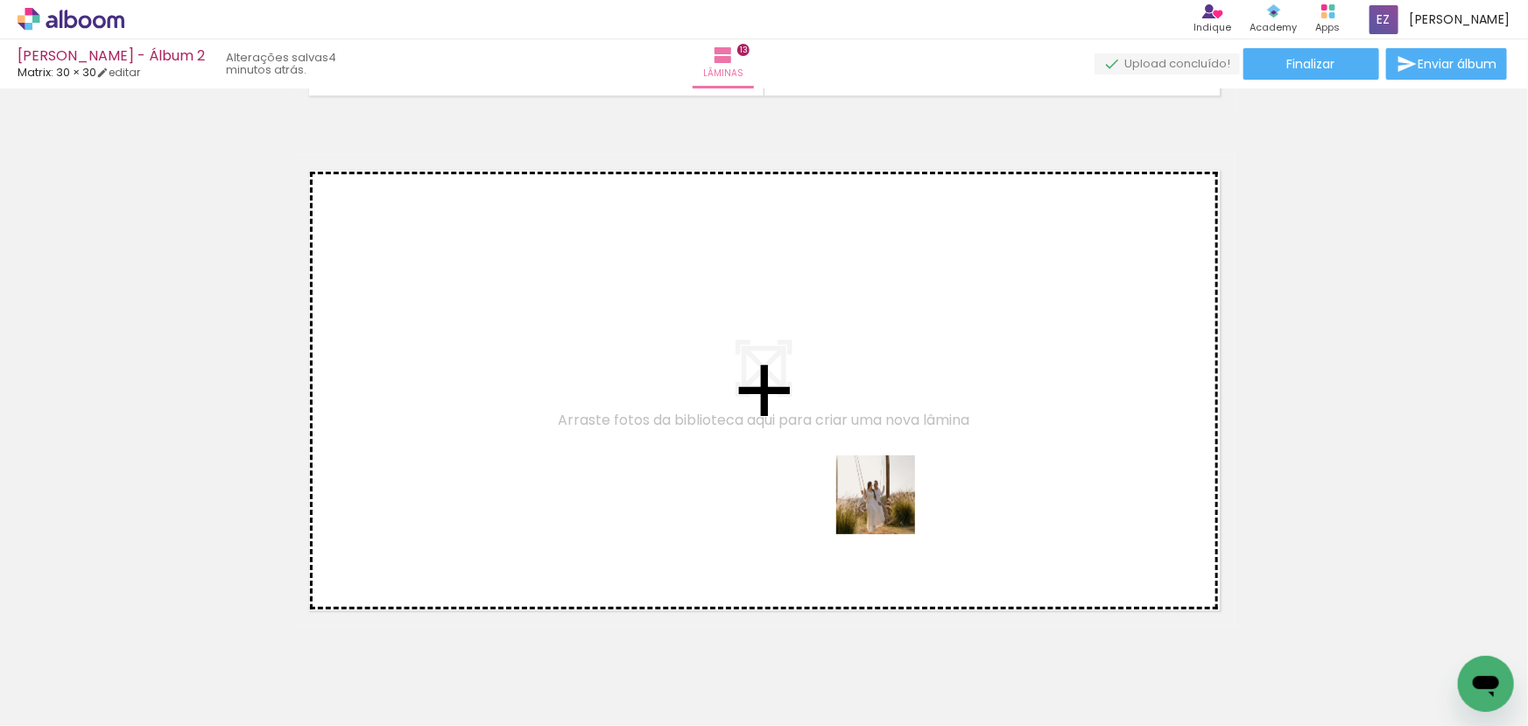
drag, startPoint x: 909, startPoint y: 557, endPoint x: 889, endPoint y: 508, distance: 53.0
click at [889, 508] on quentale-workspace at bounding box center [764, 363] width 1528 height 726
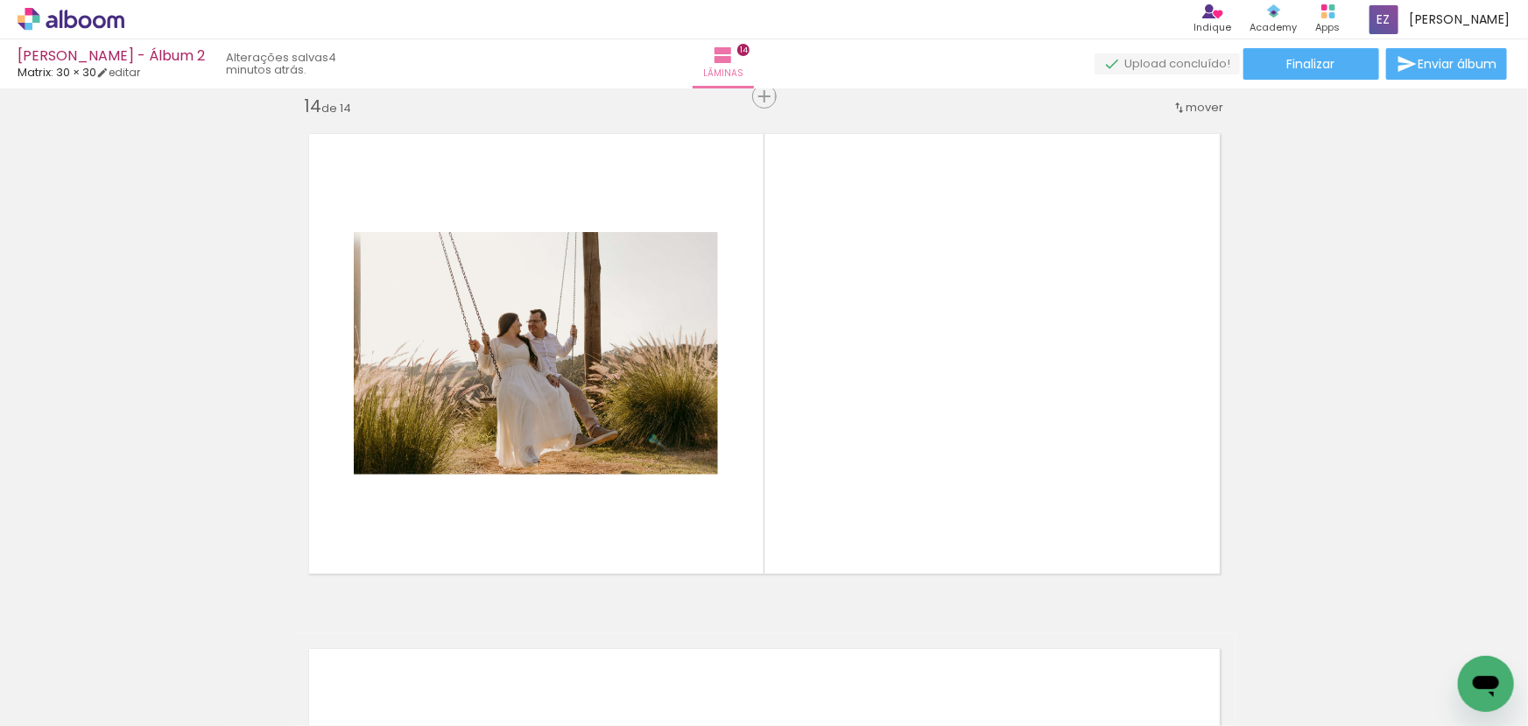
scroll to position [6717, 0]
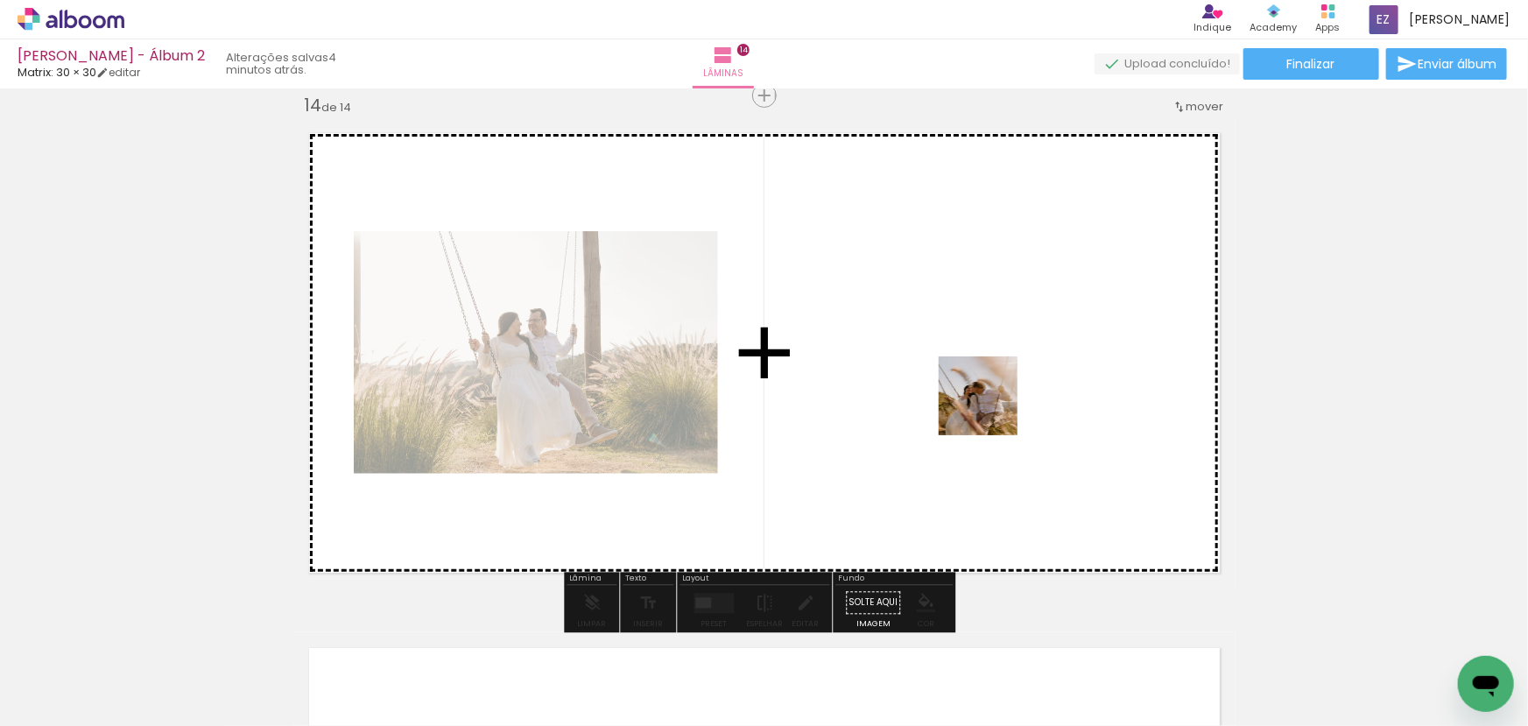
drag, startPoint x: 1069, startPoint y: 689, endPoint x: 990, endPoint y: 389, distance: 310.6
click at [990, 389] on quentale-workspace at bounding box center [764, 363] width 1528 height 726
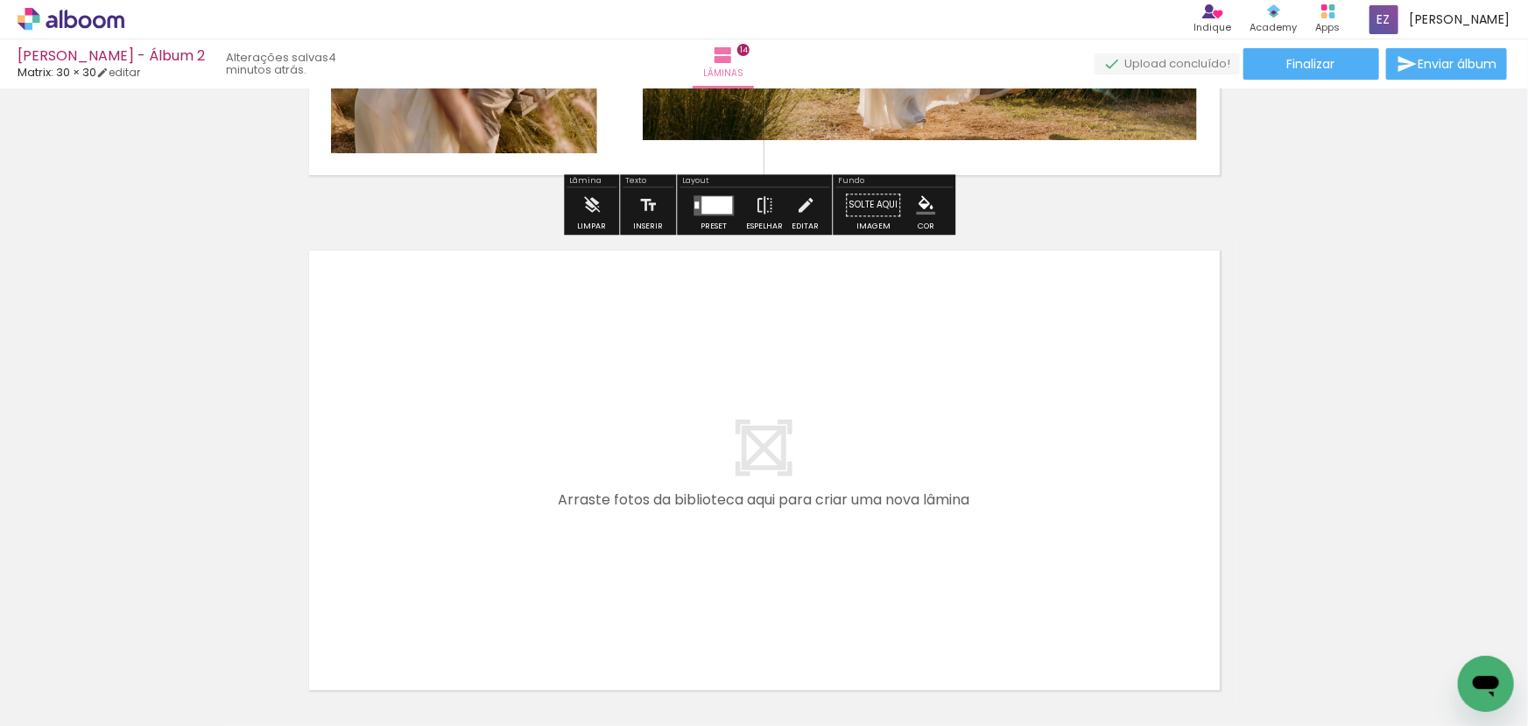
scroll to position [7195, 0]
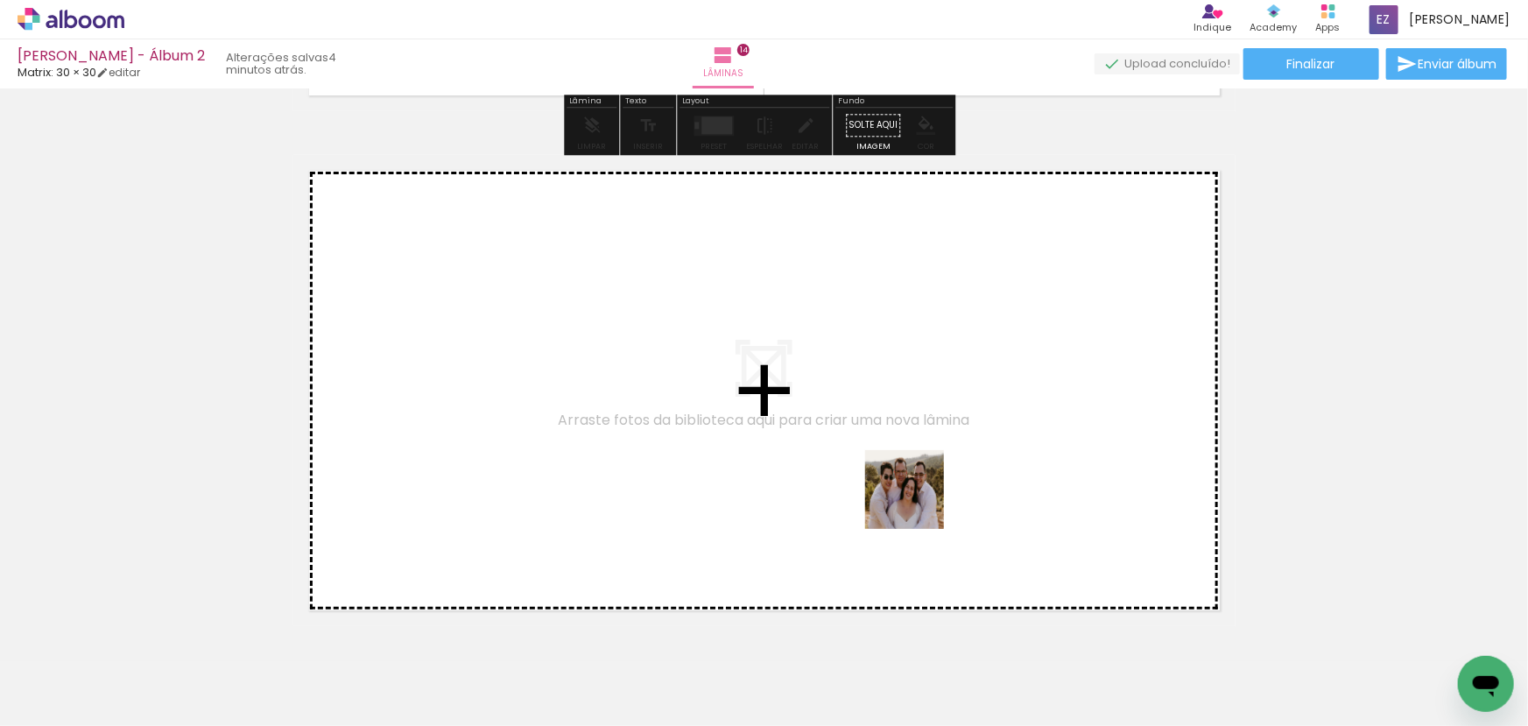
drag, startPoint x: 1157, startPoint y: 675, endPoint x: 1156, endPoint y: 657, distance: 18.4
click at [882, 482] on quentale-workspace at bounding box center [764, 363] width 1528 height 726
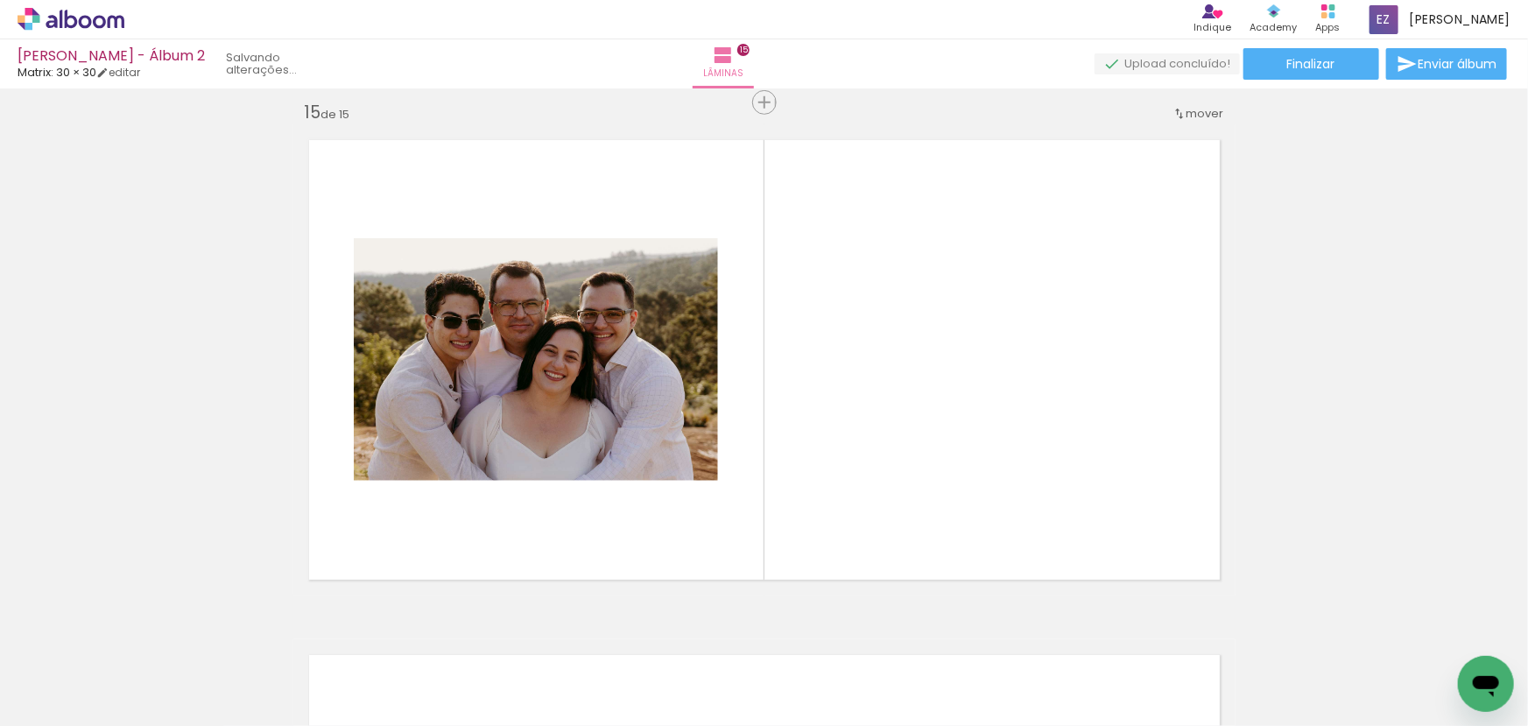
scroll to position [7232, 0]
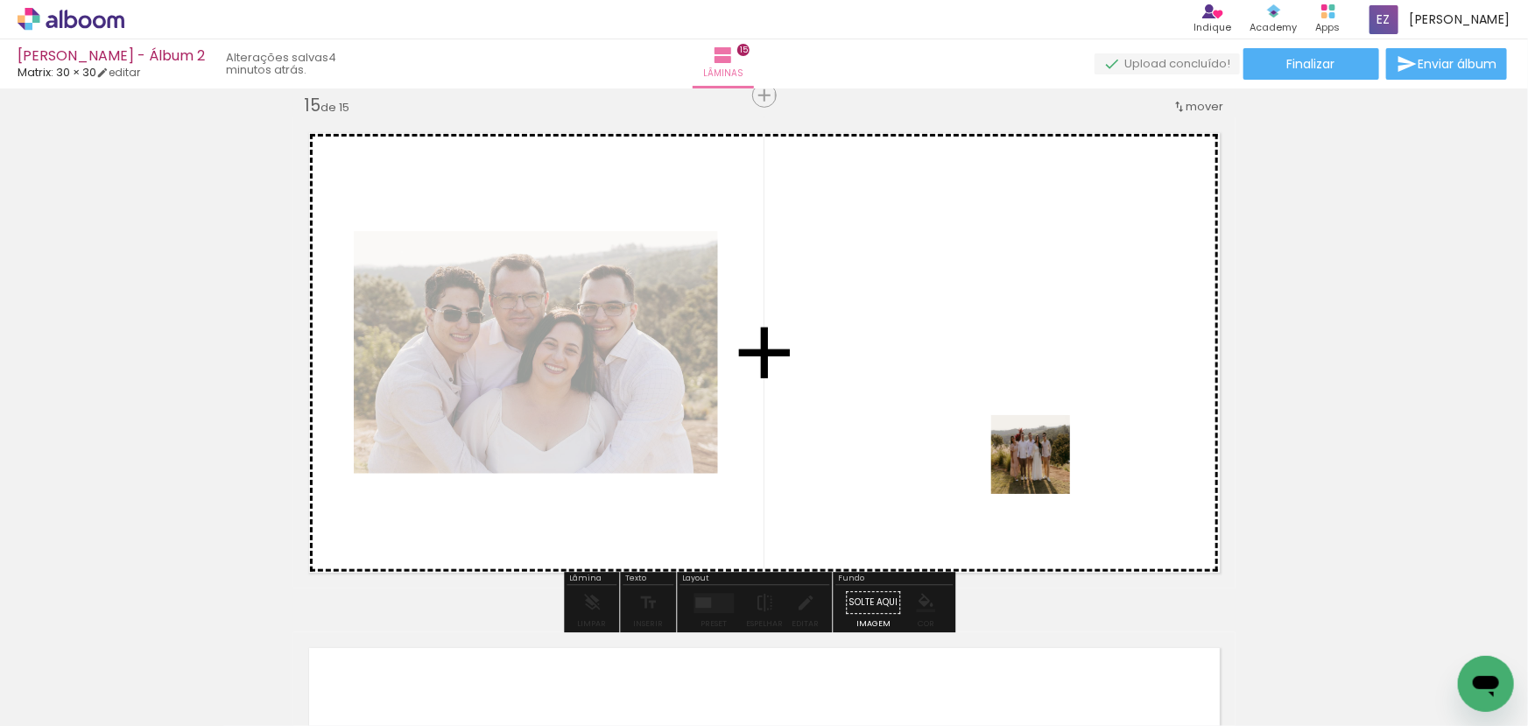
drag, startPoint x: 1239, startPoint y: 672, endPoint x: 1044, endPoint y: 468, distance: 282.5
click at [1044, 468] on quentale-workspace at bounding box center [764, 363] width 1528 height 726
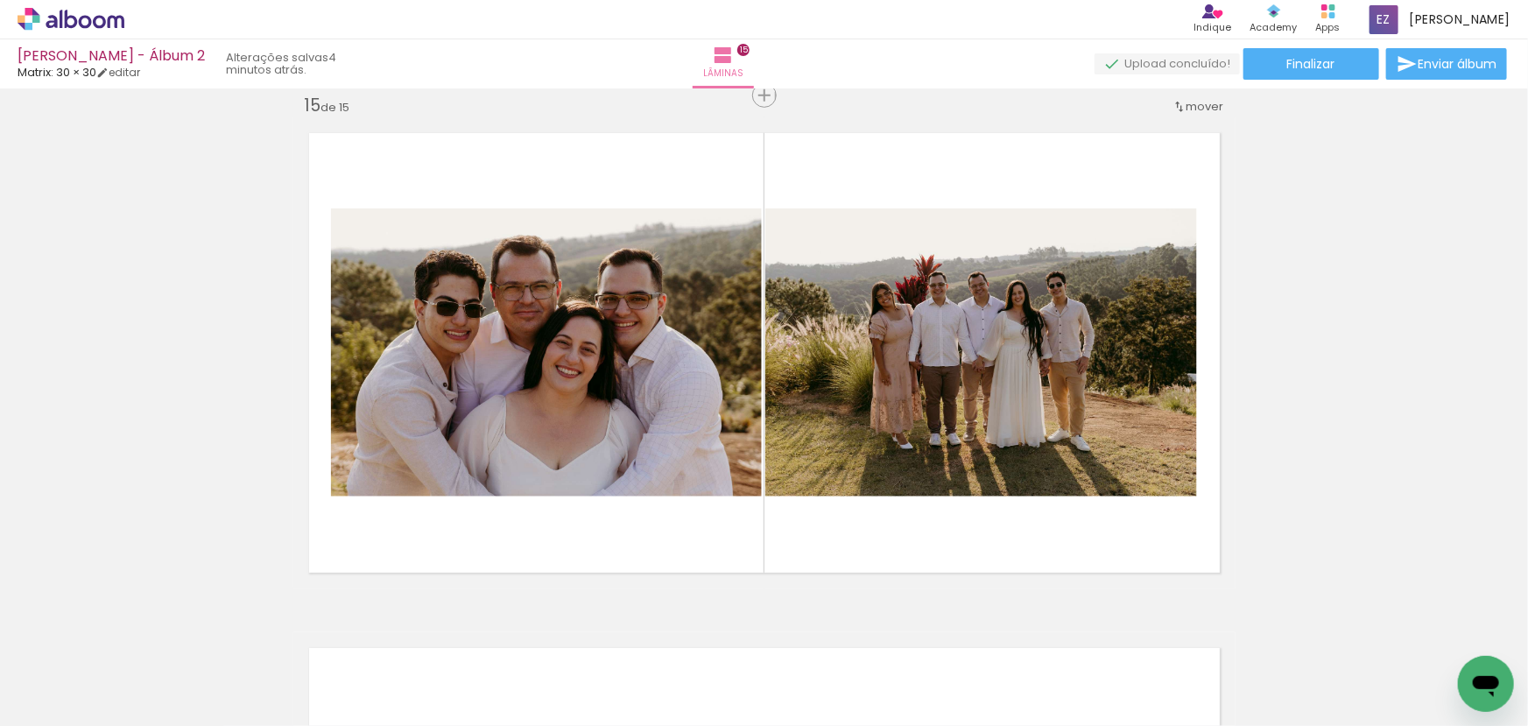
scroll to position [0, 5002]
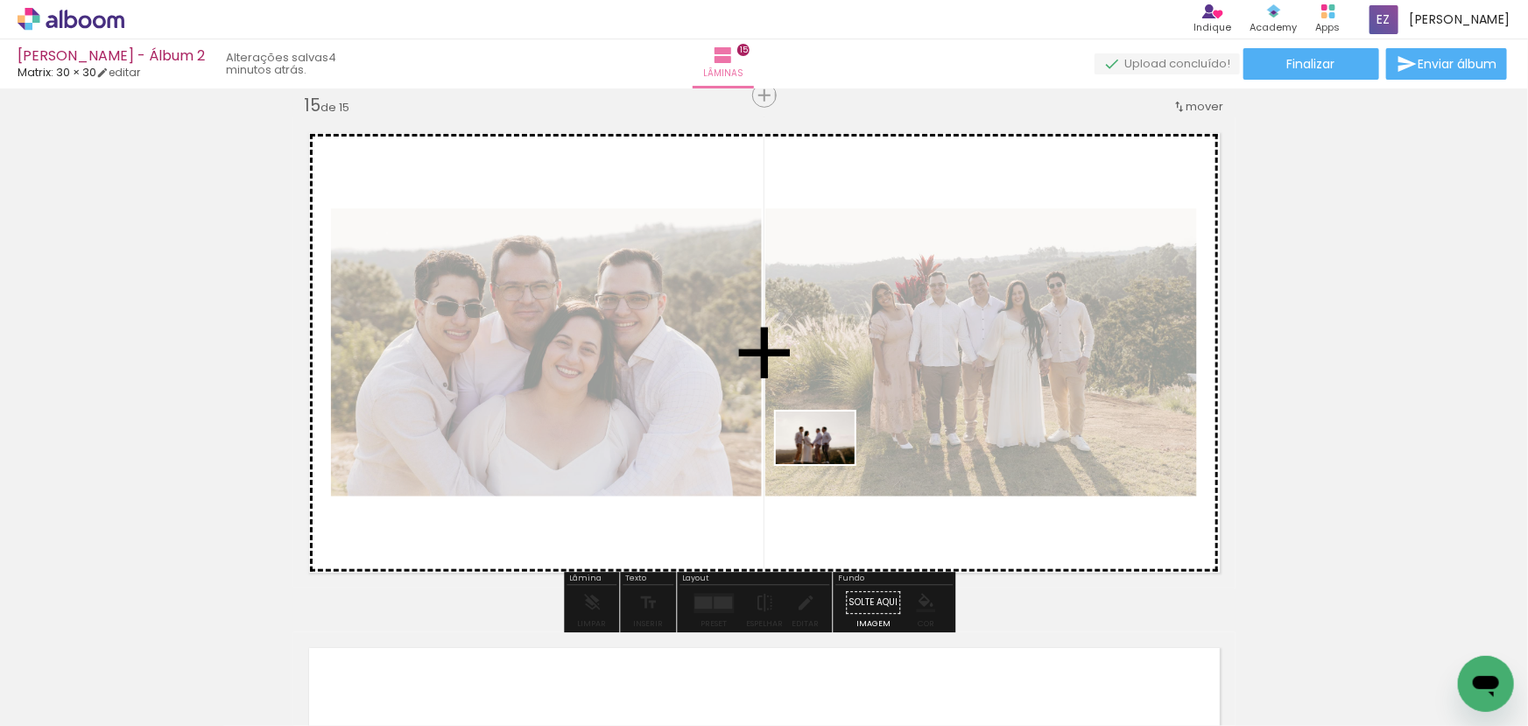
drag, startPoint x: 867, startPoint y: 684, endPoint x: 829, endPoint y: 464, distance: 223.2
click at [829, 464] on quentale-workspace at bounding box center [764, 363] width 1528 height 726
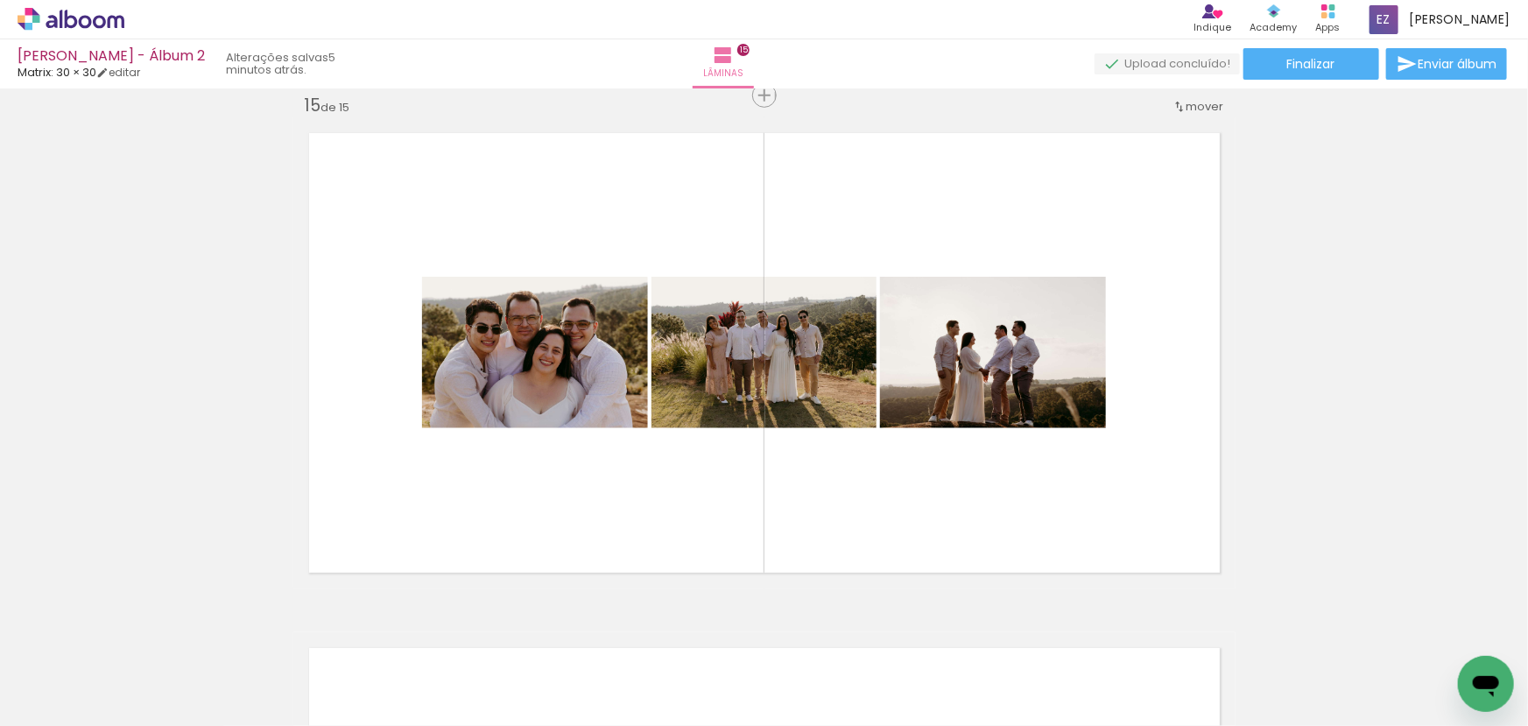
scroll to position [0, 6468]
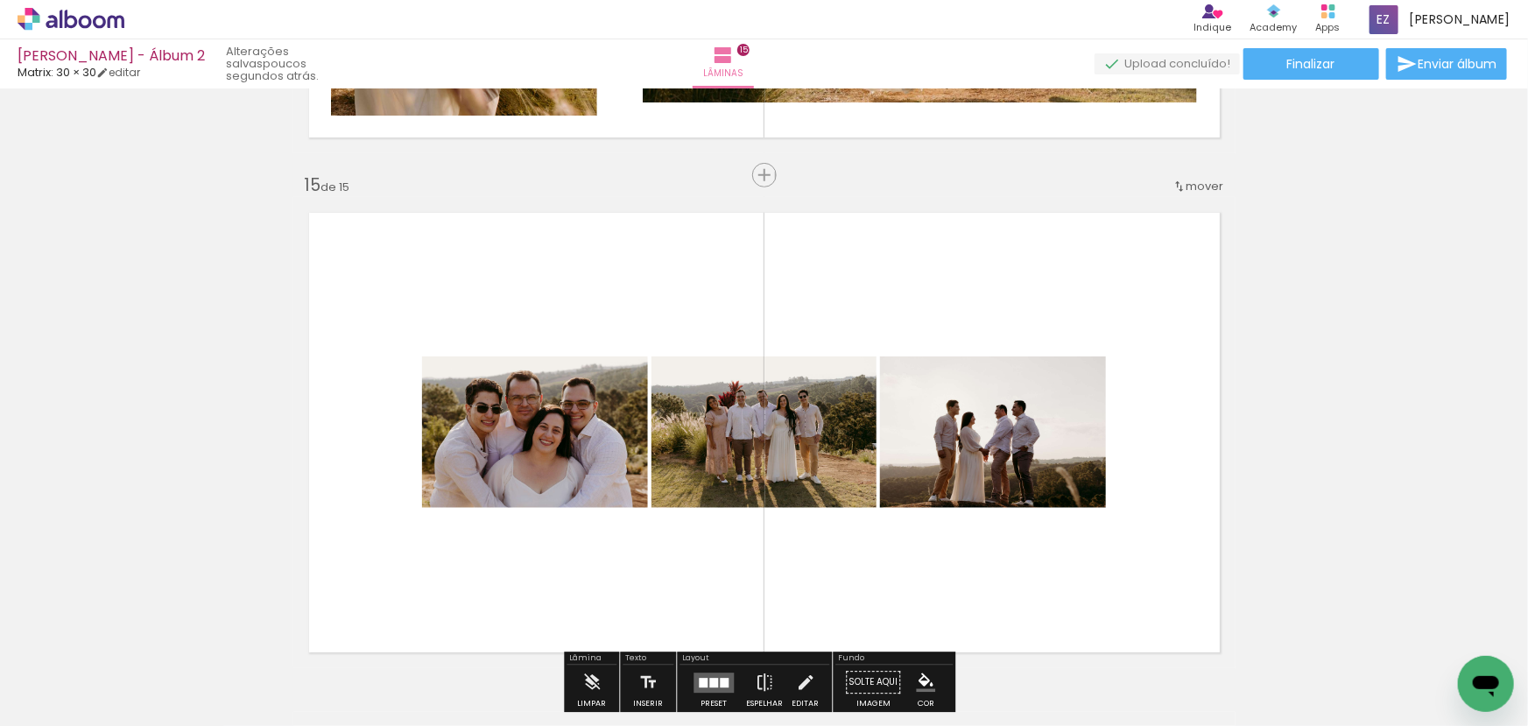
scroll to position [7232, 0]
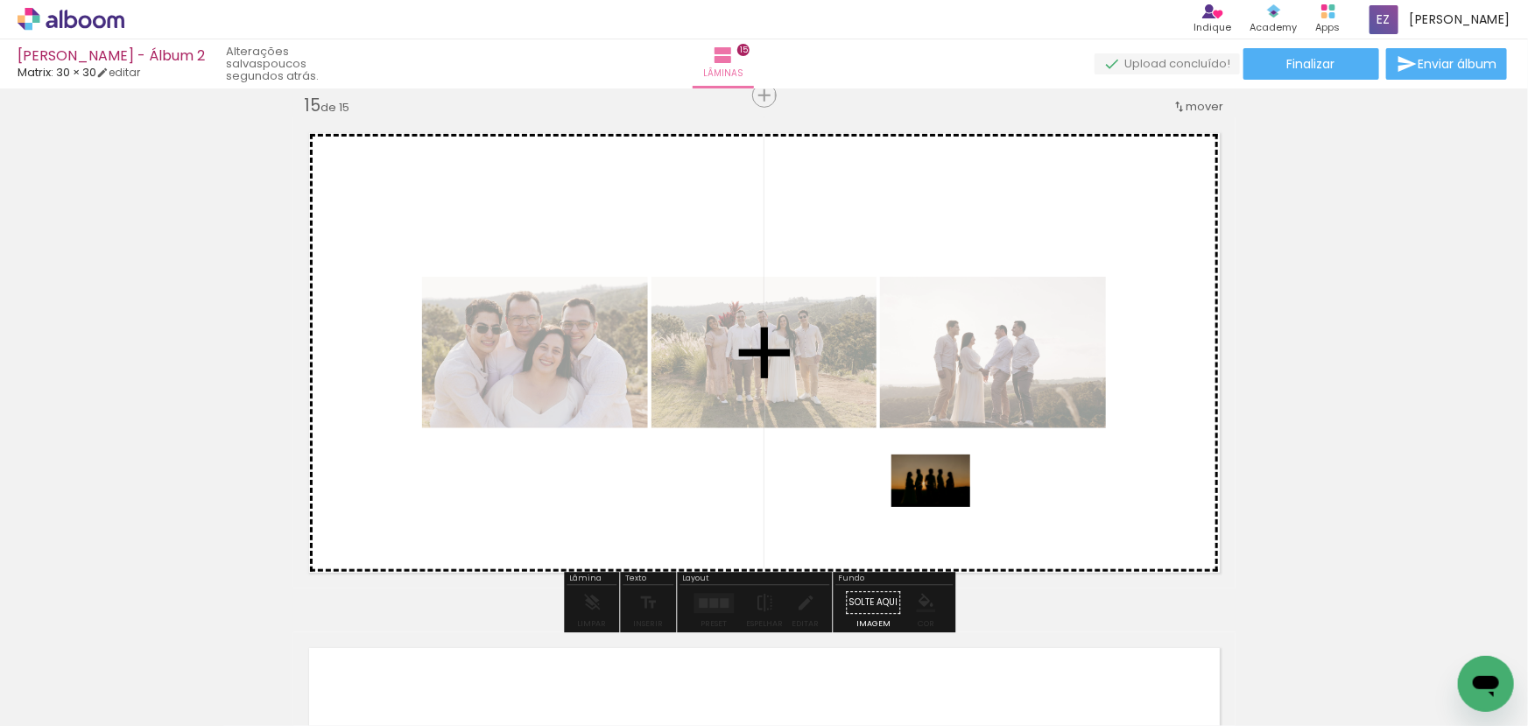
drag, startPoint x: 1276, startPoint y: 681, endPoint x: 944, endPoint y: 507, distance: 374.9
click at [944, 507] on quentale-workspace at bounding box center [764, 363] width 1528 height 726
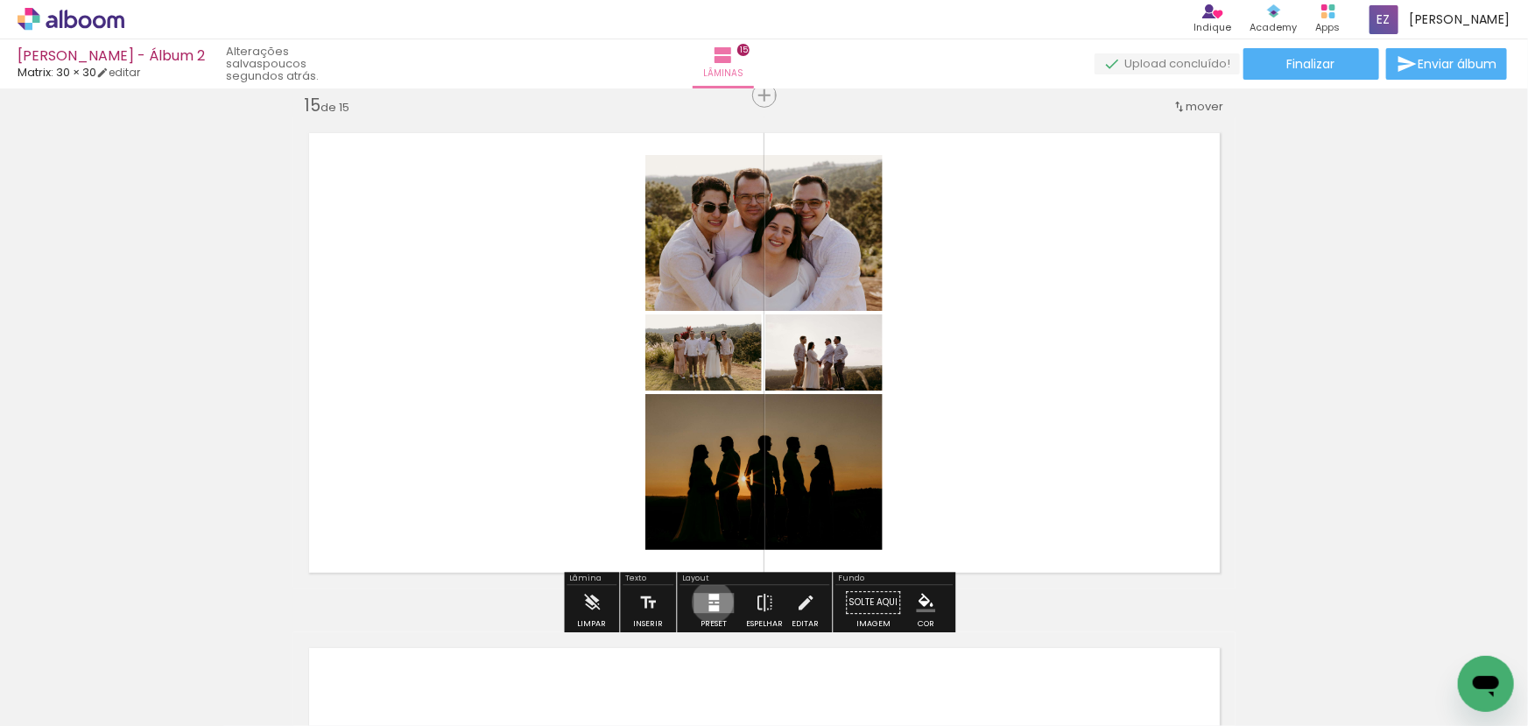
click at [709, 602] on div at bounding box center [711, 603] width 4 height 2
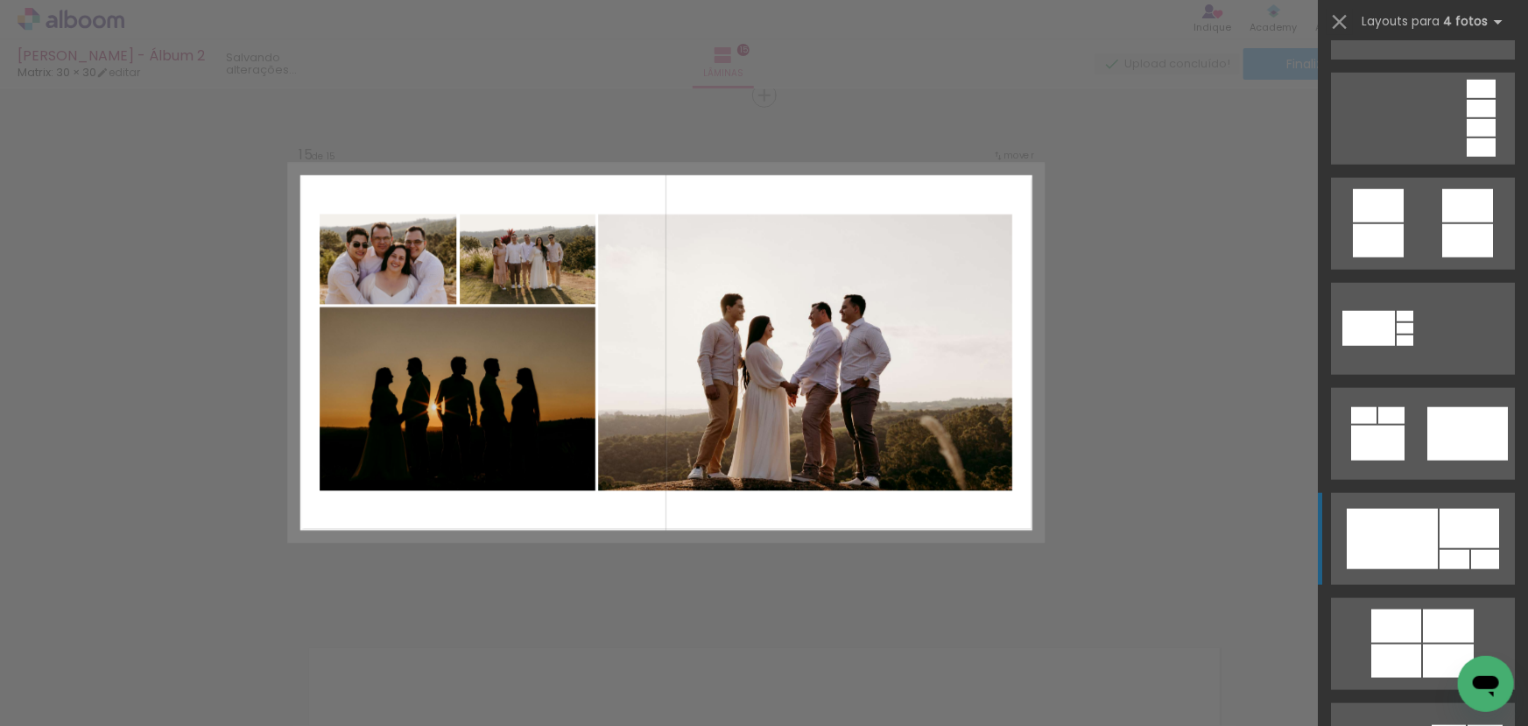
scroll to position [1114, 0]
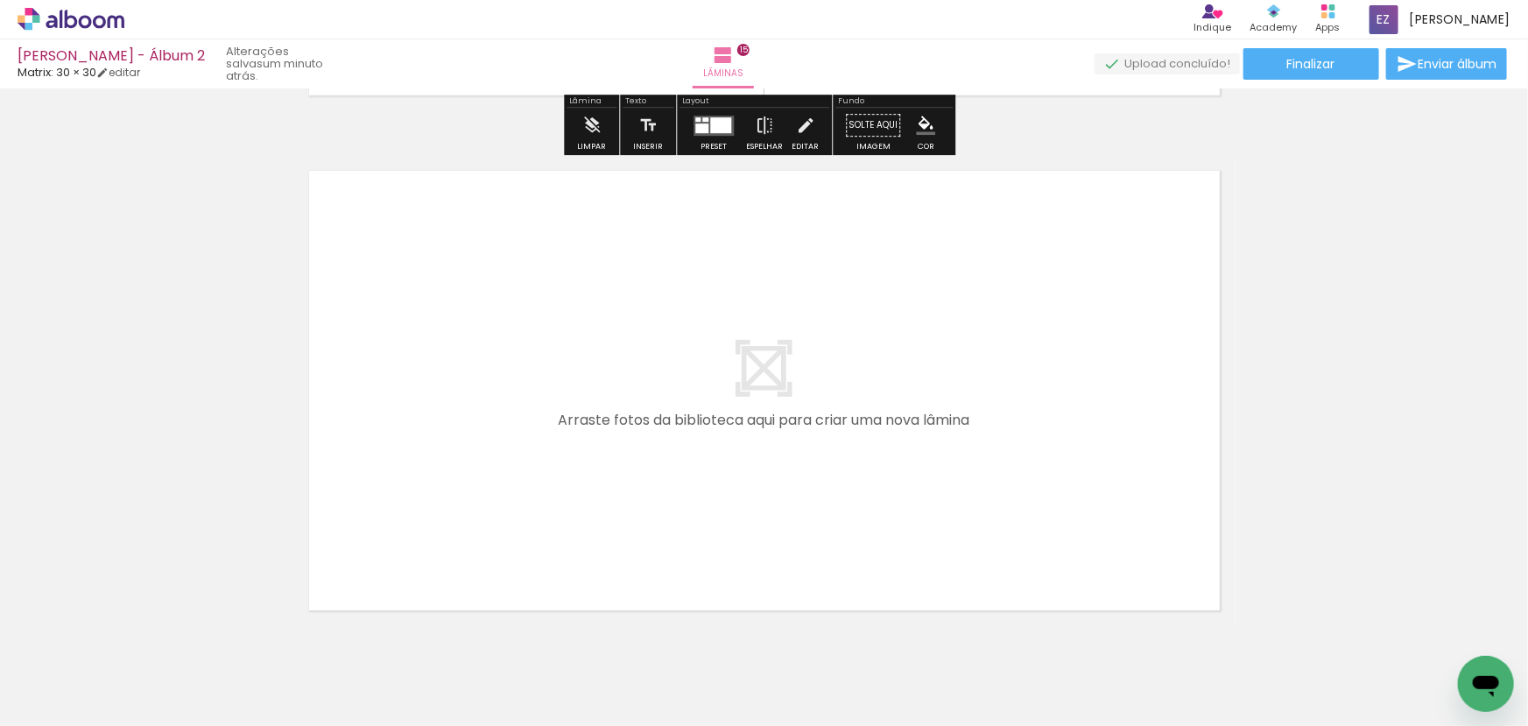
scroll to position [7710, 0]
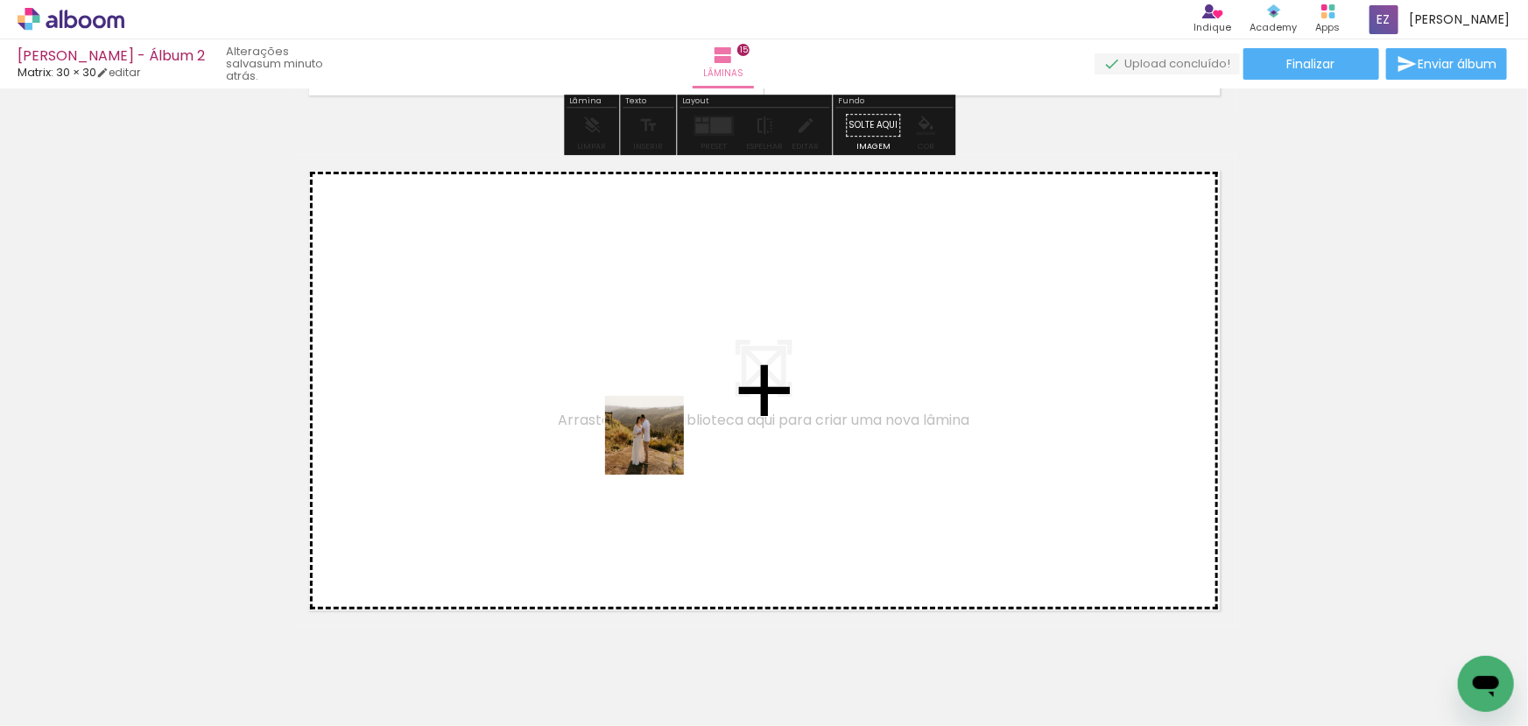
drag, startPoint x: 698, startPoint y: 670, endPoint x: 658, endPoint y: 448, distance: 225.2
click at [658, 448] on quentale-workspace at bounding box center [764, 363] width 1528 height 726
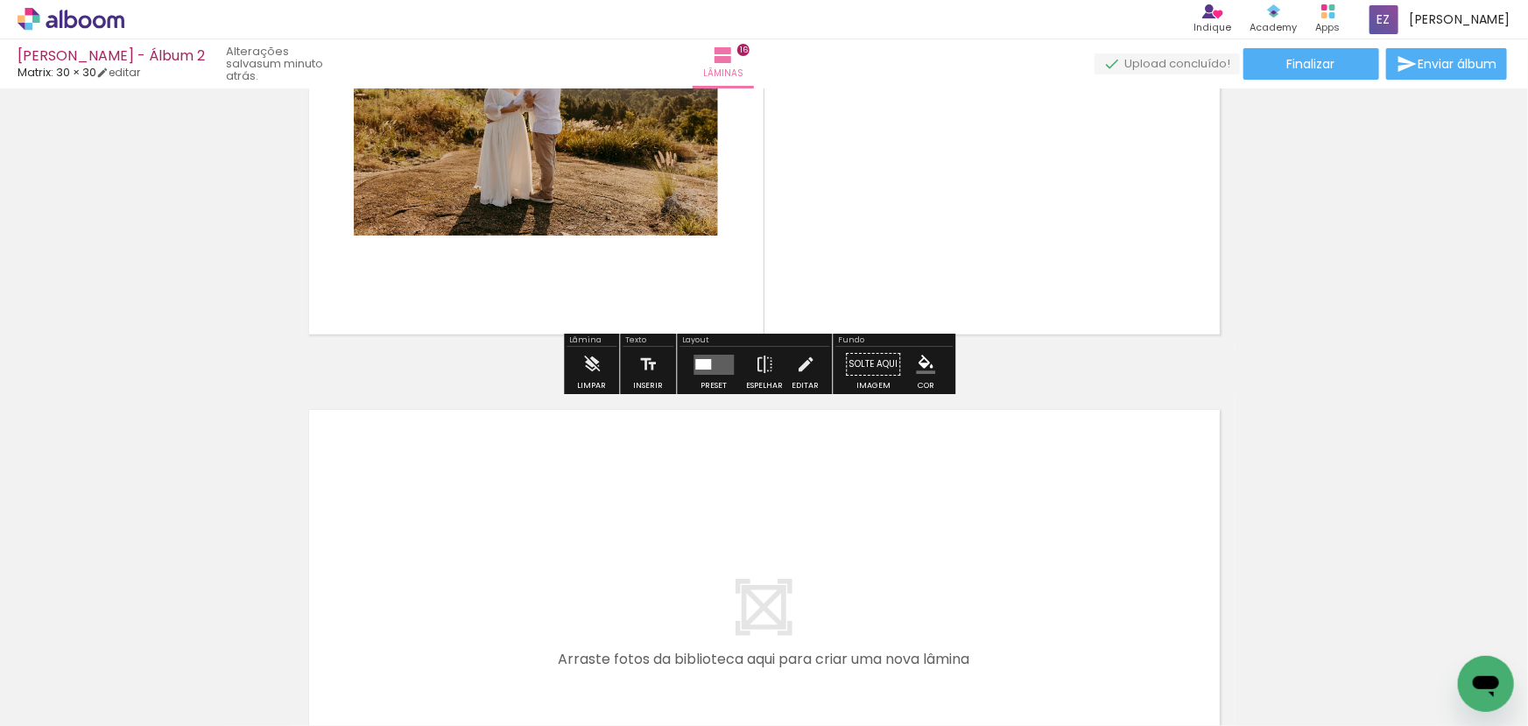
scroll to position [8145, 0]
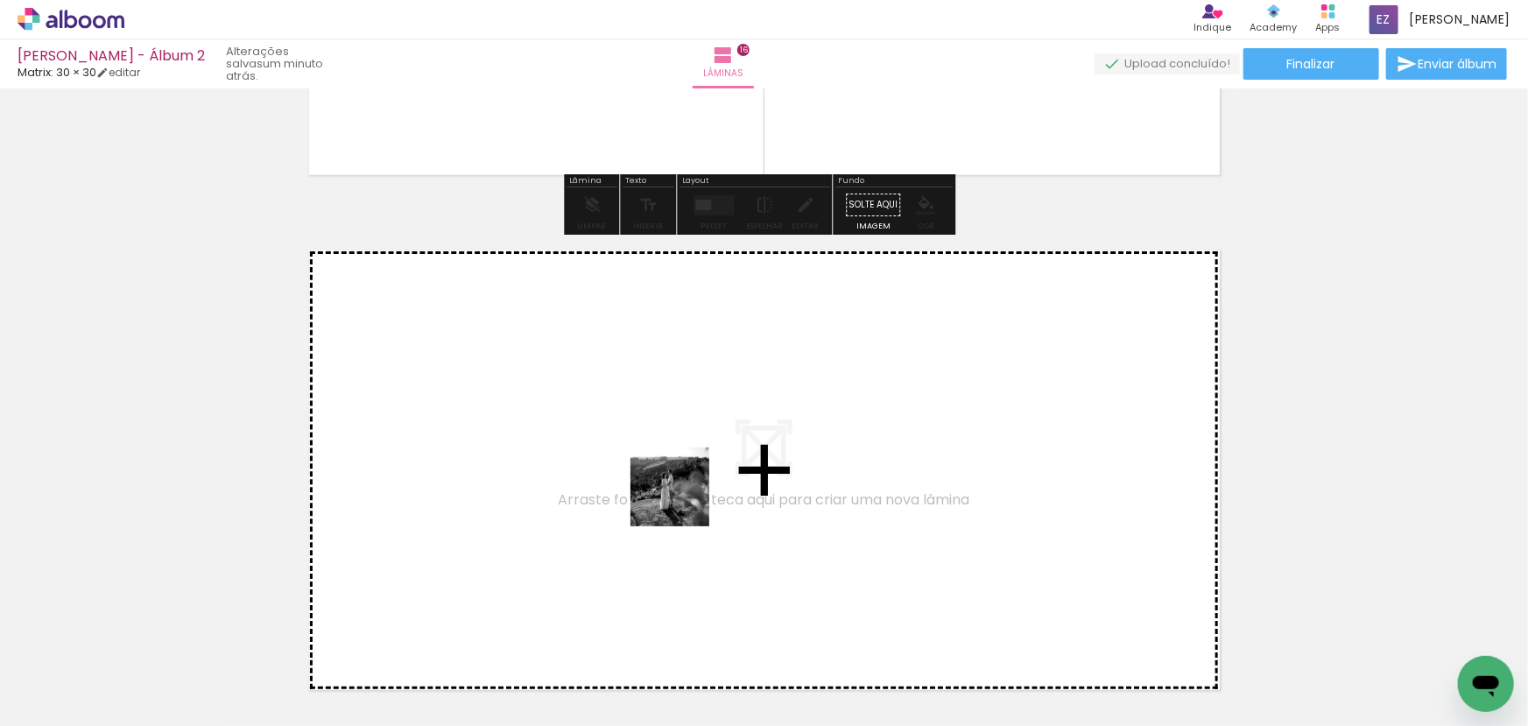
drag, startPoint x: 792, startPoint y: 674, endPoint x: 666, endPoint y: 462, distance: 247.4
click at [666, 462] on quentale-workspace at bounding box center [764, 363] width 1528 height 726
